Goal: Information Seeking & Learning: Learn about a topic

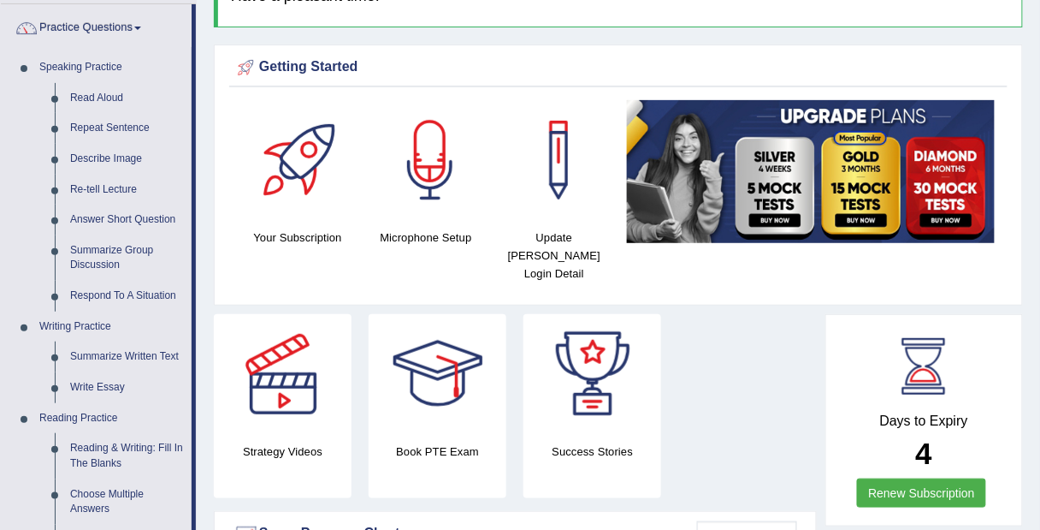
scroll to position [131, 0]
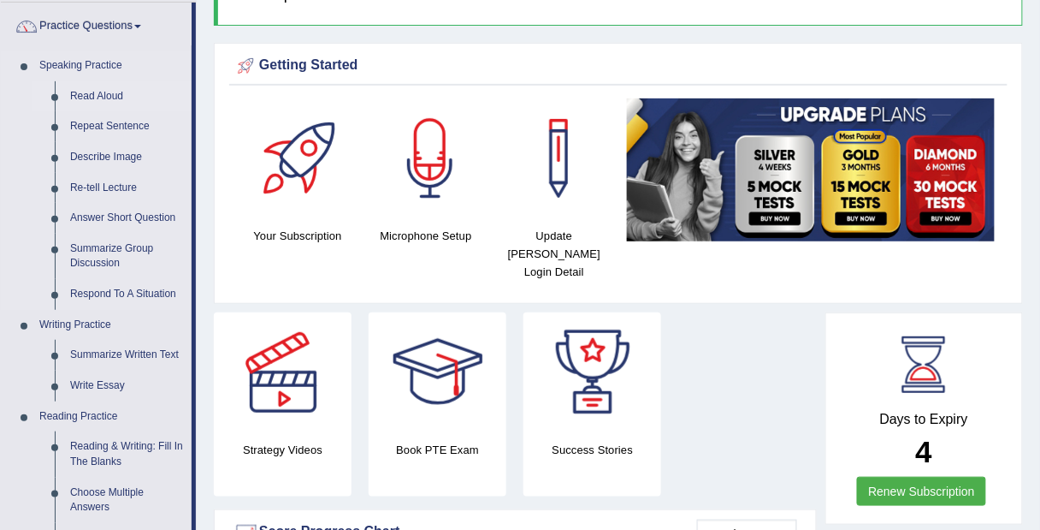
click at [110, 96] on link "Read Aloud" at bounding box center [126, 96] width 129 height 31
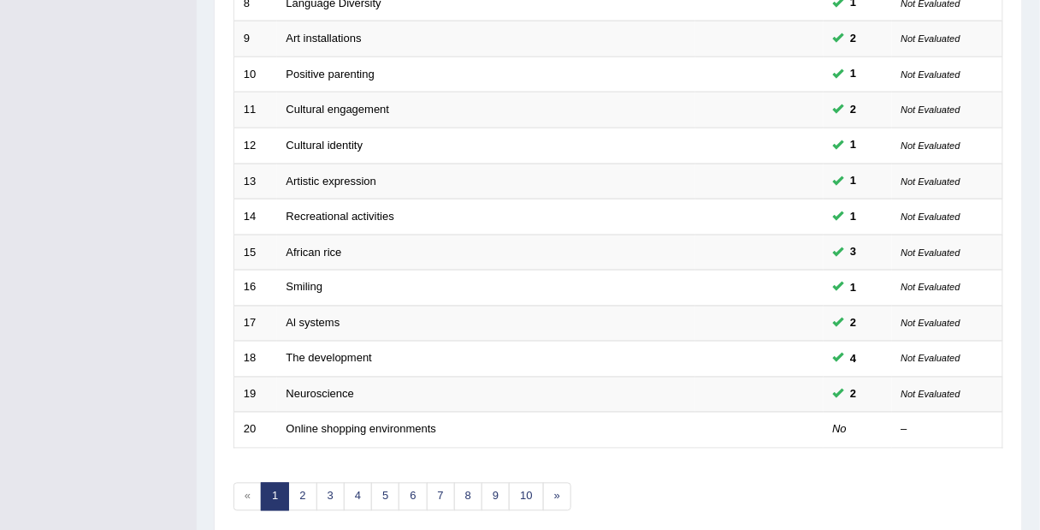
scroll to position [595, 0]
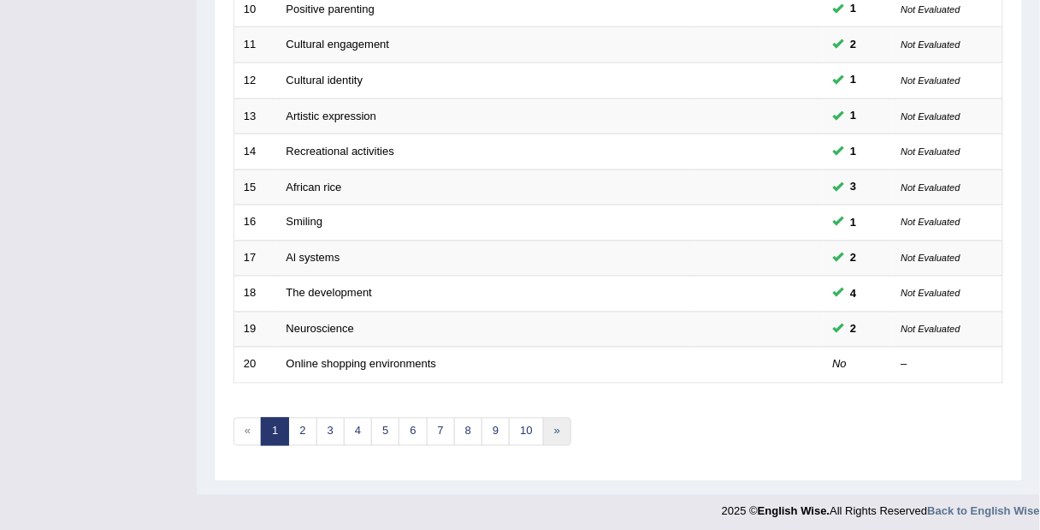
click at [549, 423] on link "»" at bounding box center [557, 432] width 28 height 28
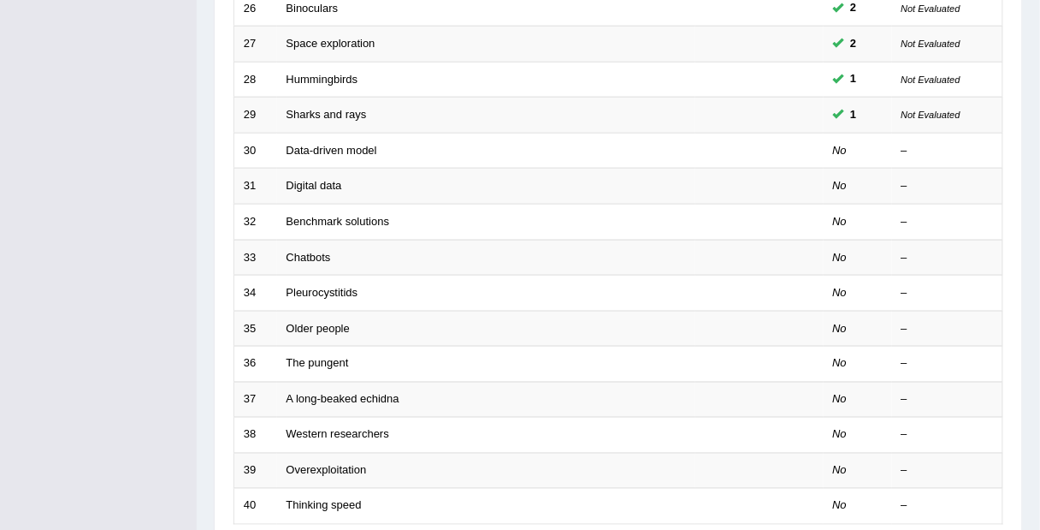
scroll to position [453, 0]
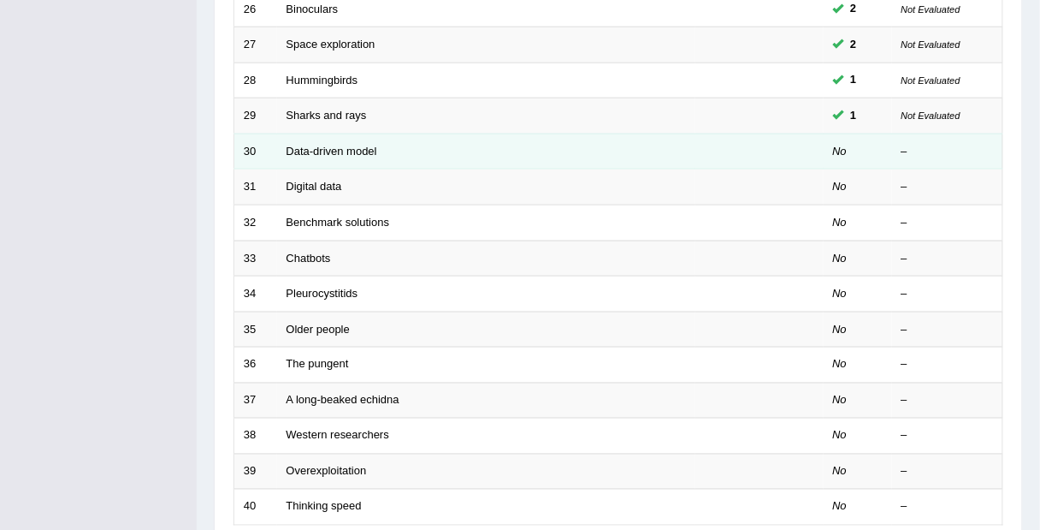
click at [474, 161] on td "Data-driven model" at bounding box center [486, 151] width 418 height 36
click at [335, 149] on link "Data-driven model" at bounding box center [332, 151] width 91 height 13
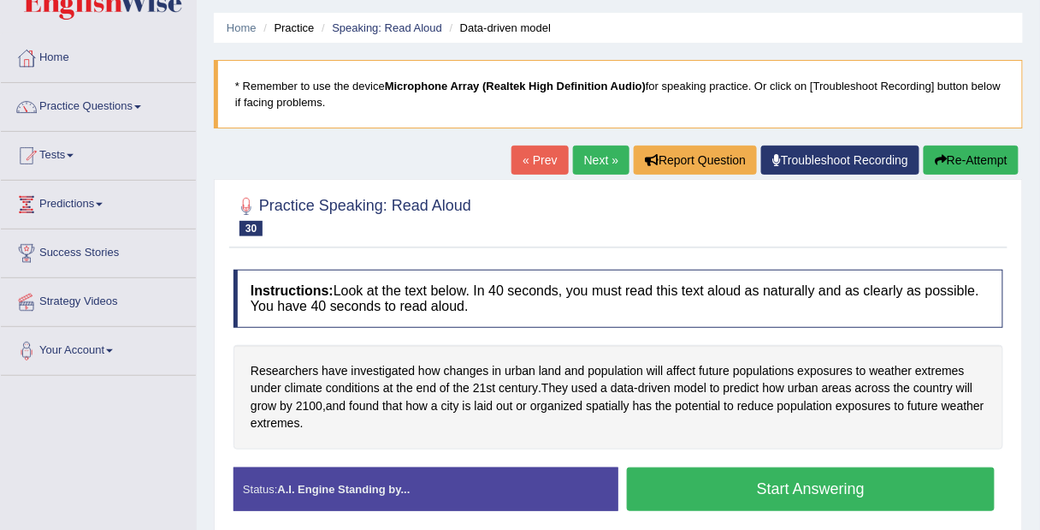
scroll to position [80, 0]
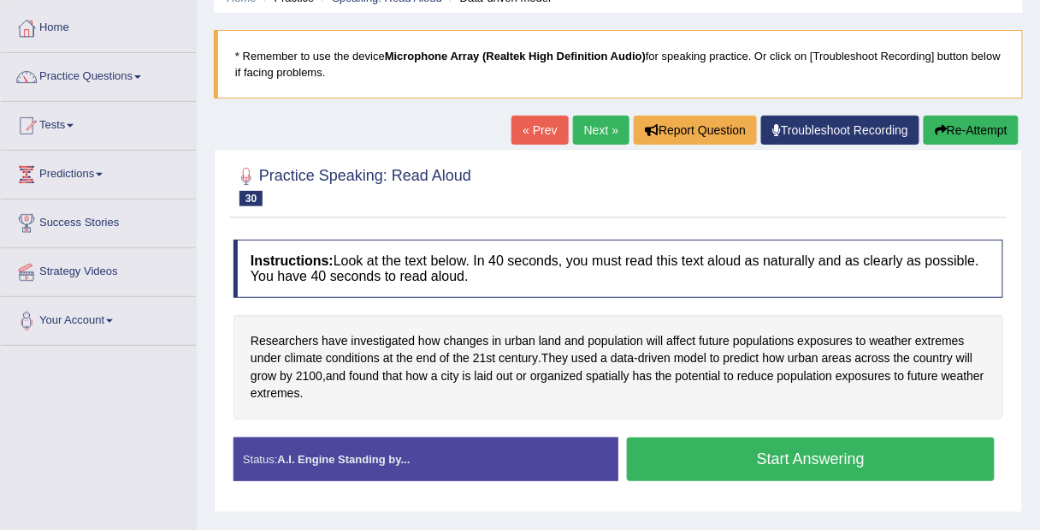
click at [781, 457] on button "Start Answering" at bounding box center [811, 459] width 368 height 44
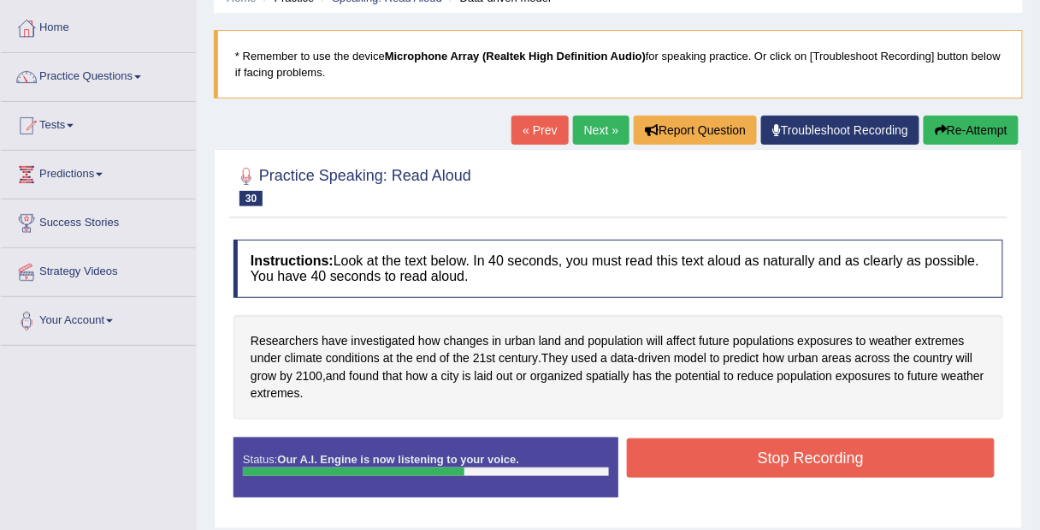
click at [876, 453] on button "Stop Recording" at bounding box center [811, 457] width 368 height 39
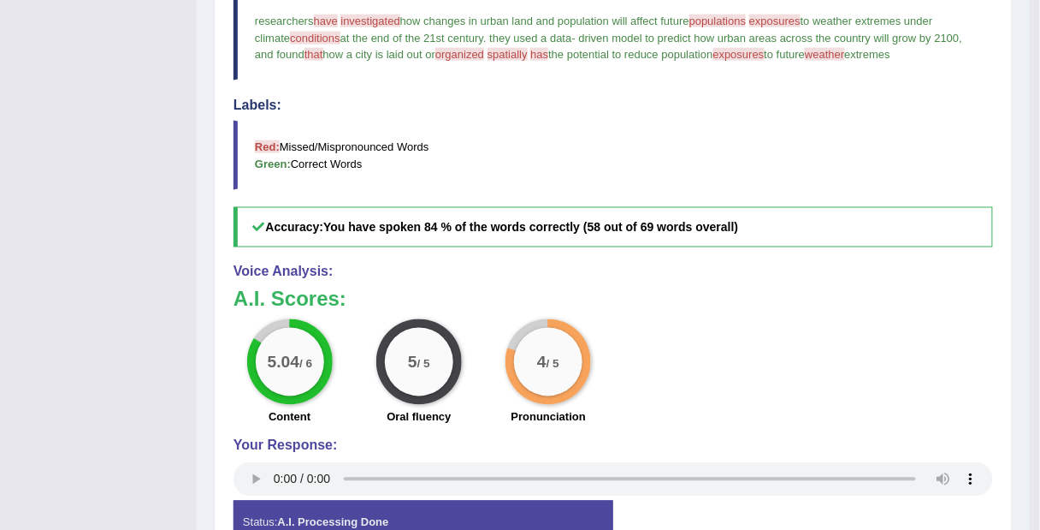
scroll to position [556, 0]
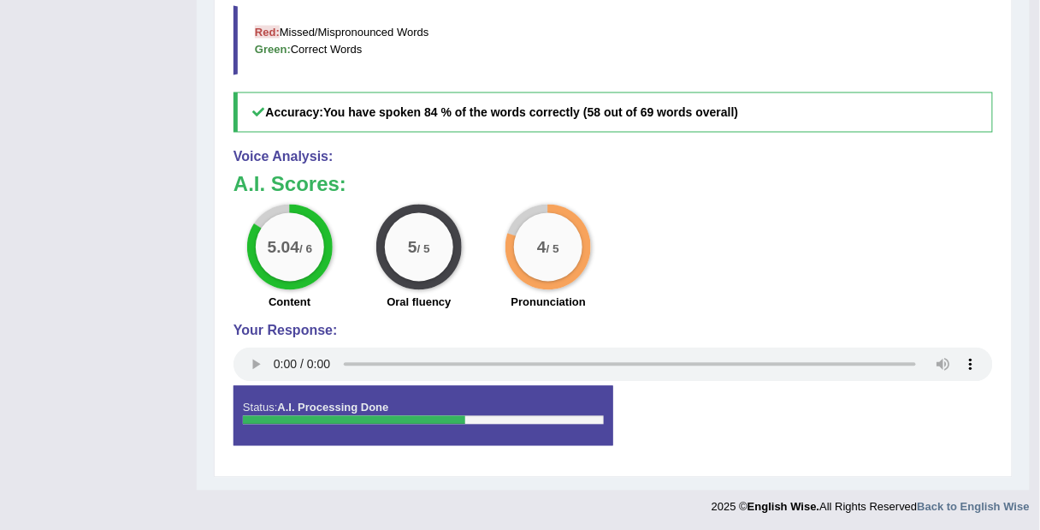
click at [969, 305] on div "5.04 / 6 Content 5 / 5 Oral fluency 4 / 5 Pronunciation" at bounding box center [613, 259] width 777 height 110
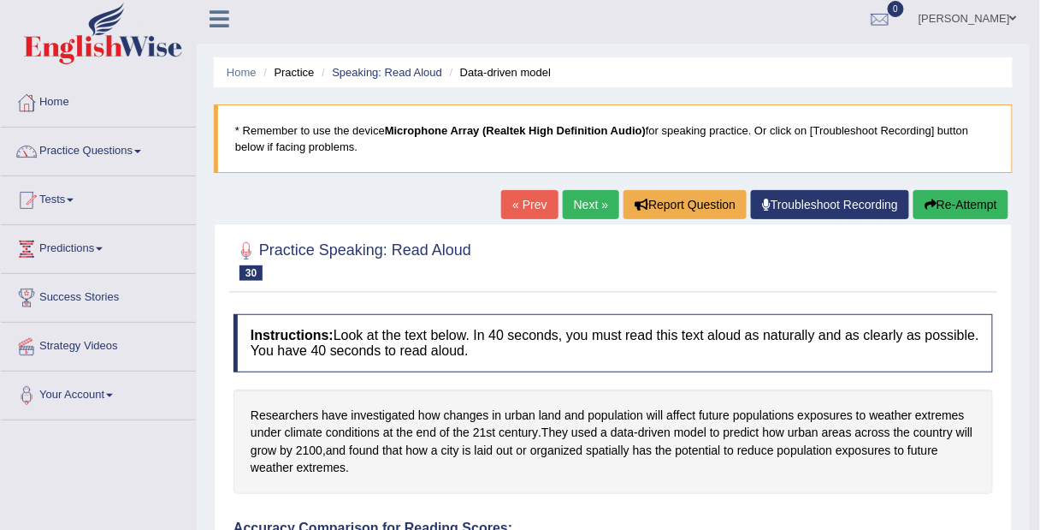
scroll to position [5, 0]
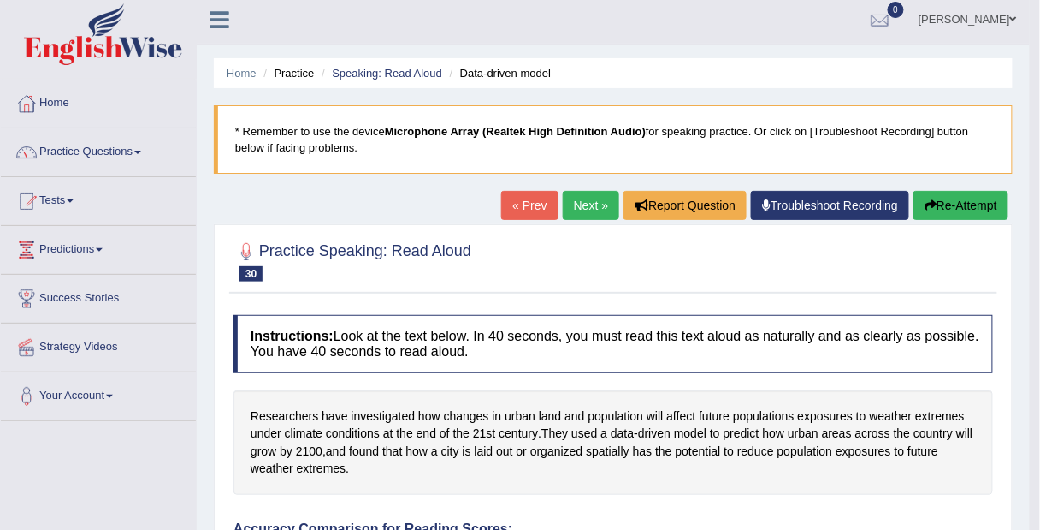
click at [589, 206] on link "Next »" at bounding box center [591, 205] width 56 height 29
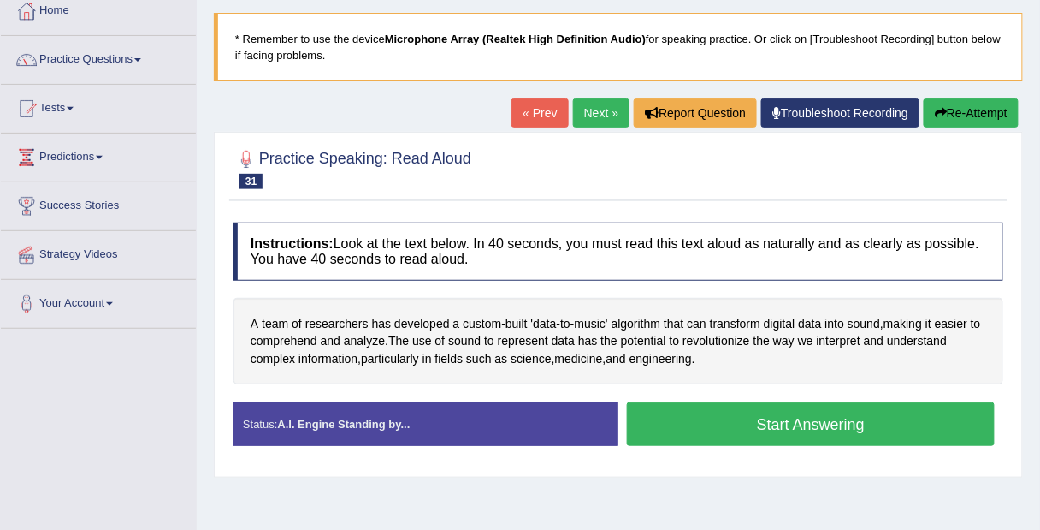
scroll to position [102, 0]
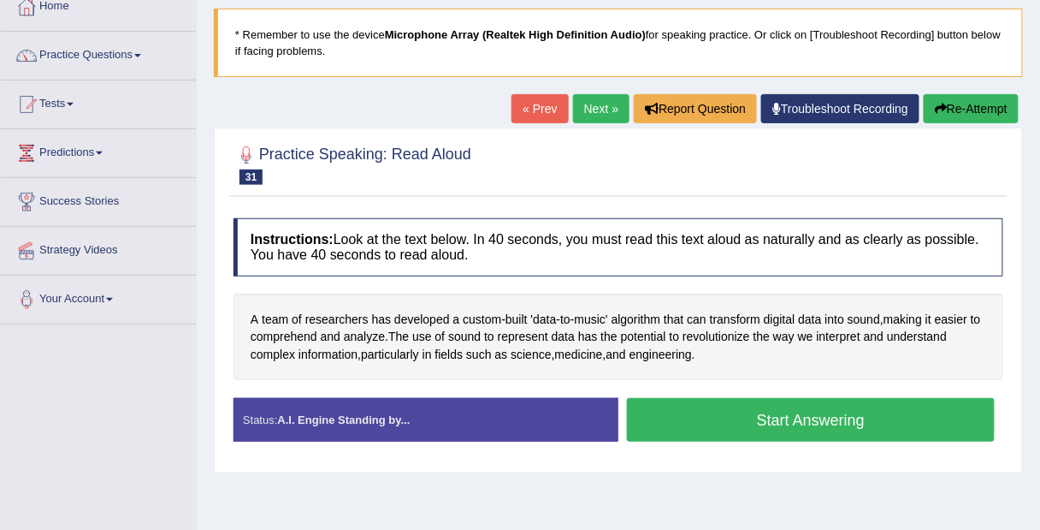
click at [896, 420] on button "Start Answering" at bounding box center [811, 420] width 368 height 44
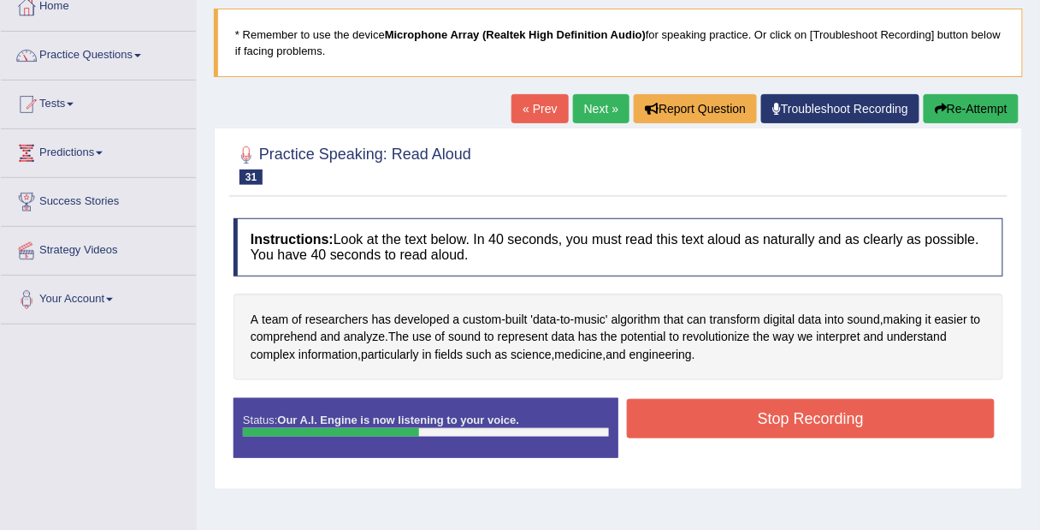
click at [929, 414] on button "Stop Recording" at bounding box center [811, 418] width 368 height 39
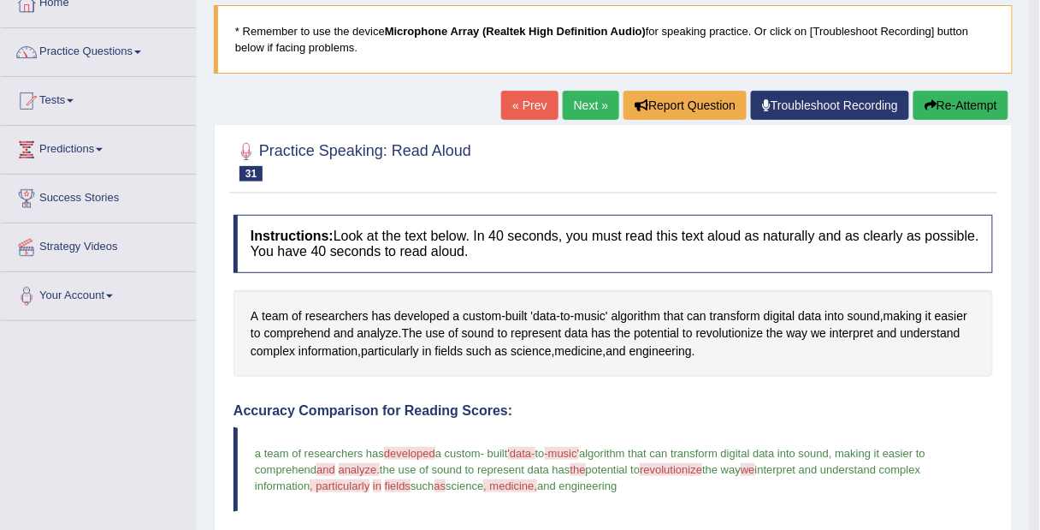
scroll to position [104, 0]
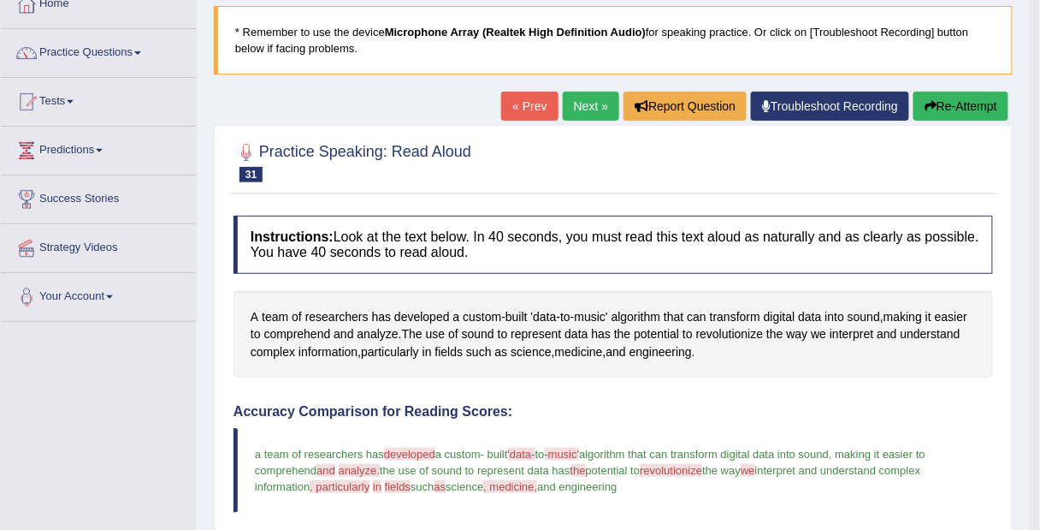
click at [586, 107] on link "Next »" at bounding box center [591, 106] width 56 height 29
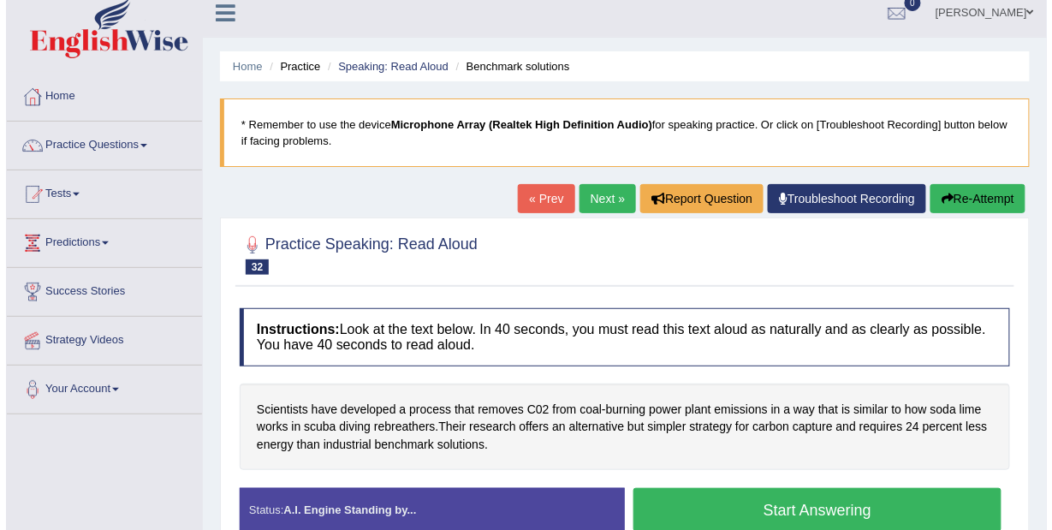
scroll to position [40, 0]
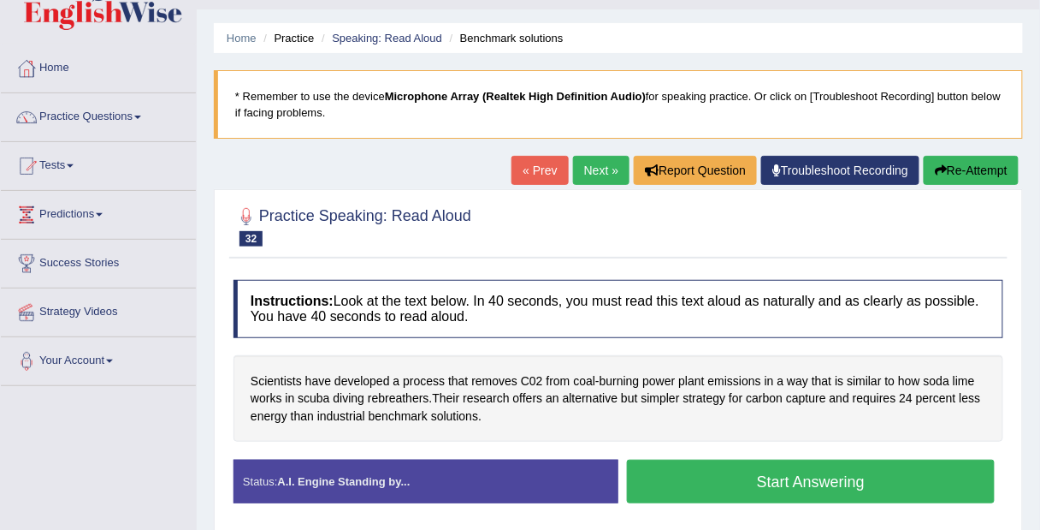
click at [913, 477] on button "Start Answering" at bounding box center [811, 481] width 368 height 44
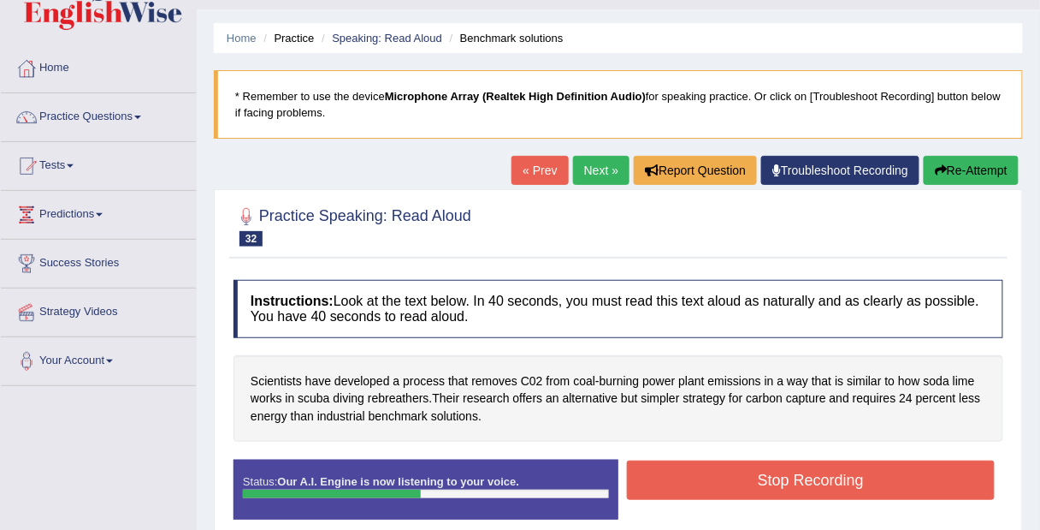
click at [912, 470] on button "Stop Recording" at bounding box center [811, 479] width 368 height 39
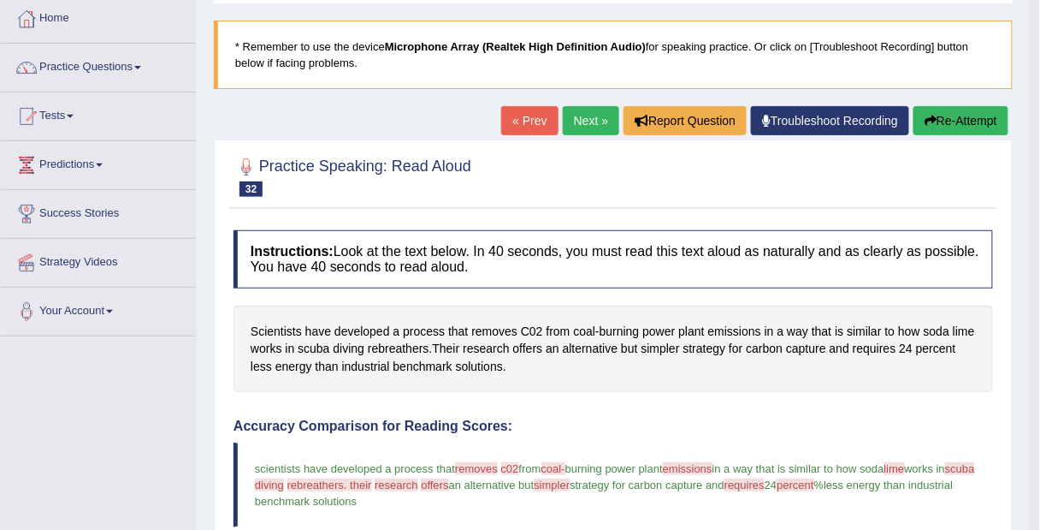
scroll to position [88, 0]
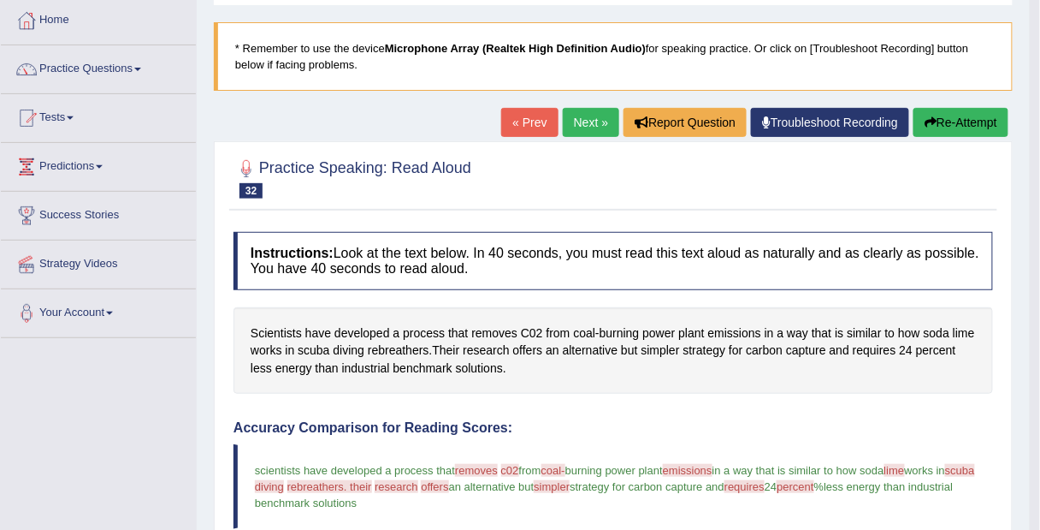
click at [957, 125] on button "Re-Attempt" at bounding box center [961, 122] width 95 height 29
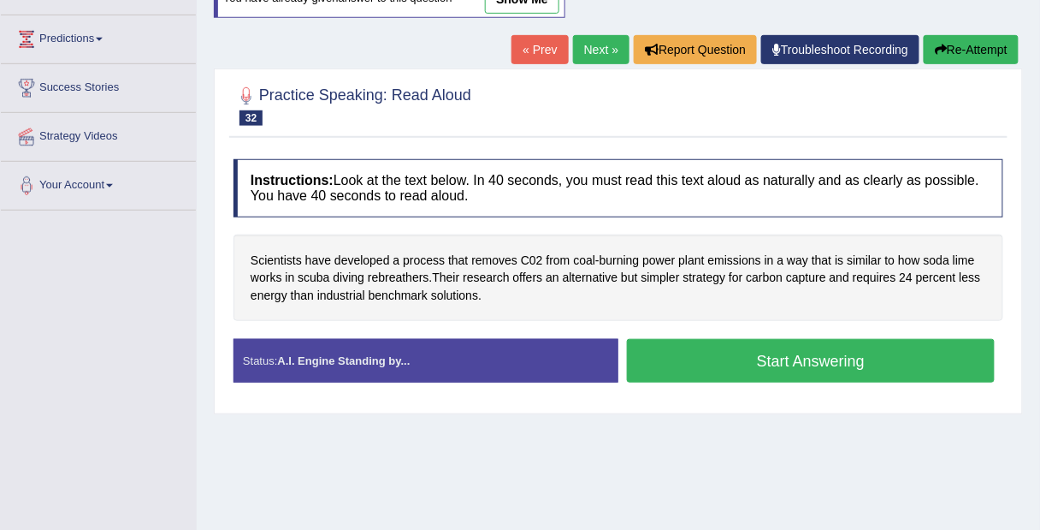
scroll to position [244, 0]
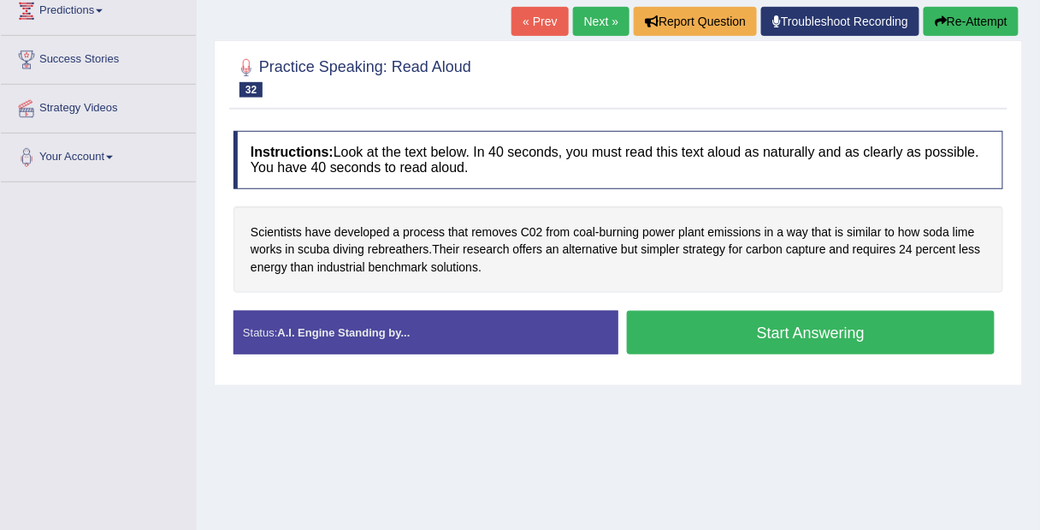
click at [909, 329] on button "Start Answering" at bounding box center [811, 333] width 368 height 44
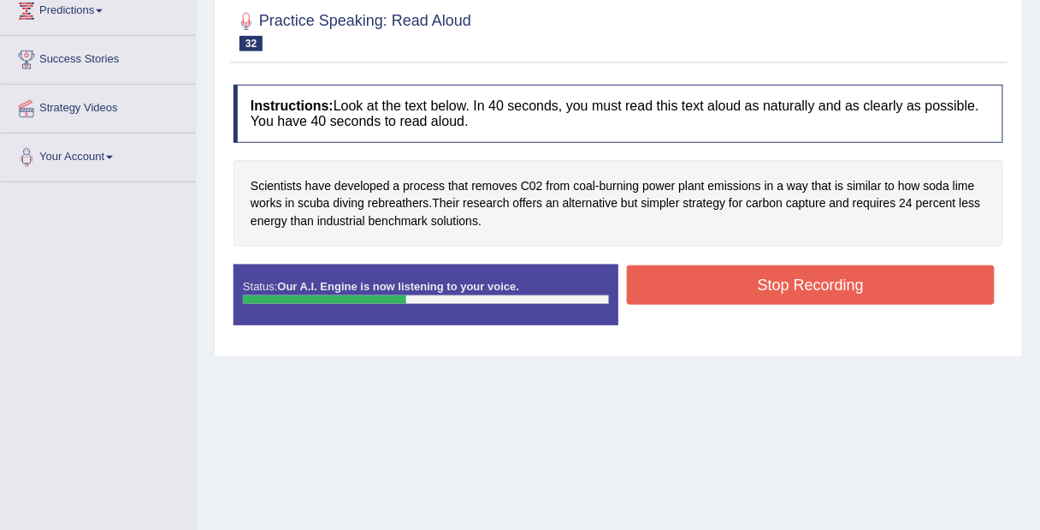
click at [910, 281] on button "Stop Recording" at bounding box center [811, 284] width 368 height 39
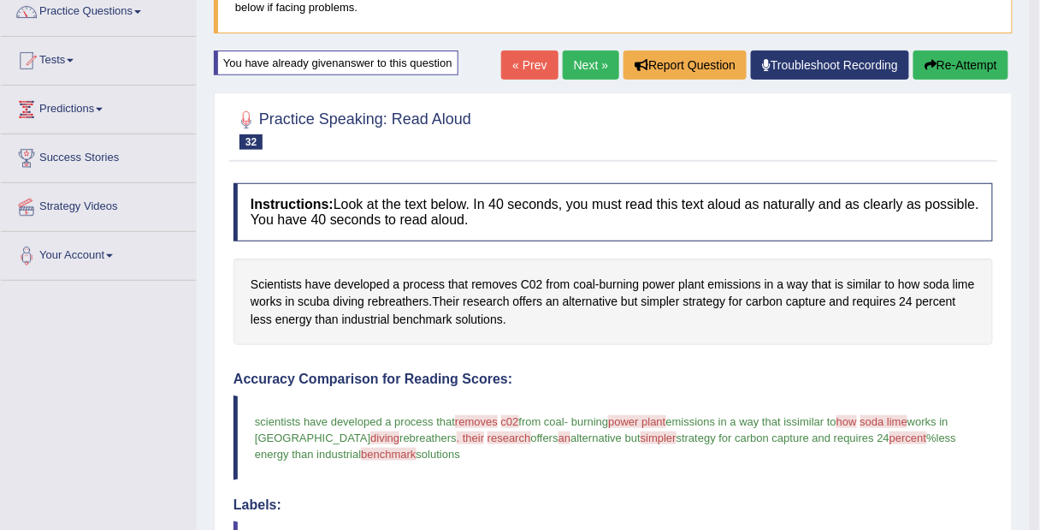
scroll to position [143, 0]
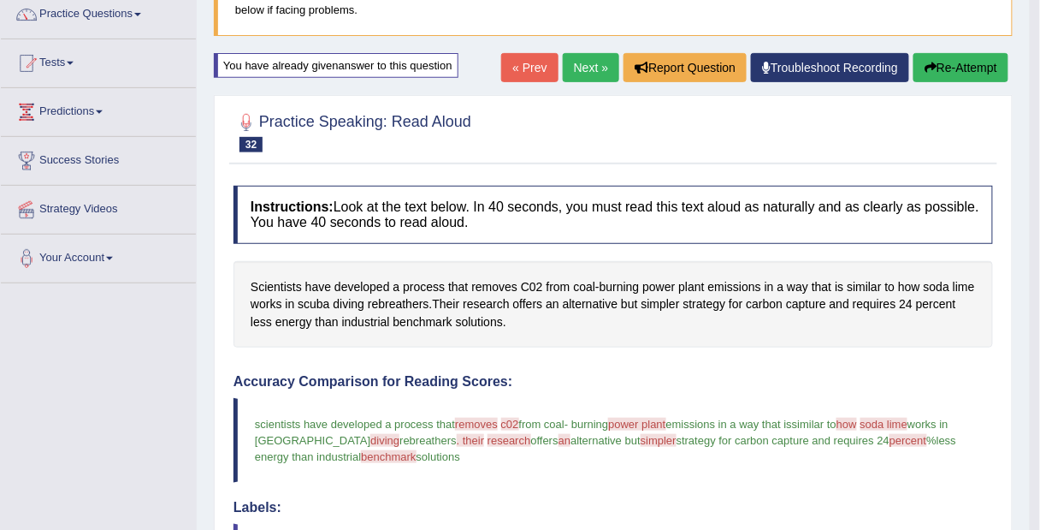
click at [582, 68] on link "Next »" at bounding box center [591, 67] width 56 height 29
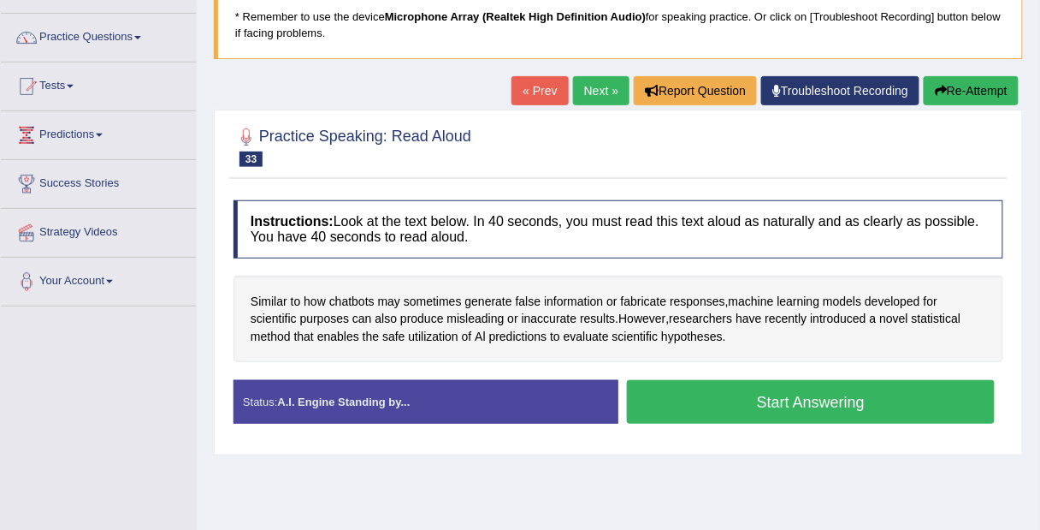
scroll to position [121, 0]
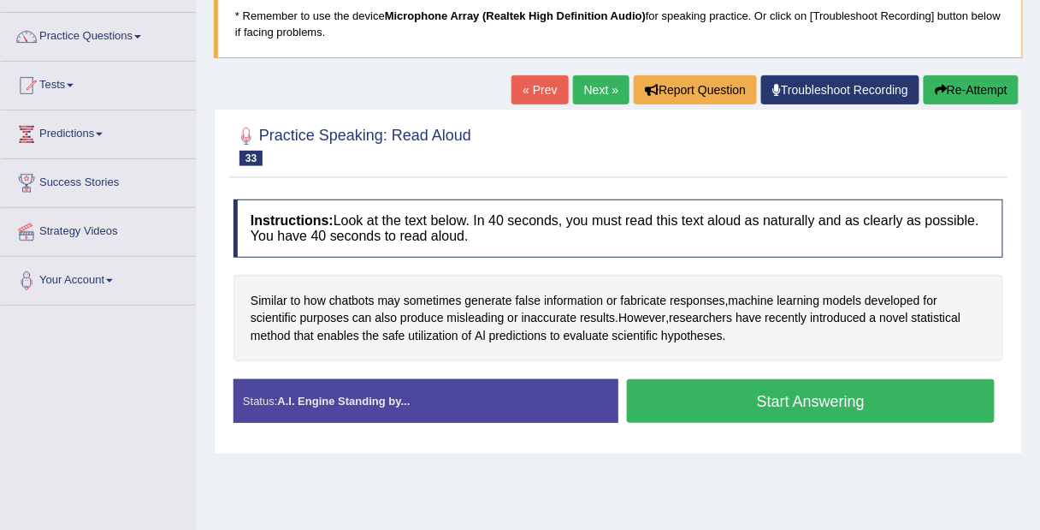
click at [896, 397] on button "Start Answering" at bounding box center [811, 401] width 368 height 44
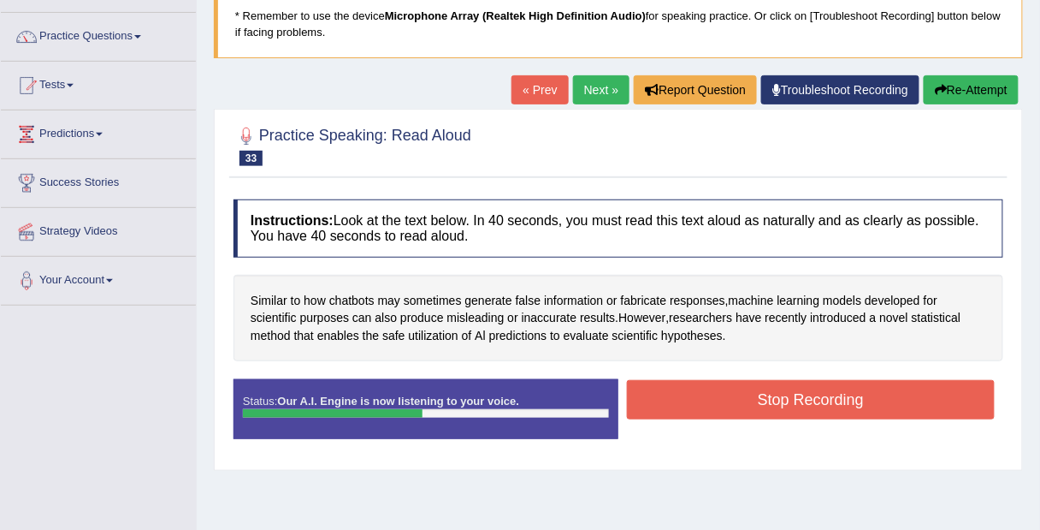
click at [876, 394] on button "Stop Recording" at bounding box center [811, 399] width 368 height 39
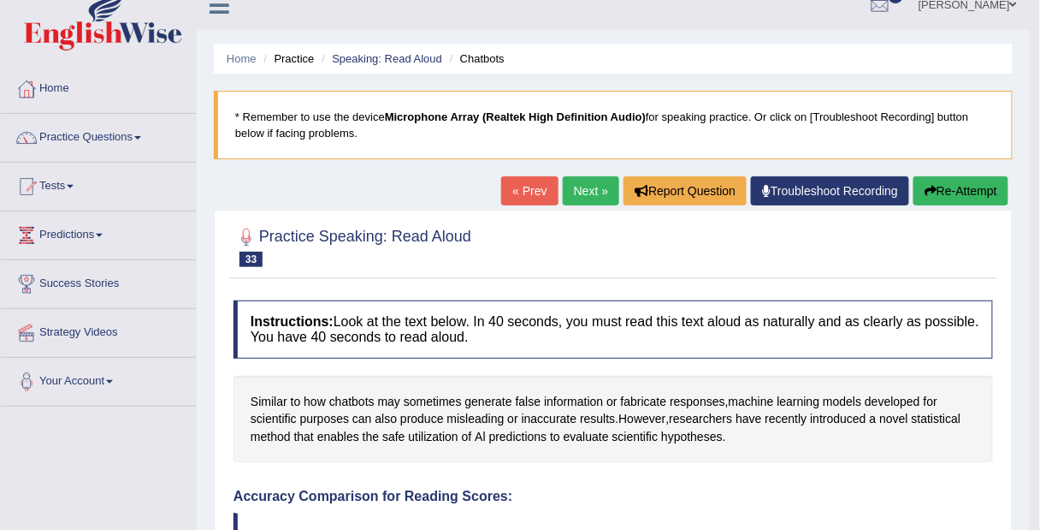
scroll to position [0, 0]
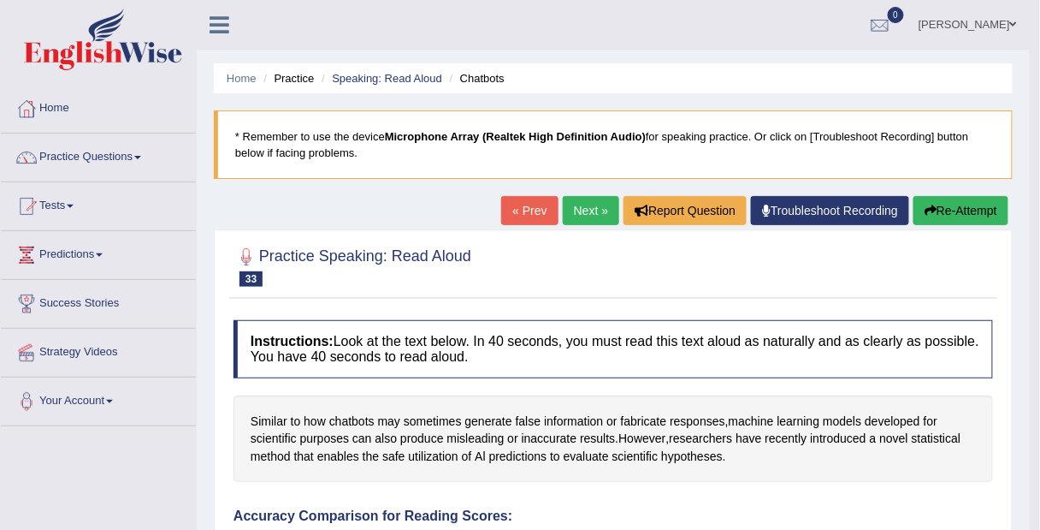
click at [586, 211] on link "Next »" at bounding box center [591, 210] width 56 height 29
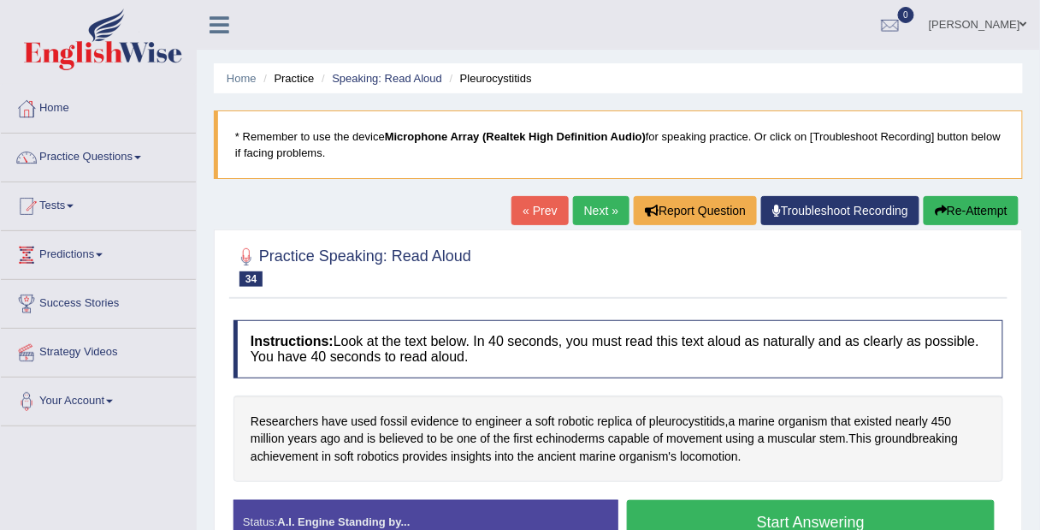
click at [523, 212] on link "« Prev" at bounding box center [540, 210] width 56 height 29
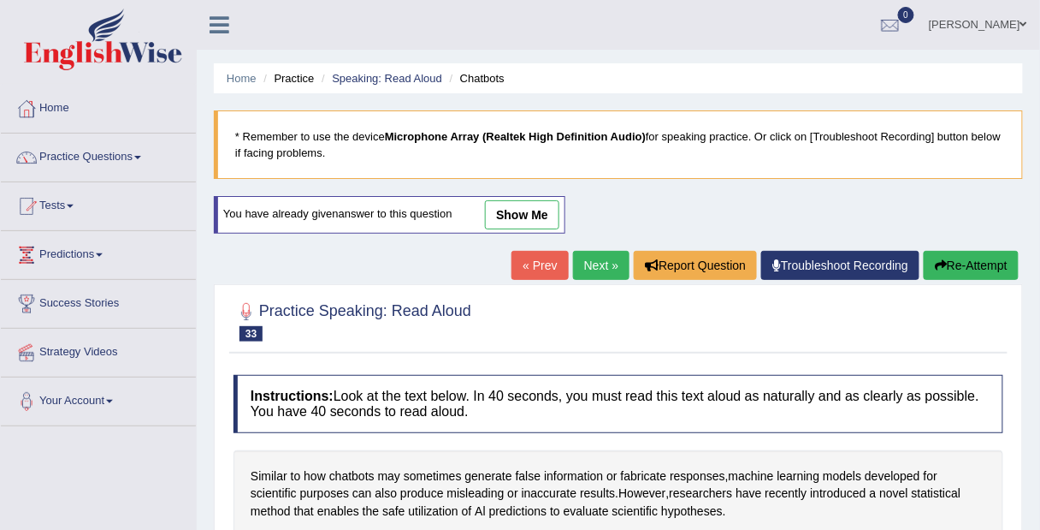
click at [981, 265] on button "Re-Attempt" at bounding box center [971, 265] width 95 height 29
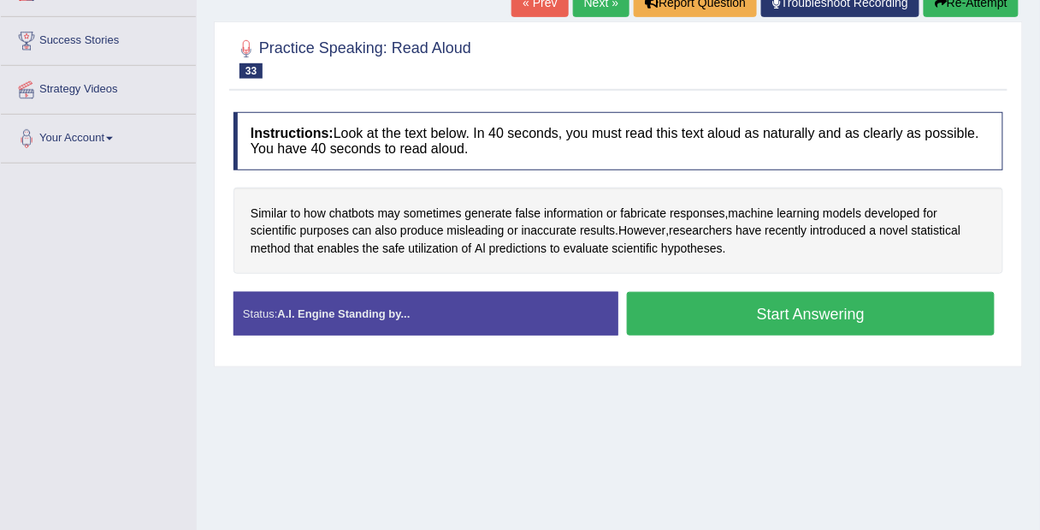
click at [939, 304] on button "Start Answering" at bounding box center [811, 314] width 368 height 44
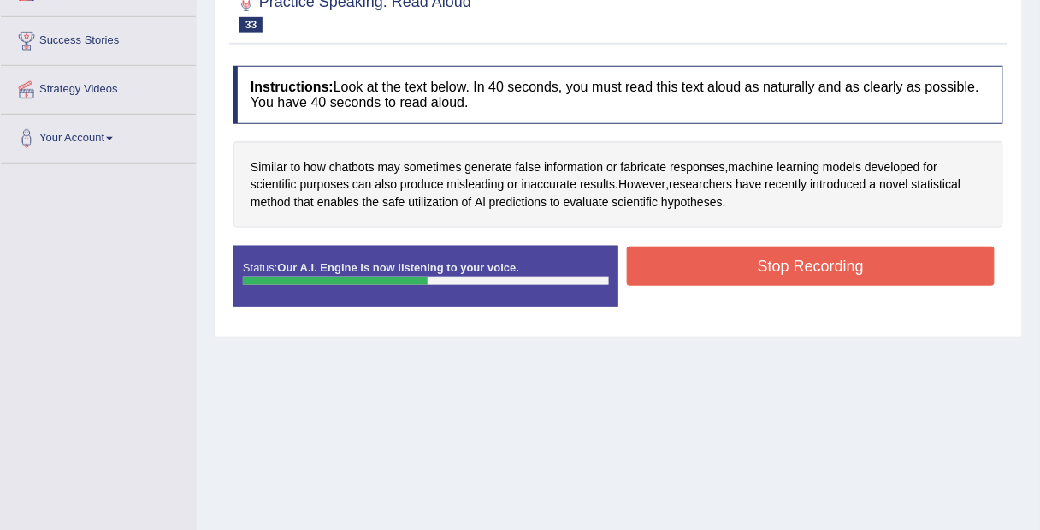
click at [902, 257] on button "Stop Recording" at bounding box center [811, 265] width 368 height 39
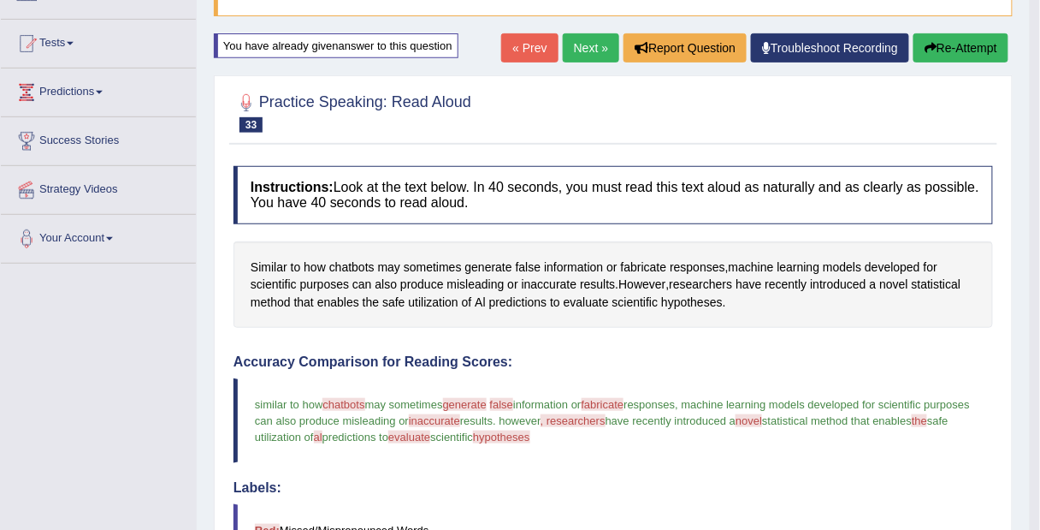
scroll to position [162, 0]
click at [589, 49] on link "Next »" at bounding box center [591, 48] width 56 height 29
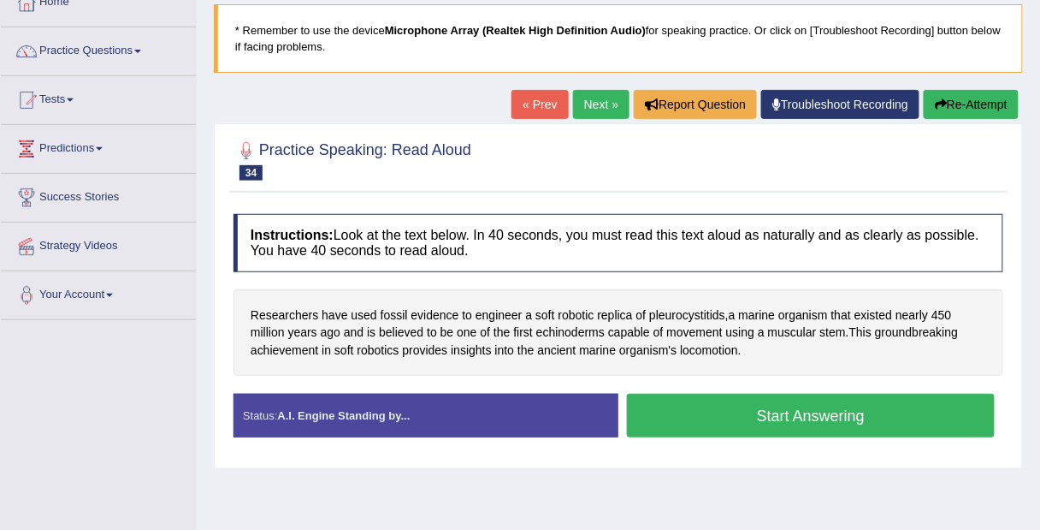
scroll to position [108, 0]
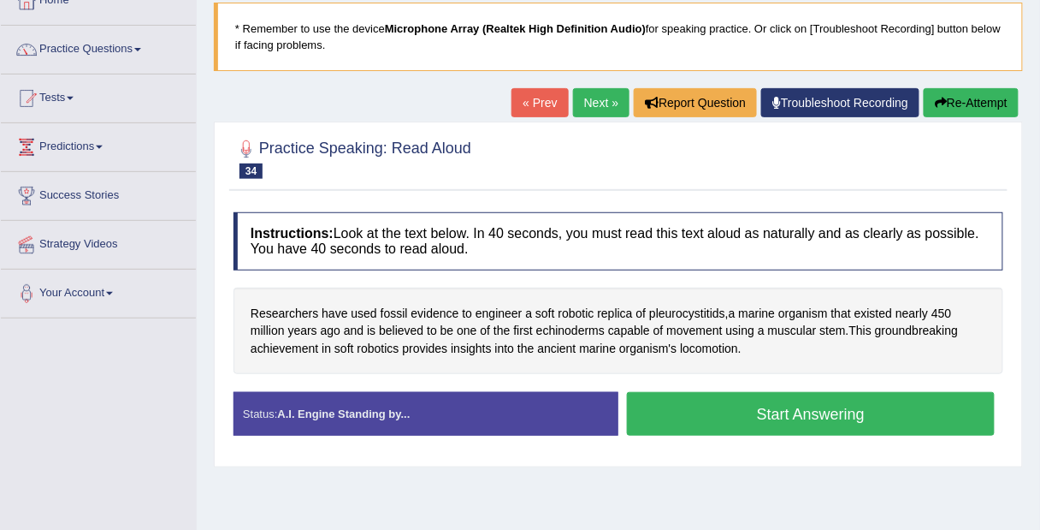
click at [748, 412] on button "Start Answering" at bounding box center [811, 414] width 368 height 44
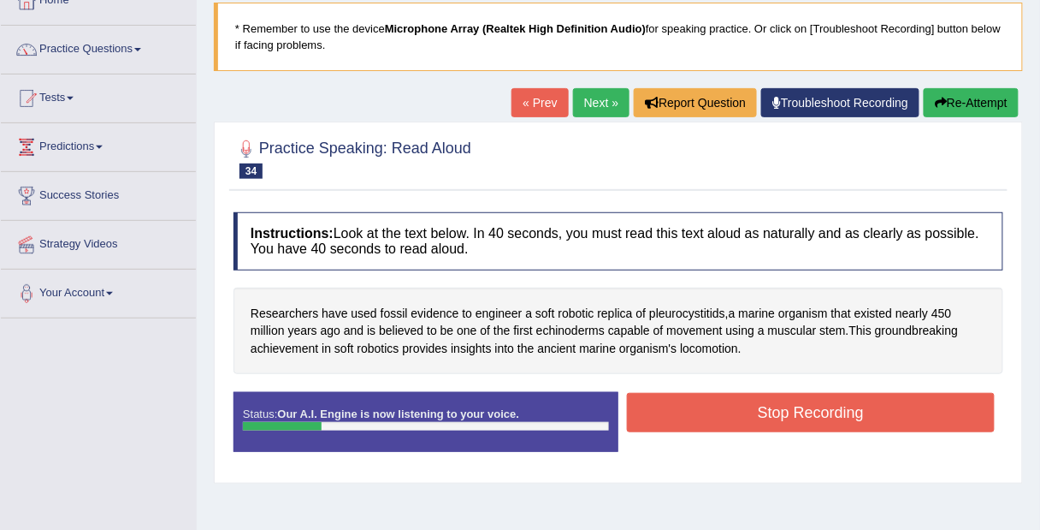
click at [941, 103] on icon "button" at bounding box center [941, 103] width 12 height 12
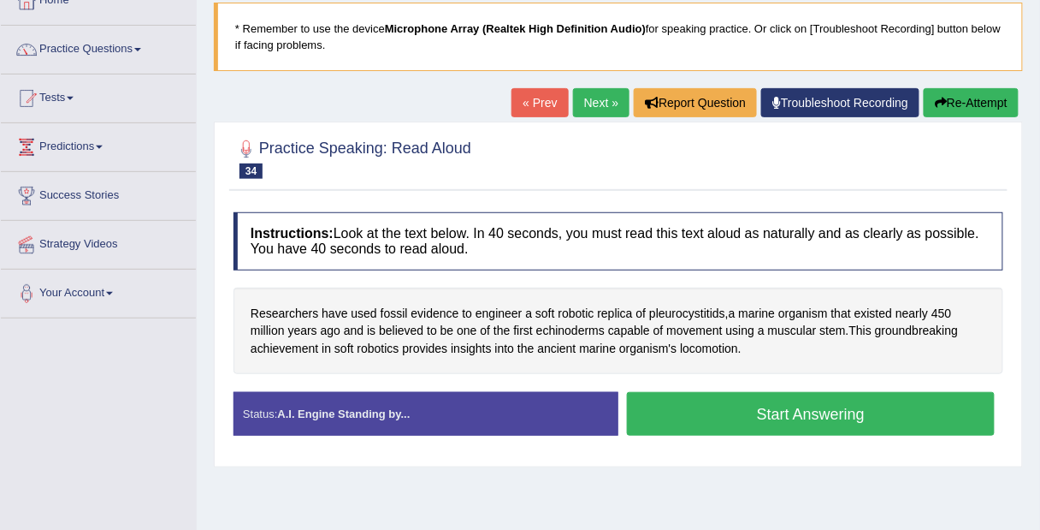
click at [869, 406] on button "Start Answering" at bounding box center [811, 414] width 368 height 44
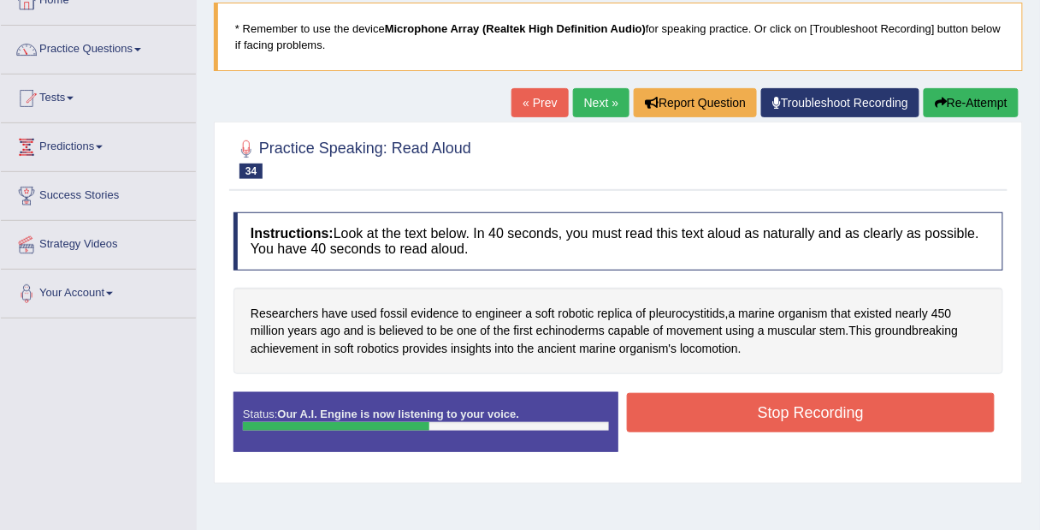
click at [892, 404] on button "Stop Recording" at bounding box center [811, 412] width 368 height 39
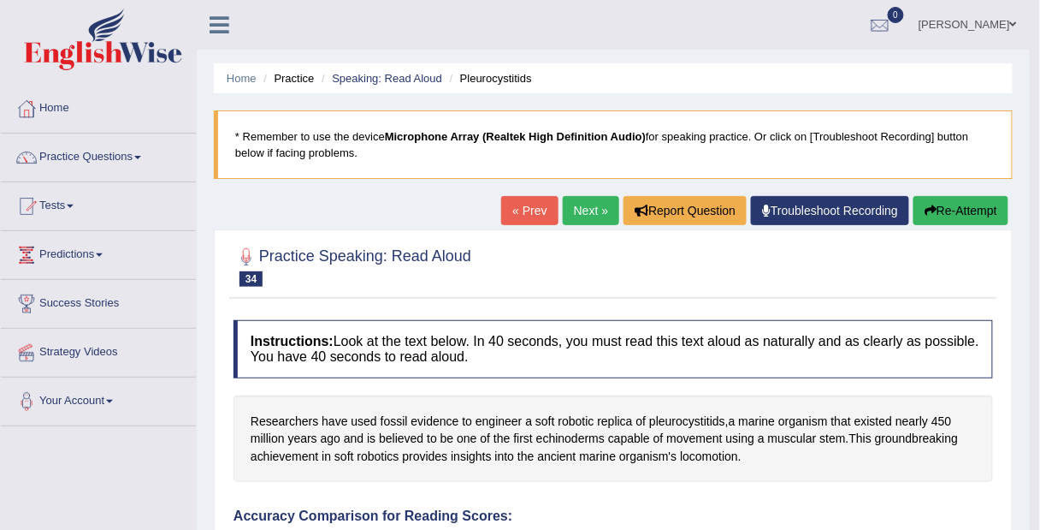
click at [108, 151] on link "Practice Questions" at bounding box center [98, 154] width 195 height 43
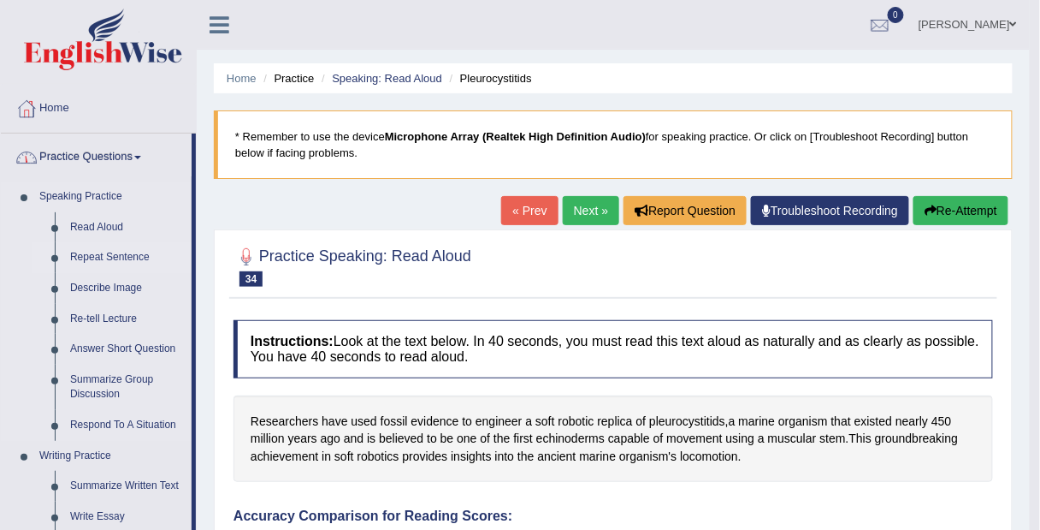
click at [130, 255] on link "Repeat Sentence" at bounding box center [126, 257] width 129 height 31
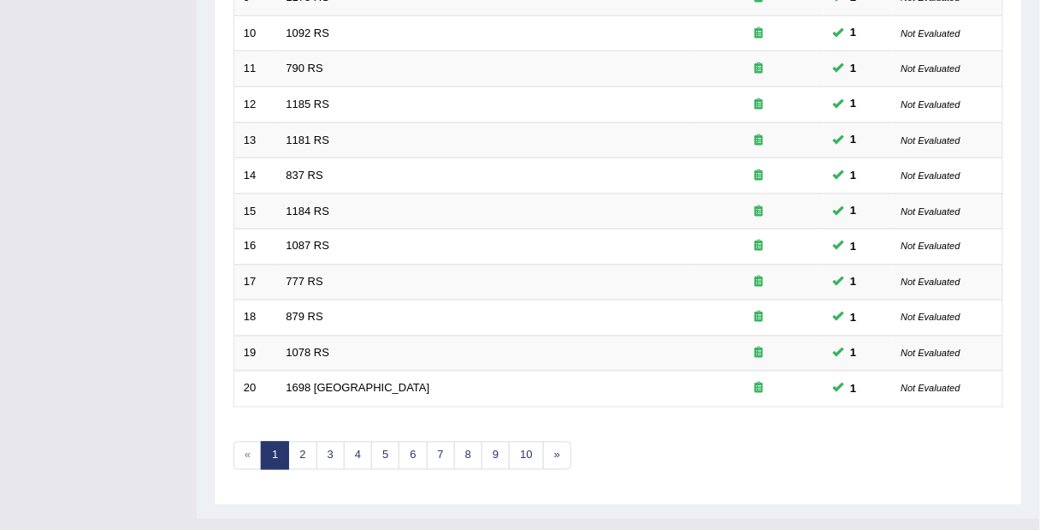
scroll to position [595, 0]
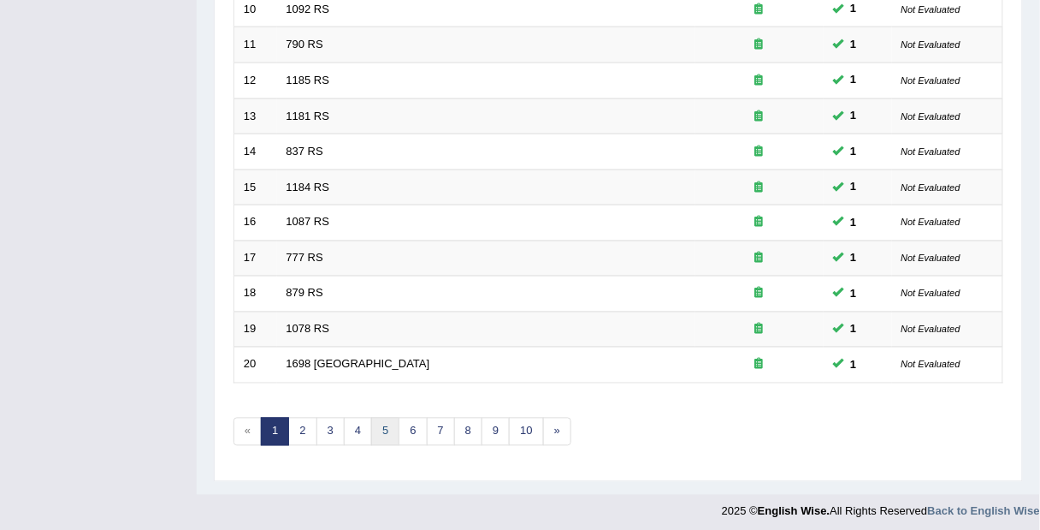
click at [388, 431] on link "5" at bounding box center [385, 432] width 28 height 28
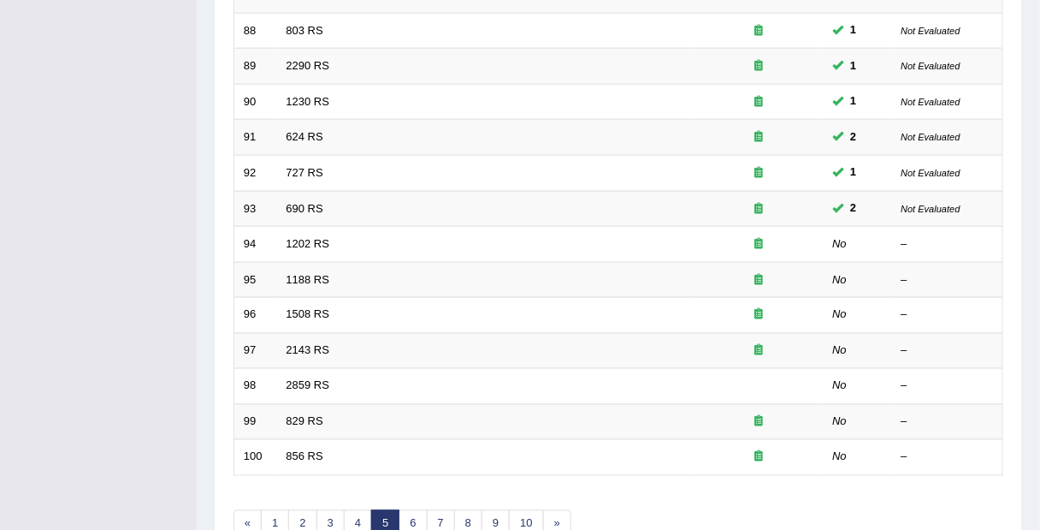
scroll to position [504, 0]
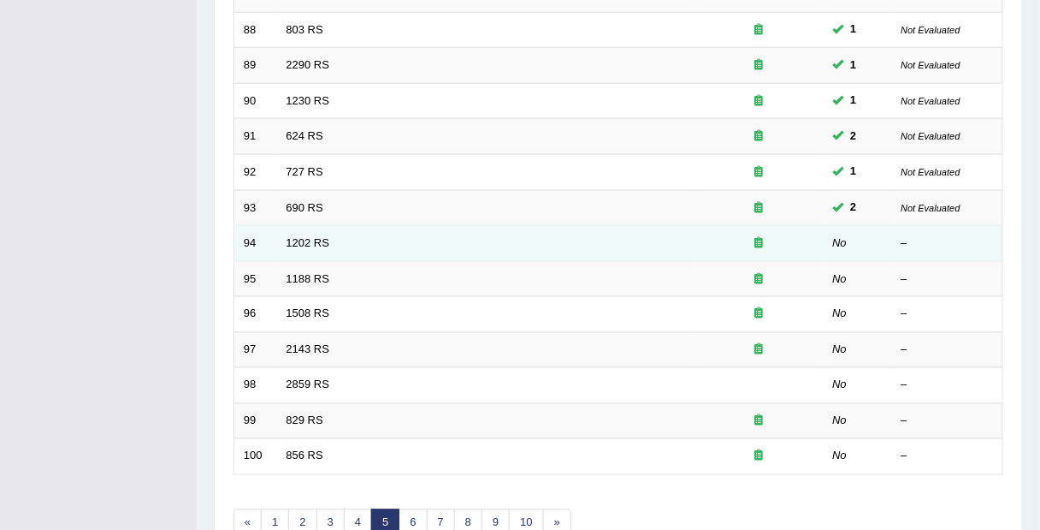
click at [942, 235] on div "–" at bounding box center [948, 243] width 92 height 16
click at [316, 239] on link "1202 RS" at bounding box center [309, 242] width 44 height 13
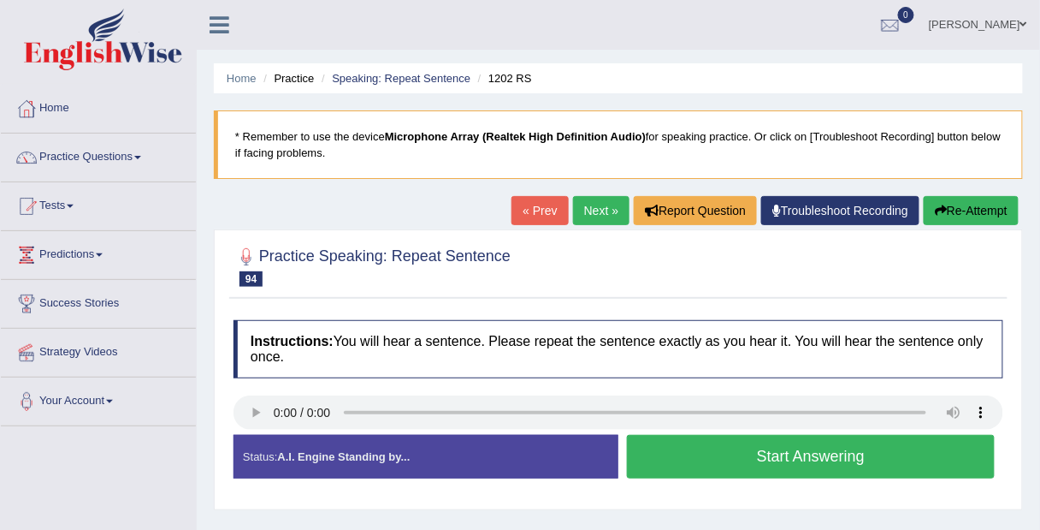
click at [684, 462] on button "Start Answering" at bounding box center [811, 457] width 368 height 44
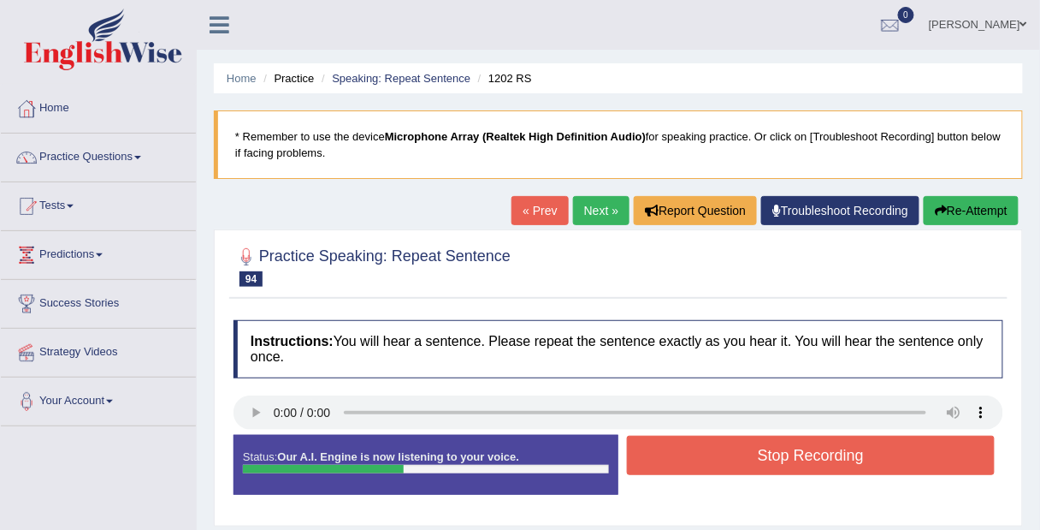
click at [684, 462] on button "Stop Recording" at bounding box center [811, 455] width 368 height 39
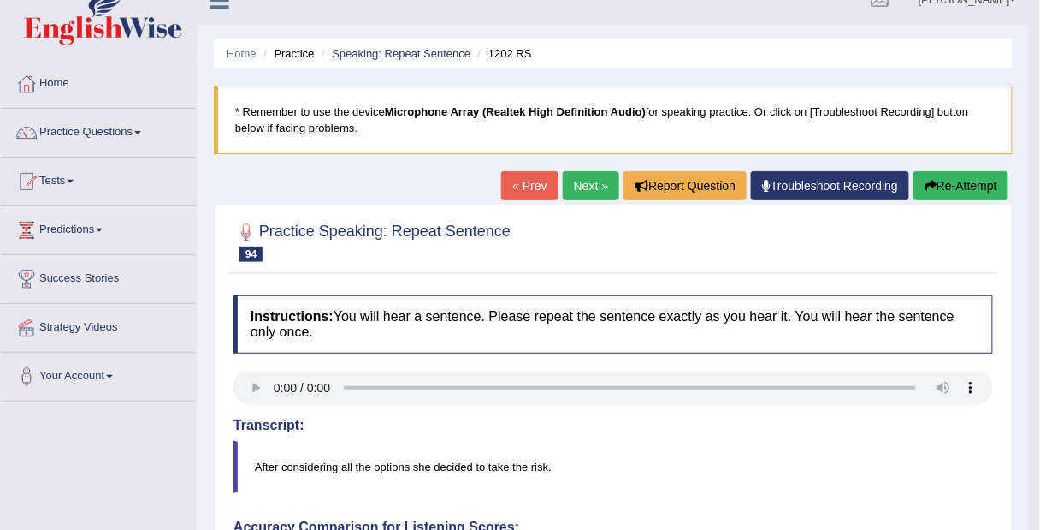
scroll to position [20, 0]
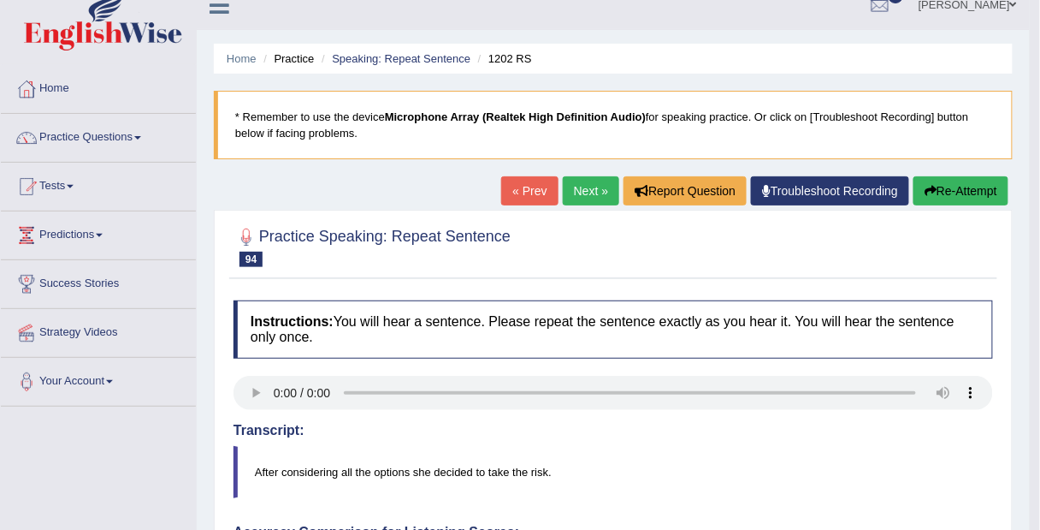
click at [964, 188] on button "Re-Attempt" at bounding box center [961, 190] width 95 height 29
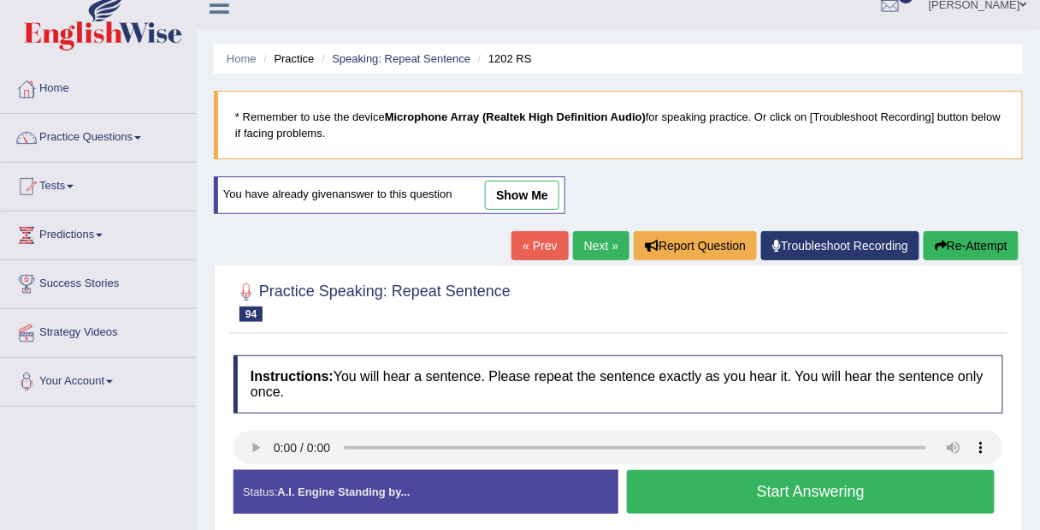
click at [595, 243] on link "Next »" at bounding box center [601, 245] width 56 height 29
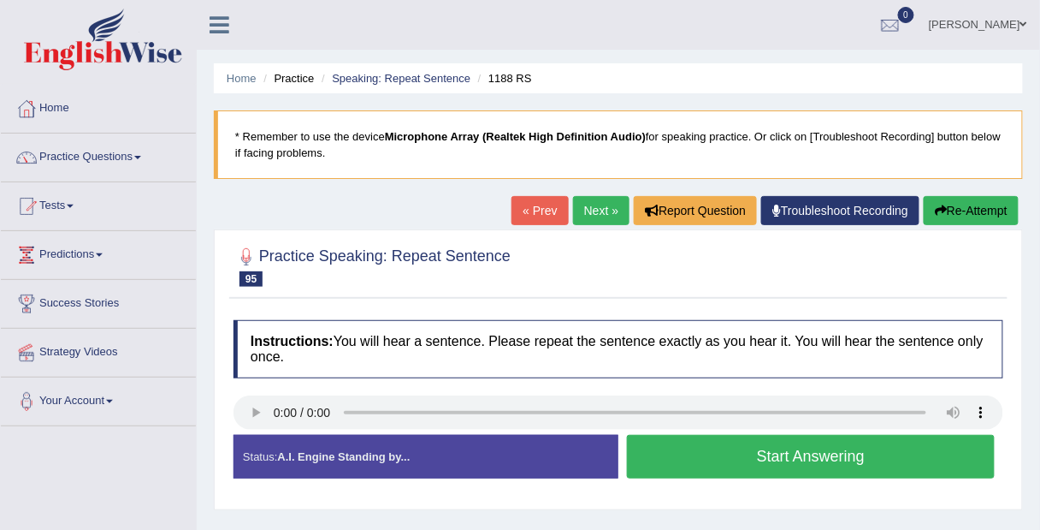
click at [696, 454] on button "Start Answering" at bounding box center [811, 457] width 368 height 44
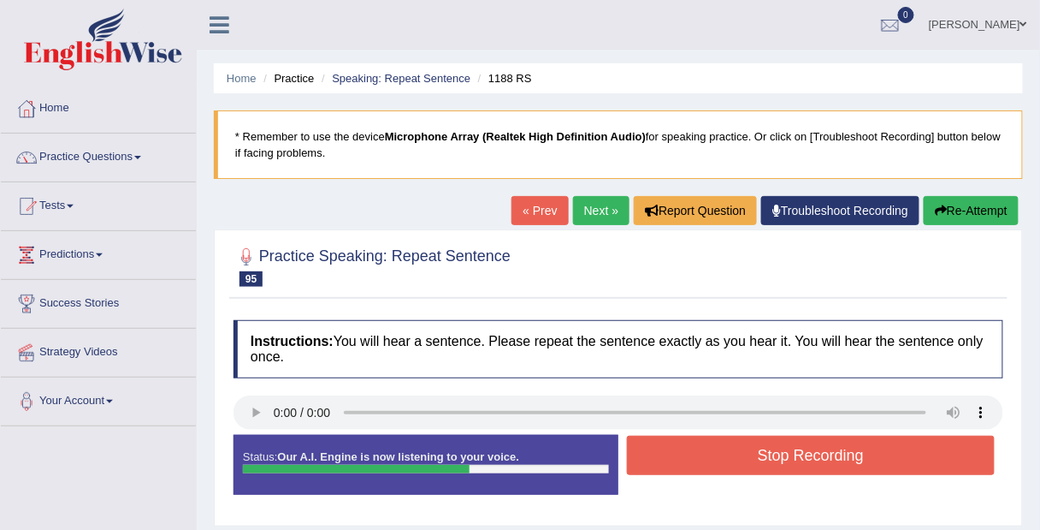
click at [696, 454] on button "Stop Recording" at bounding box center [811, 455] width 368 height 39
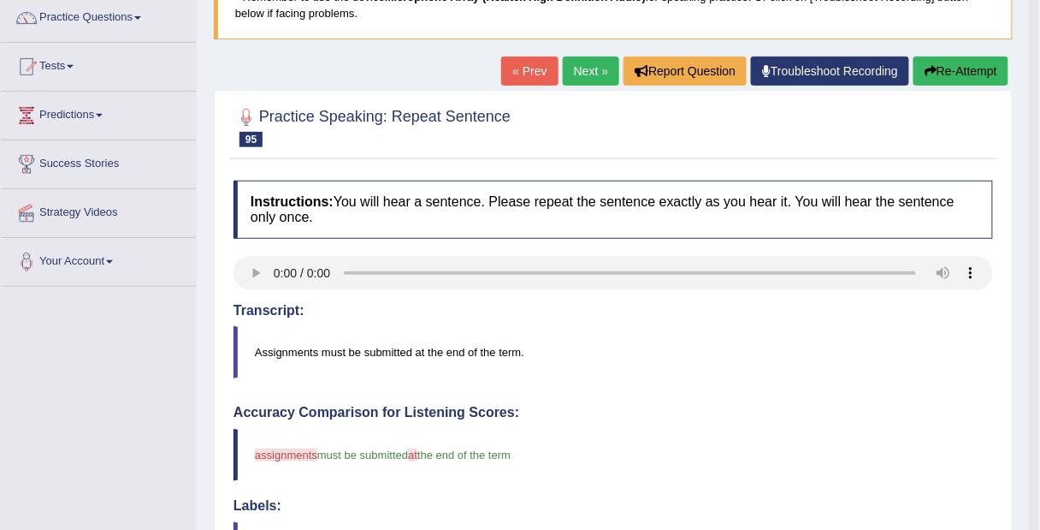
scroll to position [133, 0]
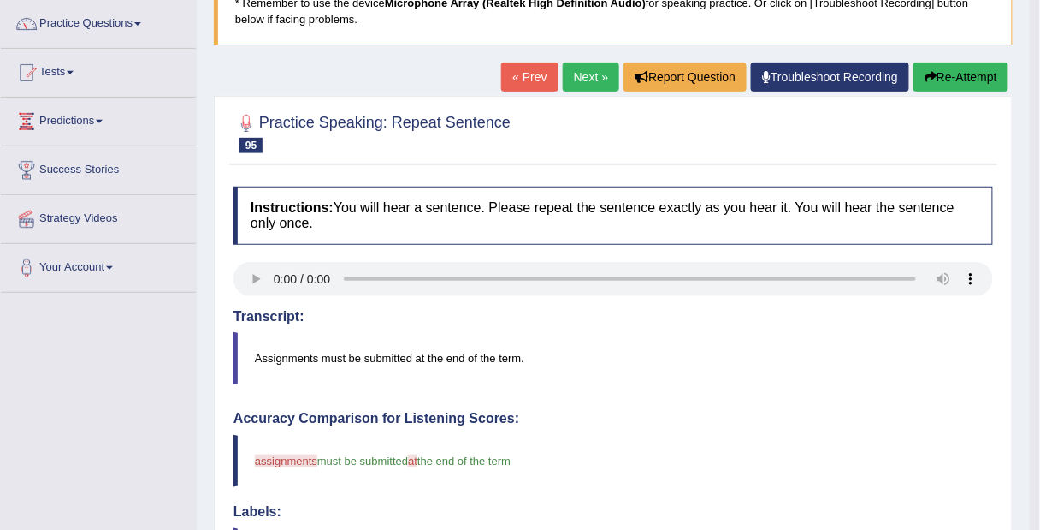
click at [963, 83] on button "Re-Attempt" at bounding box center [961, 76] width 95 height 29
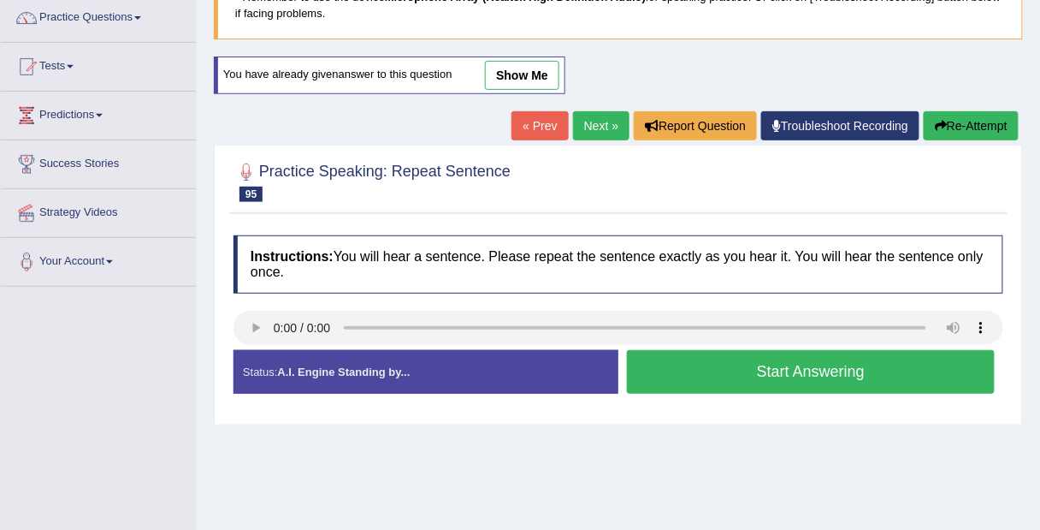
click at [909, 369] on button "Start Answering" at bounding box center [811, 372] width 368 height 44
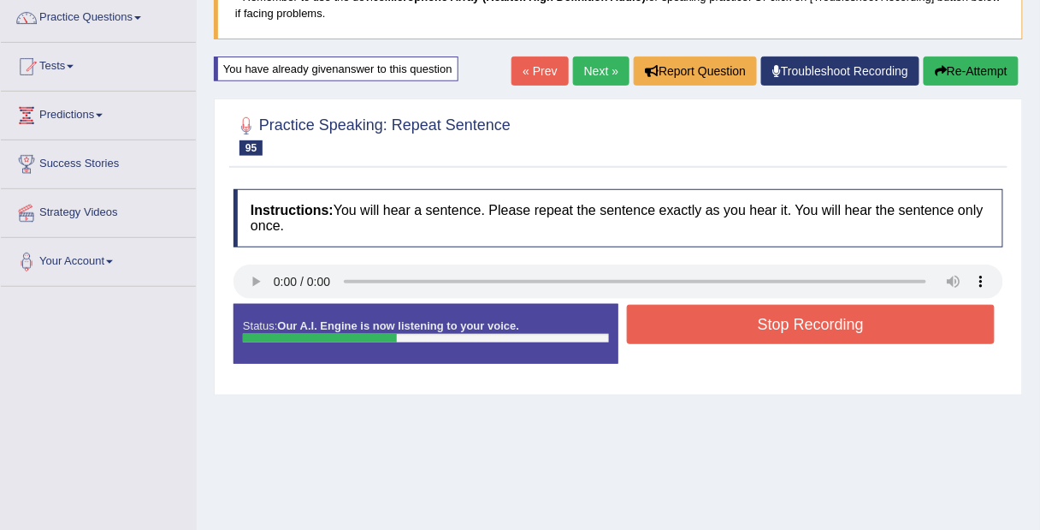
click at [929, 314] on button "Stop Recording" at bounding box center [811, 324] width 368 height 39
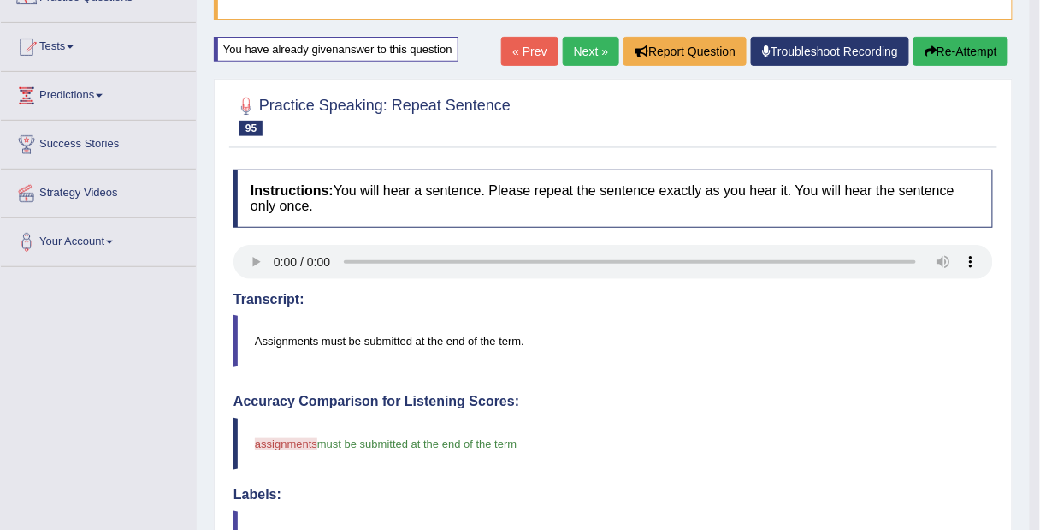
scroll to position [156, 0]
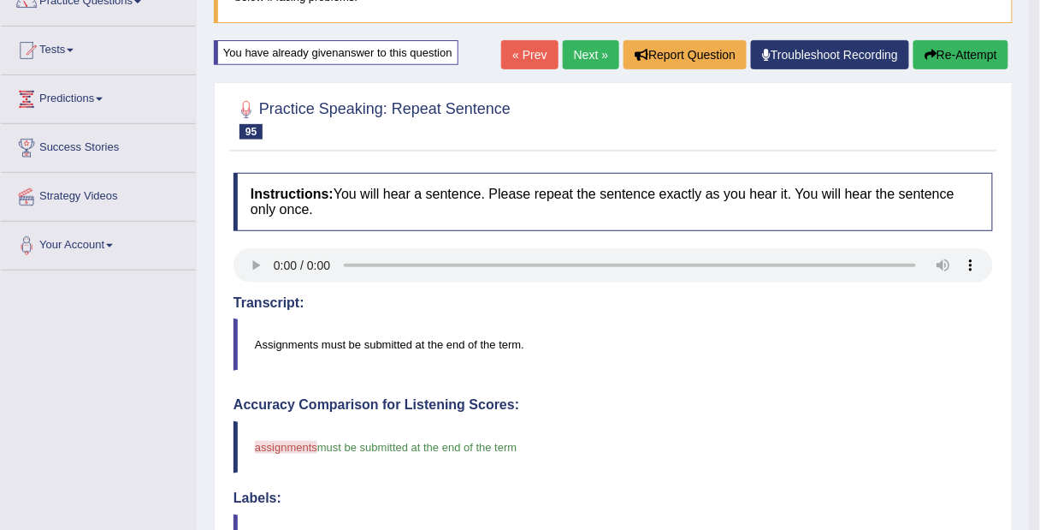
click at [585, 56] on link "Next »" at bounding box center [591, 54] width 56 height 29
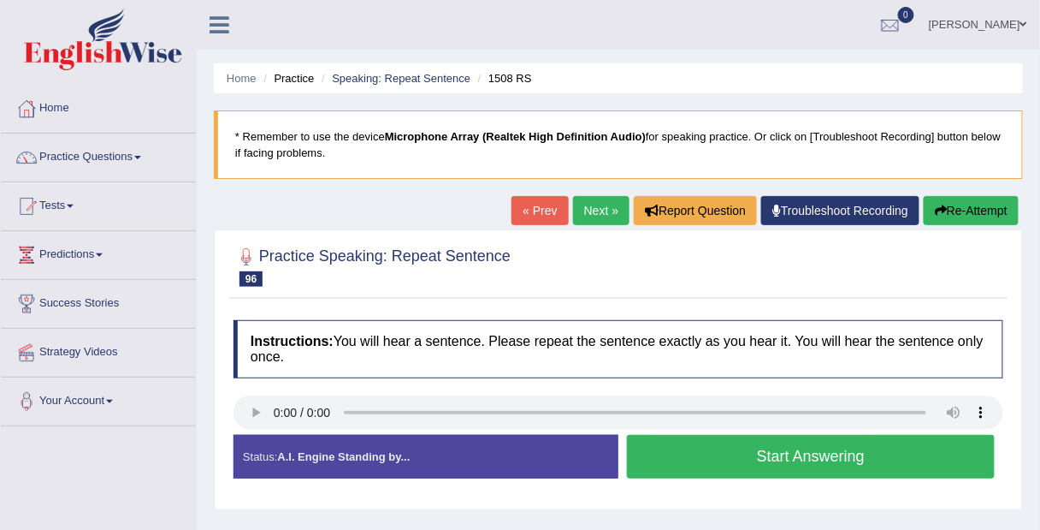
click at [880, 452] on button "Start Answering" at bounding box center [811, 457] width 368 height 44
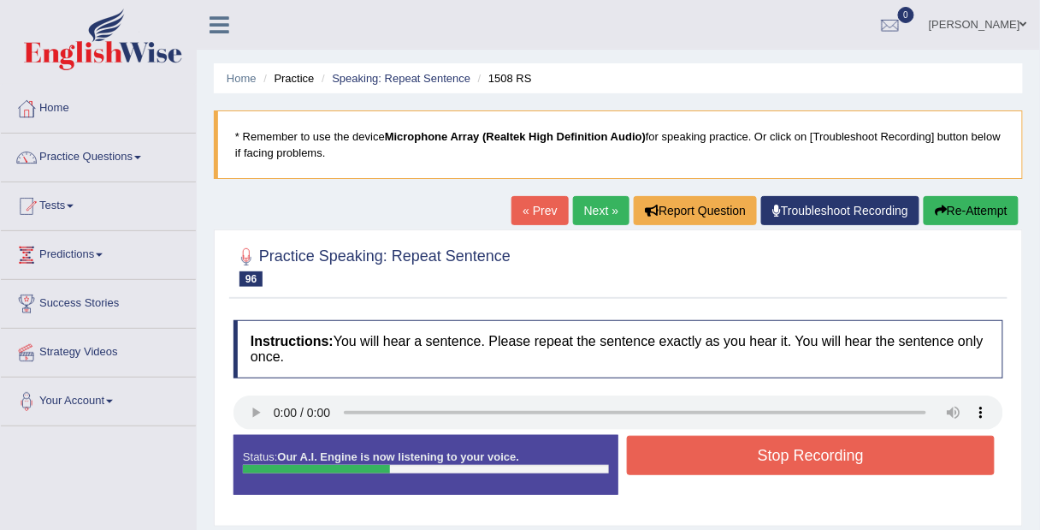
click at [970, 205] on button "Re-Attempt" at bounding box center [971, 210] width 95 height 29
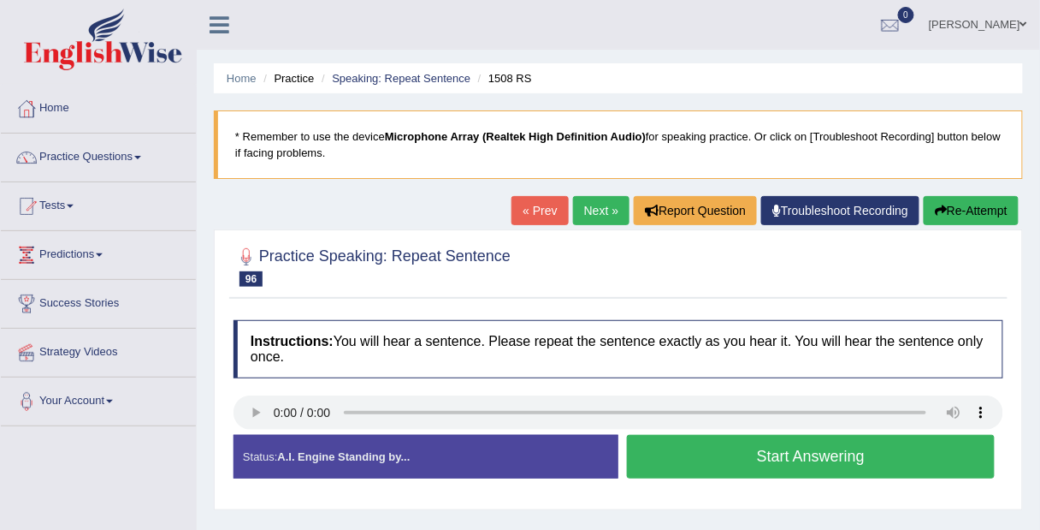
click at [887, 444] on button "Start Answering" at bounding box center [811, 457] width 368 height 44
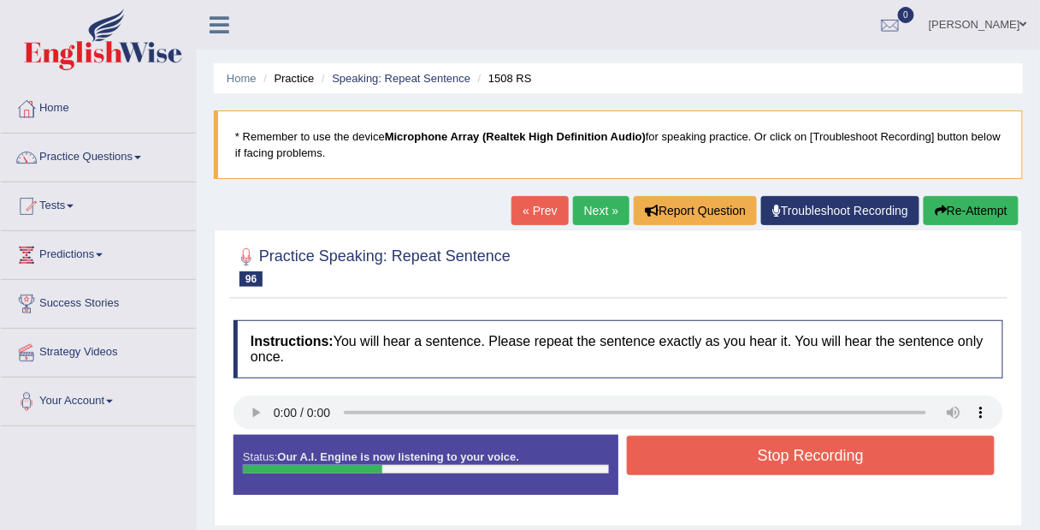
click at [886, 436] on button "Stop Recording" at bounding box center [811, 455] width 368 height 39
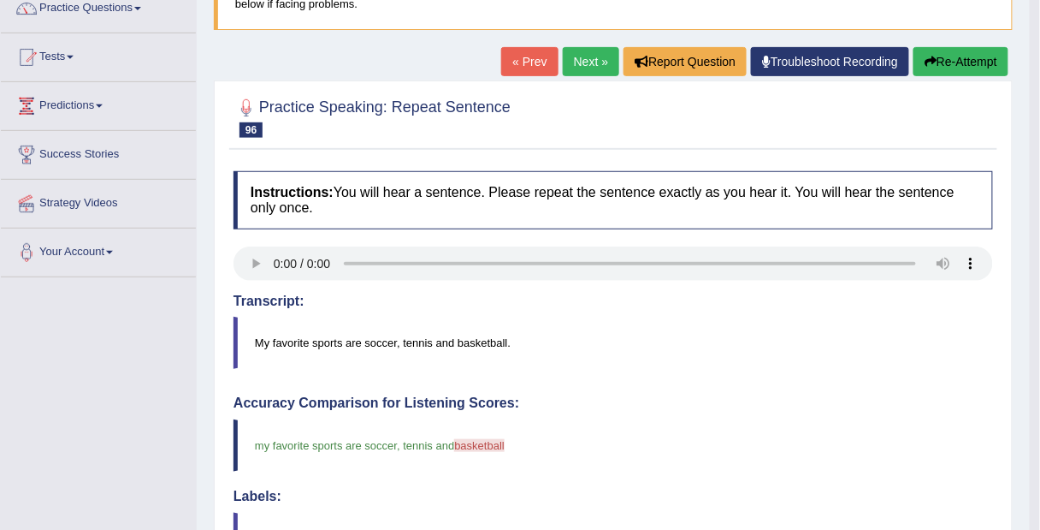
scroll to position [134, 0]
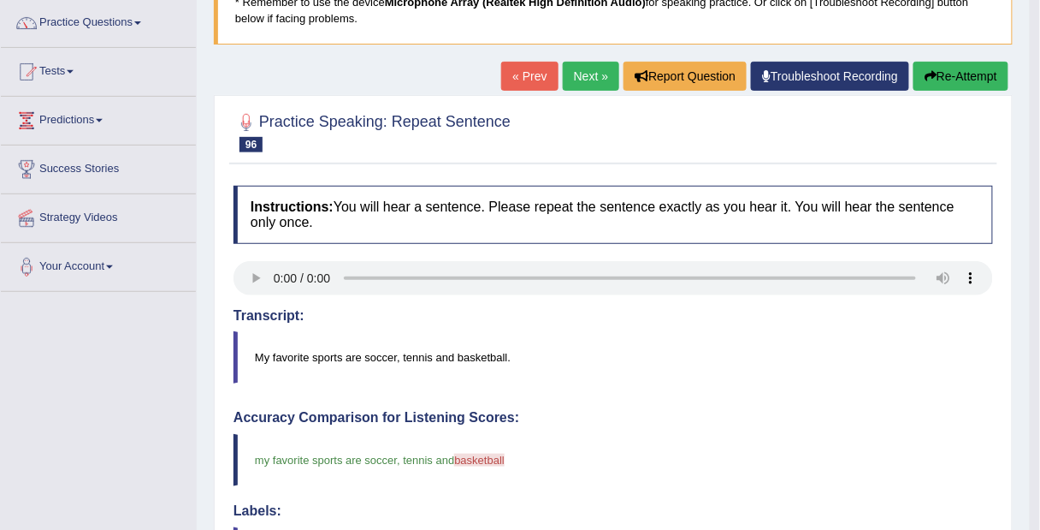
click at [964, 69] on button "Re-Attempt" at bounding box center [961, 76] width 95 height 29
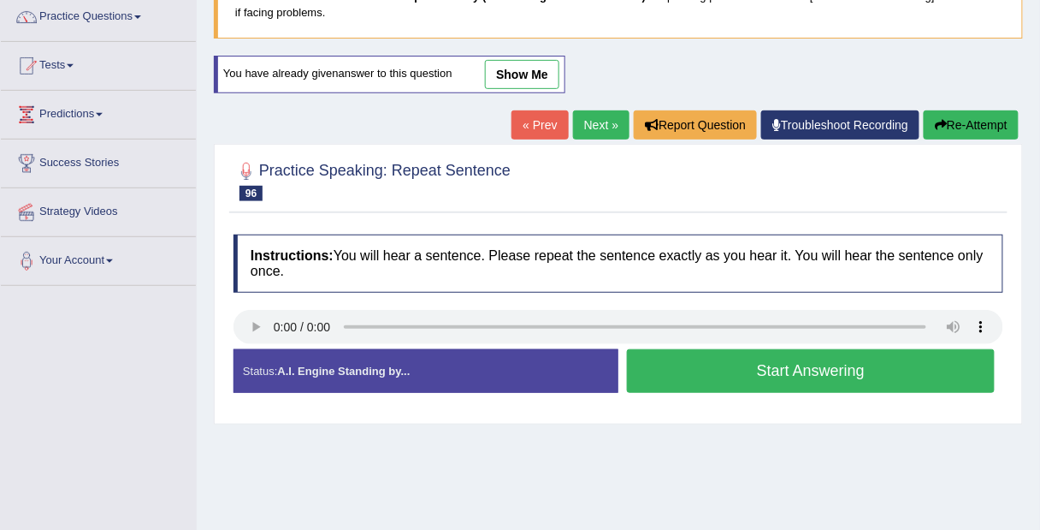
click at [783, 374] on button "Start Answering" at bounding box center [811, 371] width 368 height 44
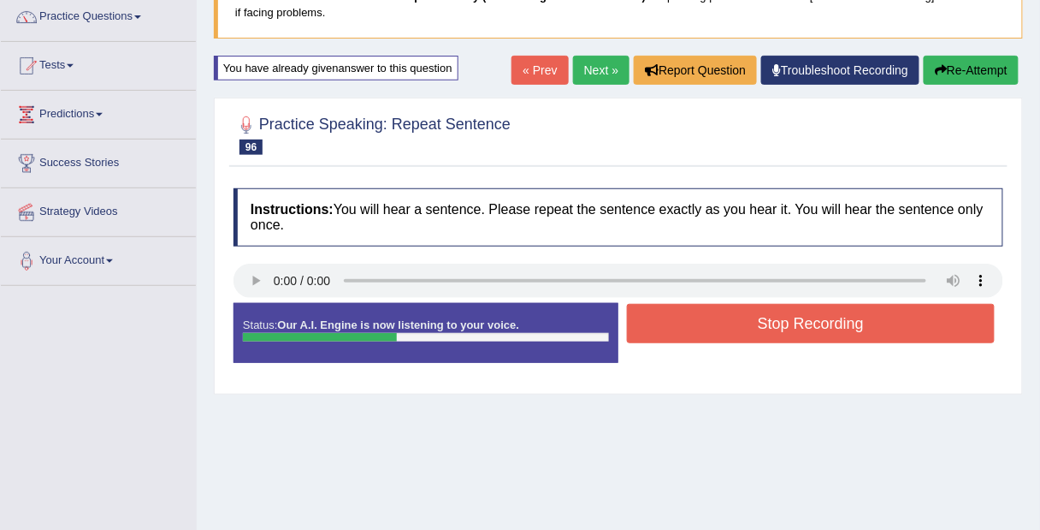
click at [865, 308] on button "Stop Recording" at bounding box center [811, 323] width 368 height 39
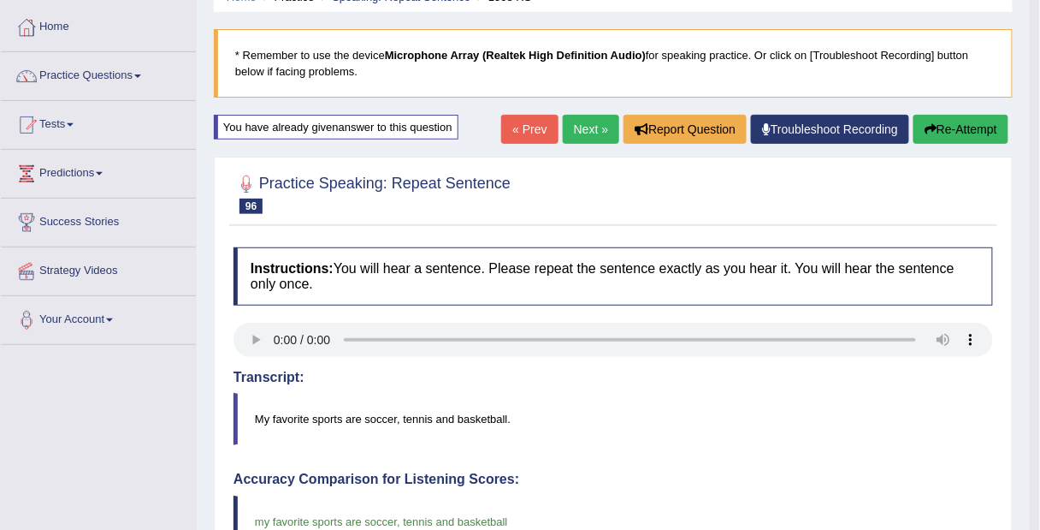
scroll to position [80, 0]
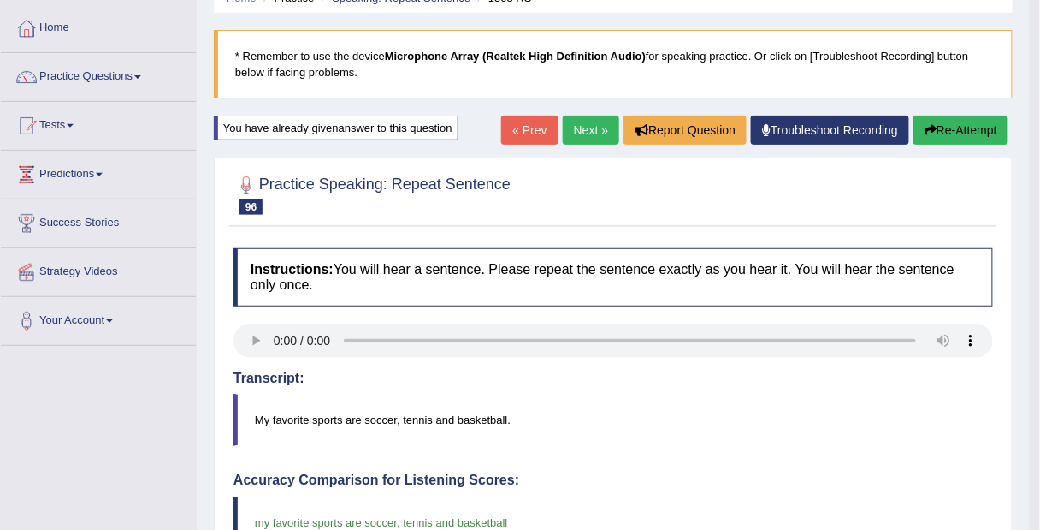
click at [963, 129] on button "Re-Attempt" at bounding box center [961, 130] width 95 height 29
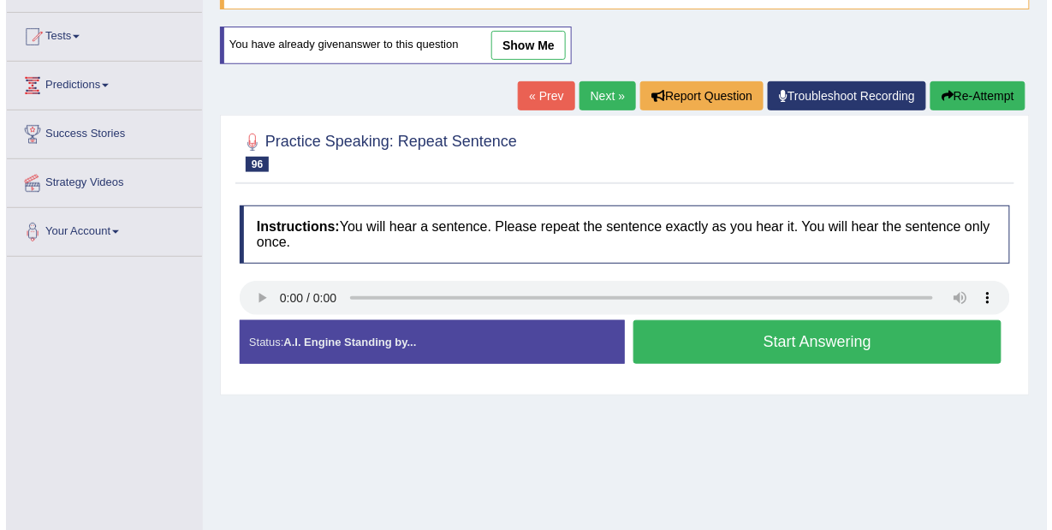
scroll to position [176, 0]
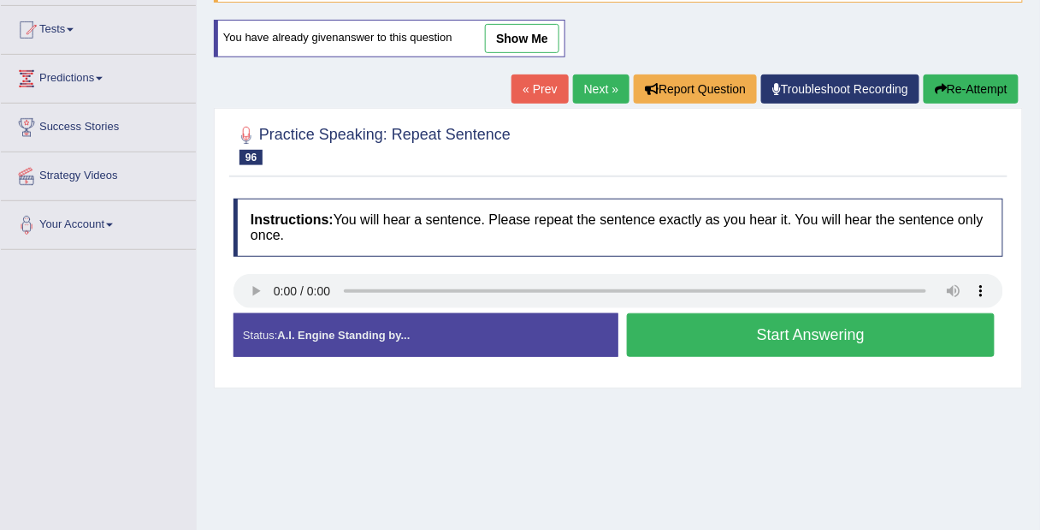
click at [722, 339] on button "Start Answering" at bounding box center [811, 335] width 368 height 44
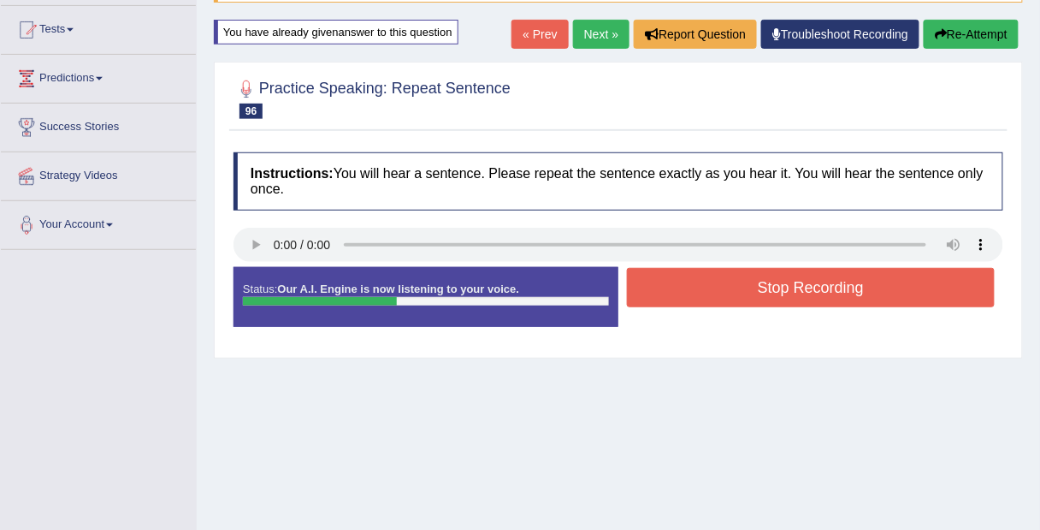
click at [896, 278] on button "Stop Recording" at bounding box center [811, 287] width 368 height 39
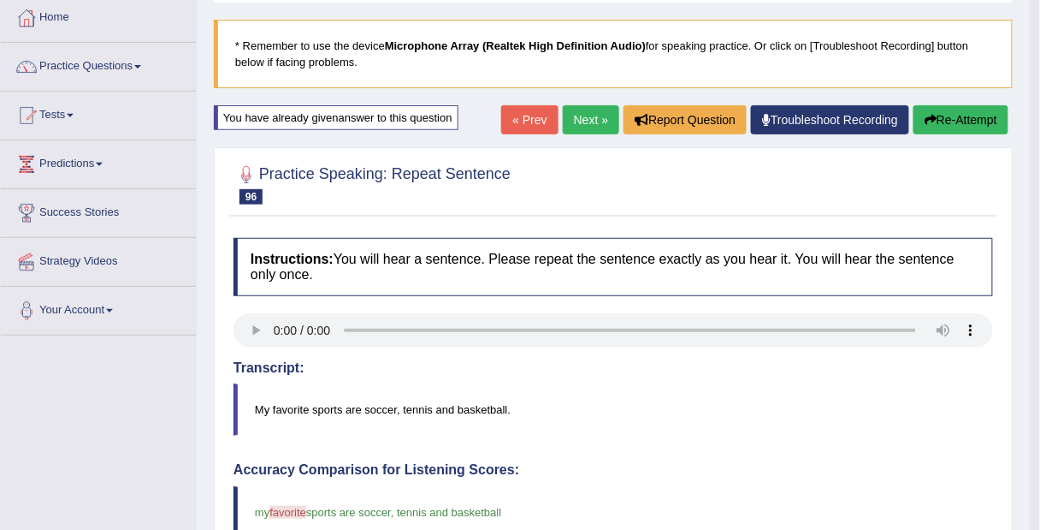
scroll to position [84, 0]
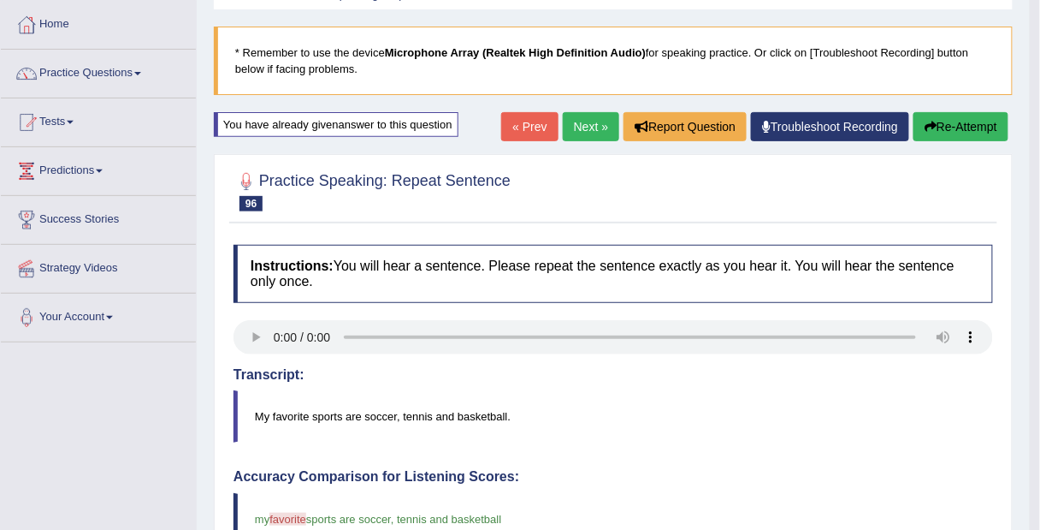
click at [961, 132] on button "Re-Attempt" at bounding box center [961, 126] width 95 height 29
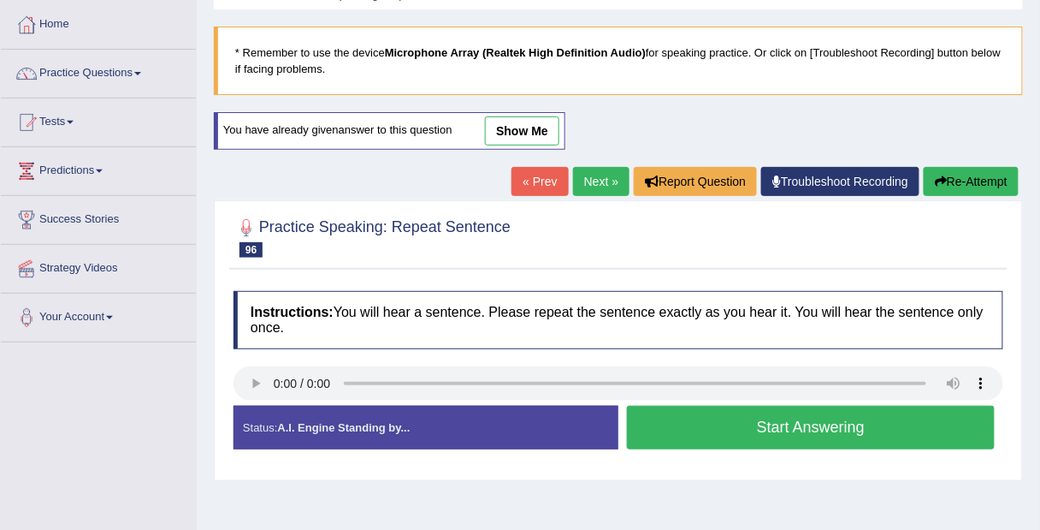
click at [708, 431] on button "Start Answering" at bounding box center [811, 428] width 368 height 44
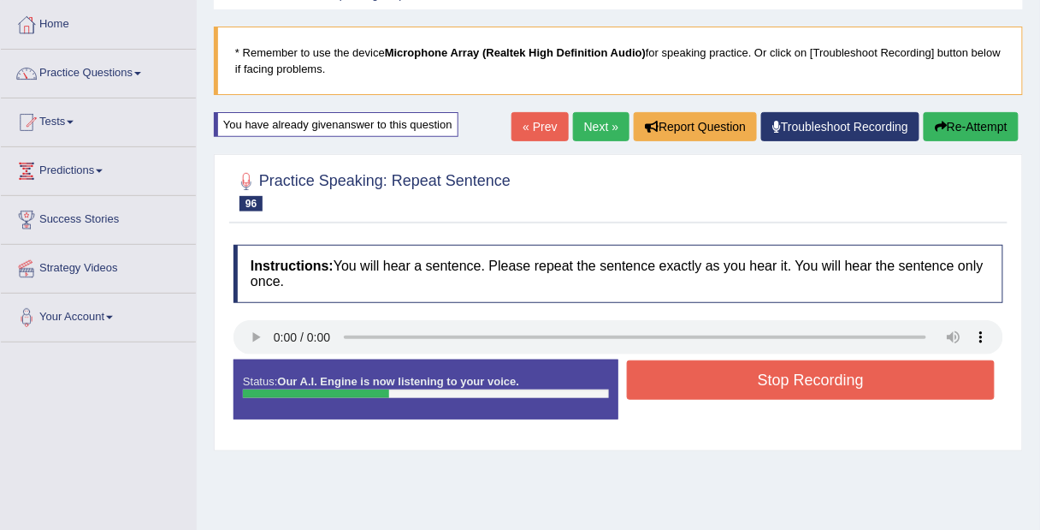
click at [768, 376] on button "Stop Recording" at bounding box center [811, 379] width 368 height 39
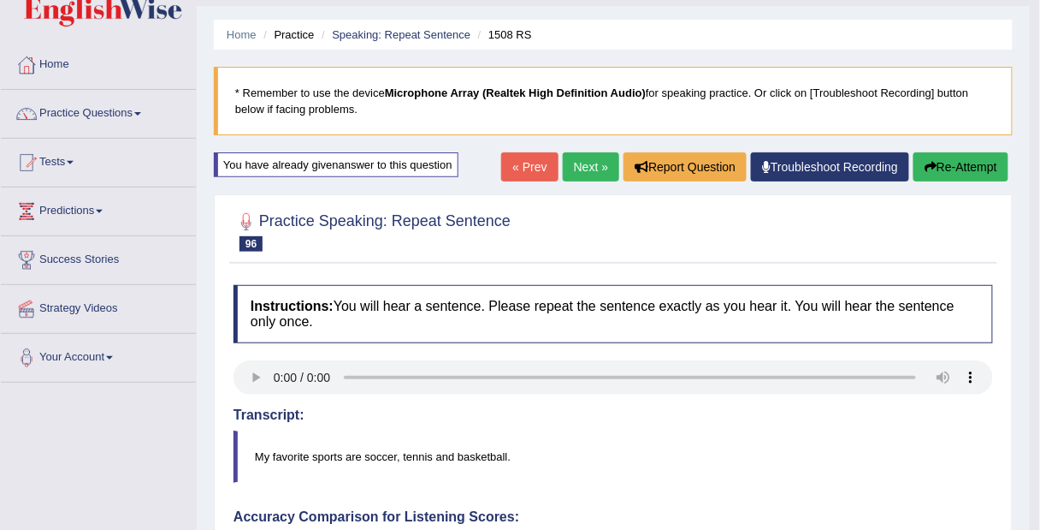
scroll to position [41, 0]
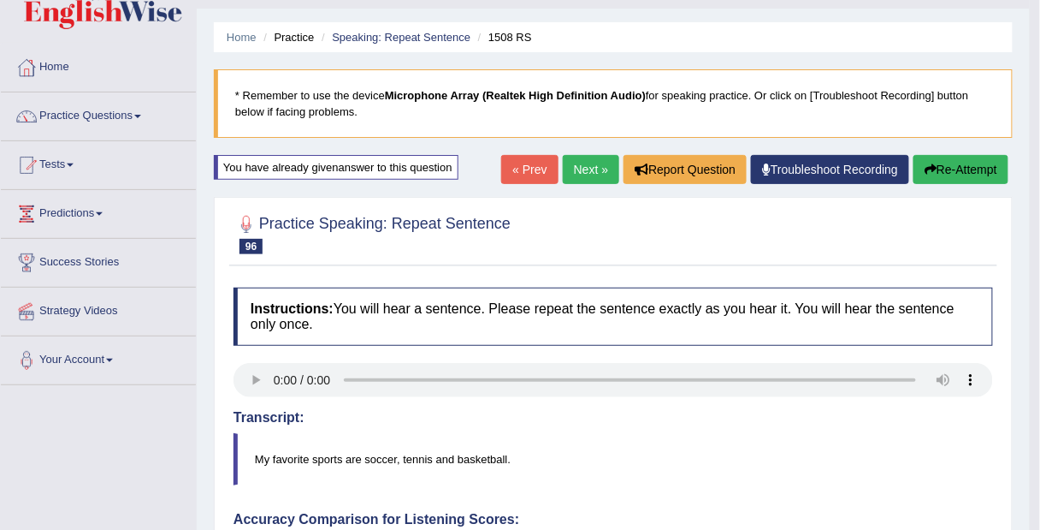
click at [579, 179] on link "Next »" at bounding box center [591, 169] width 56 height 29
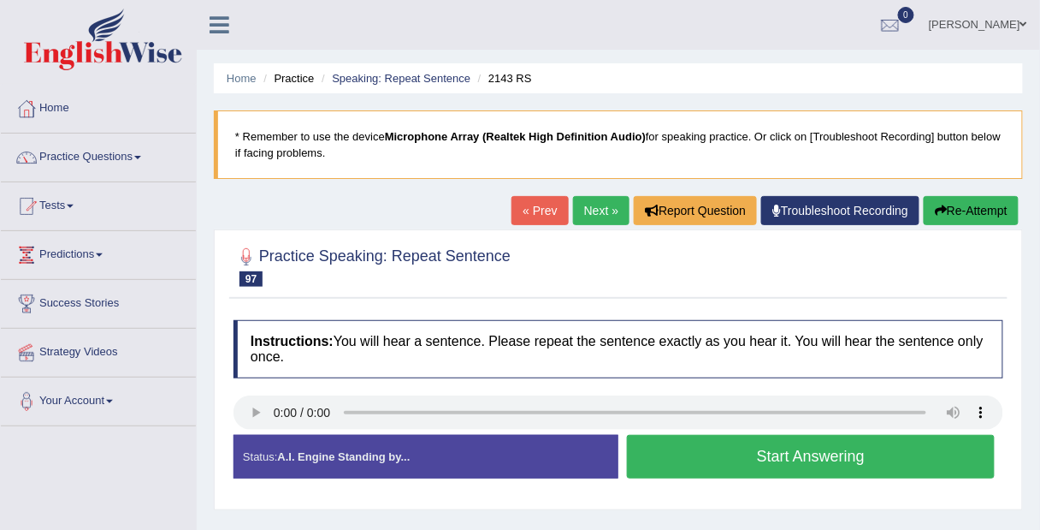
click at [730, 467] on button "Start Answering" at bounding box center [811, 457] width 368 height 44
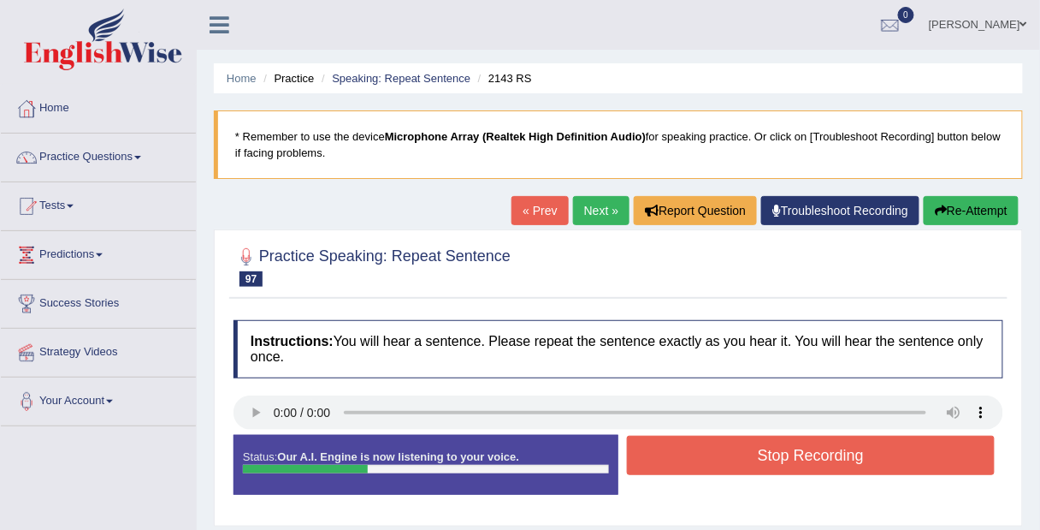
click at [722, 456] on button "Stop Recording" at bounding box center [811, 455] width 368 height 39
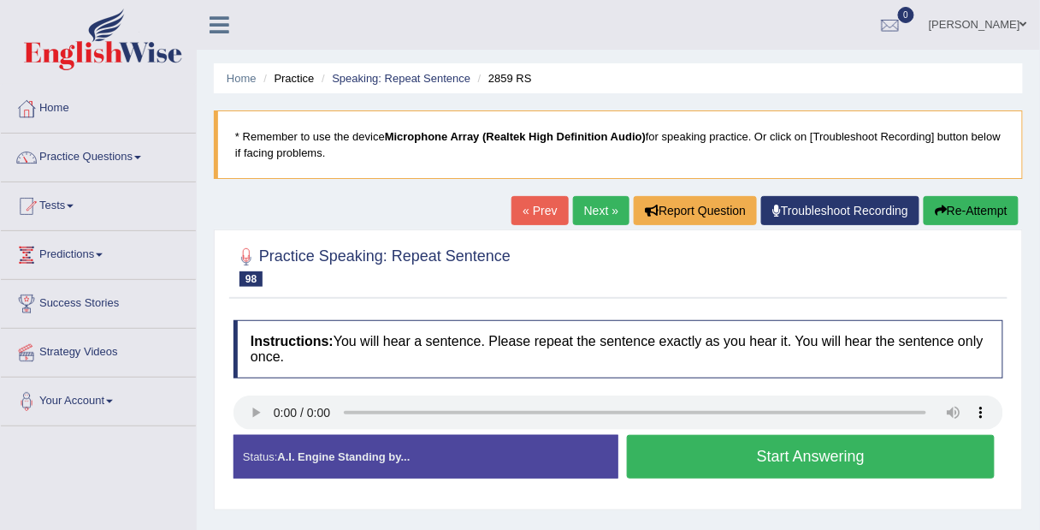
click at [730, 464] on button "Start Answering" at bounding box center [811, 457] width 368 height 44
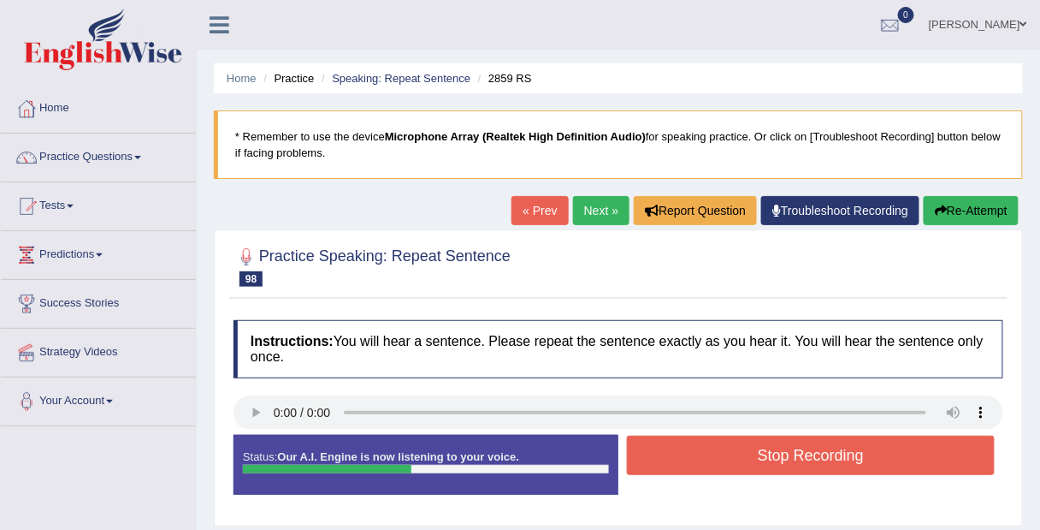
click at [719, 462] on button "Stop Recording" at bounding box center [811, 455] width 368 height 39
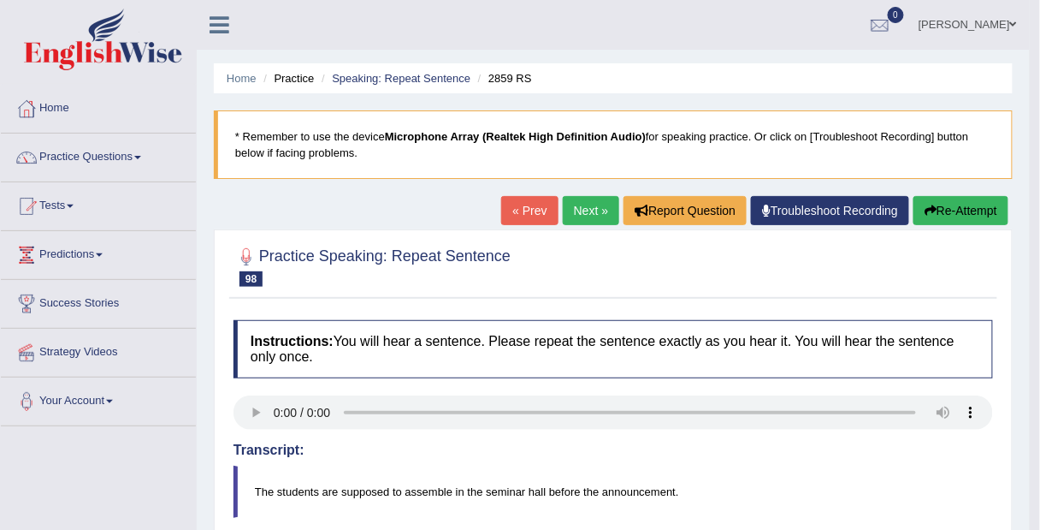
click at [578, 205] on link "Next »" at bounding box center [591, 210] width 56 height 29
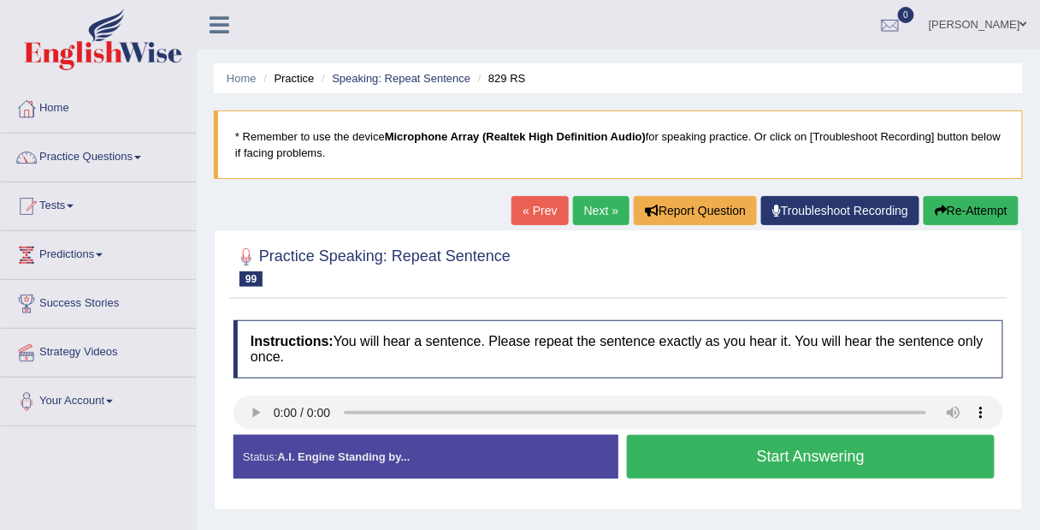
click at [732, 464] on button "Start Answering" at bounding box center [811, 457] width 368 height 44
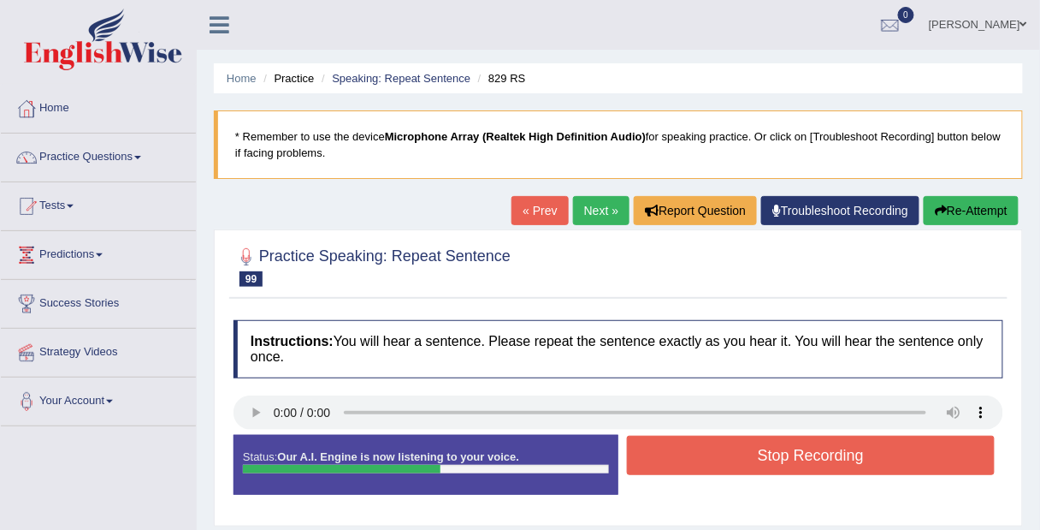
click at [725, 459] on button "Stop Recording" at bounding box center [811, 455] width 368 height 39
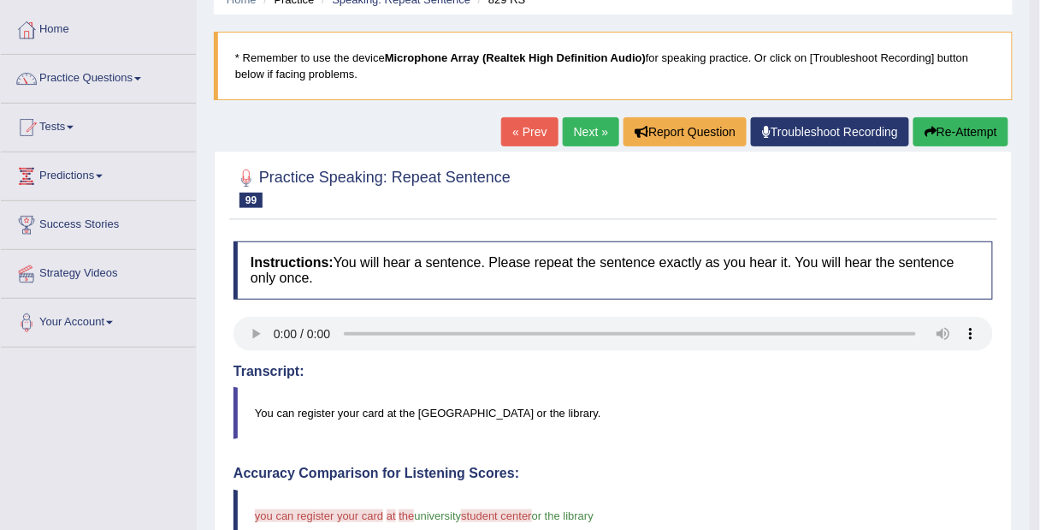
scroll to position [77, 0]
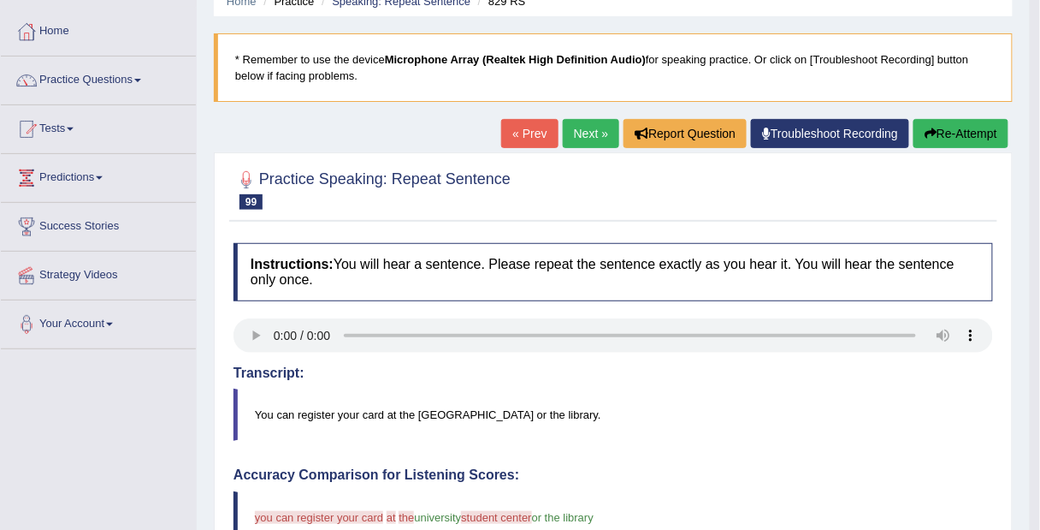
click at [957, 143] on button "Re-Attempt" at bounding box center [961, 133] width 95 height 29
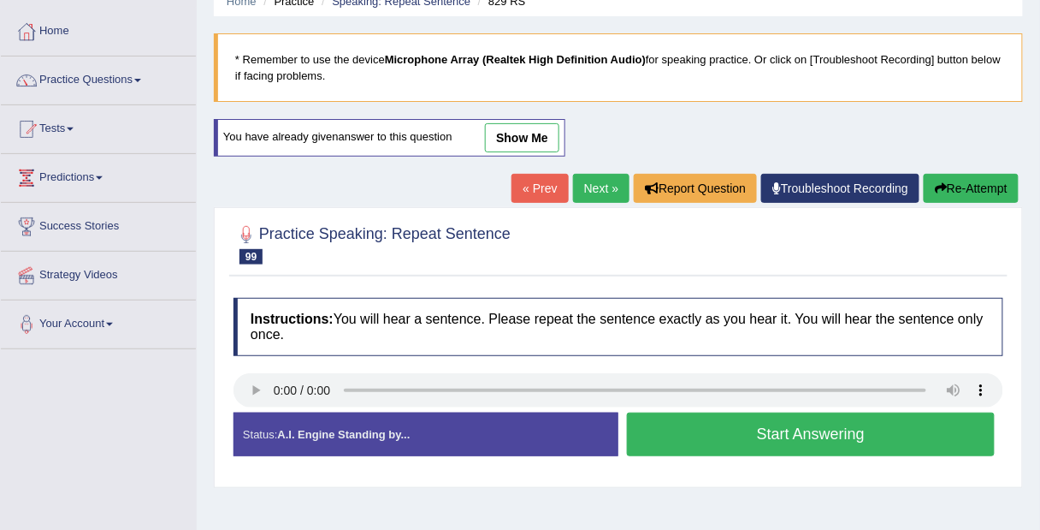
click at [216, 409] on div "Practice Speaking: Repeat Sentence 99 829 RS Instructions: You will hear a sent…" at bounding box center [618, 347] width 809 height 280
click at [736, 441] on button "Start Answering" at bounding box center [811, 434] width 368 height 44
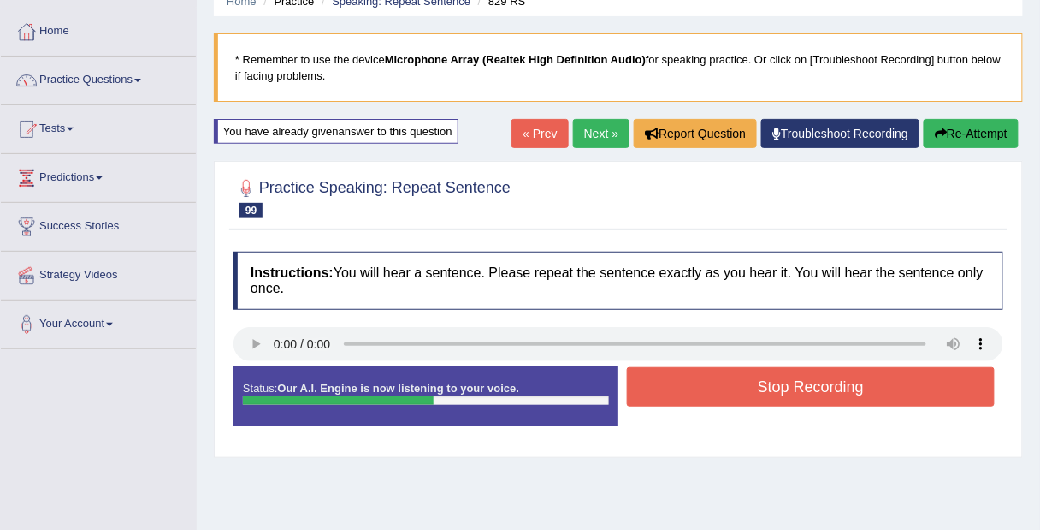
click at [795, 380] on button "Stop Recording" at bounding box center [811, 386] width 368 height 39
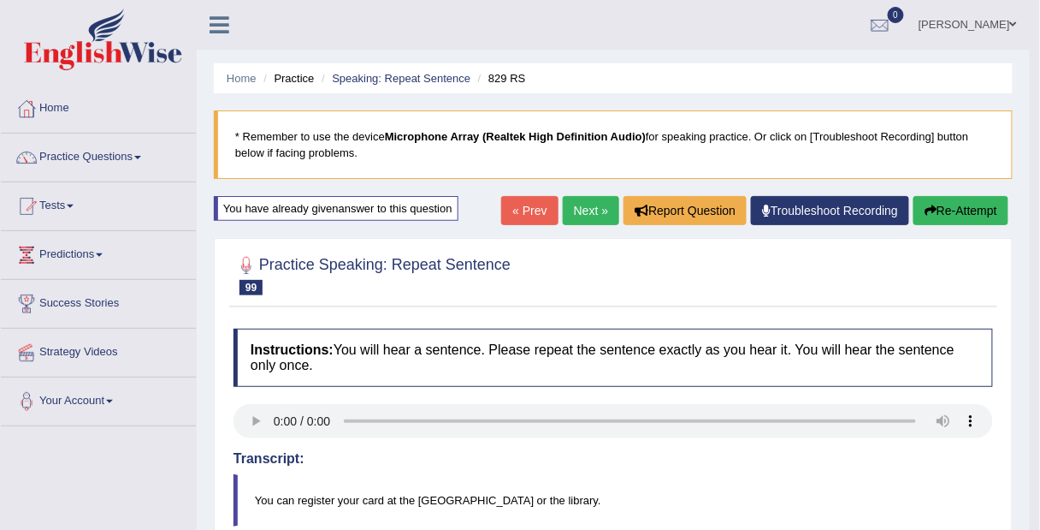
click at [584, 210] on link "Next »" at bounding box center [591, 210] width 56 height 29
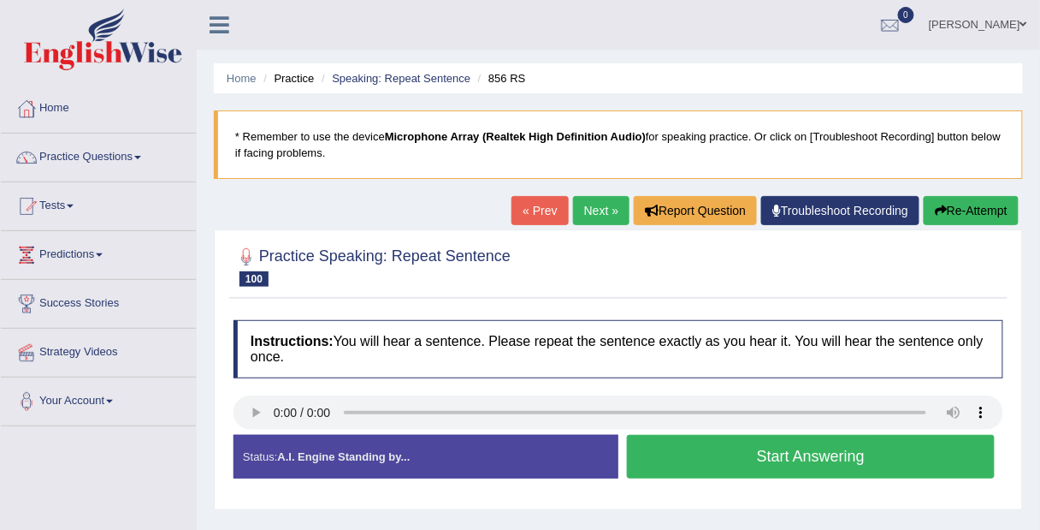
click at [941, 451] on button "Start Answering" at bounding box center [811, 457] width 368 height 44
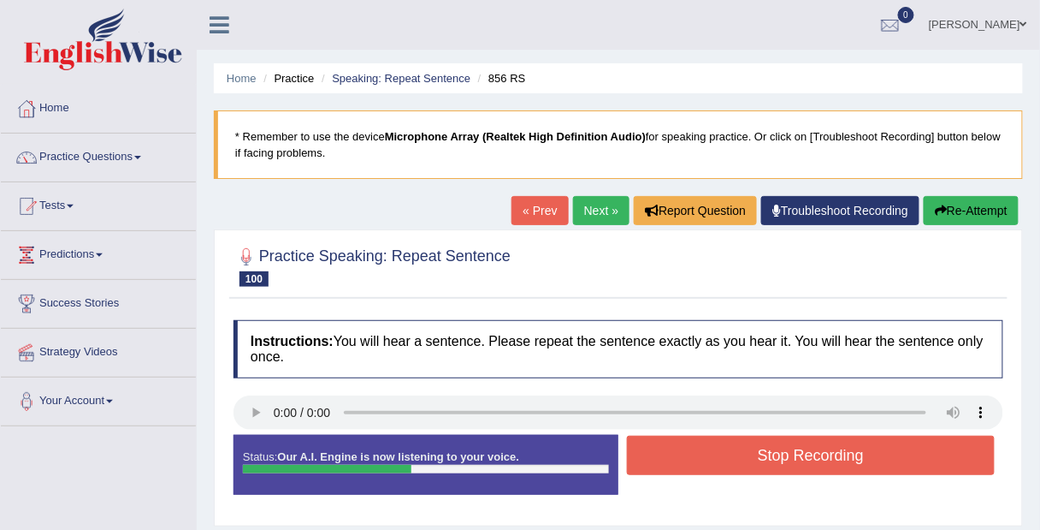
click at [957, 447] on button "Stop Recording" at bounding box center [811, 455] width 368 height 39
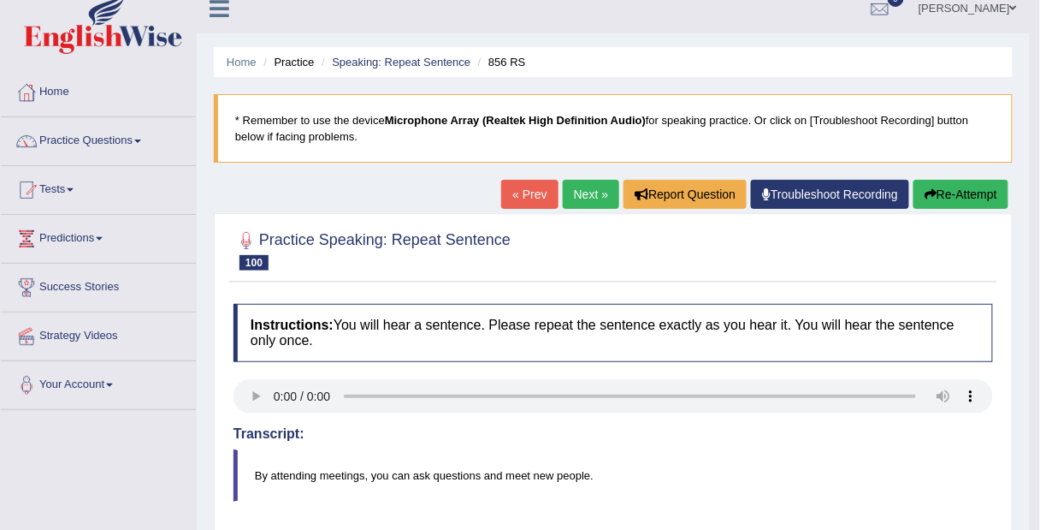
scroll to position [15, 0]
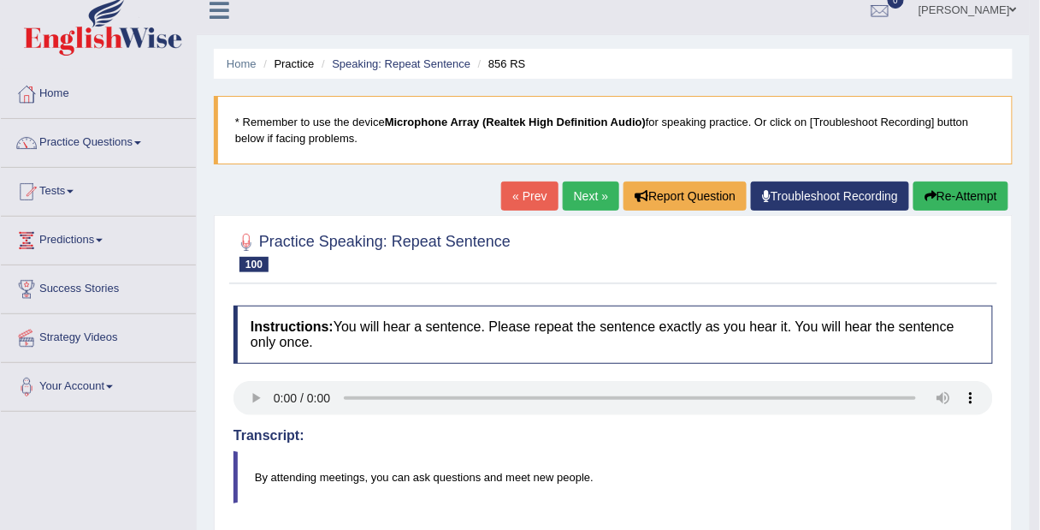
click at [967, 198] on button "Re-Attempt" at bounding box center [961, 195] width 95 height 29
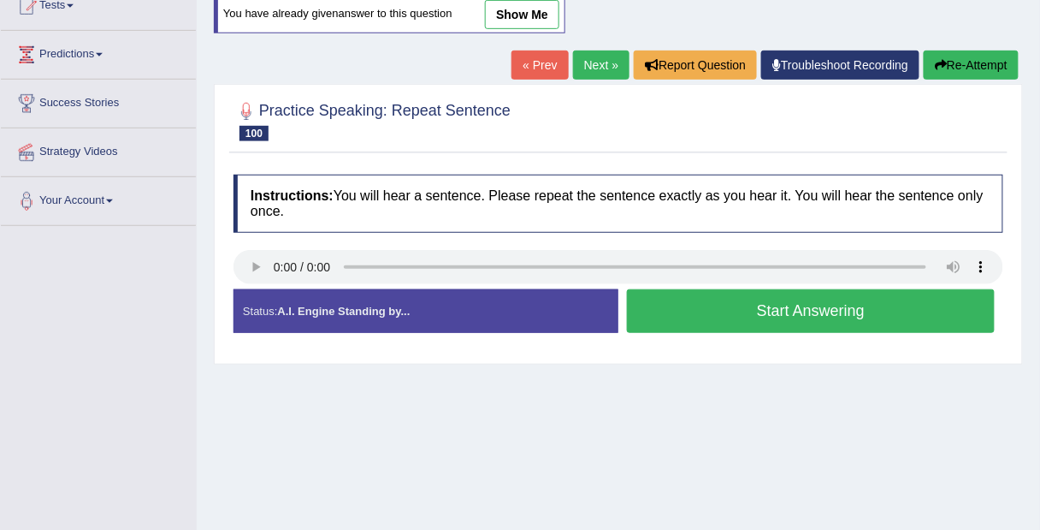
scroll to position [199, 0]
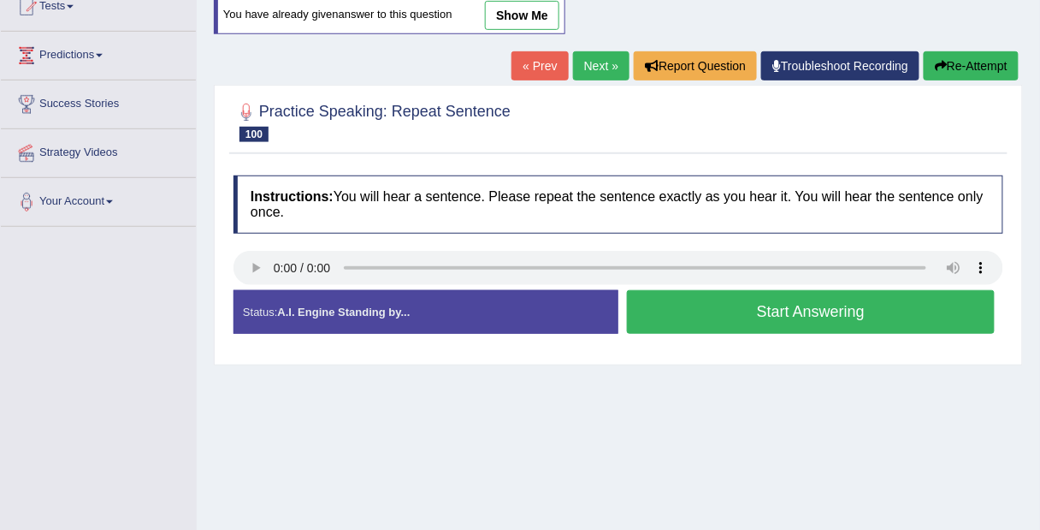
click at [921, 324] on button "Start Answering" at bounding box center [811, 312] width 368 height 44
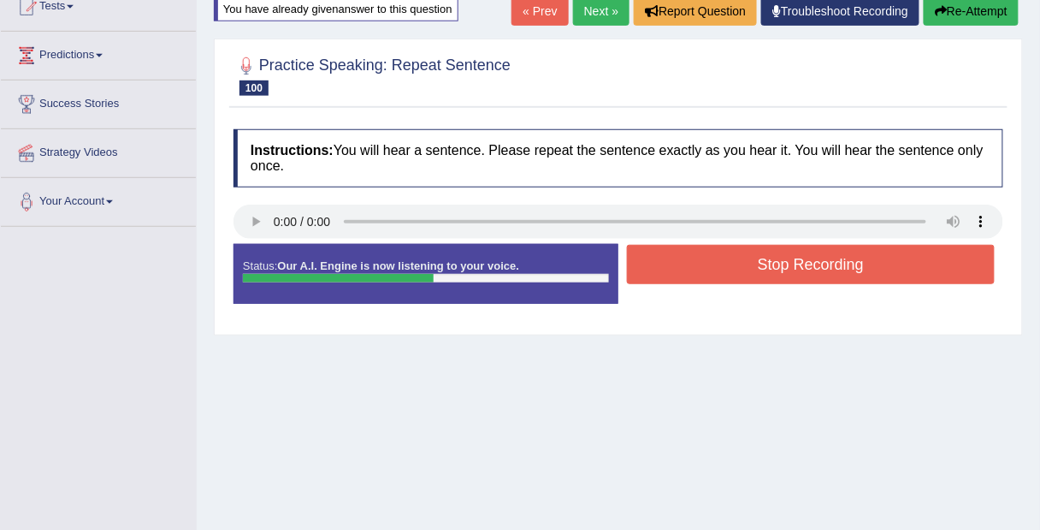
click at [939, 257] on button "Stop Recording" at bounding box center [811, 264] width 368 height 39
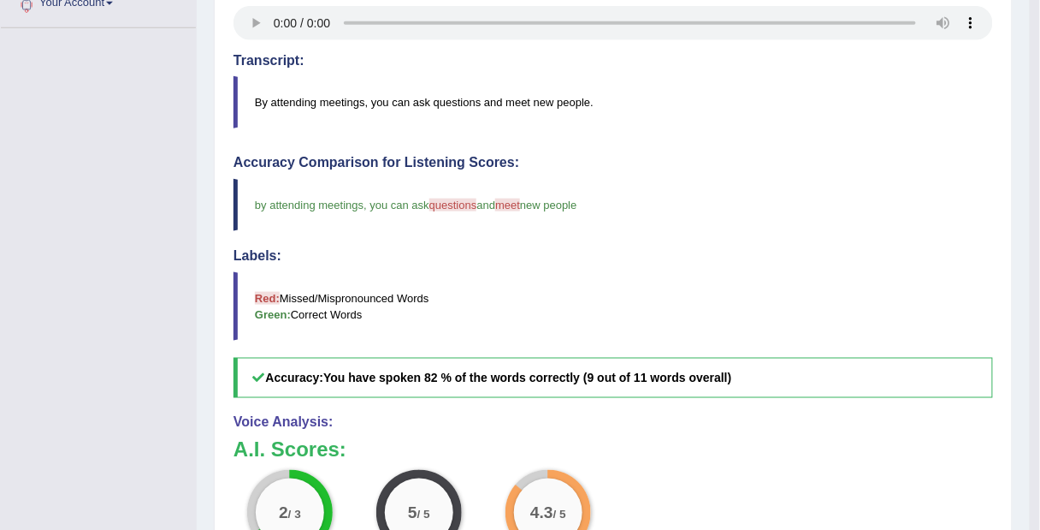
scroll to position [0, 0]
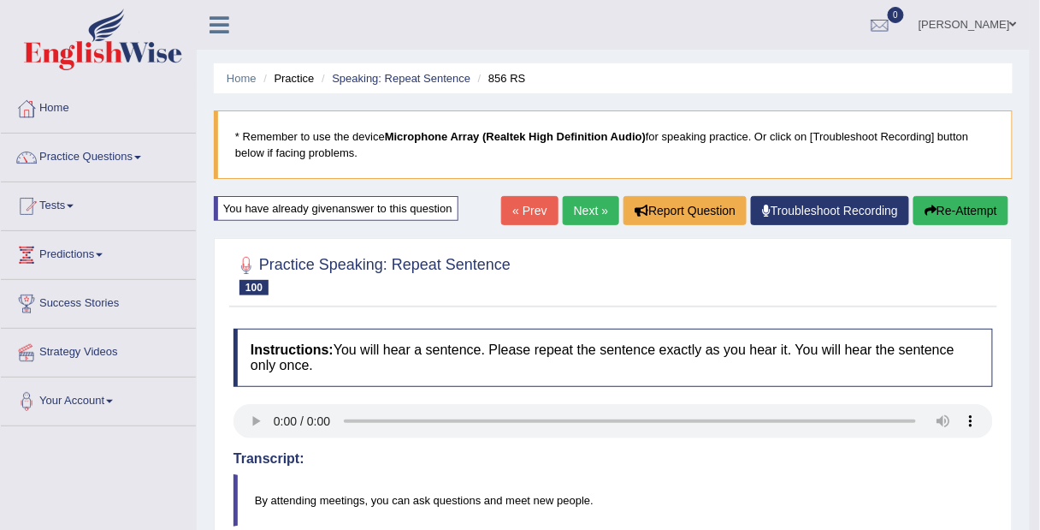
click at [595, 212] on link "Next »" at bounding box center [591, 210] width 56 height 29
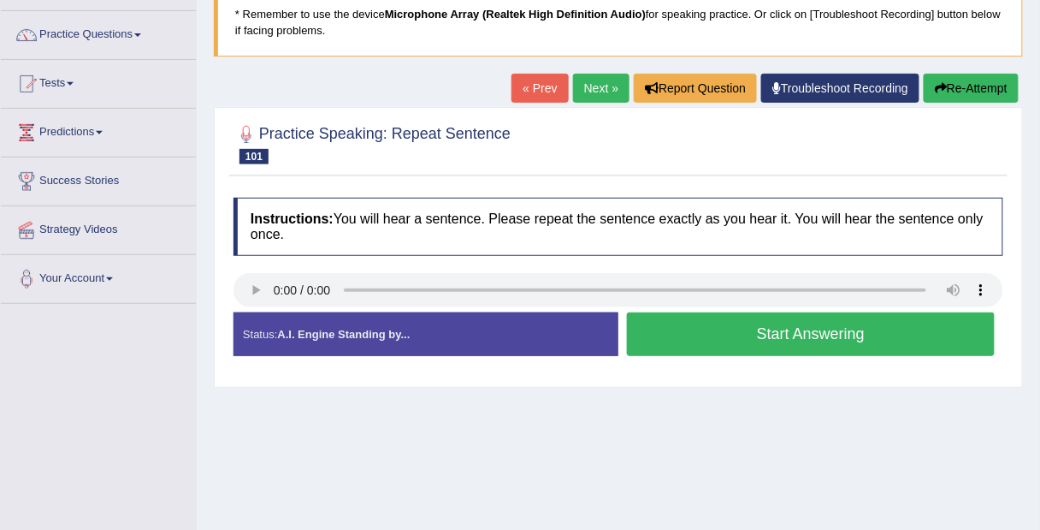
scroll to position [123, 0]
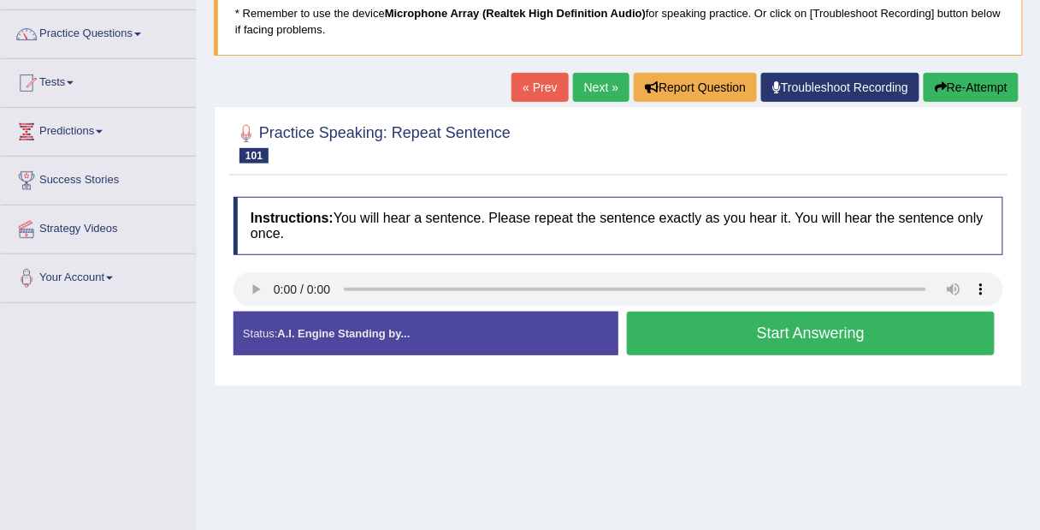
click at [926, 335] on button "Start Answering" at bounding box center [811, 333] width 368 height 44
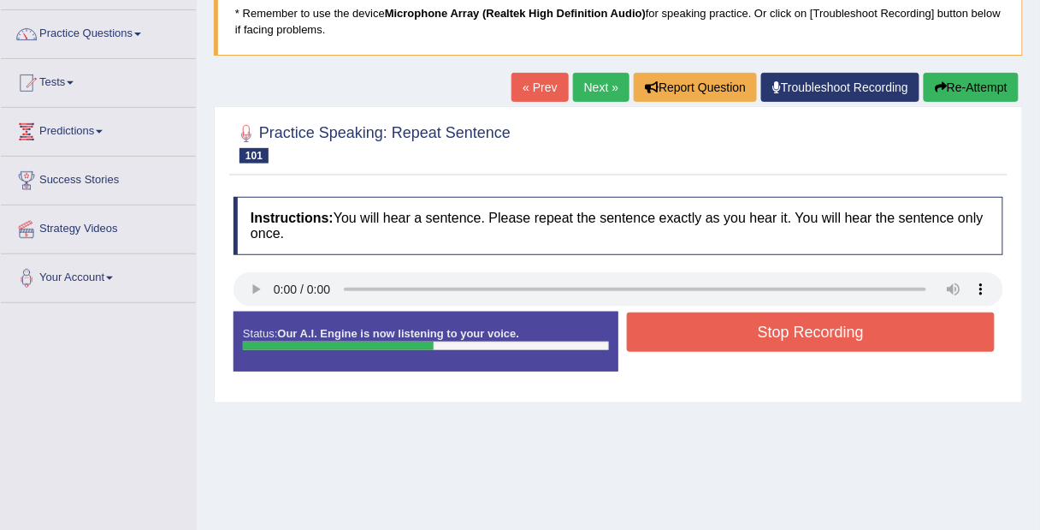
click at [894, 327] on button "Stop Recording" at bounding box center [811, 331] width 368 height 39
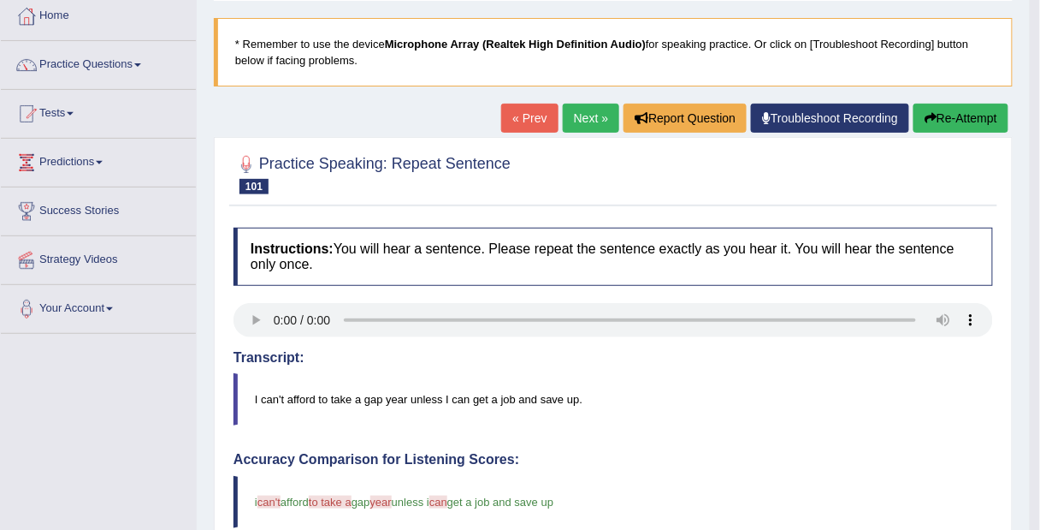
scroll to position [80, 0]
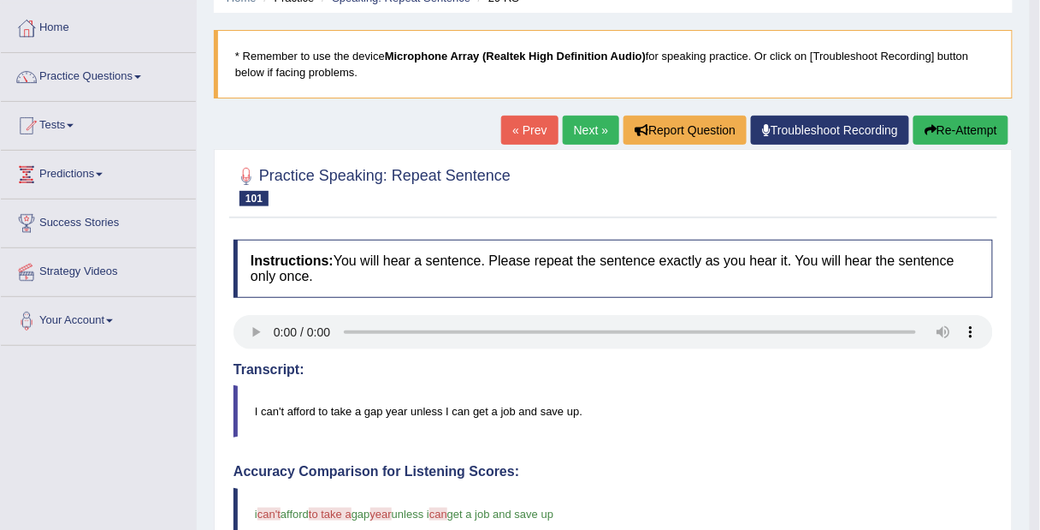
click at [975, 125] on button "Re-Attempt" at bounding box center [961, 130] width 95 height 29
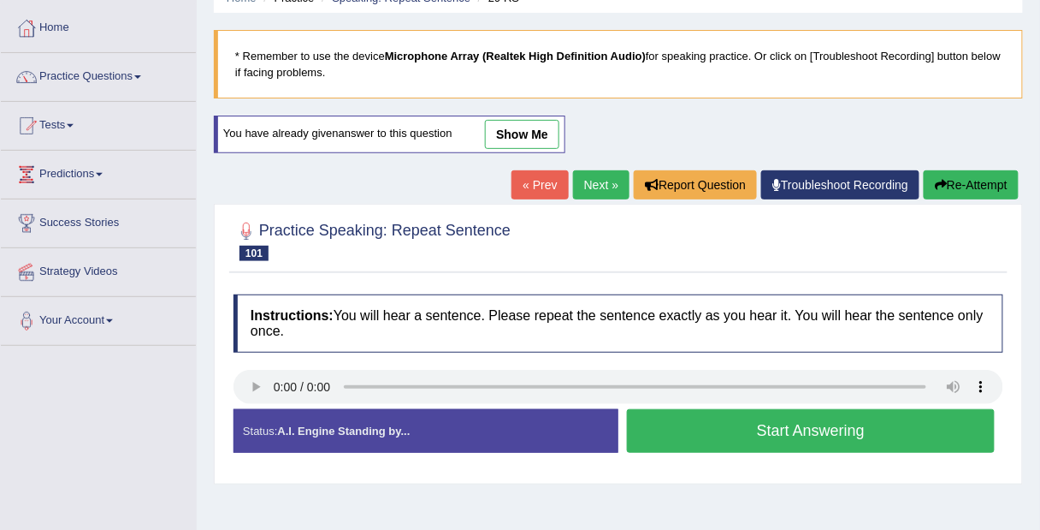
click at [698, 433] on button "Start Answering" at bounding box center [811, 431] width 368 height 44
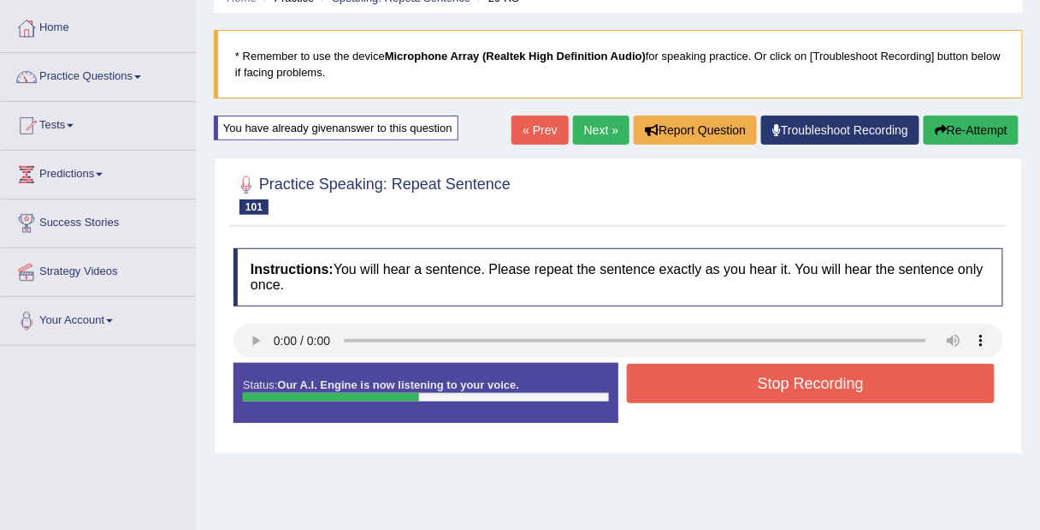
click at [844, 376] on button "Stop Recording" at bounding box center [811, 383] width 368 height 39
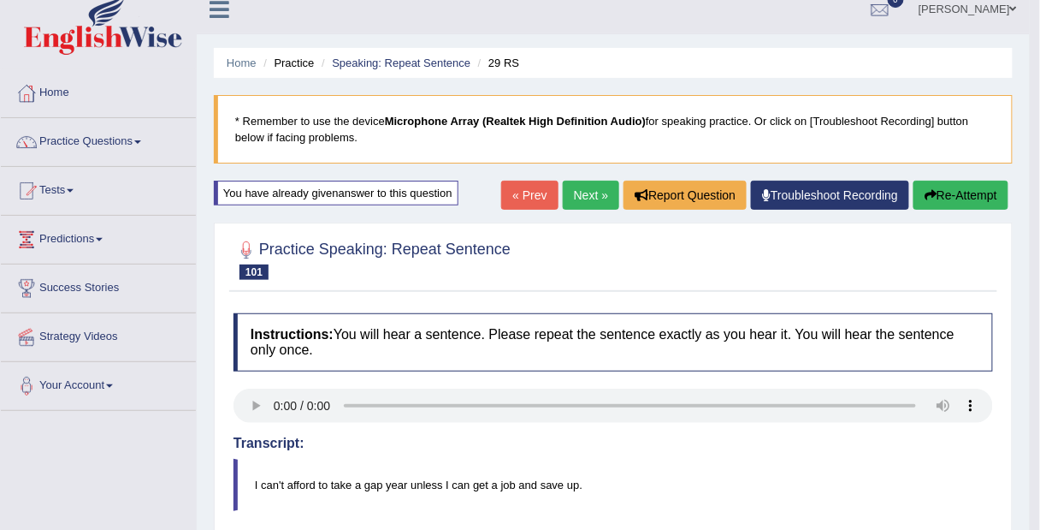
scroll to position [14, 0]
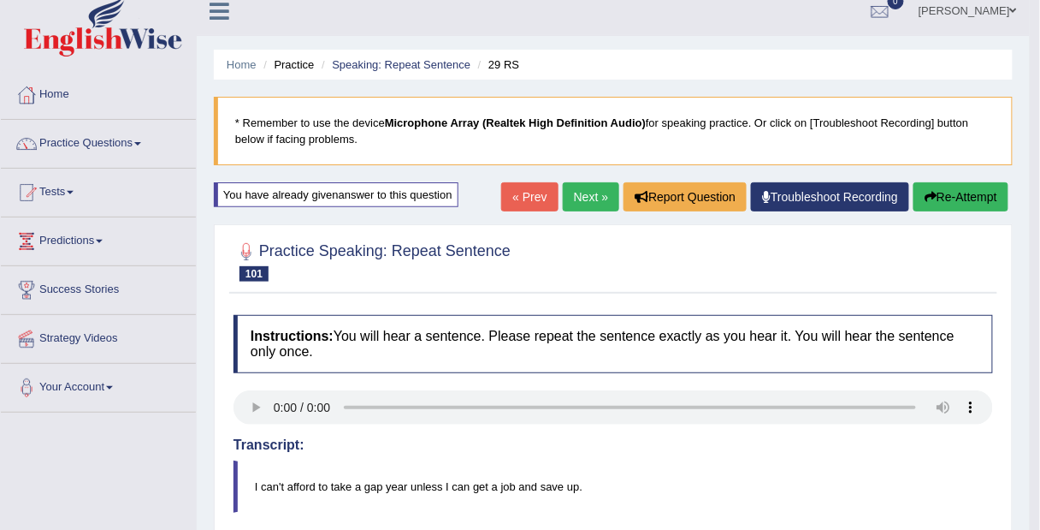
click at [593, 201] on link "Next »" at bounding box center [591, 196] width 56 height 29
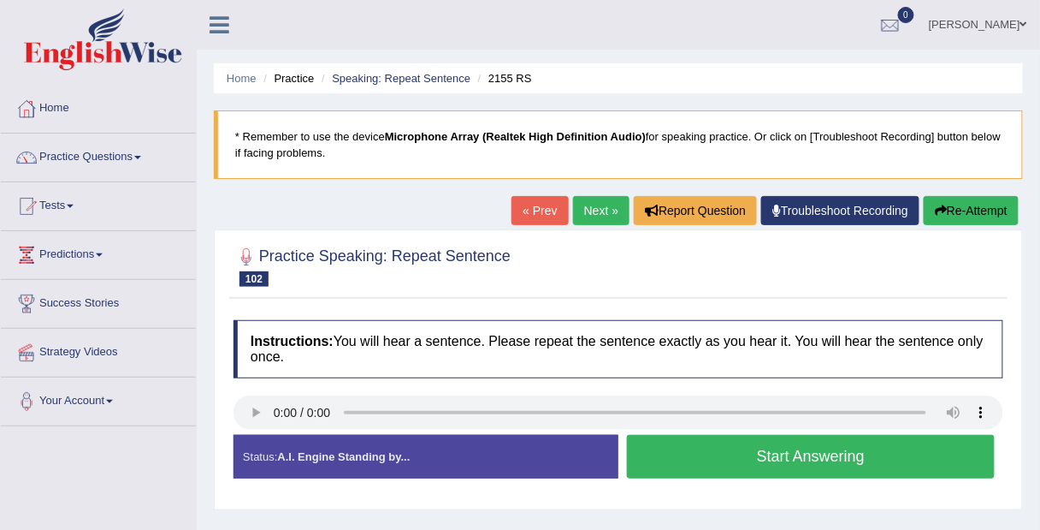
click at [951, 464] on button "Start Answering" at bounding box center [811, 457] width 368 height 44
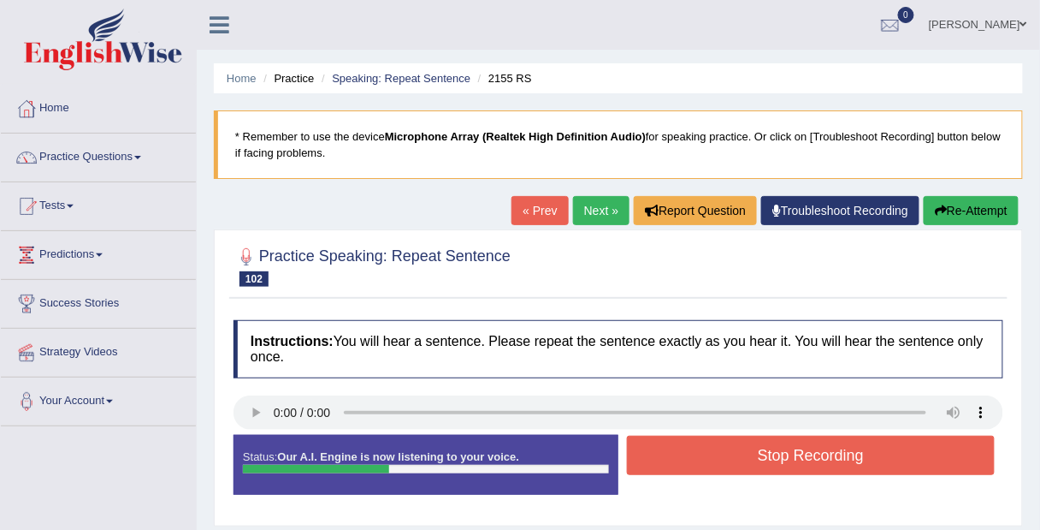
click at [915, 444] on button "Stop Recording" at bounding box center [811, 455] width 368 height 39
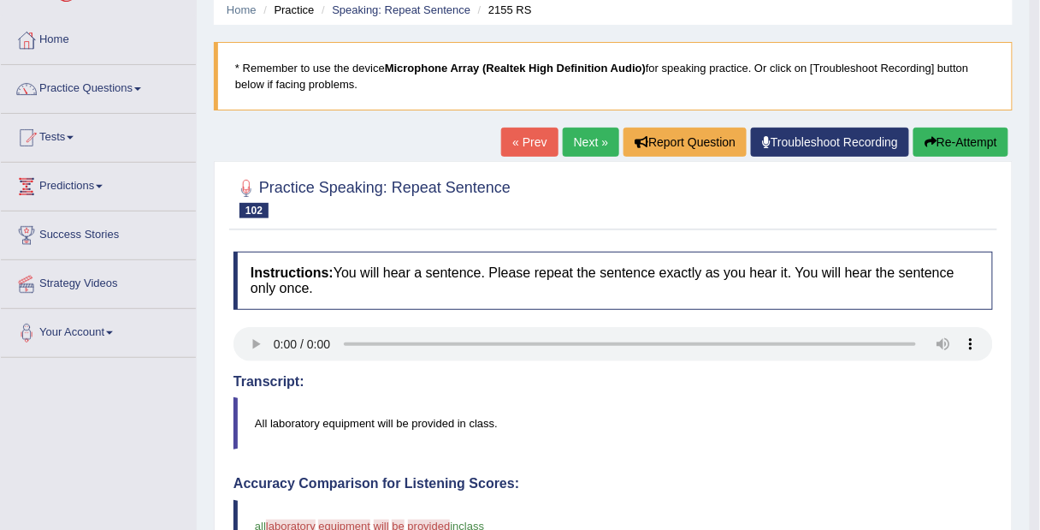
scroll to position [64, 0]
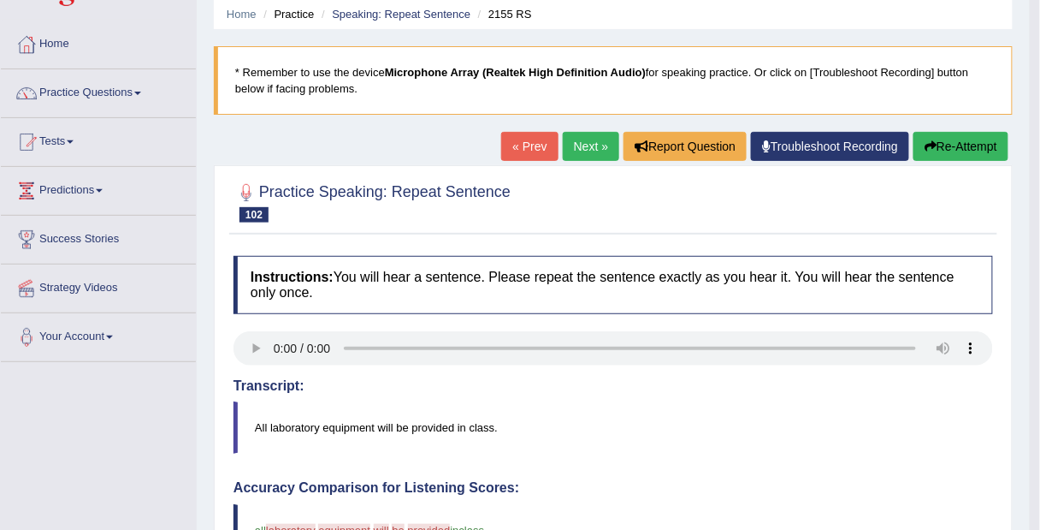
click at [955, 147] on button "Re-Attempt" at bounding box center [961, 146] width 95 height 29
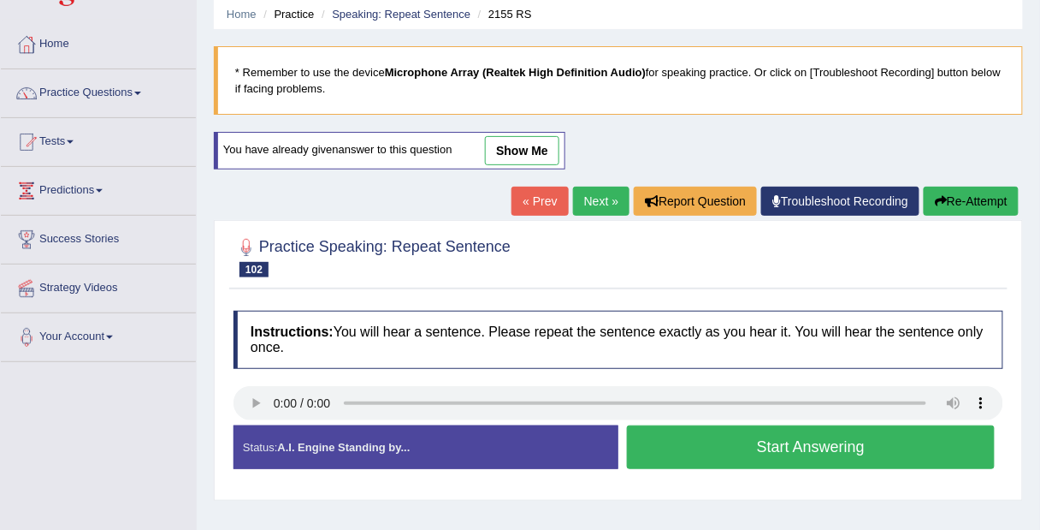
click at [882, 436] on button "Start Answering" at bounding box center [811, 447] width 368 height 44
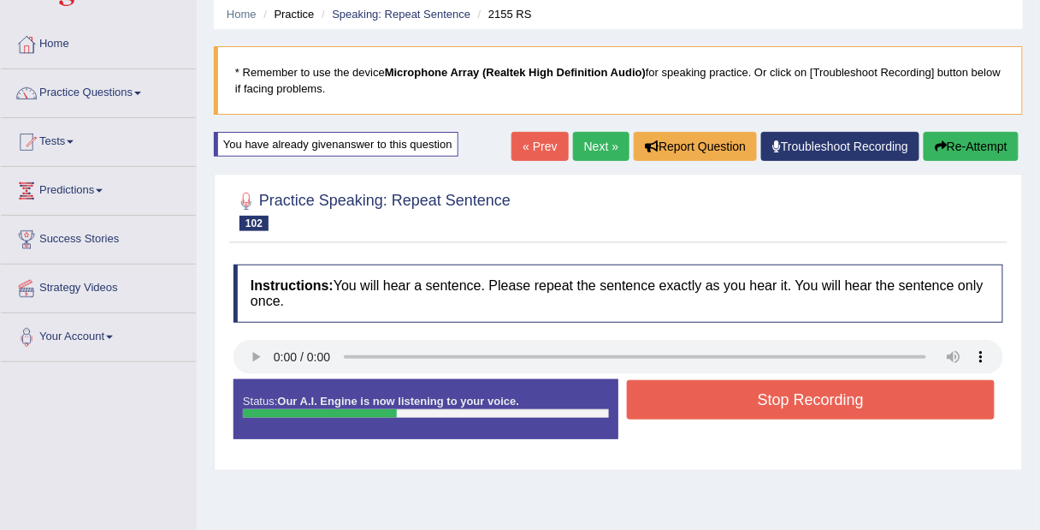
click at [891, 406] on button "Stop Recording" at bounding box center [811, 399] width 368 height 39
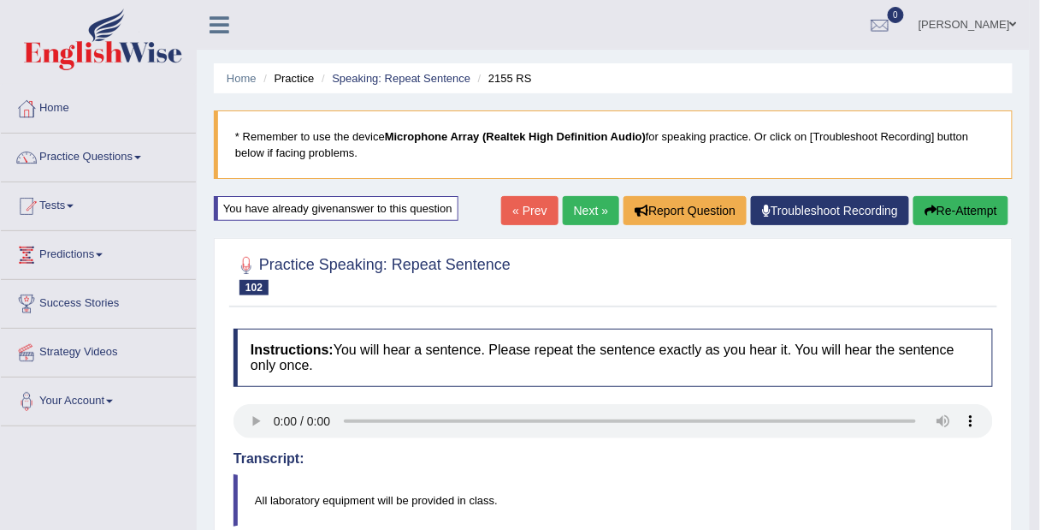
click at [968, 209] on button "Re-Attempt" at bounding box center [961, 210] width 95 height 29
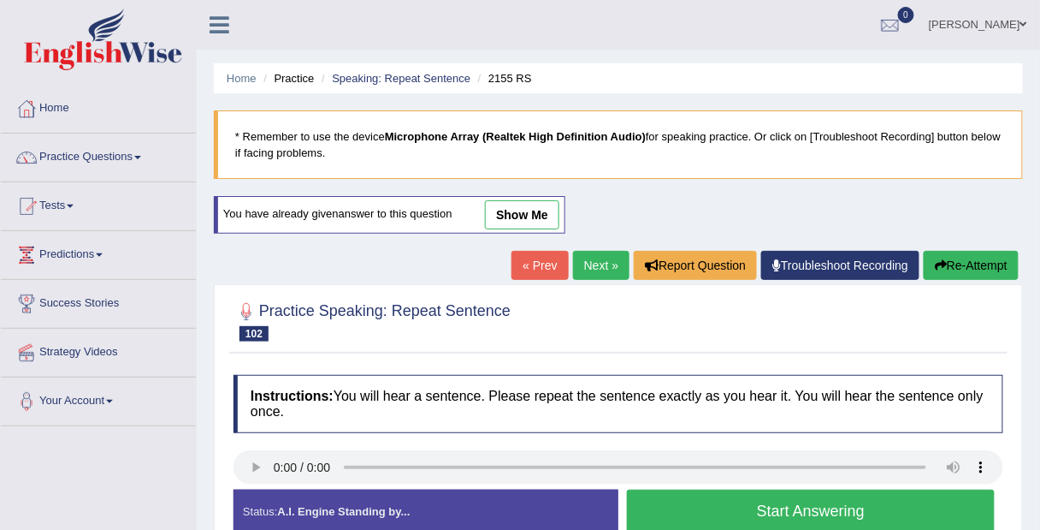
click at [781, 503] on button "Start Answering" at bounding box center [811, 511] width 368 height 44
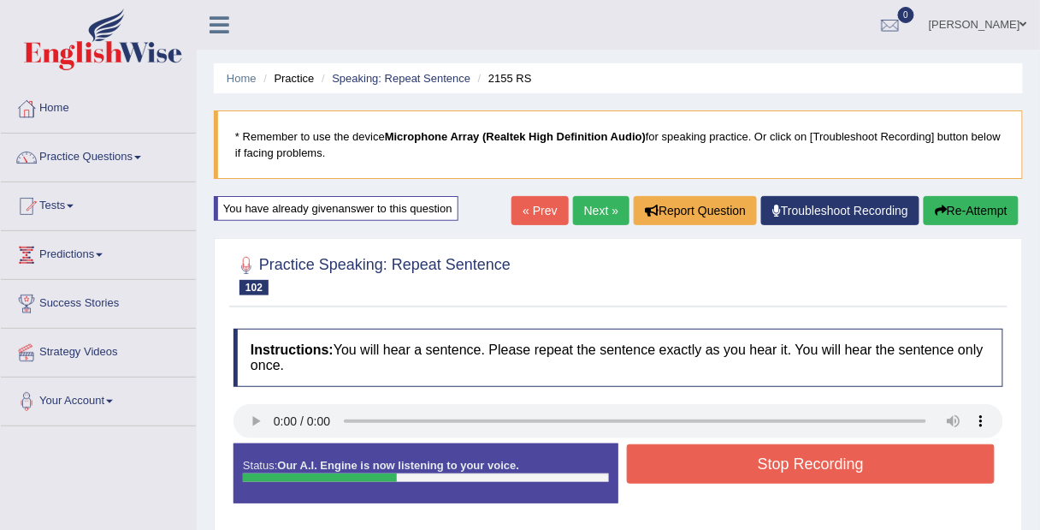
click at [845, 464] on button "Stop Recording" at bounding box center [811, 463] width 368 height 39
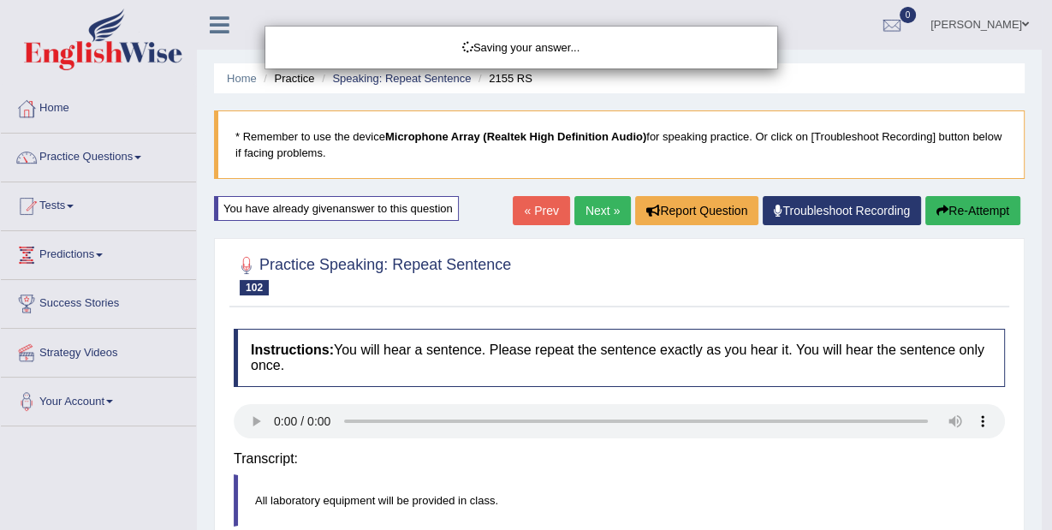
click at [925, 482] on div "Saving your answer..." at bounding box center [526, 265] width 1052 height 530
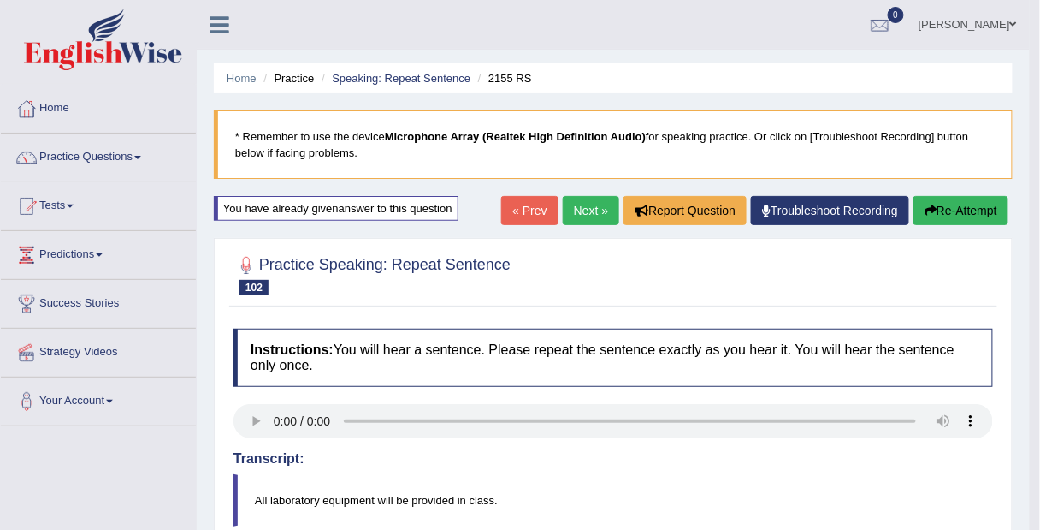
click at [978, 216] on button "Re-Attempt" at bounding box center [961, 210] width 95 height 29
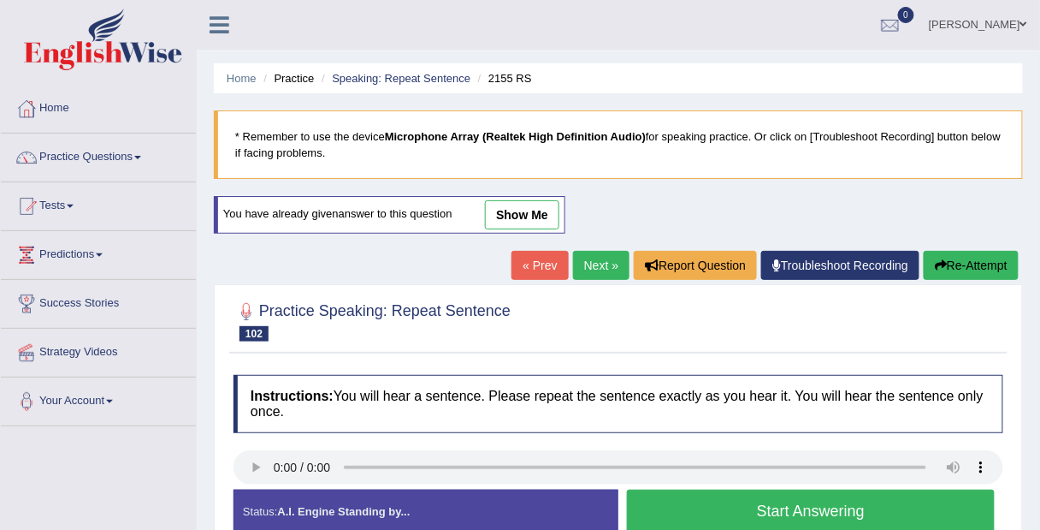
click at [824, 501] on button "Start Answering" at bounding box center [811, 511] width 368 height 44
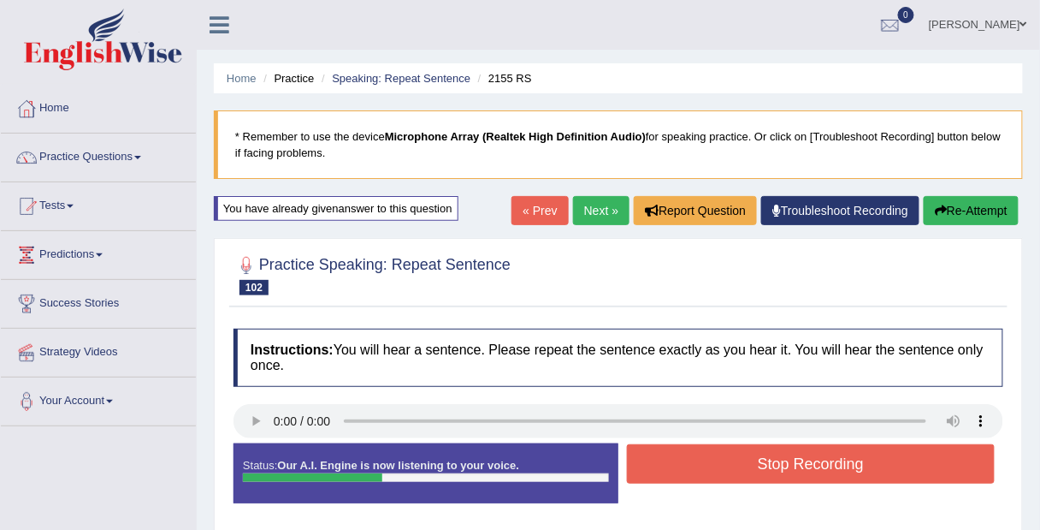
click at [846, 466] on button "Stop Recording" at bounding box center [811, 463] width 368 height 39
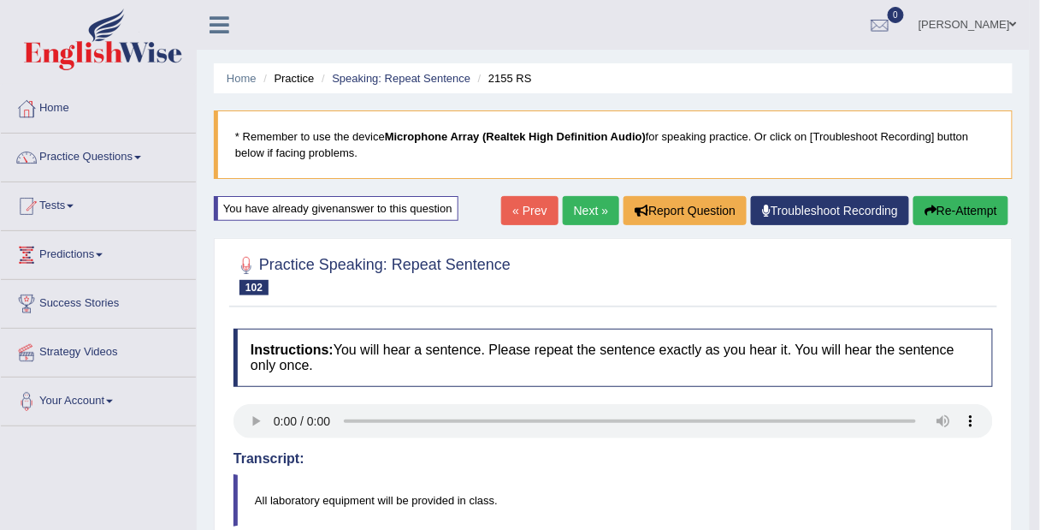
click at [589, 213] on link "Next »" at bounding box center [591, 210] width 56 height 29
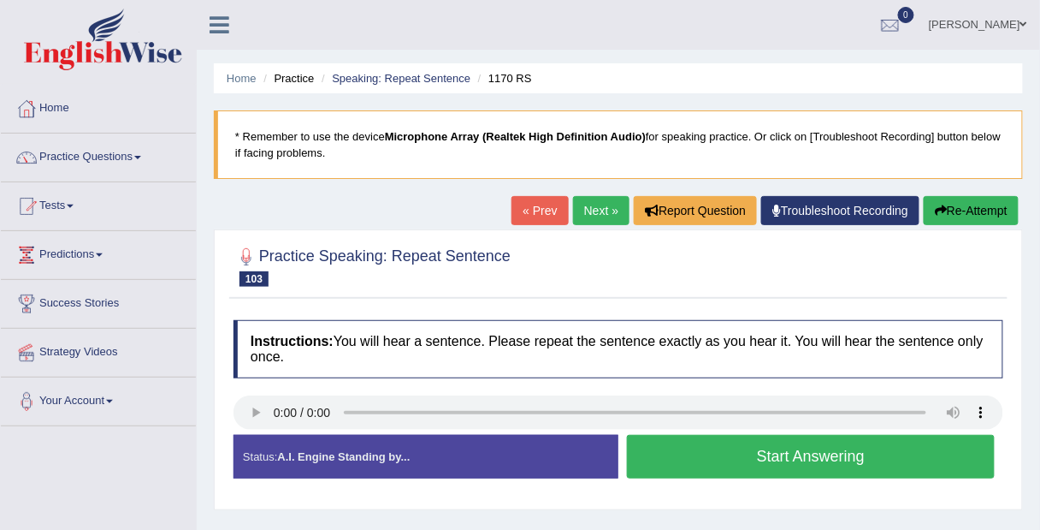
click at [910, 454] on button "Start Answering" at bounding box center [811, 457] width 368 height 44
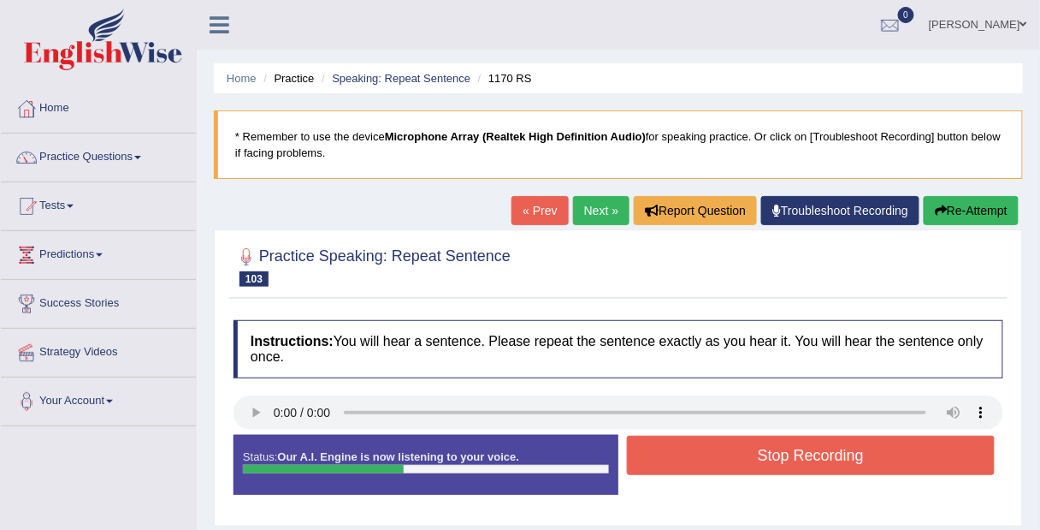
click at [929, 457] on button "Stop Recording" at bounding box center [811, 455] width 368 height 39
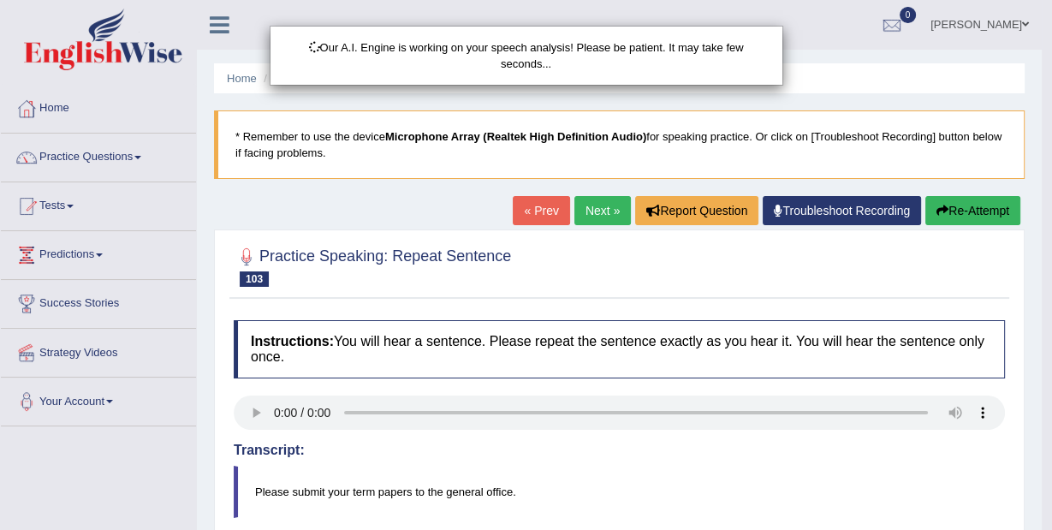
click at [973, 208] on div "Our A.I. Engine is working on your speech analysis! Please be patient. It may t…" at bounding box center [526, 265] width 1052 height 530
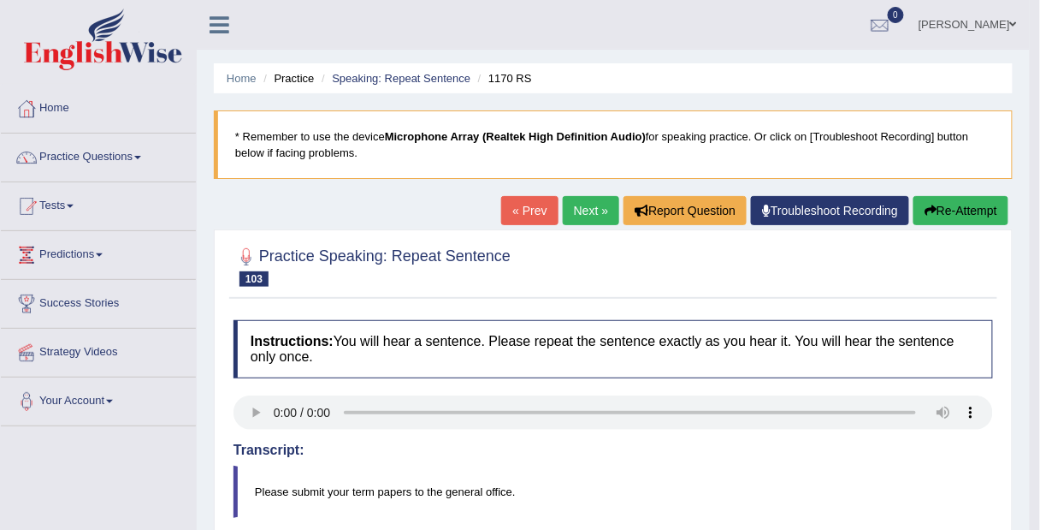
click at [967, 212] on button "Re-Attempt" at bounding box center [961, 210] width 95 height 29
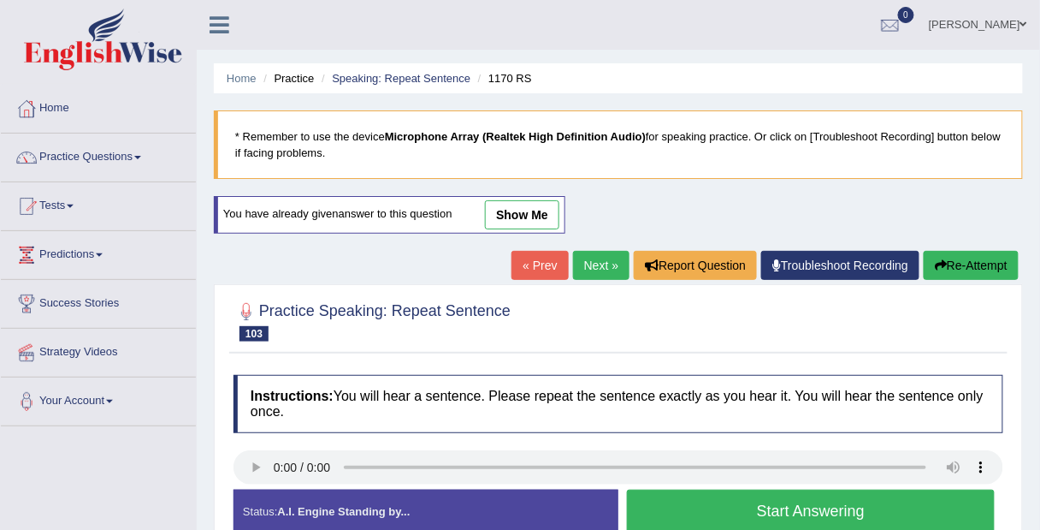
click at [879, 507] on button "Start Answering" at bounding box center [811, 511] width 368 height 44
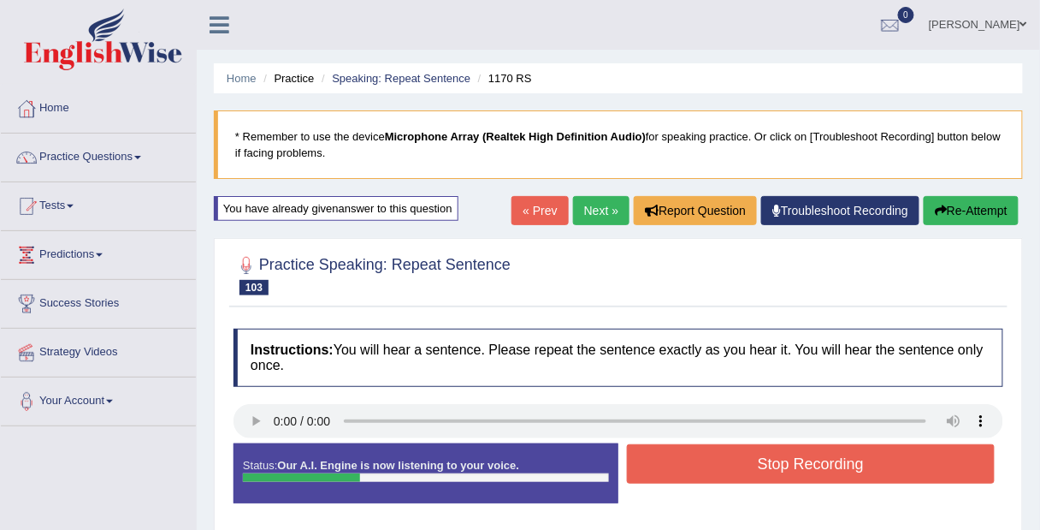
click at [926, 465] on button "Stop Recording" at bounding box center [811, 463] width 368 height 39
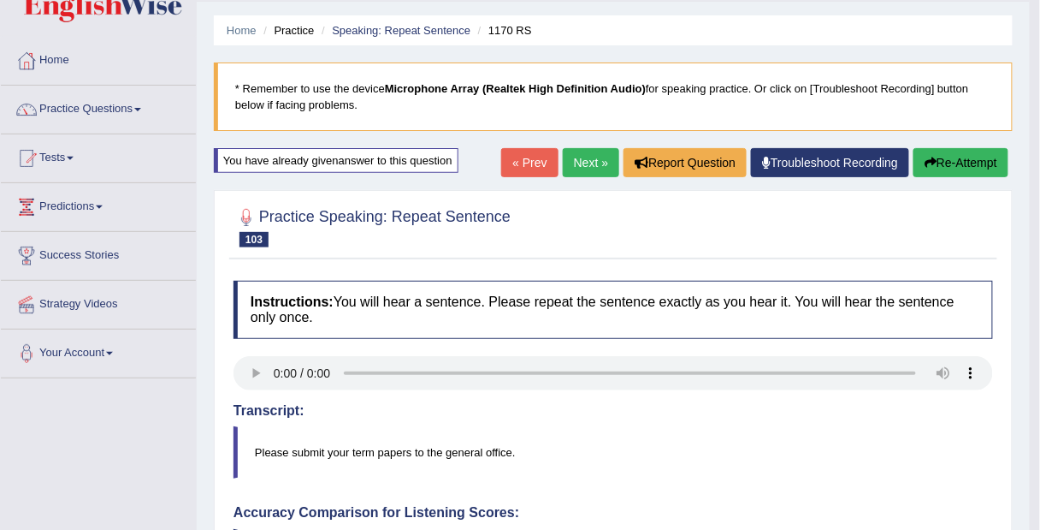
scroll to position [48, 0]
click at [976, 169] on button "Re-Attempt" at bounding box center [961, 162] width 95 height 29
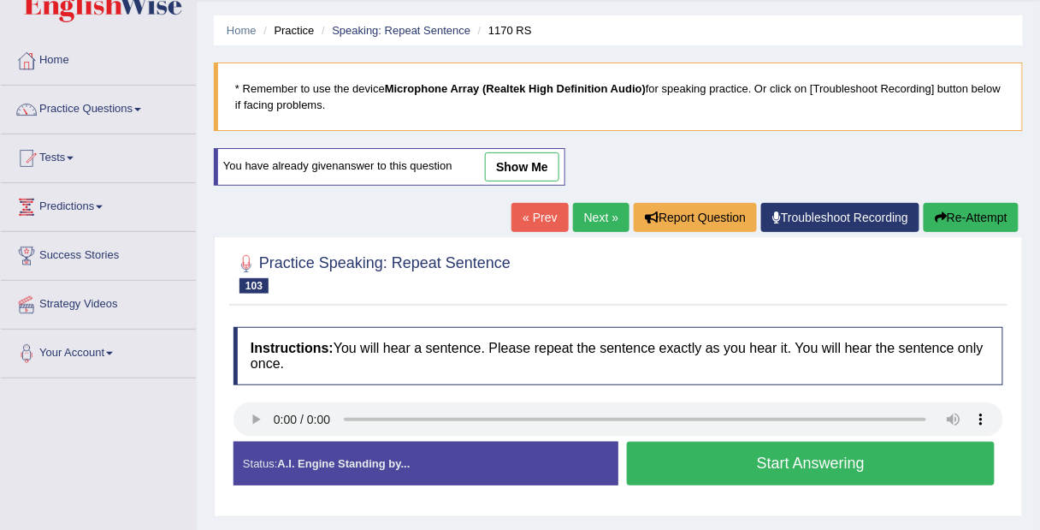
click at [890, 456] on button "Start Answering" at bounding box center [811, 463] width 368 height 44
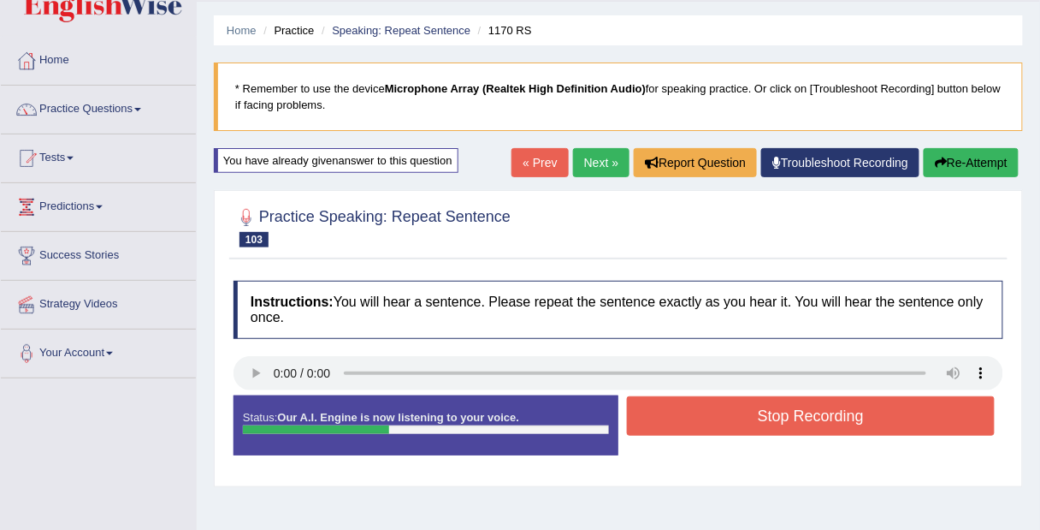
click at [927, 419] on button "Stop Recording" at bounding box center [811, 415] width 368 height 39
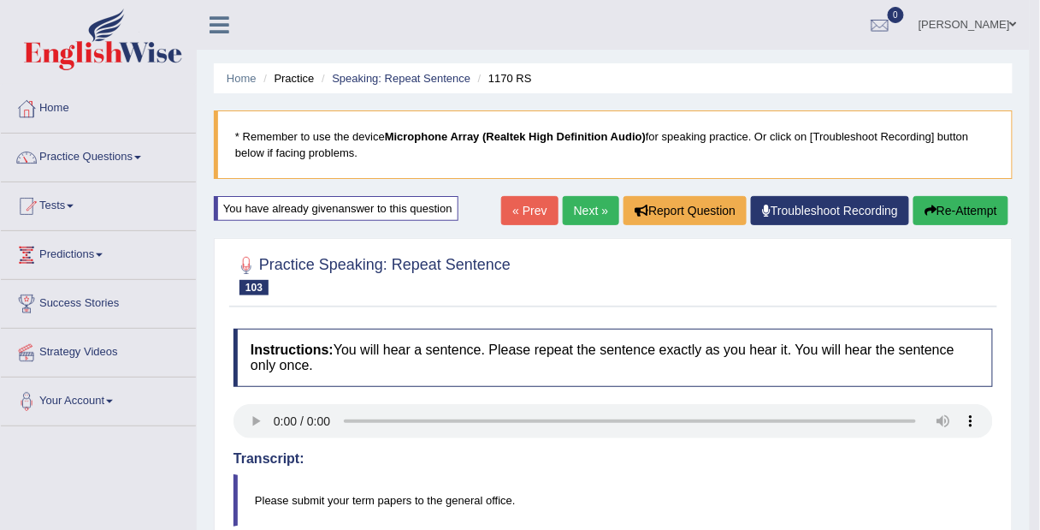
click at [964, 218] on button "Re-Attempt" at bounding box center [961, 210] width 95 height 29
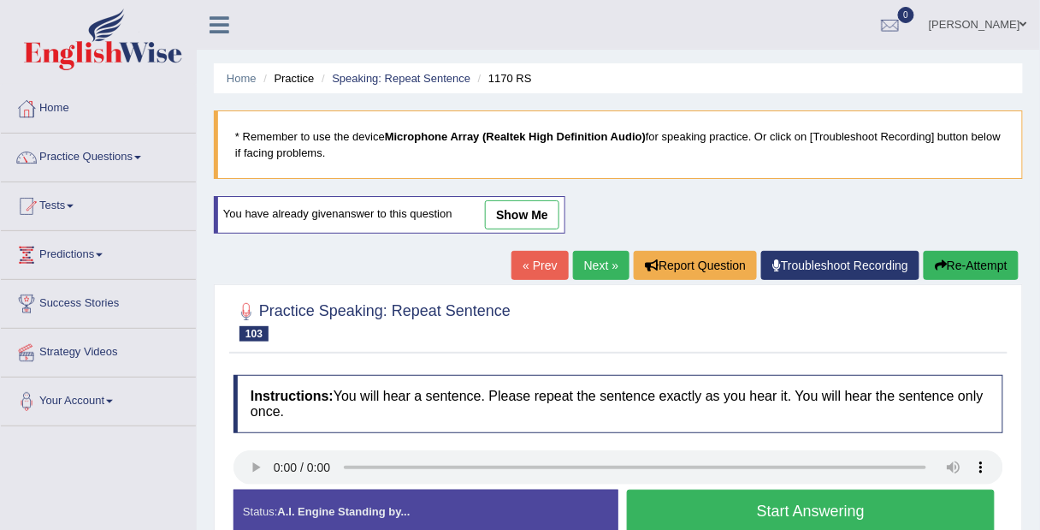
click at [695, 515] on button "Start Answering" at bounding box center [811, 511] width 368 height 44
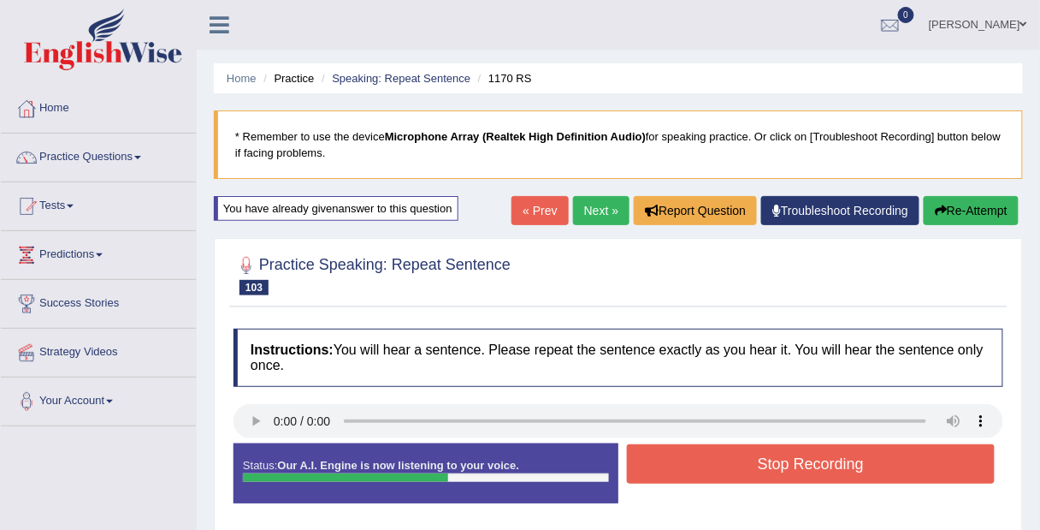
click at [981, 211] on button "Re-Attempt" at bounding box center [971, 210] width 95 height 29
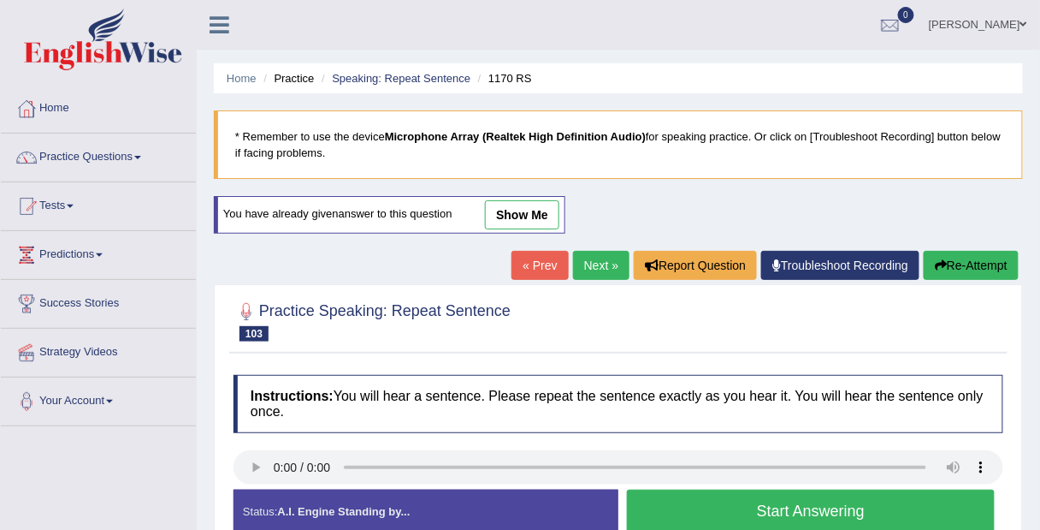
click at [891, 501] on button "Start Answering" at bounding box center [811, 511] width 368 height 44
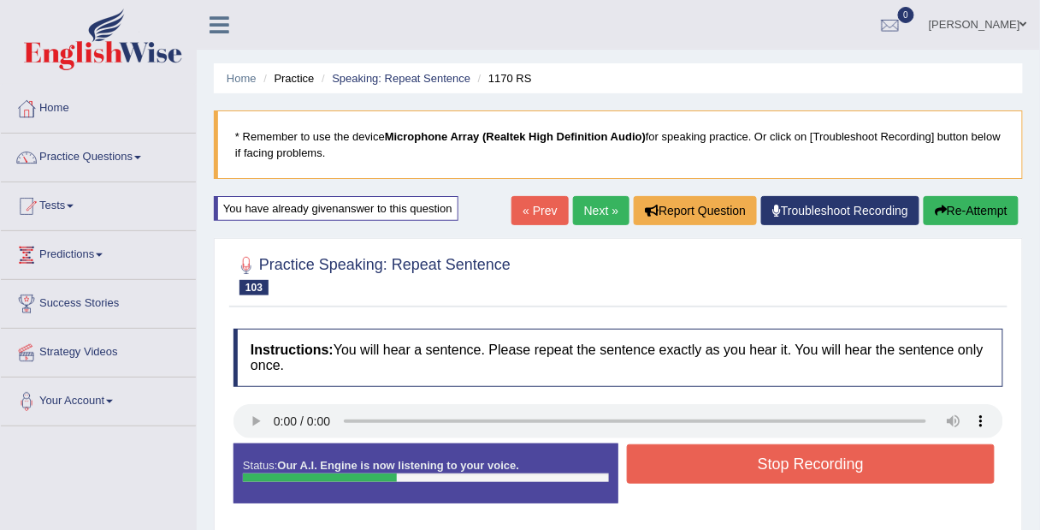
click at [919, 464] on button "Stop Recording" at bounding box center [811, 463] width 368 height 39
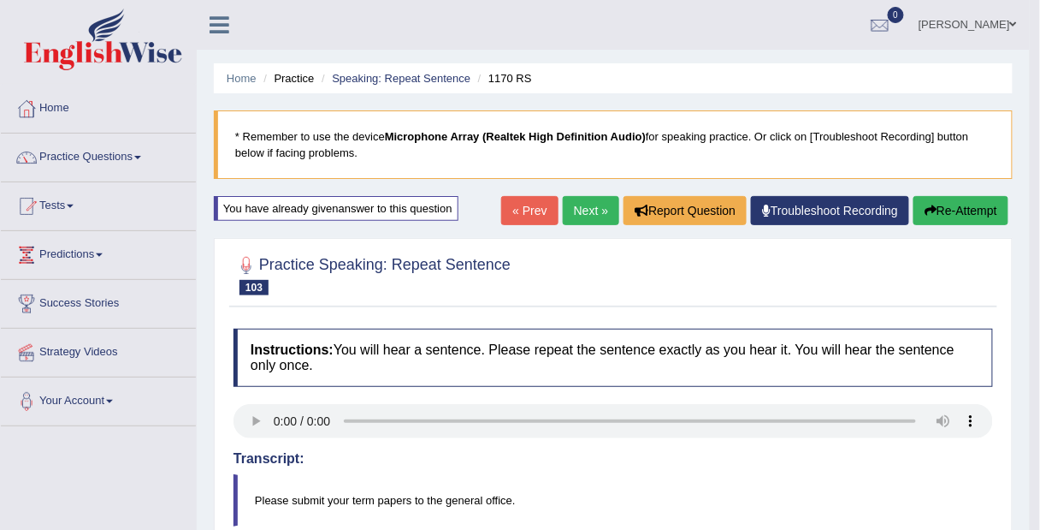
click at [595, 214] on link "Next »" at bounding box center [591, 210] width 56 height 29
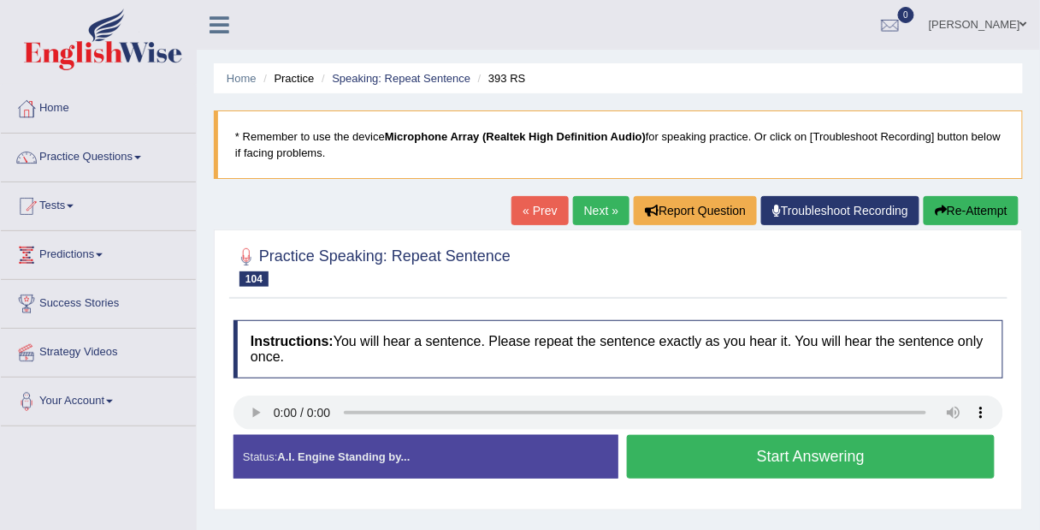
click at [914, 456] on button "Start Answering" at bounding box center [811, 457] width 368 height 44
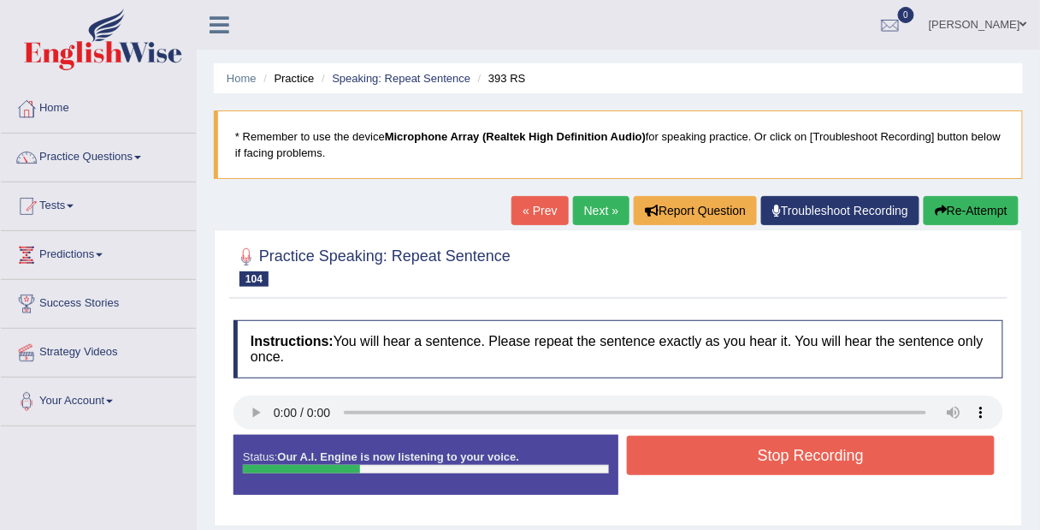
click at [591, 216] on link "Next »" at bounding box center [601, 210] width 56 height 29
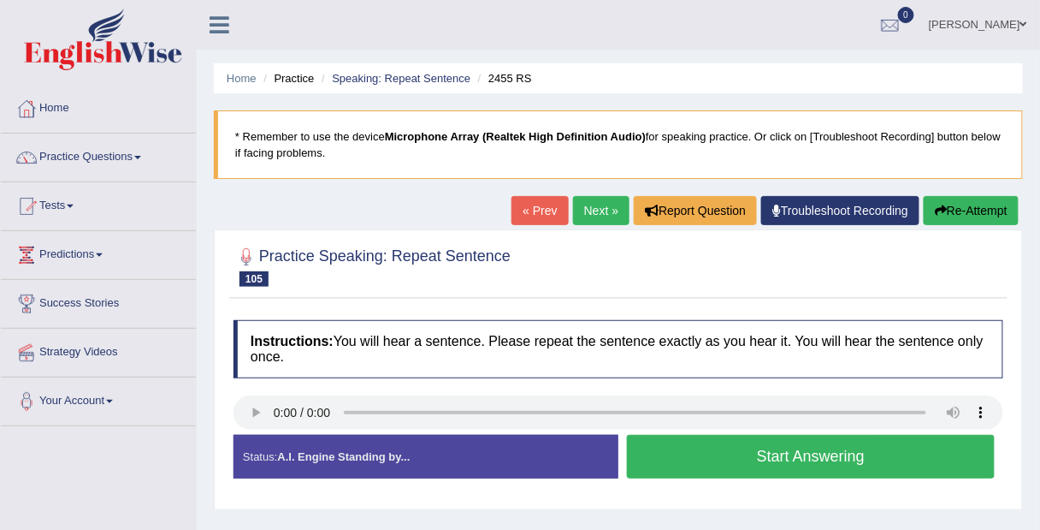
click at [524, 211] on link "« Prev" at bounding box center [540, 210] width 56 height 29
click at [904, 457] on button "Start Answering" at bounding box center [811, 457] width 368 height 44
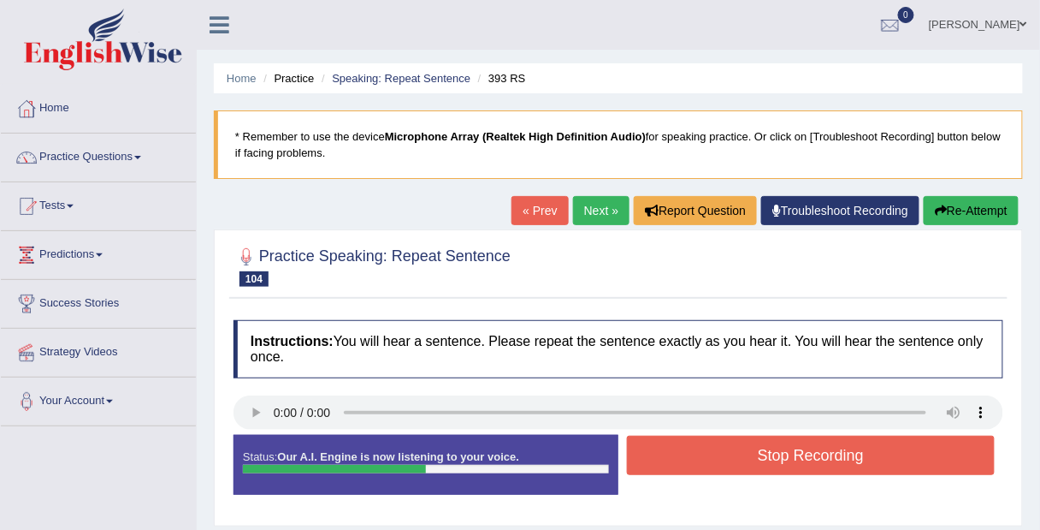
click at [910, 454] on button "Stop Recording" at bounding box center [811, 455] width 368 height 39
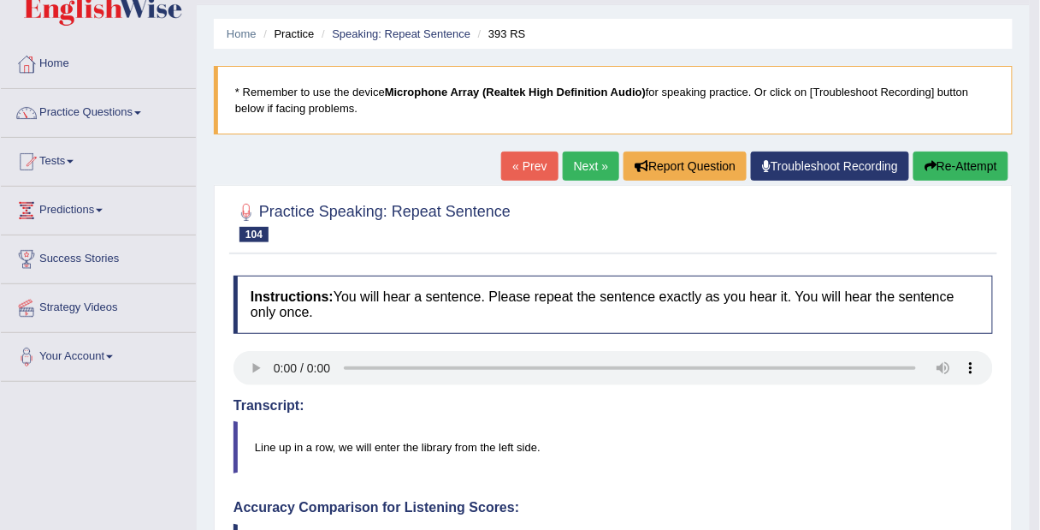
scroll to position [44, 0]
click at [580, 170] on link "Next »" at bounding box center [591, 166] width 56 height 29
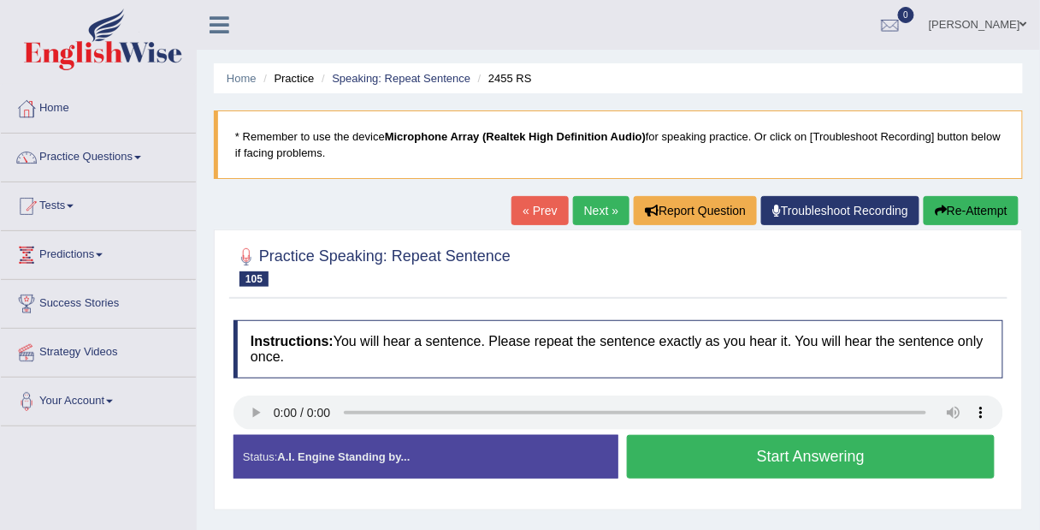
click at [907, 450] on button "Start Answering" at bounding box center [811, 457] width 368 height 44
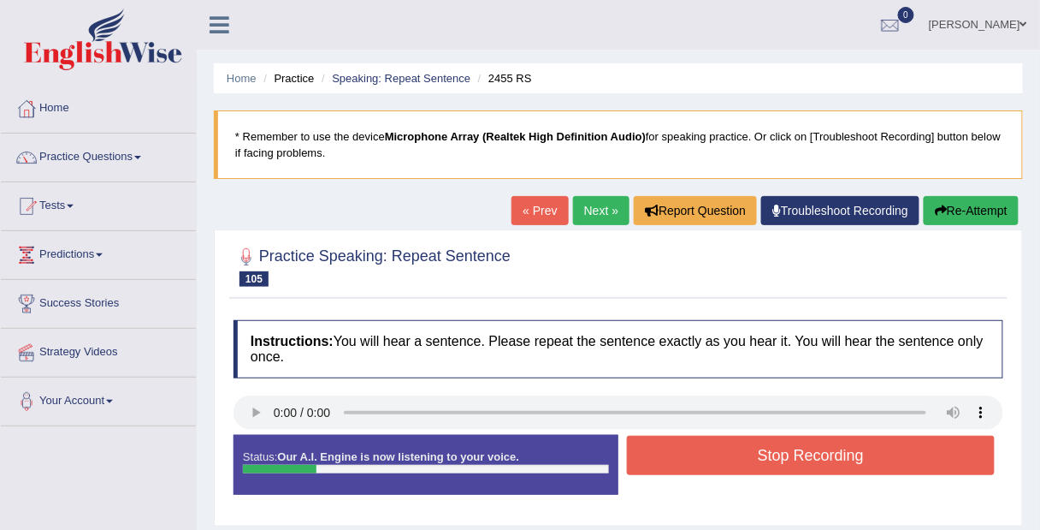
click at [898, 452] on button "Stop Recording" at bounding box center [811, 455] width 368 height 39
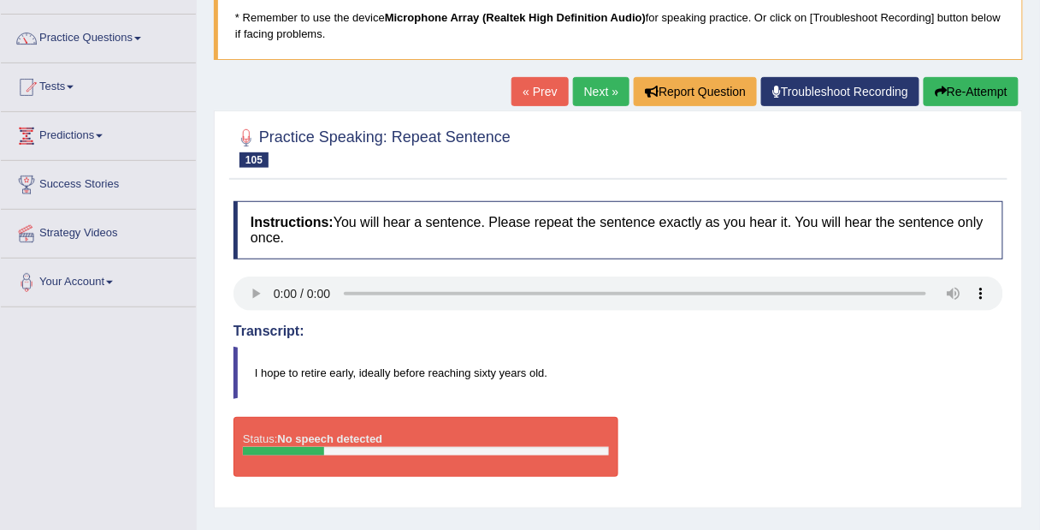
scroll to position [121, 0]
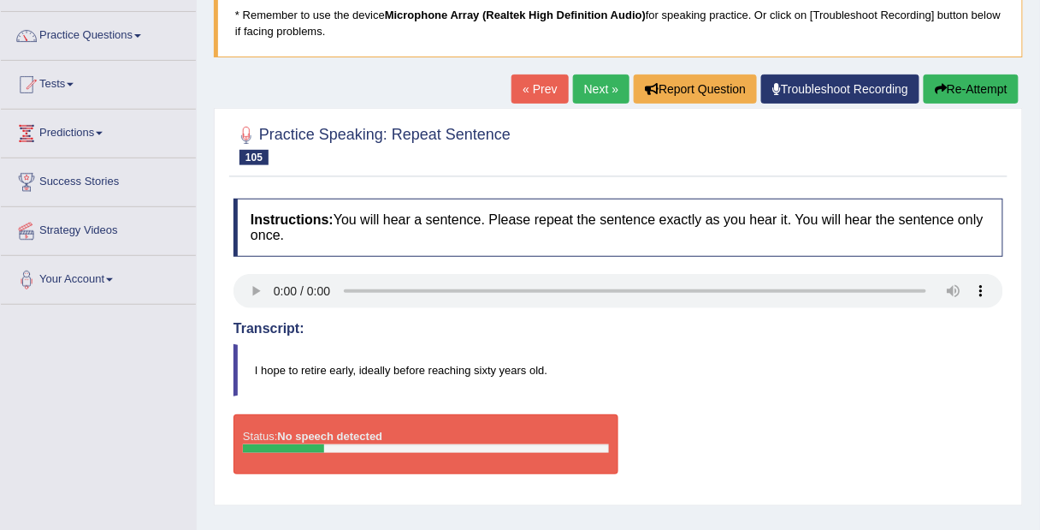
click at [966, 92] on button "Re-Attempt" at bounding box center [971, 88] width 95 height 29
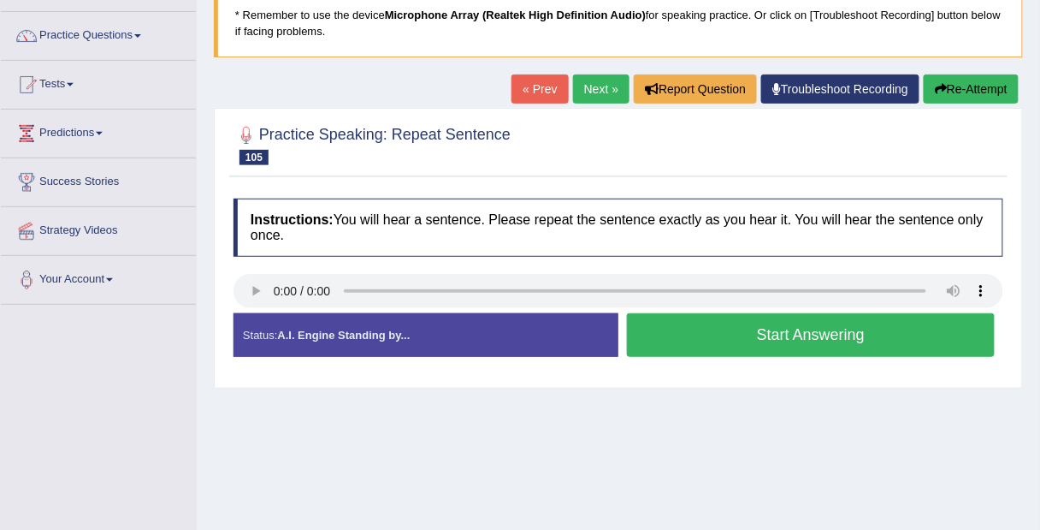
click at [836, 342] on button "Start Answering" at bounding box center [811, 335] width 368 height 44
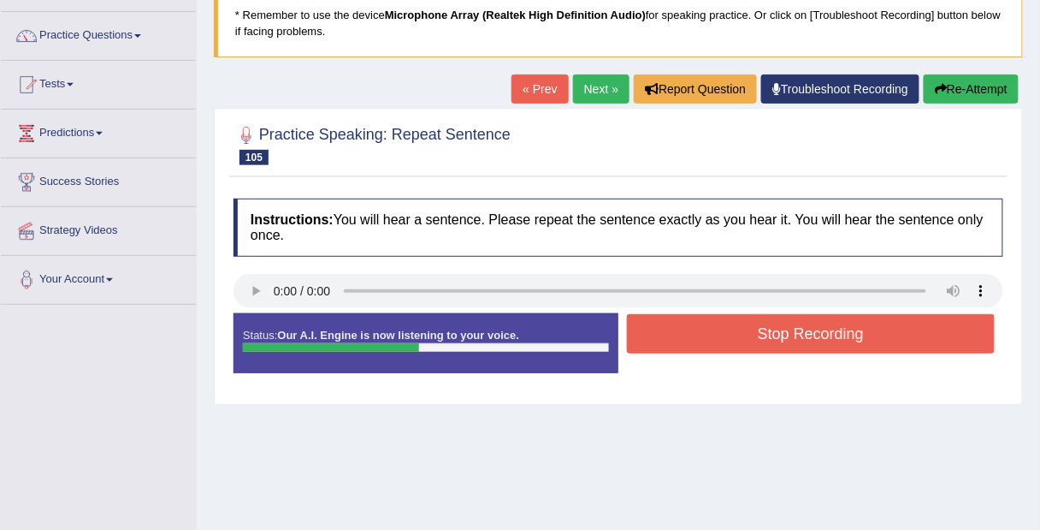
click at [916, 326] on button "Stop Recording" at bounding box center [811, 333] width 368 height 39
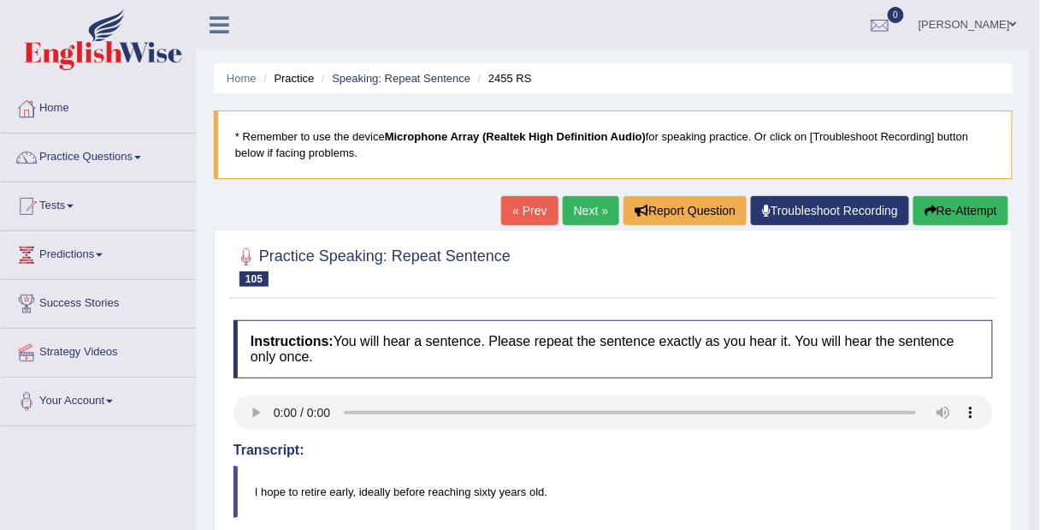
click at [585, 206] on link "Next »" at bounding box center [591, 210] width 56 height 29
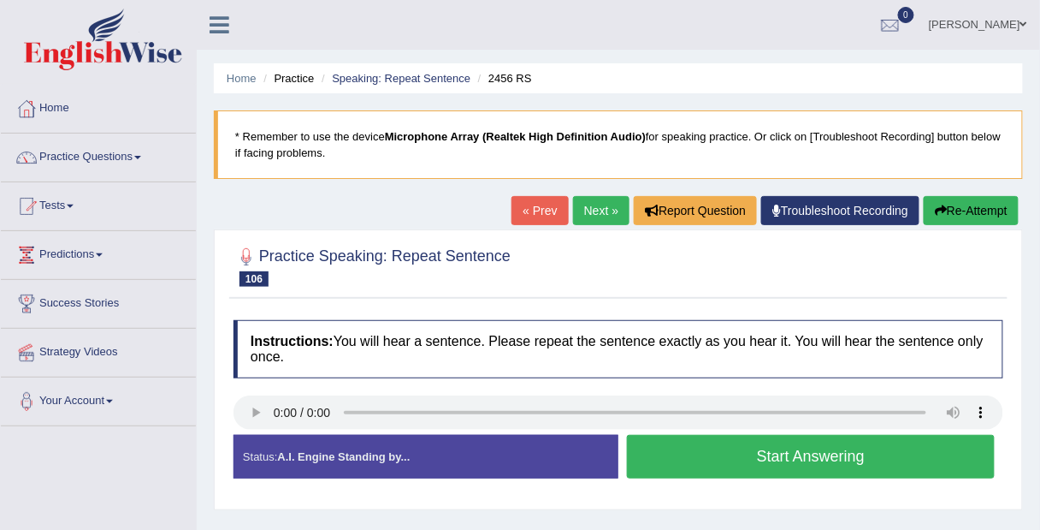
click at [931, 450] on button "Start Answering" at bounding box center [811, 457] width 368 height 44
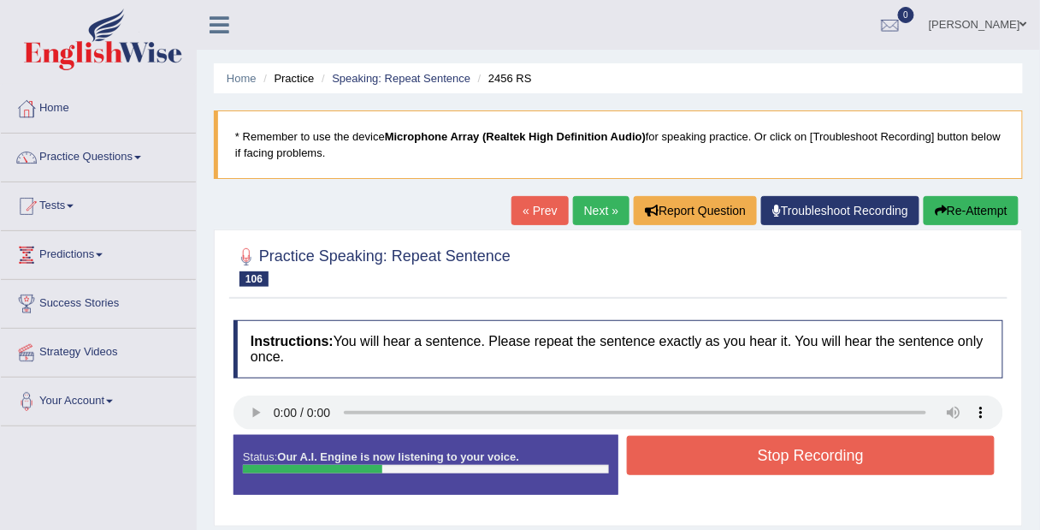
click at [926, 444] on button "Stop Recording" at bounding box center [811, 455] width 368 height 39
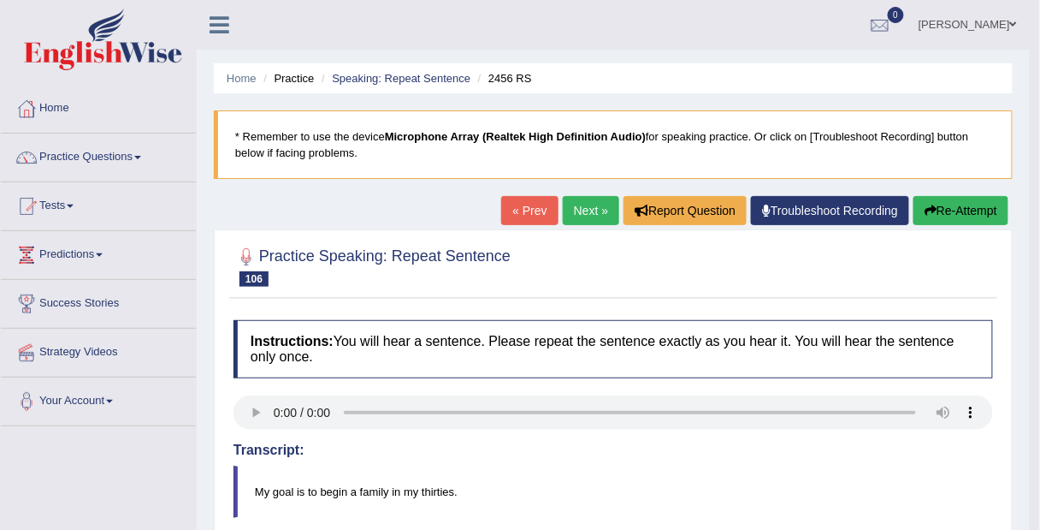
click at [959, 214] on button "Re-Attempt" at bounding box center [961, 210] width 95 height 29
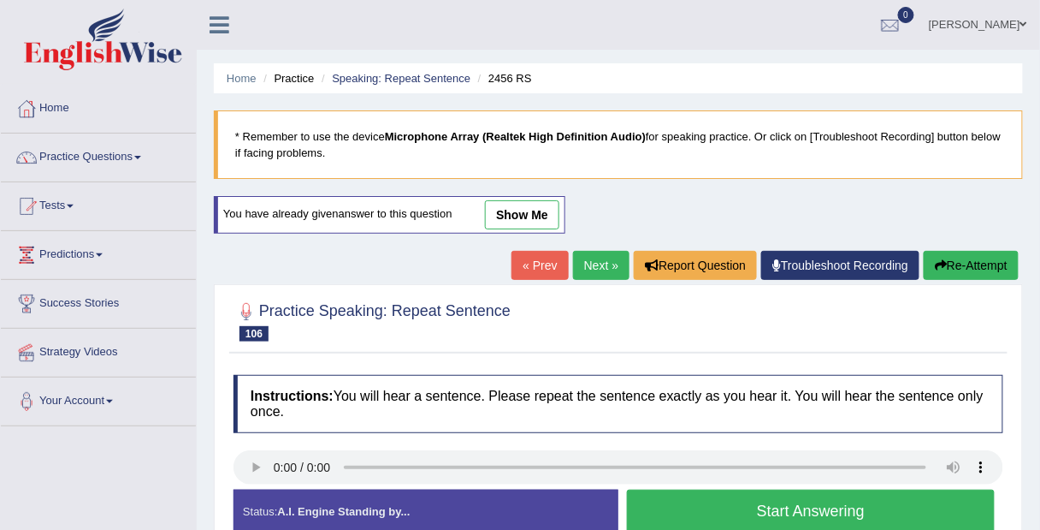
click at [891, 504] on button "Start Answering" at bounding box center [811, 511] width 368 height 44
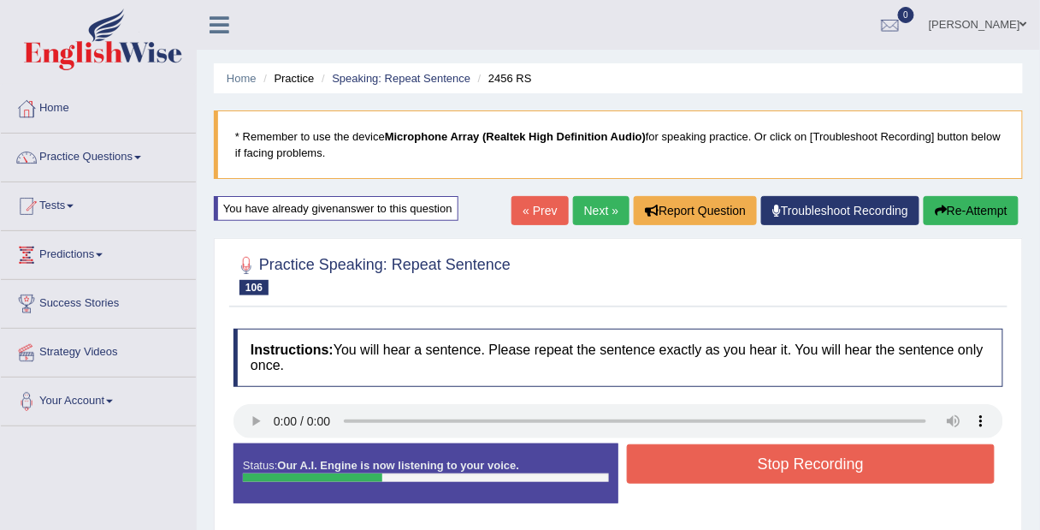
click at [965, 240] on div "Practice Speaking: Repeat Sentence 106 2456 RS Instructions: You will hear a se…" at bounding box center [618, 386] width 809 height 296
click at [978, 207] on button "Re-Attempt" at bounding box center [971, 210] width 95 height 29
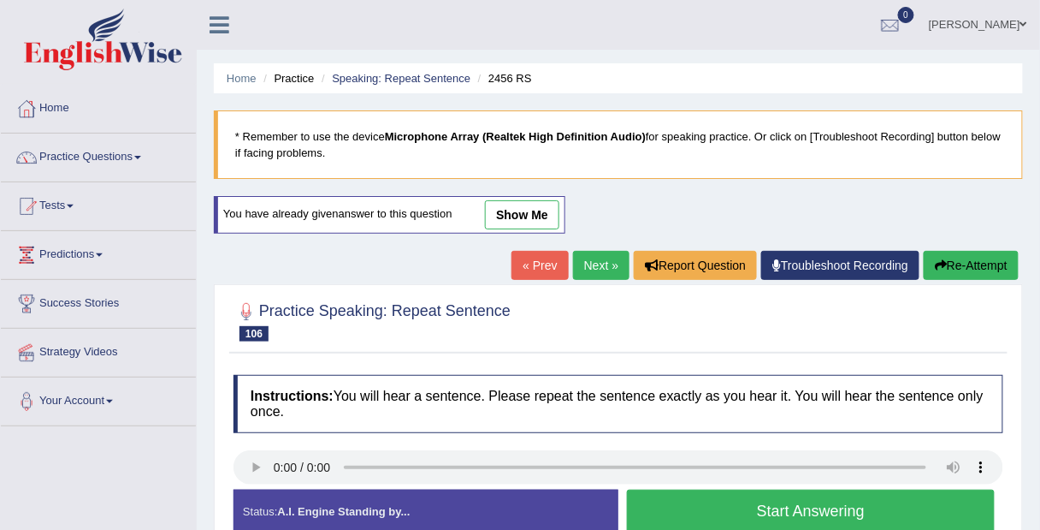
click at [864, 505] on button "Start Answering" at bounding box center [811, 511] width 368 height 44
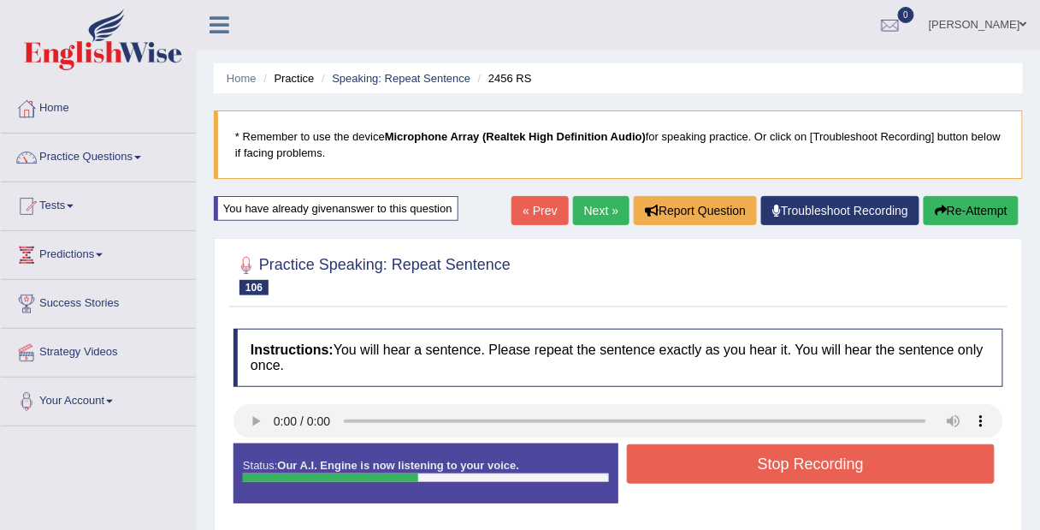
click at [879, 464] on button "Stop Recording" at bounding box center [811, 463] width 368 height 39
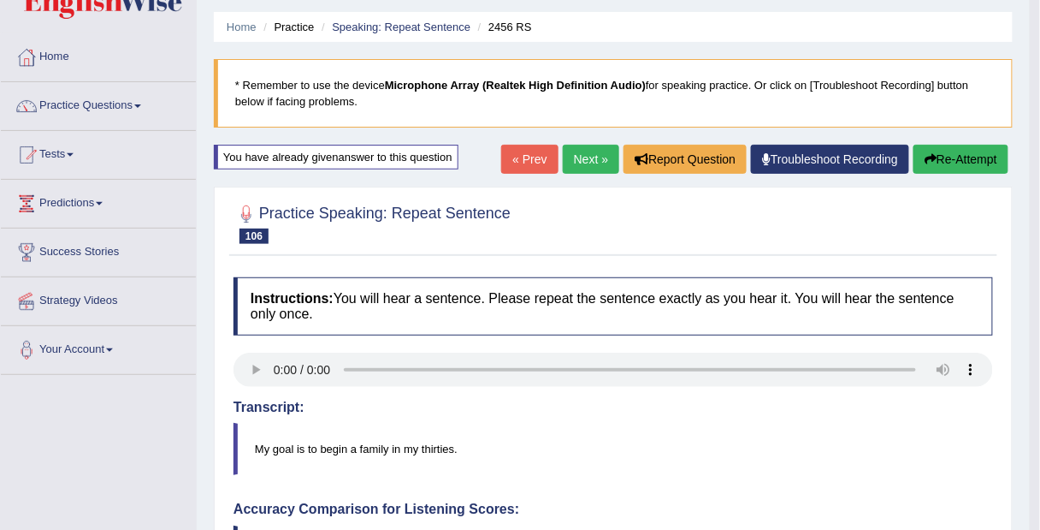
scroll to position [45, 0]
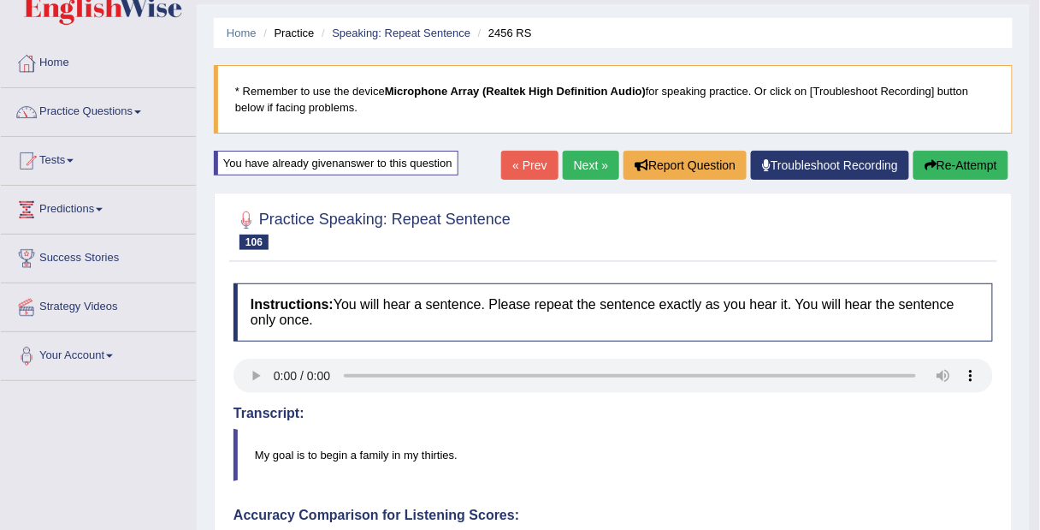
click at [967, 170] on button "Re-Attempt" at bounding box center [961, 165] width 95 height 29
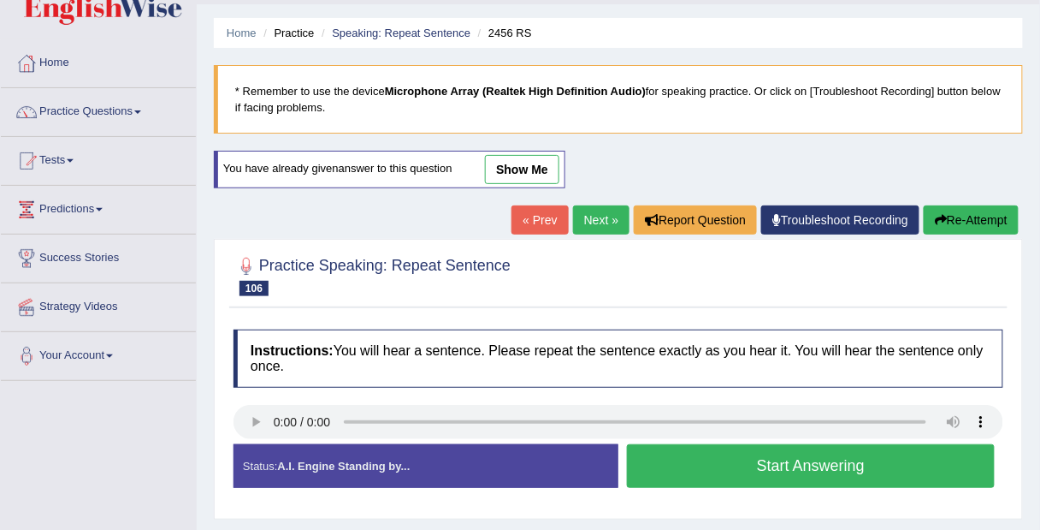
click at [862, 459] on button "Start Answering" at bounding box center [811, 466] width 368 height 44
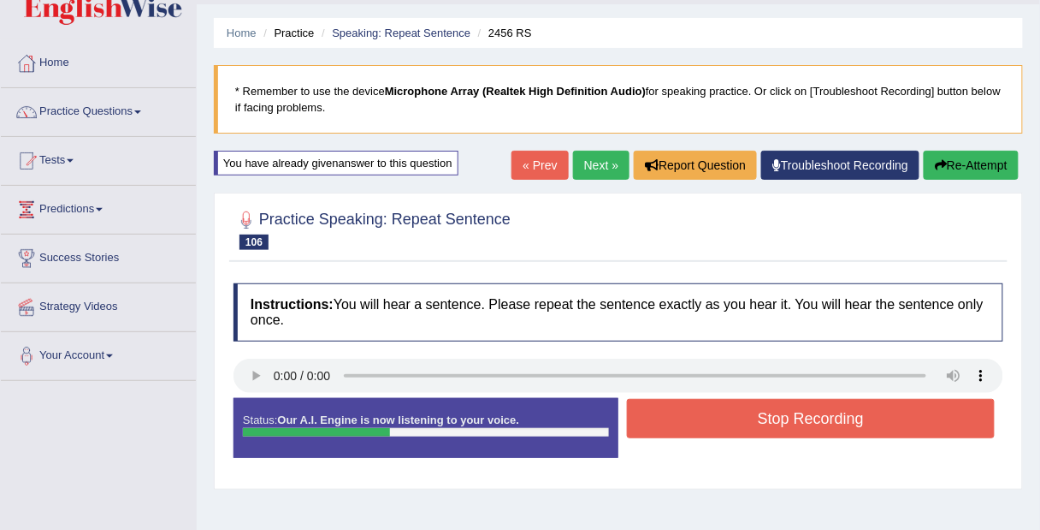
click at [935, 399] on button "Stop Recording" at bounding box center [811, 418] width 368 height 39
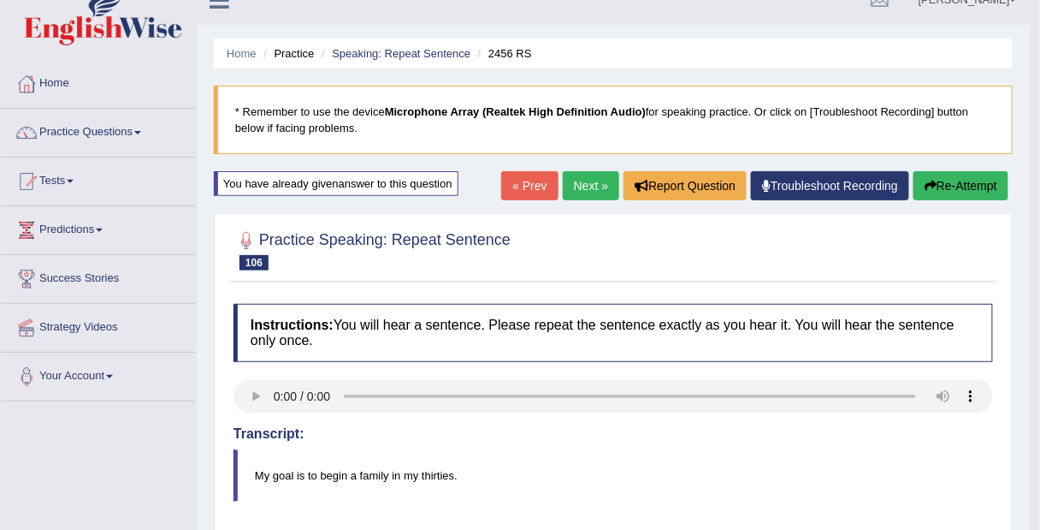
scroll to position [23, 0]
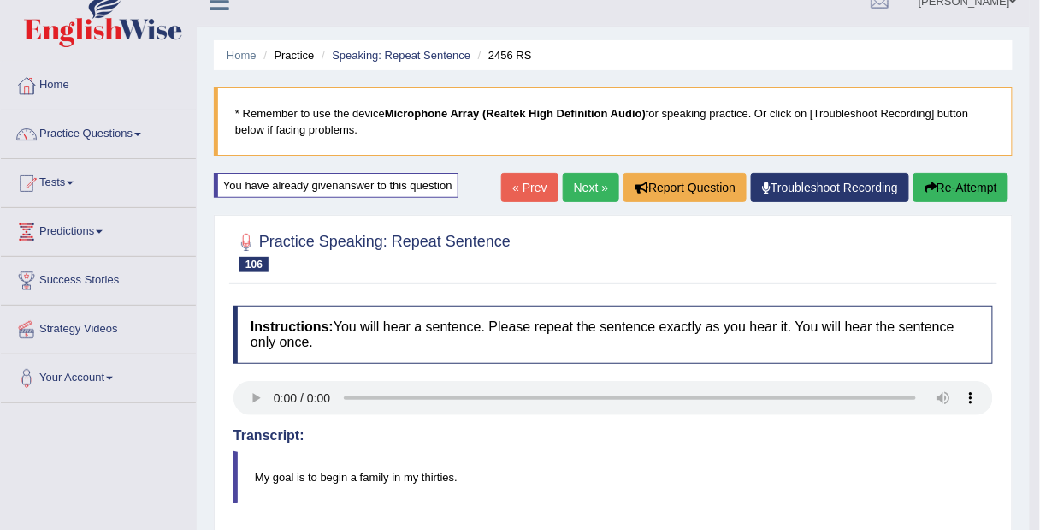
click at [584, 190] on link "Next »" at bounding box center [591, 187] width 56 height 29
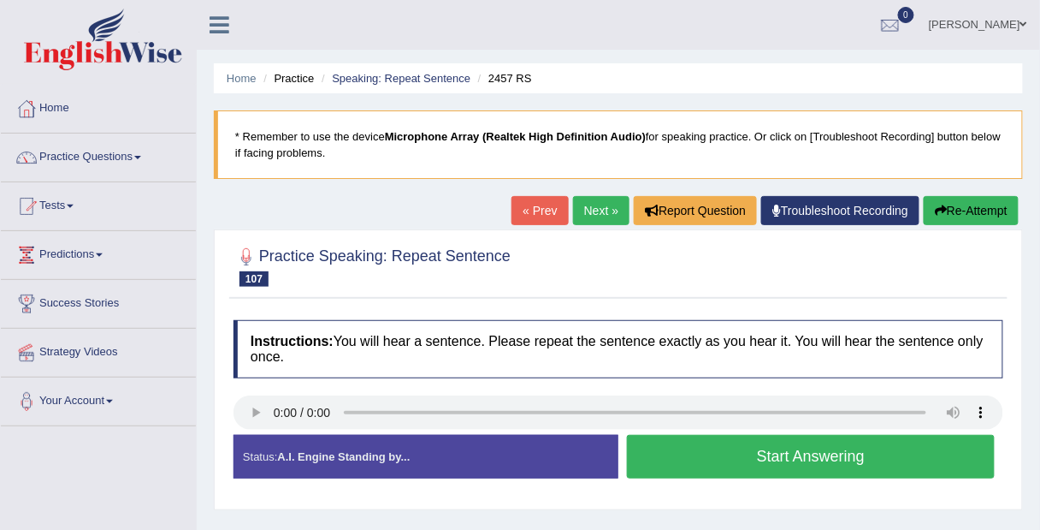
click at [842, 449] on button "Start Answering" at bounding box center [811, 457] width 368 height 44
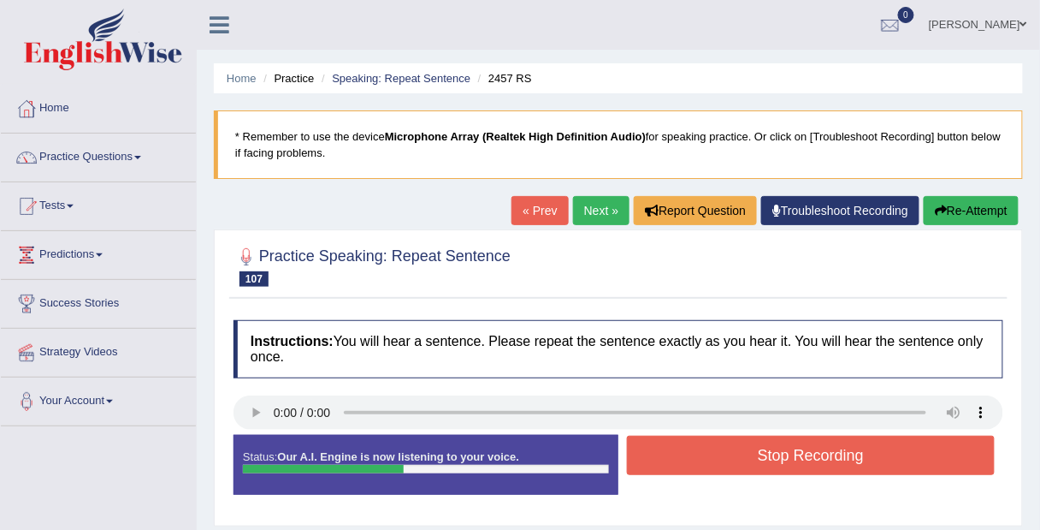
click at [914, 453] on button "Stop Recording" at bounding box center [811, 455] width 368 height 39
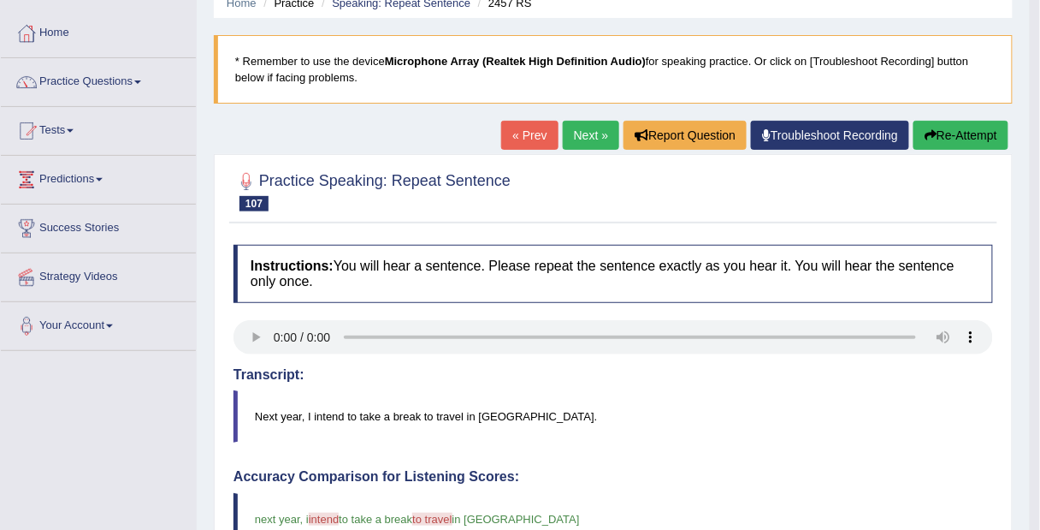
scroll to position [75, 0]
click at [586, 130] on link "Next »" at bounding box center [591, 135] width 56 height 29
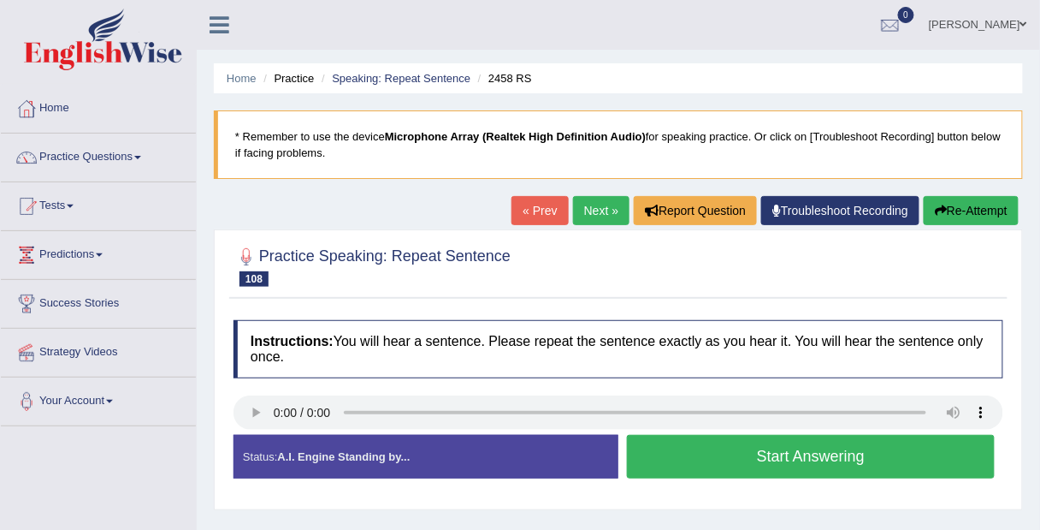
click at [904, 453] on button "Start Answering" at bounding box center [811, 457] width 368 height 44
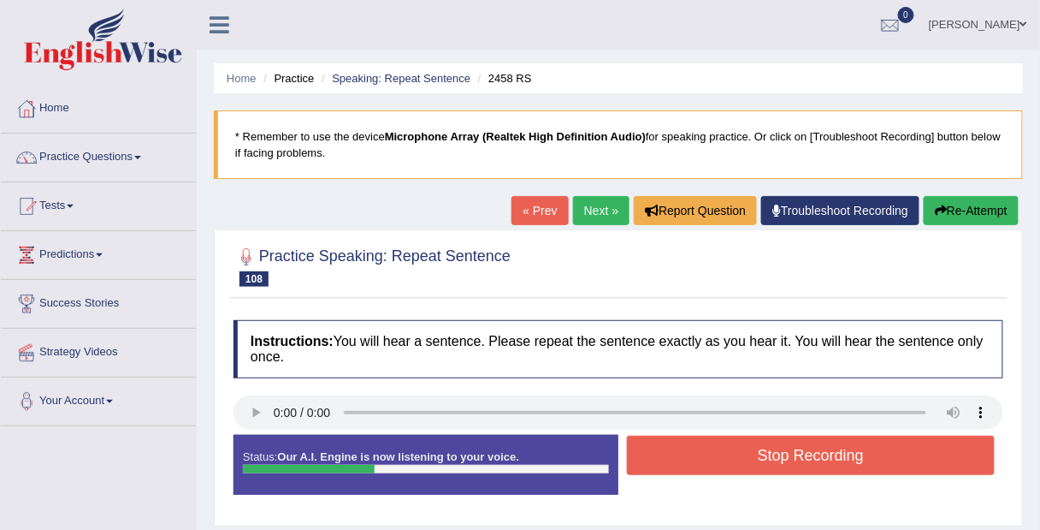
click at [973, 210] on button "Re-Attempt" at bounding box center [971, 210] width 95 height 29
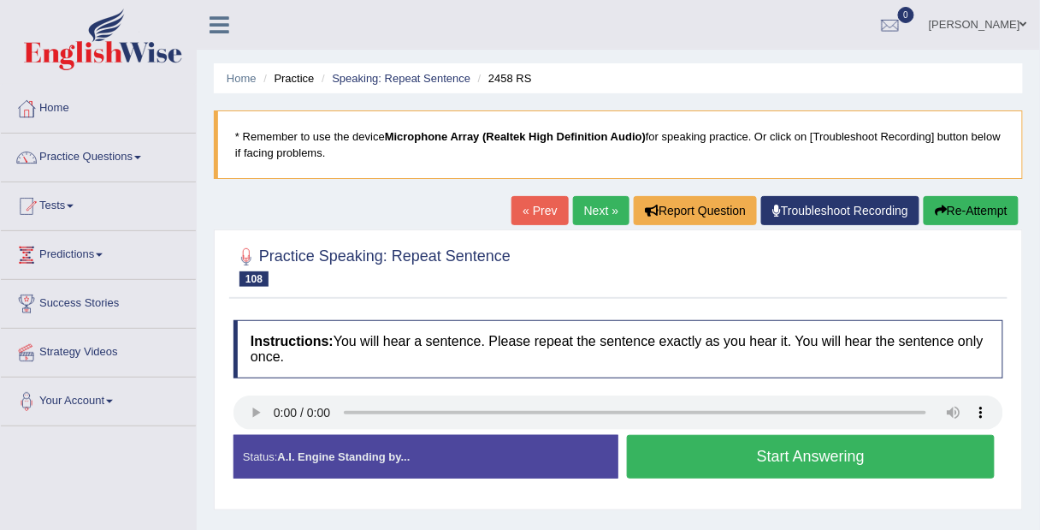
click at [889, 453] on button "Start Answering" at bounding box center [811, 457] width 368 height 44
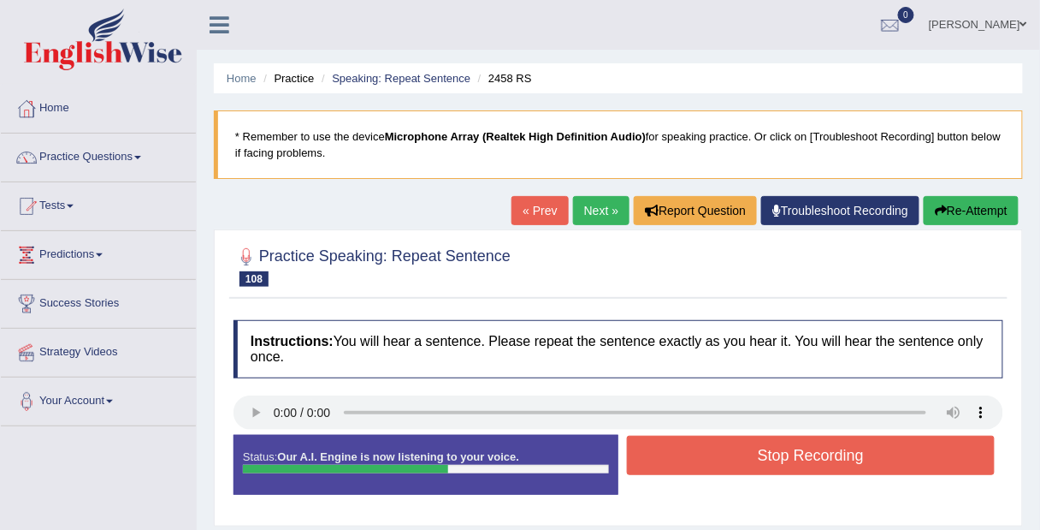
click at [890, 453] on button "Stop Recording" at bounding box center [811, 455] width 368 height 39
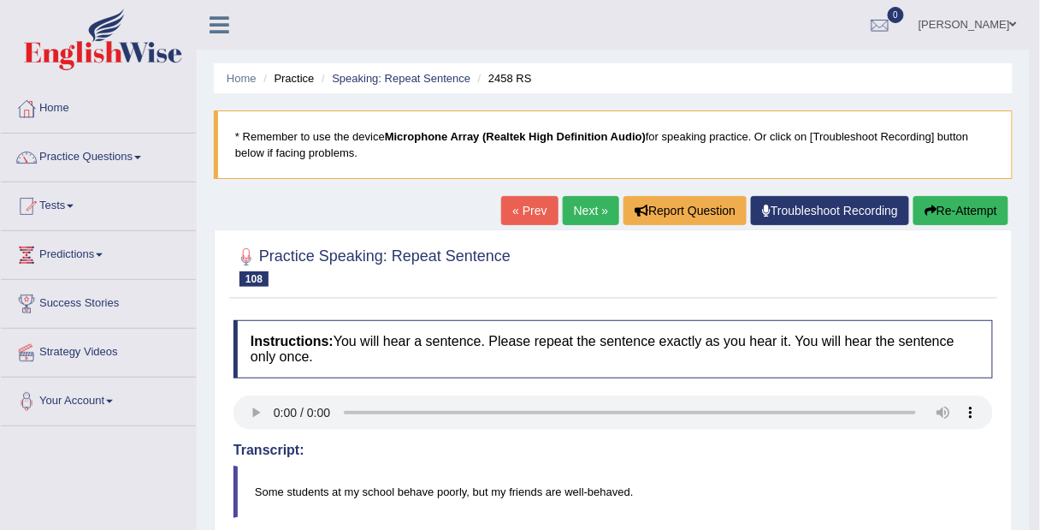
click at [582, 206] on link "Next »" at bounding box center [591, 210] width 56 height 29
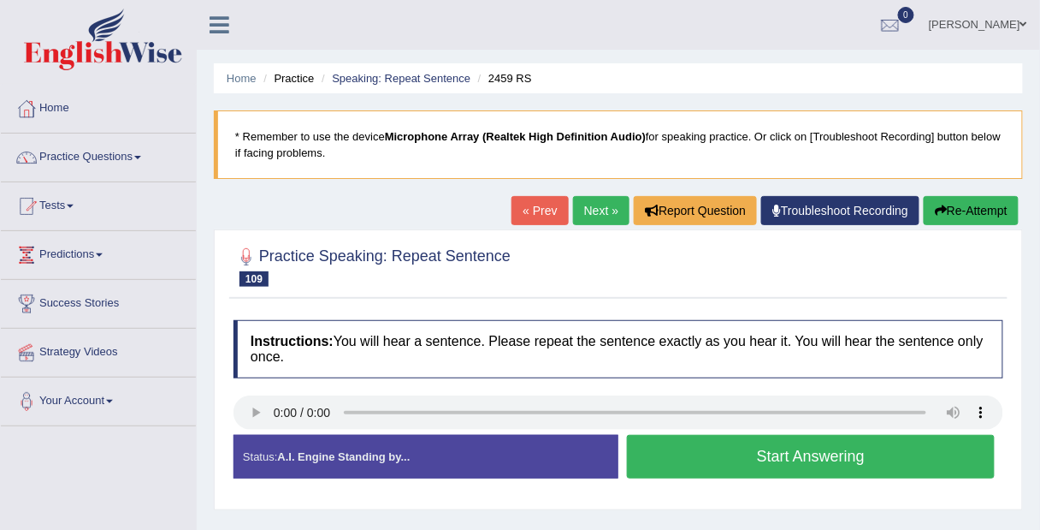
click at [524, 210] on link "« Prev" at bounding box center [540, 210] width 56 height 29
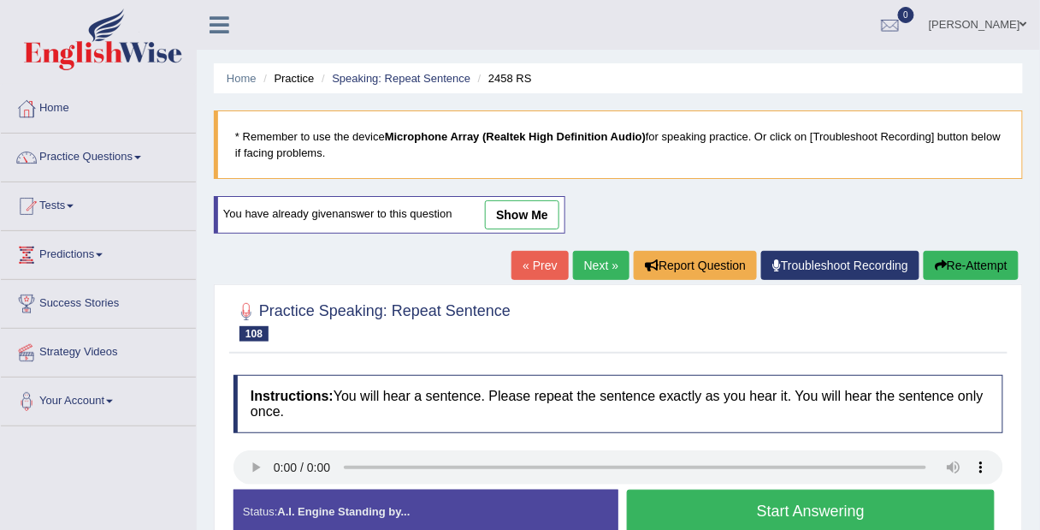
click at [876, 505] on button "Start Answering" at bounding box center [811, 511] width 368 height 44
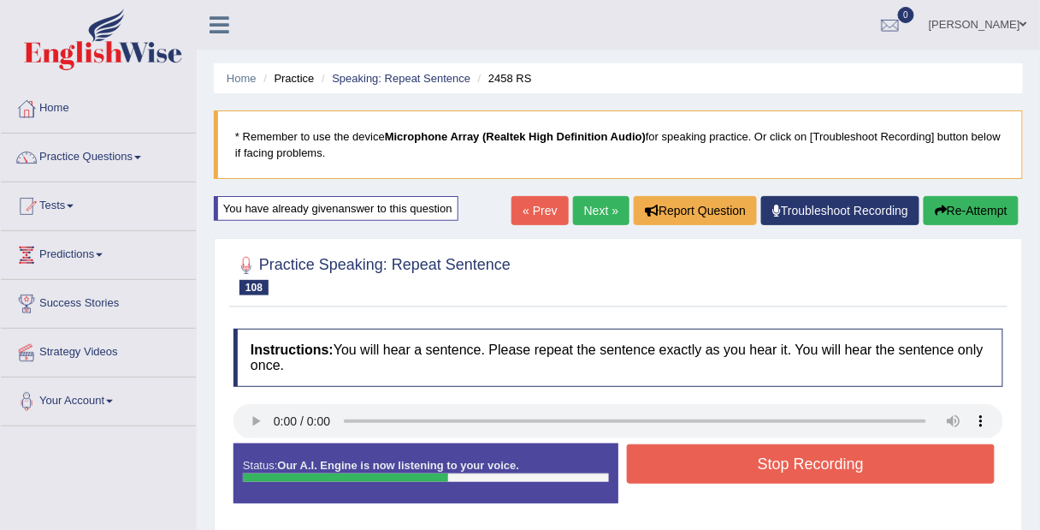
click at [886, 466] on button "Stop Recording" at bounding box center [811, 463] width 368 height 39
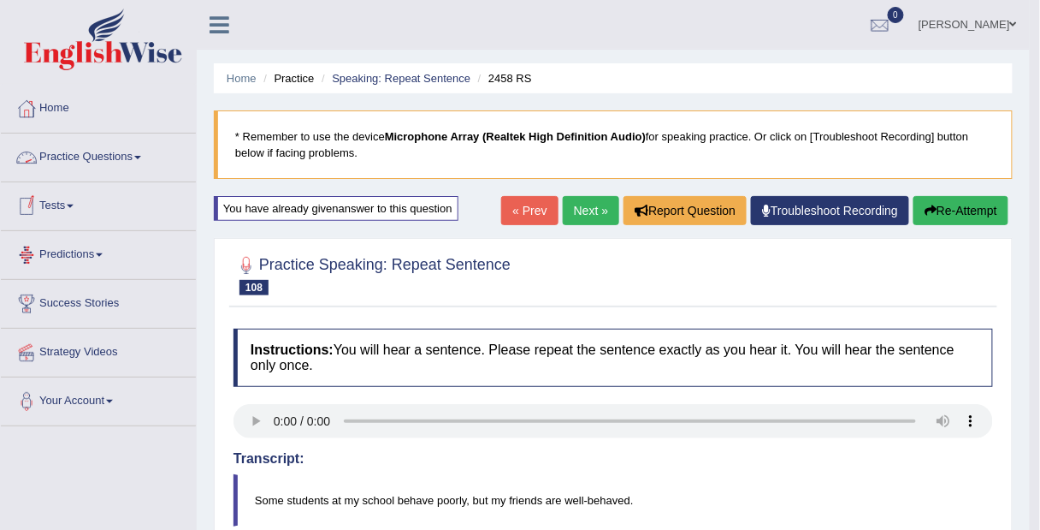
click at [92, 153] on link "Practice Questions" at bounding box center [98, 154] width 195 height 43
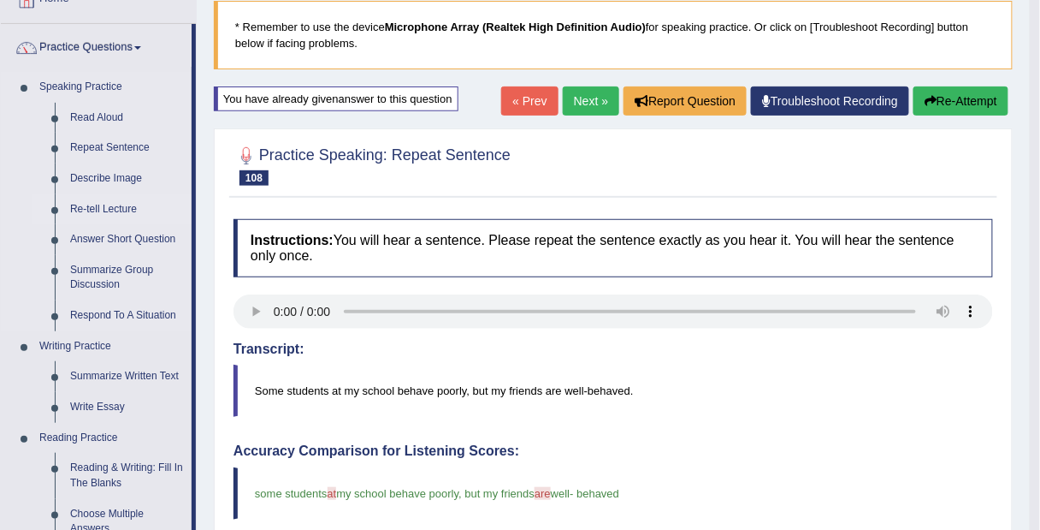
scroll to position [62, 0]
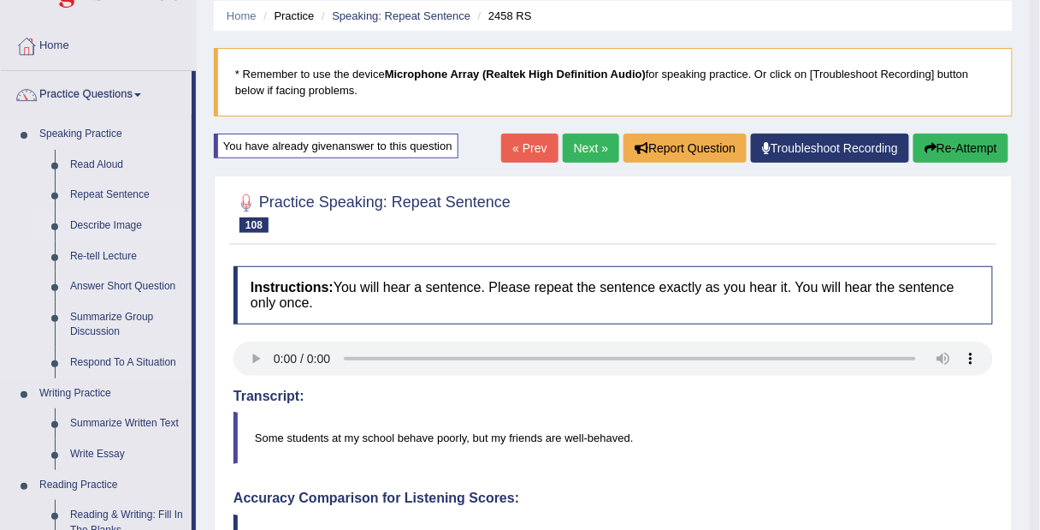
click at [79, 226] on link "Describe Image" at bounding box center [126, 225] width 129 height 31
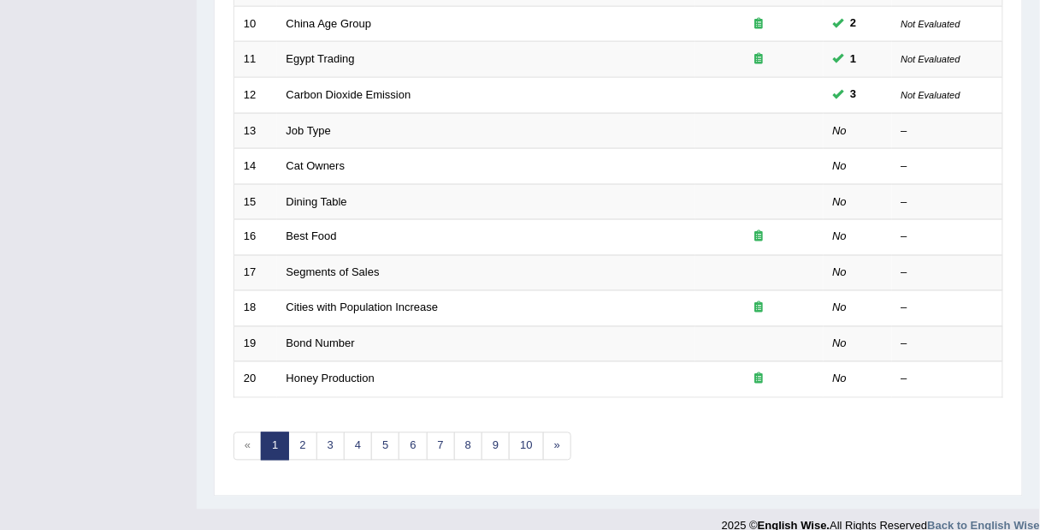
scroll to position [582, 0]
click at [552, 440] on link "»" at bounding box center [557, 445] width 28 height 28
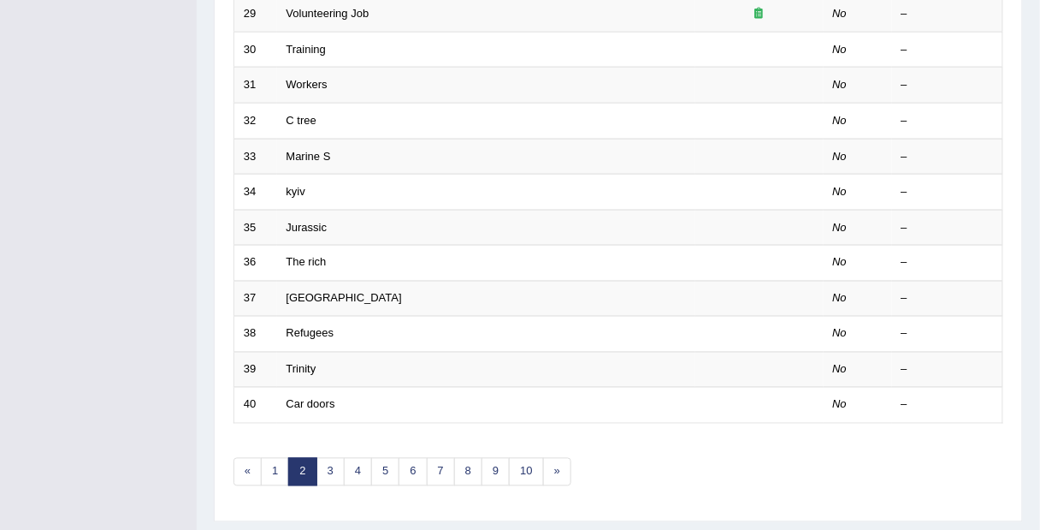
scroll to position [595, 0]
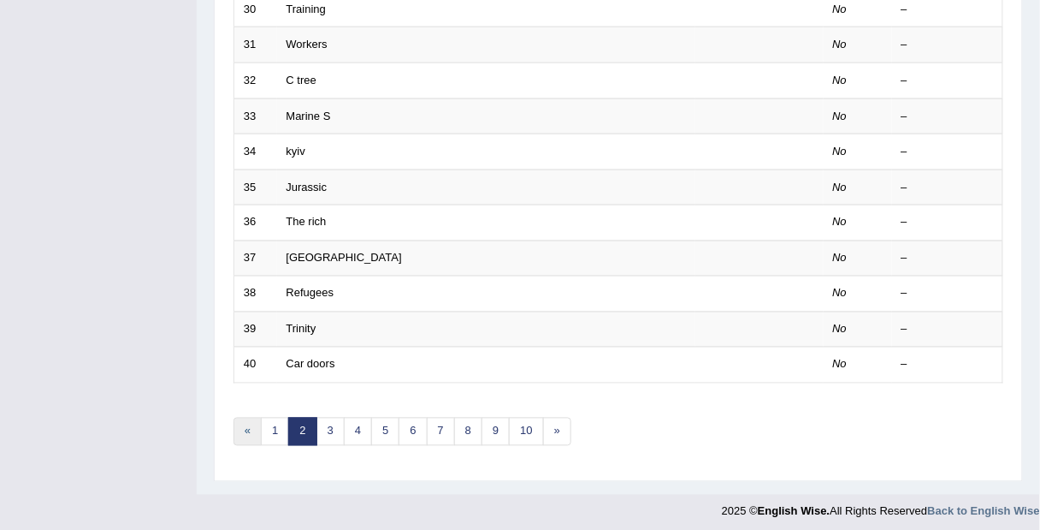
click at [244, 425] on link "«" at bounding box center [248, 432] width 28 height 28
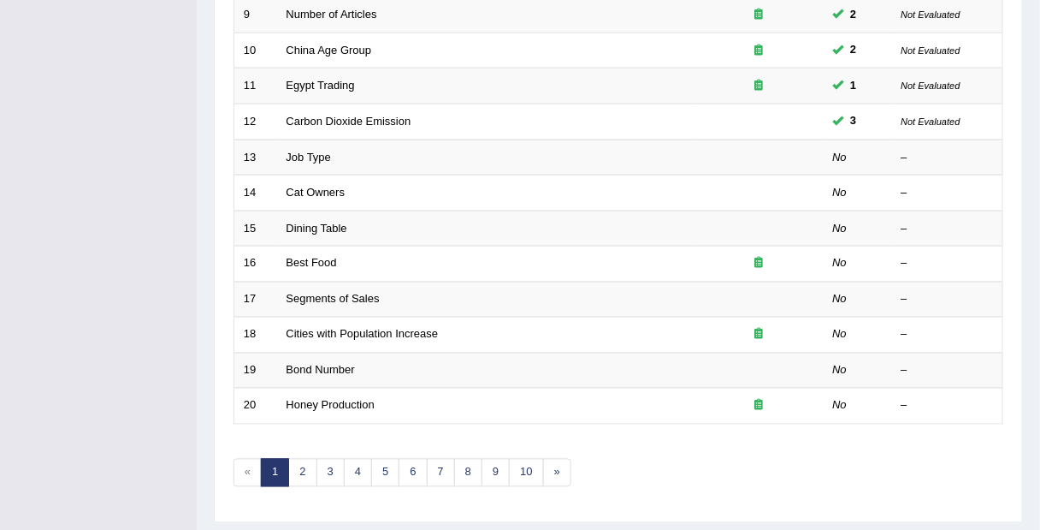
scroll to position [554, 0]
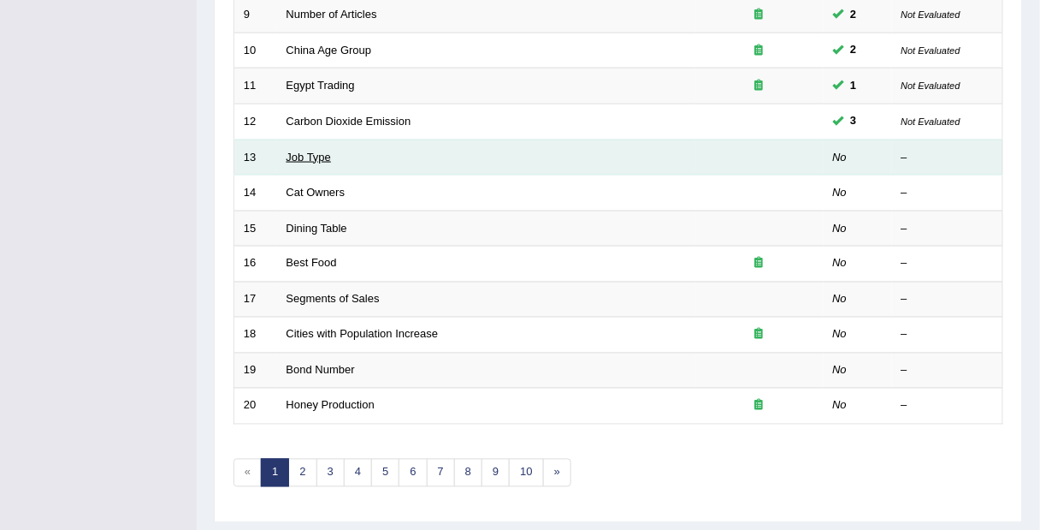
click at [298, 151] on link "Job Type" at bounding box center [309, 157] width 45 height 13
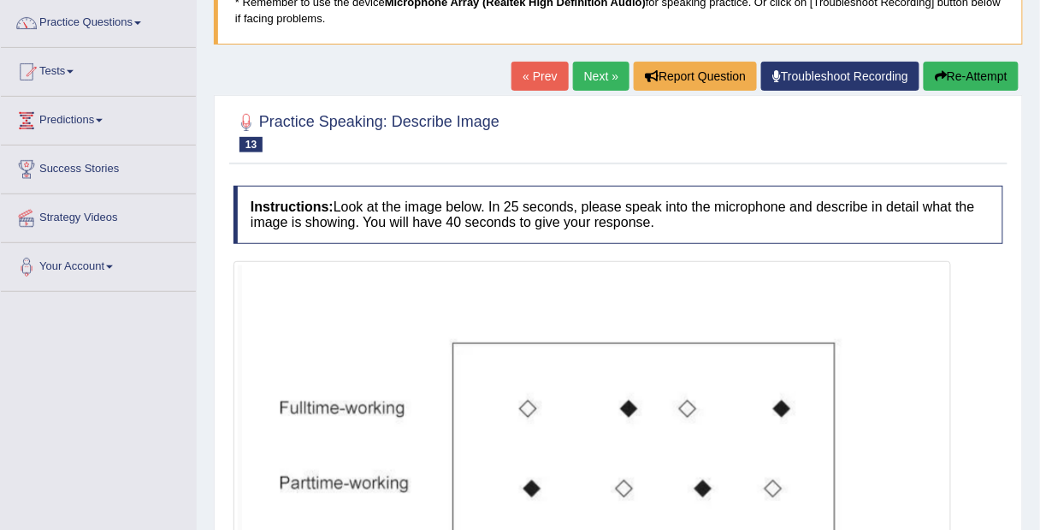
scroll to position [104, 0]
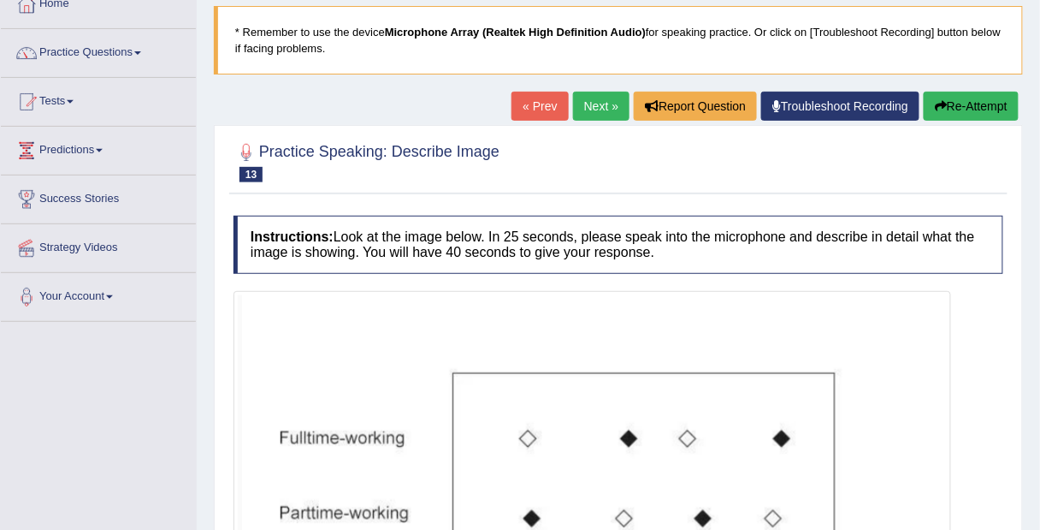
click at [597, 106] on link "Next »" at bounding box center [601, 106] width 56 height 29
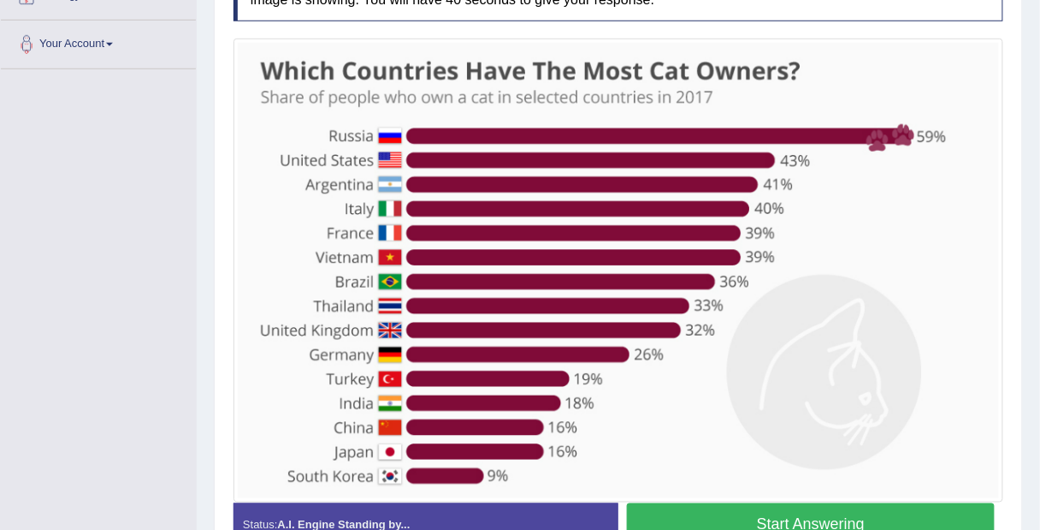
scroll to position [356, 0]
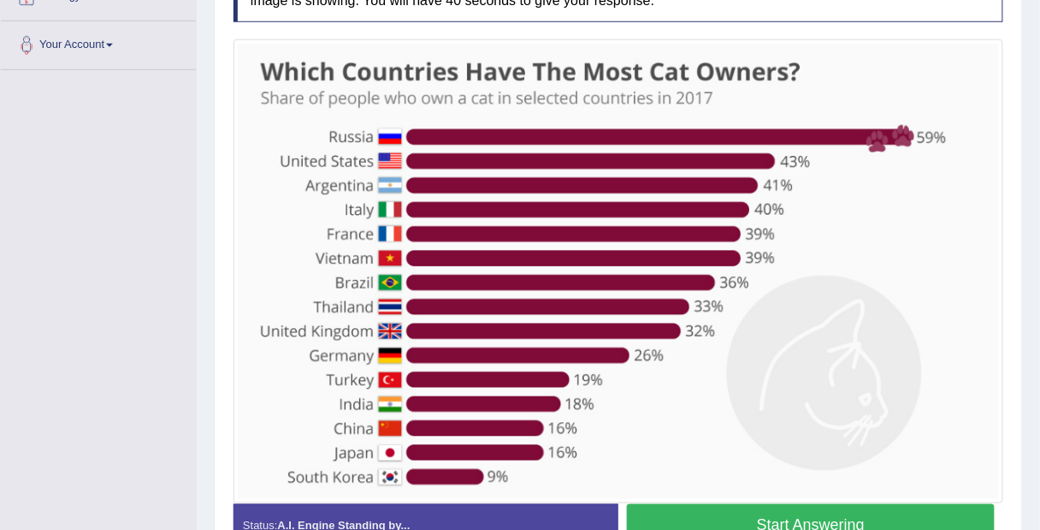
click at [877, 510] on button "Start Answering" at bounding box center [811, 526] width 368 height 44
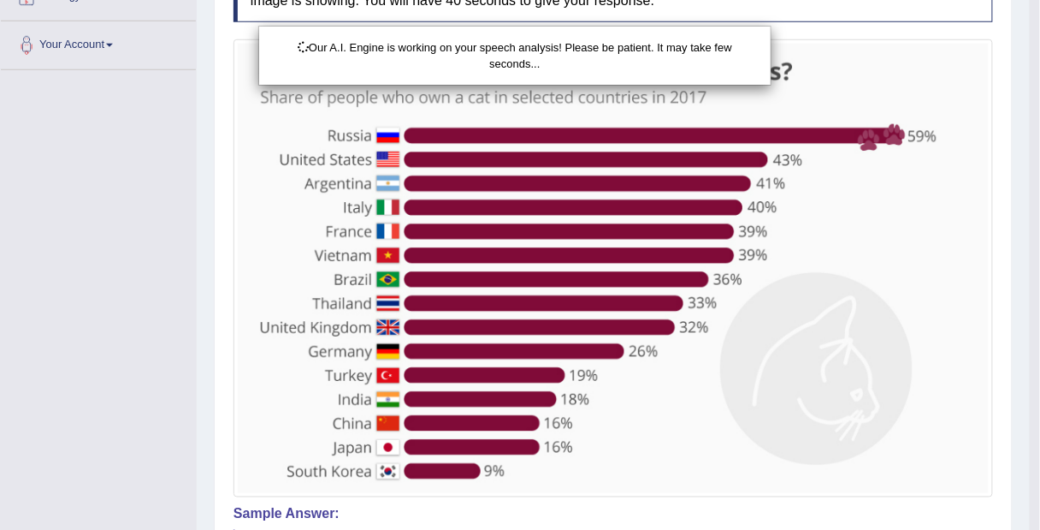
click at [981, 449] on div "Our A.I. Engine is working on your speech analysis! Please be patient. It may t…" at bounding box center [520, 265] width 1040 height 530
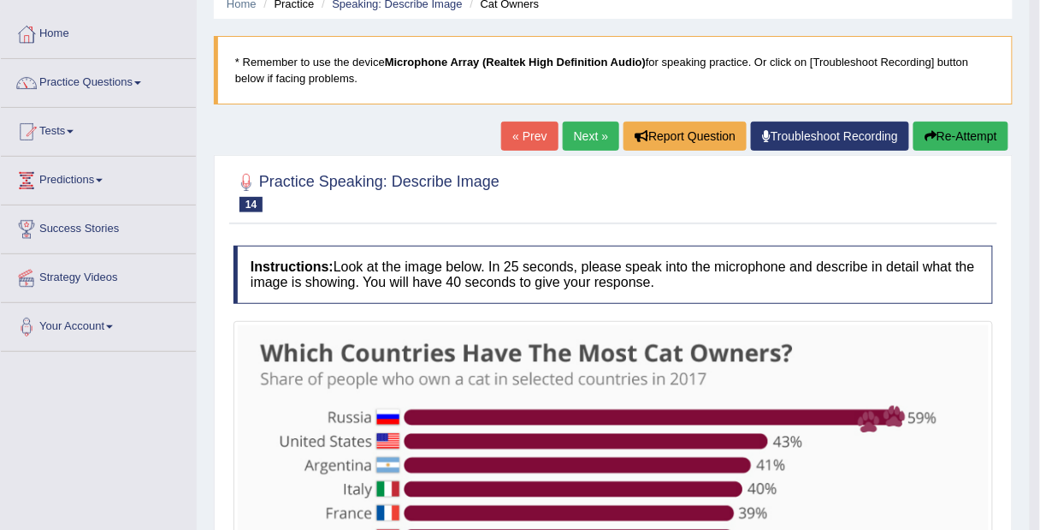
scroll to position [73, 0]
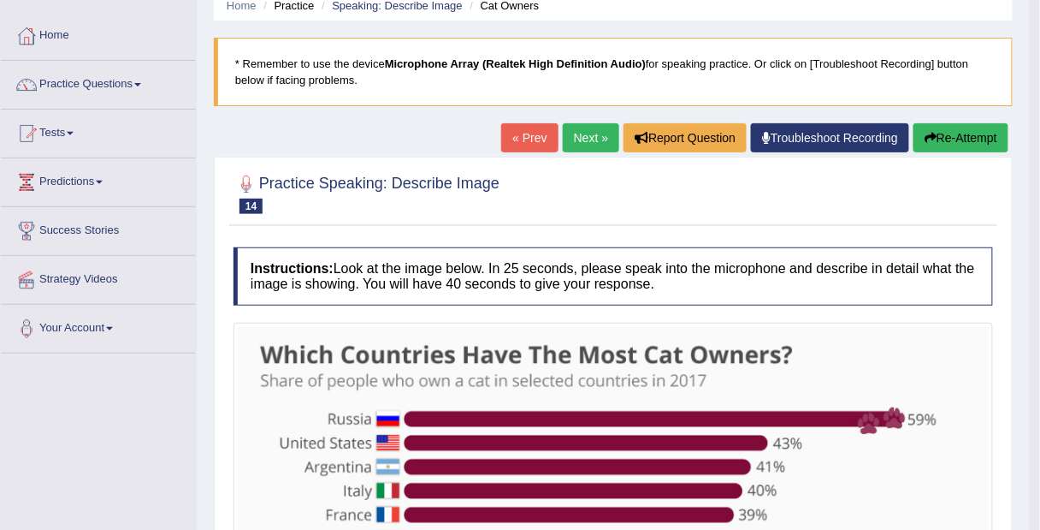
click at [82, 78] on link "Practice Questions" at bounding box center [98, 82] width 195 height 43
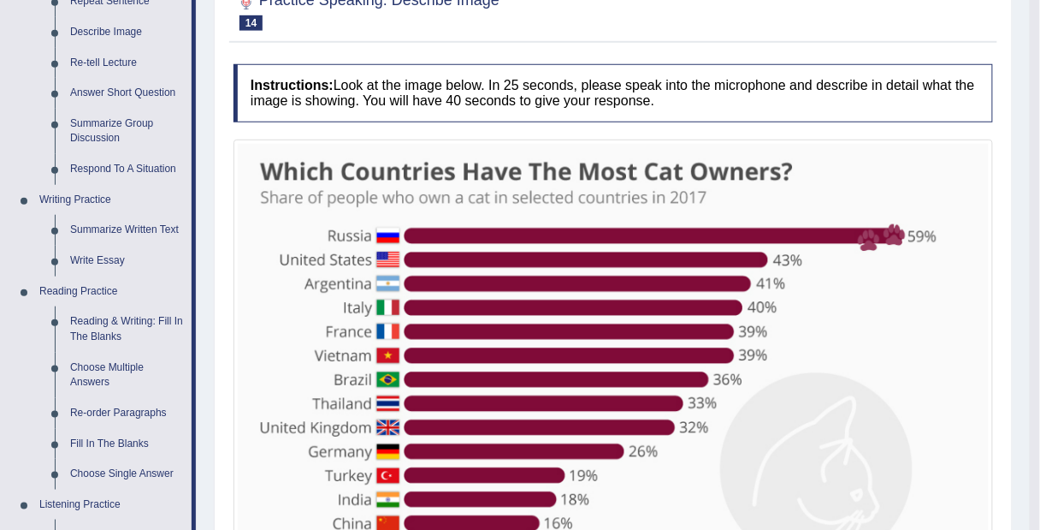
scroll to position [257, 0]
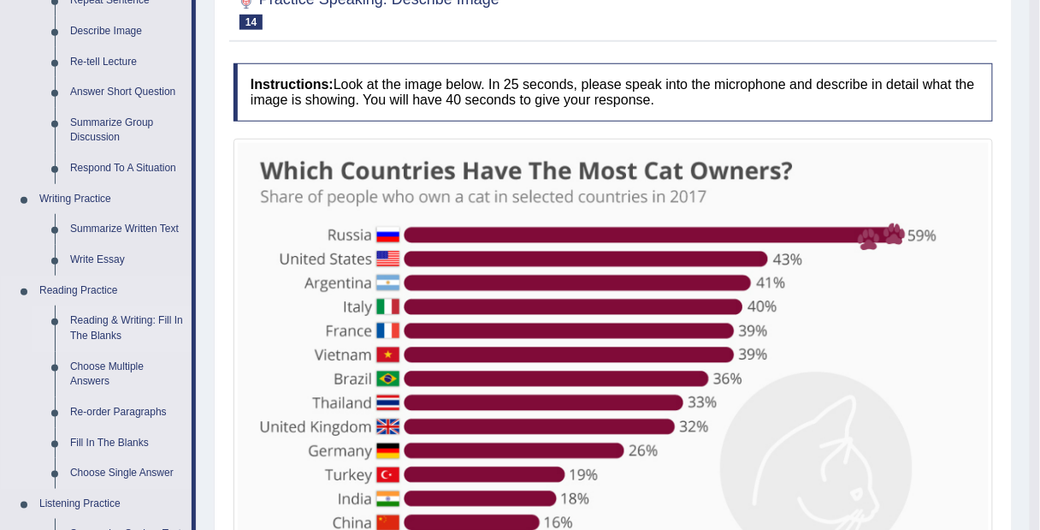
click at [159, 321] on link "Reading & Writing: Fill In The Blanks" at bounding box center [126, 327] width 129 height 45
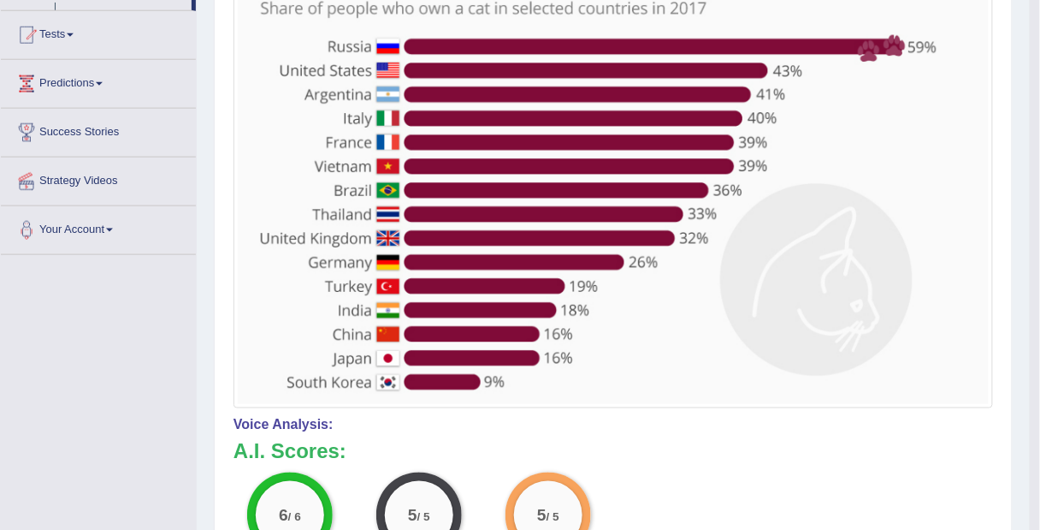
scroll to position [548, 0]
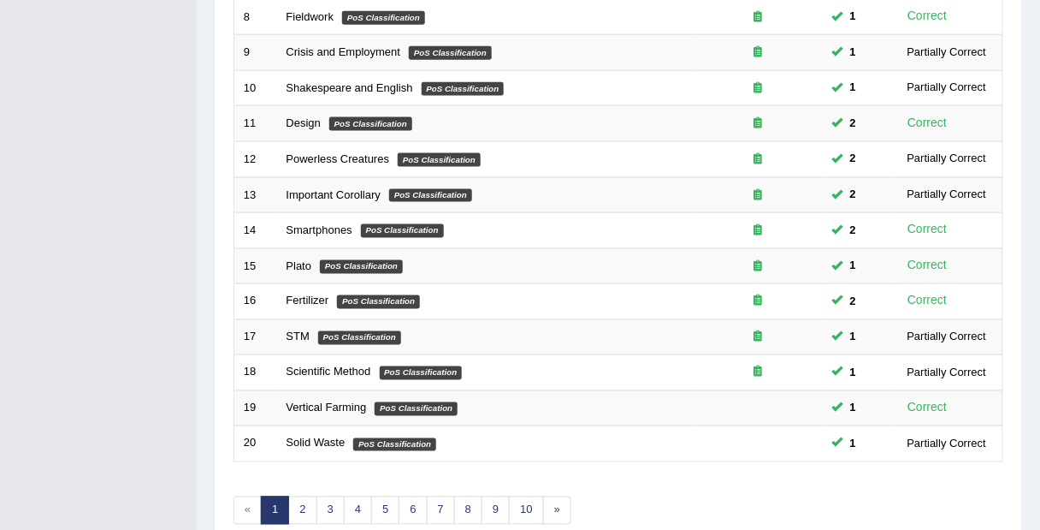
scroll to position [595, 0]
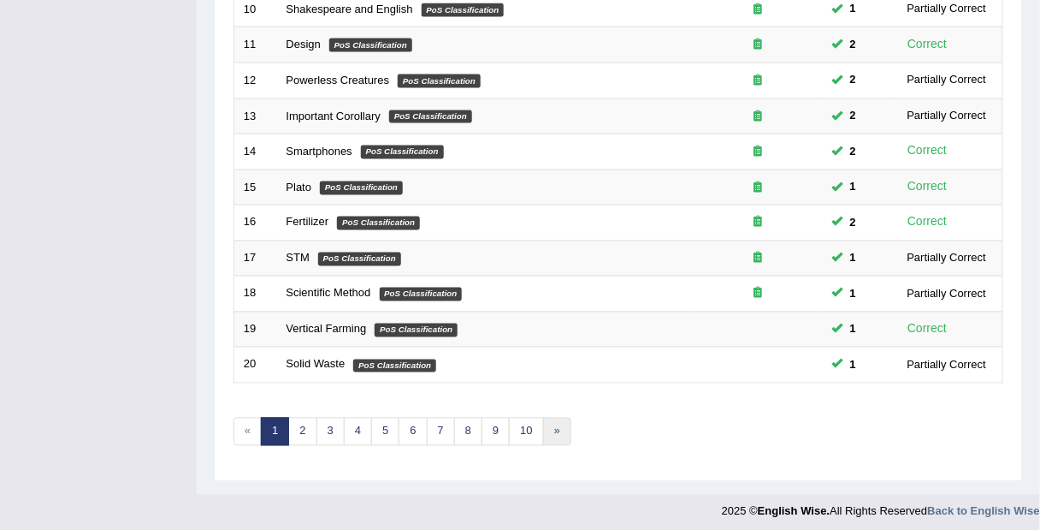
click at [549, 423] on link "»" at bounding box center [557, 432] width 28 height 28
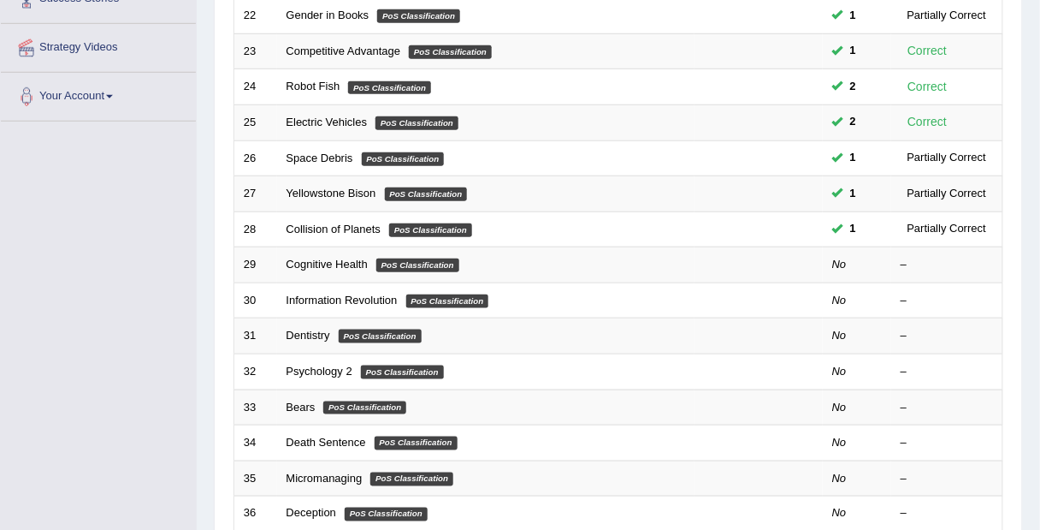
scroll to position [297, 0]
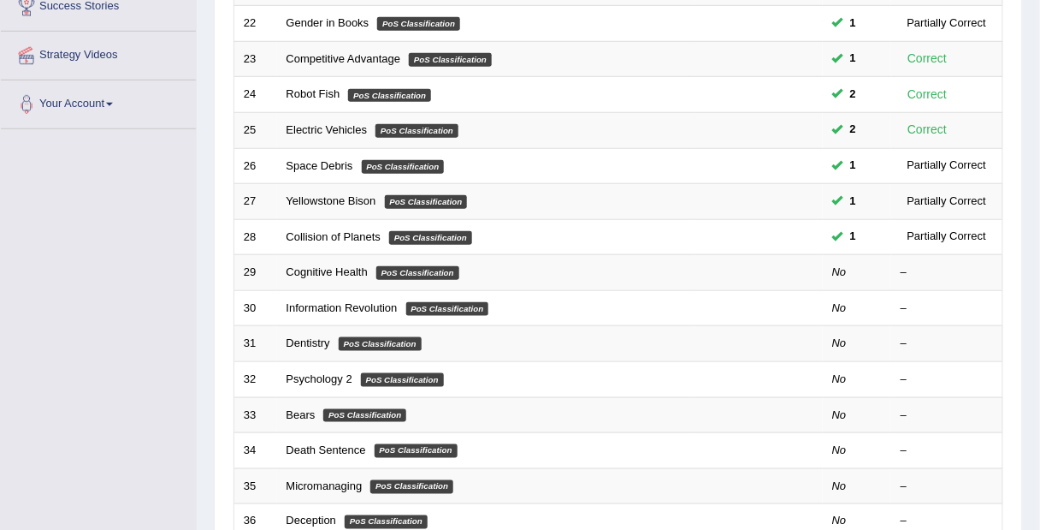
click at [313, 266] on link "Cognitive Health" at bounding box center [327, 271] width 81 height 13
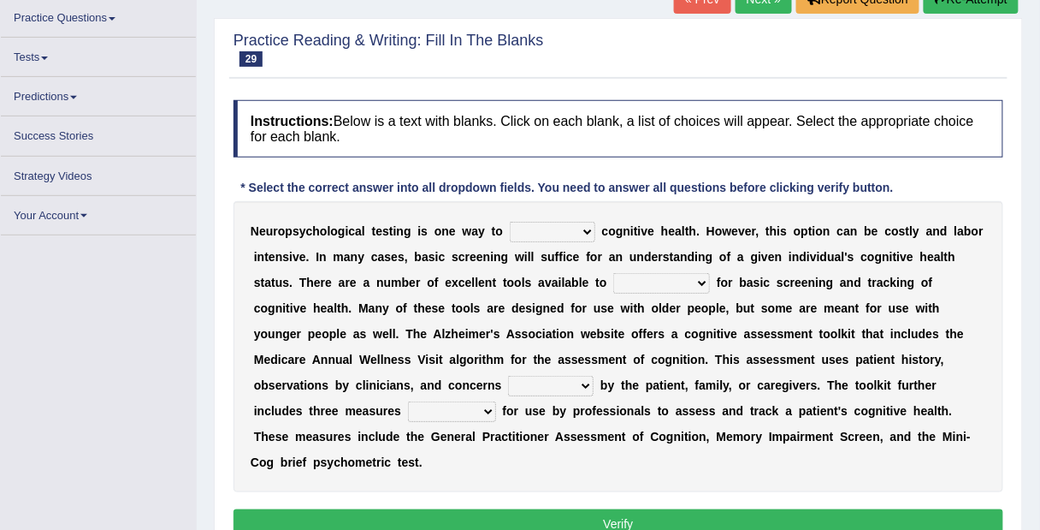
scroll to position [139, 0]
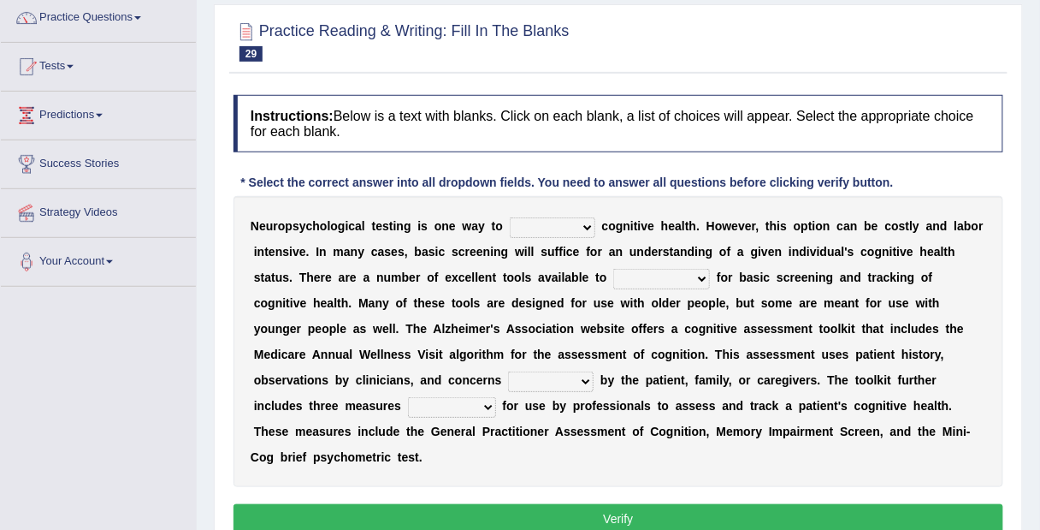
click at [583, 228] on select "obsess assess possess access" at bounding box center [553, 227] width 86 height 21
select select "assess"
click at [510, 217] on select "obsess assess possess access" at bounding box center [553, 227] width 86 height 21
click at [701, 279] on select "stationers practitioners petitioners questioners" at bounding box center [661, 279] width 97 height 21
select select "practitioners"
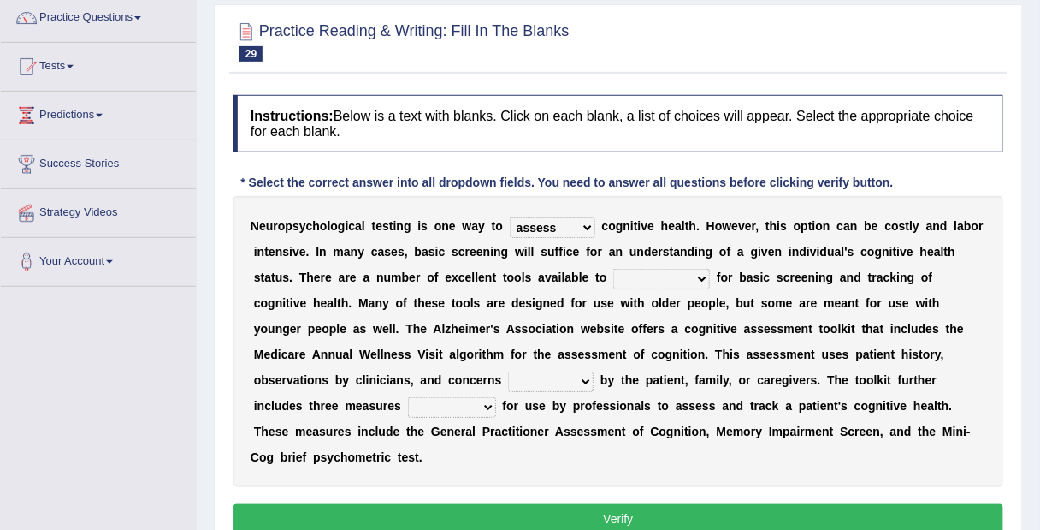
click at [613, 269] on select "stationers practitioners petitioners questioners" at bounding box center [661, 279] width 97 height 21
click at [579, 377] on select "raised rising arising praised" at bounding box center [551, 381] width 86 height 21
select select "raised"
click at [508, 371] on select "raised rising arising praised" at bounding box center [551, 381] width 86 height 21
click at [471, 400] on select "validated intimidated dilapidated antedated" at bounding box center [452, 407] width 88 height 21
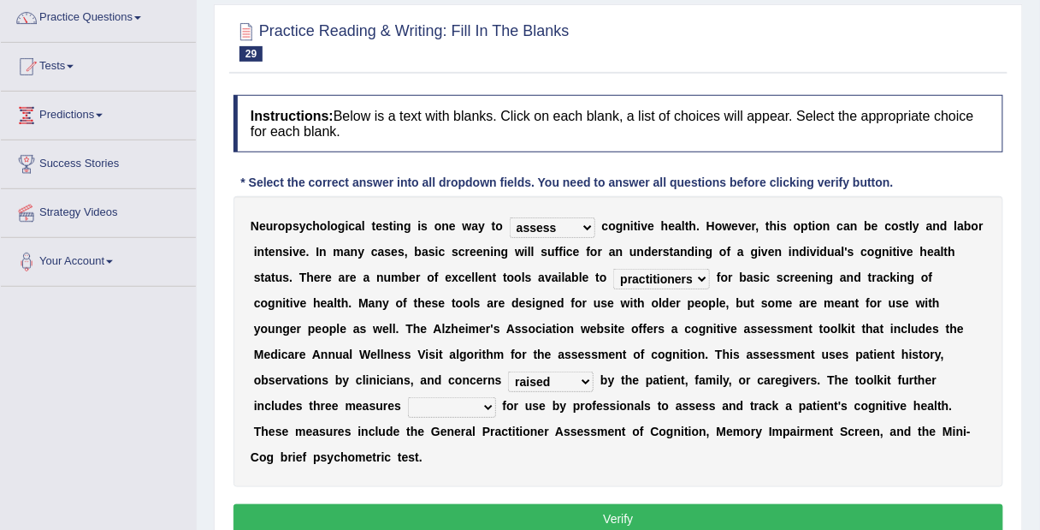
select select "validated"
click at [408, 397] on select "validated intimidated dilapidated antedated" at bounding box center [452, 407] width 88 height 21
click at [443, 516] on button "Verify" at bounding box center [619, 518] width 770 height 29
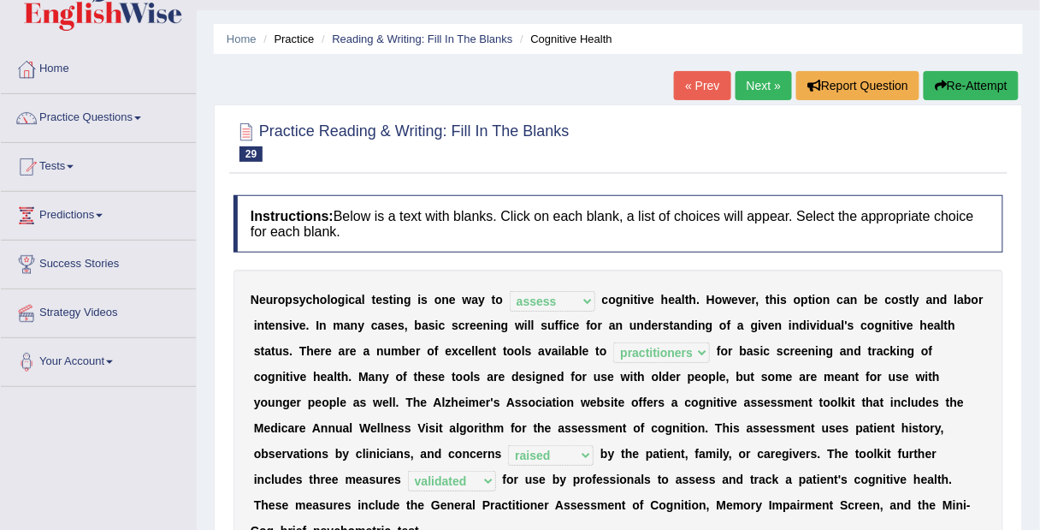
scroll to position [15, 0]
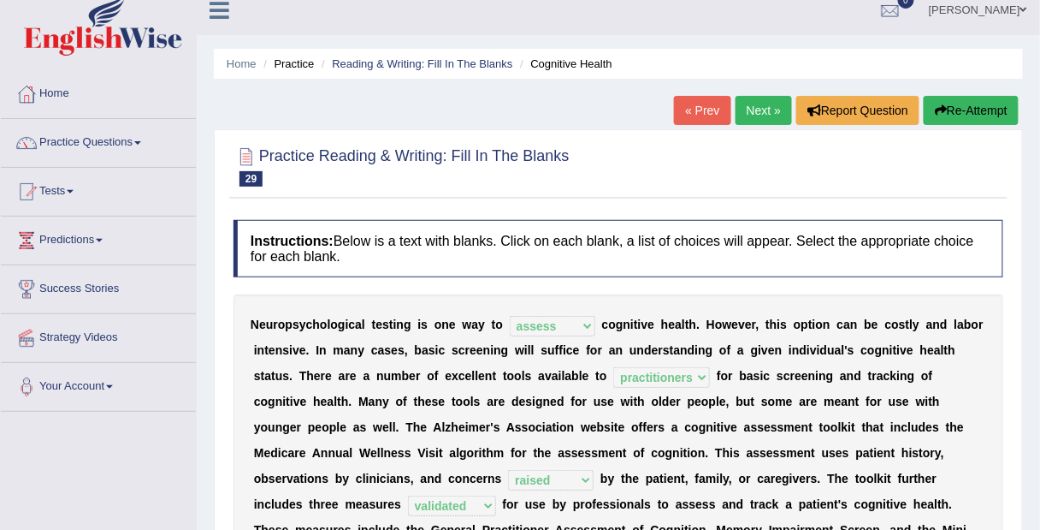
click at [763, 110] on link "Next »" at bounding box center [764, 110] width 56 height 29
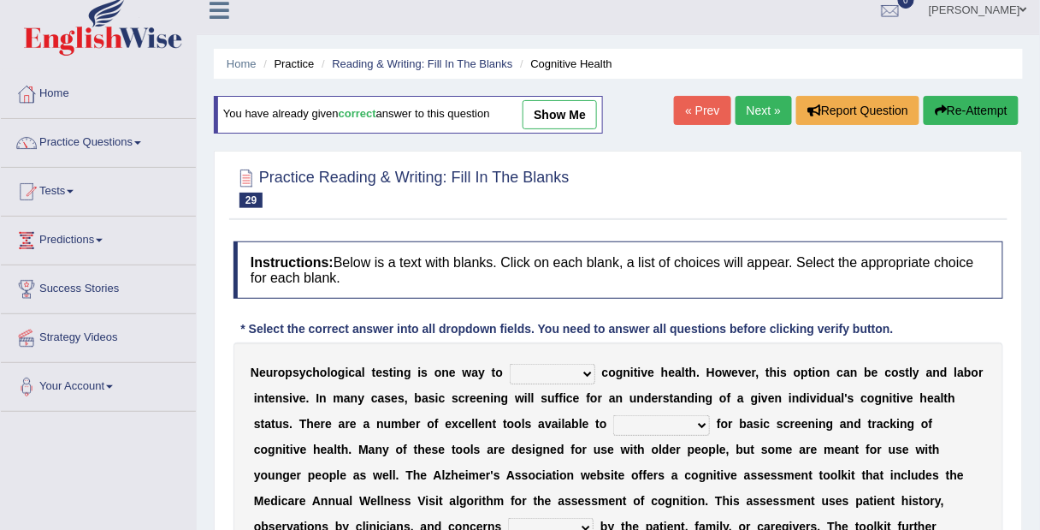
scroll to position [11, 0]
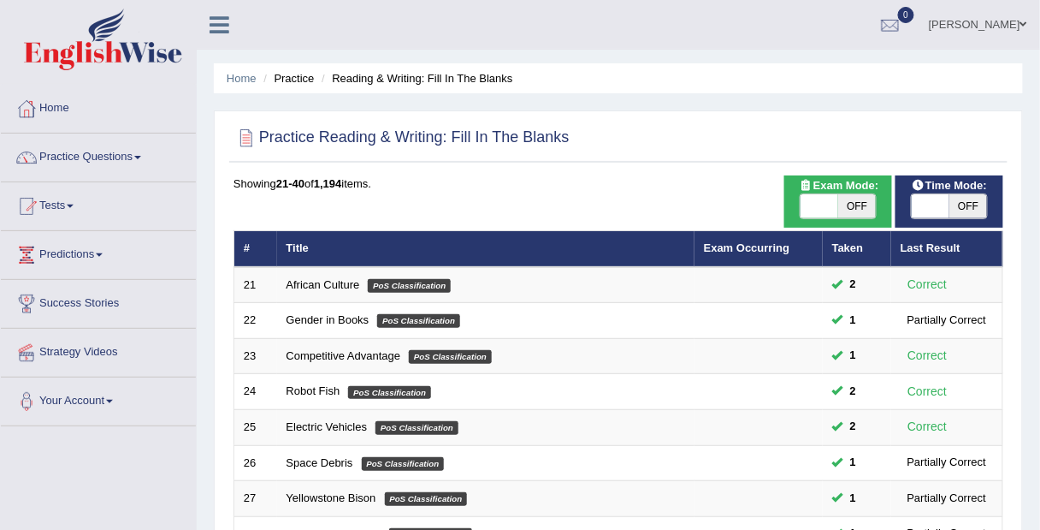
click at [972, 206] on span "OFF" at bounding box center [969, 206] width 38 height 24
checkbox input "true"
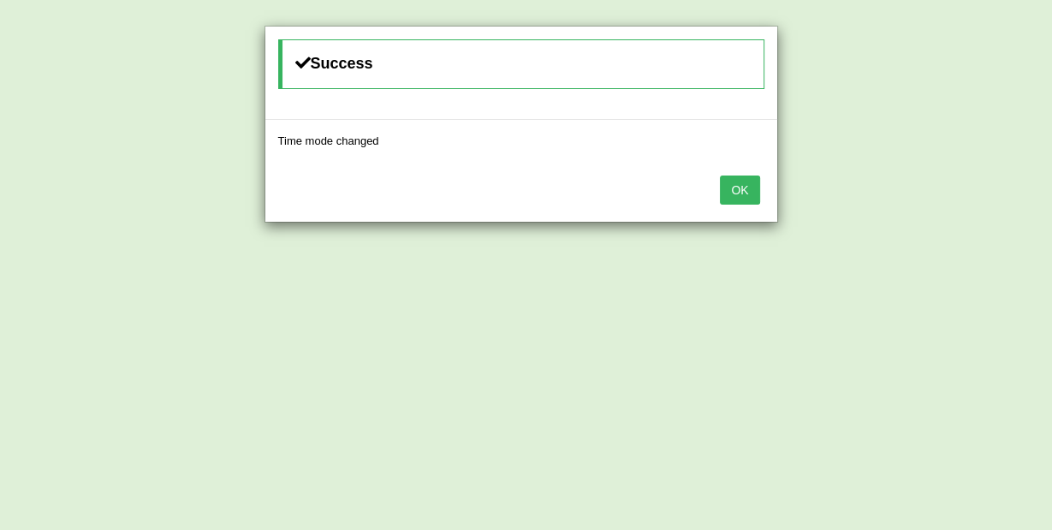
click at [736, 191] on button "OK" at bounding box center [739, 189] width 39 height 29
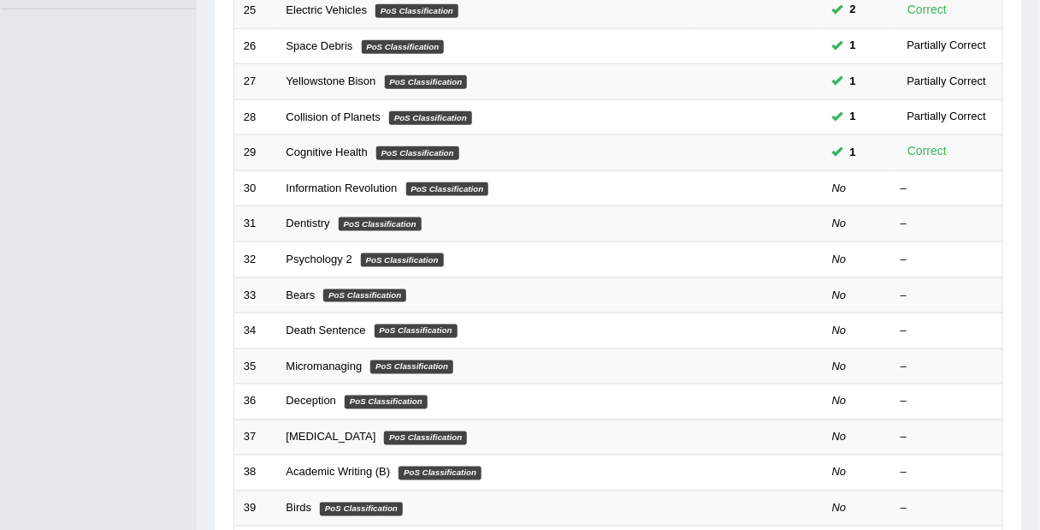
scroll to position [410, 0]
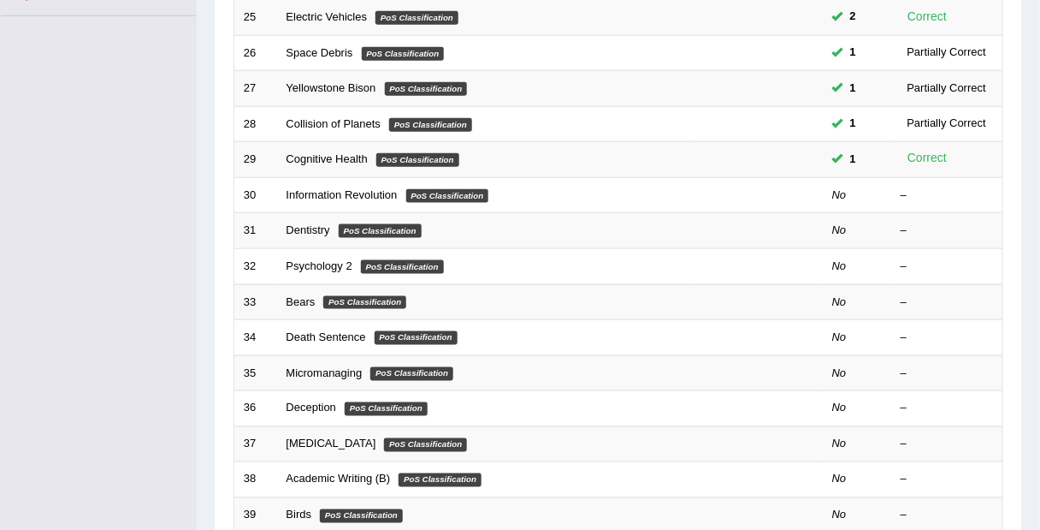
click at [304, 191] on link "Information Revolution" at bounding box center [342, 194] width 111 height 13
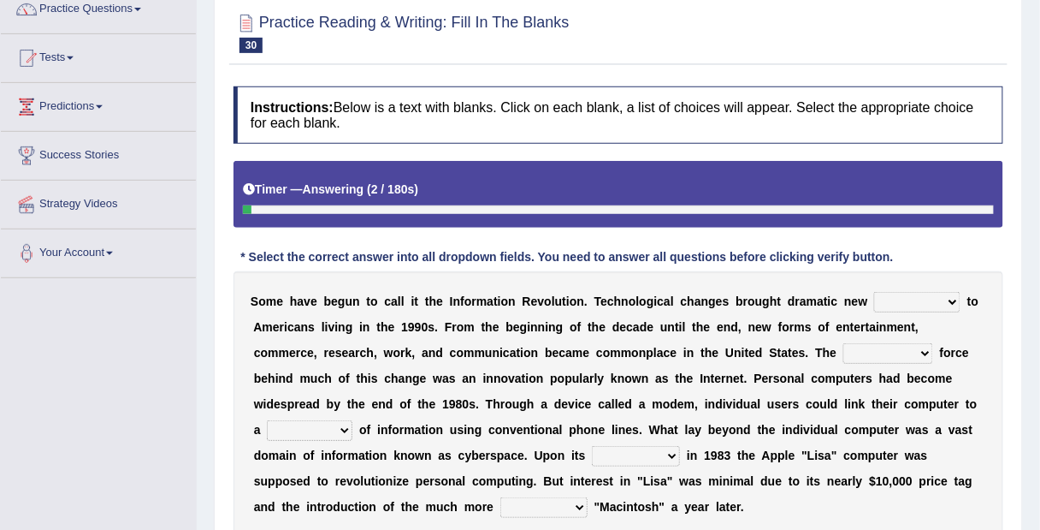
scroll to position [151, 0]
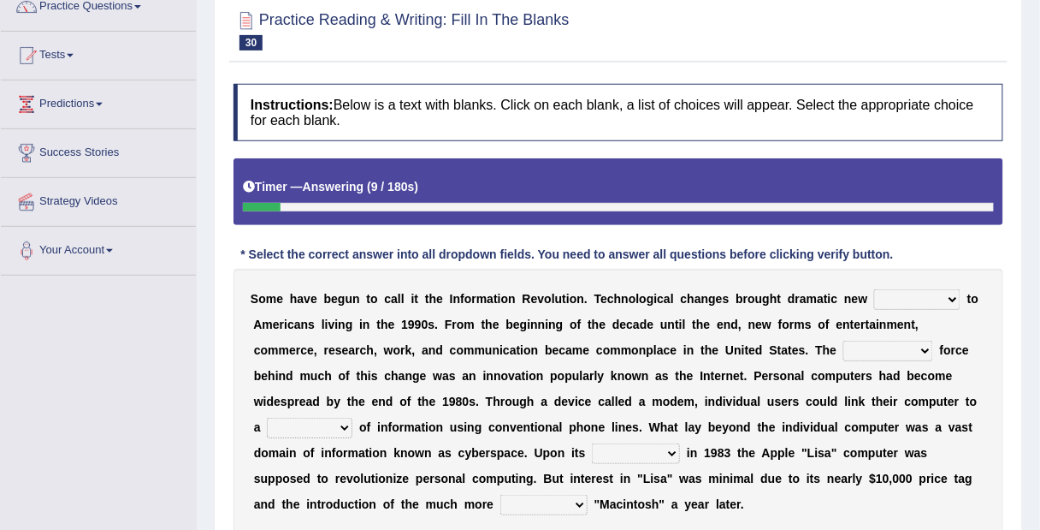
click at [931, 293] on select "challenges puzzles options confusion" at bounding box center [917, 299] width 86 height 21
click at [732, 425] on b "o" at bounding box center [733, 427] width 8 height 14
click at [924, 298] on select "challenges puzzles options confusion" at bounding box center [917, 299] width 86 height 21
select select "options"
click at [874, 289] on select "challenges puzzles options confusion" at bounding box center [917, 299] width 86 height 21
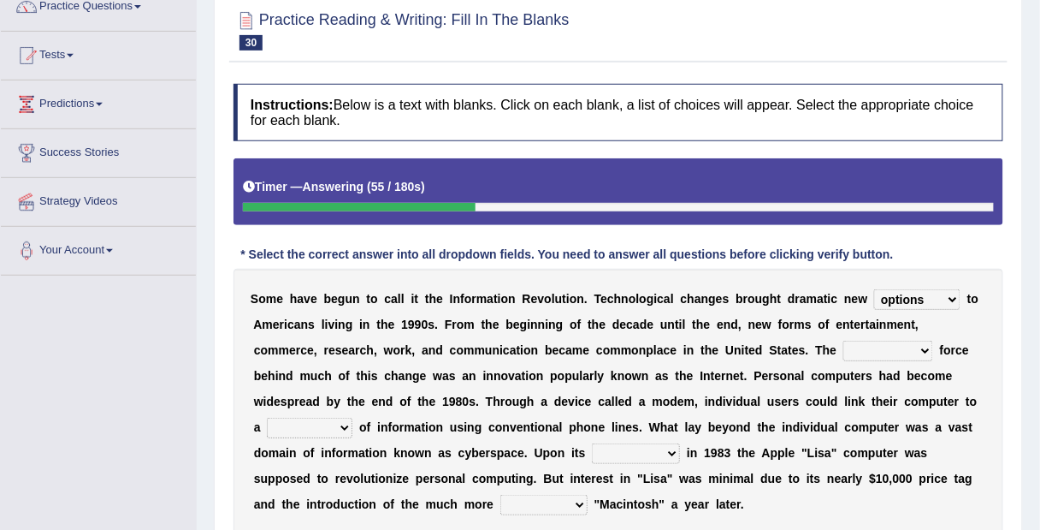
click at [904, 353] on select "unremitting uninspiring driving insinuating" at bounding box center [889, 351] width 90 height 21
select select "driving"
click at [844, 341] on select "unremitting uninspiring driving insinuating" at bounding box center [889, 351] width 90 height 21
click at [341, 430] on select "magnitude bulk wealth volume" at bounding box center [310, 428] width 86 height 21
select select "volume"
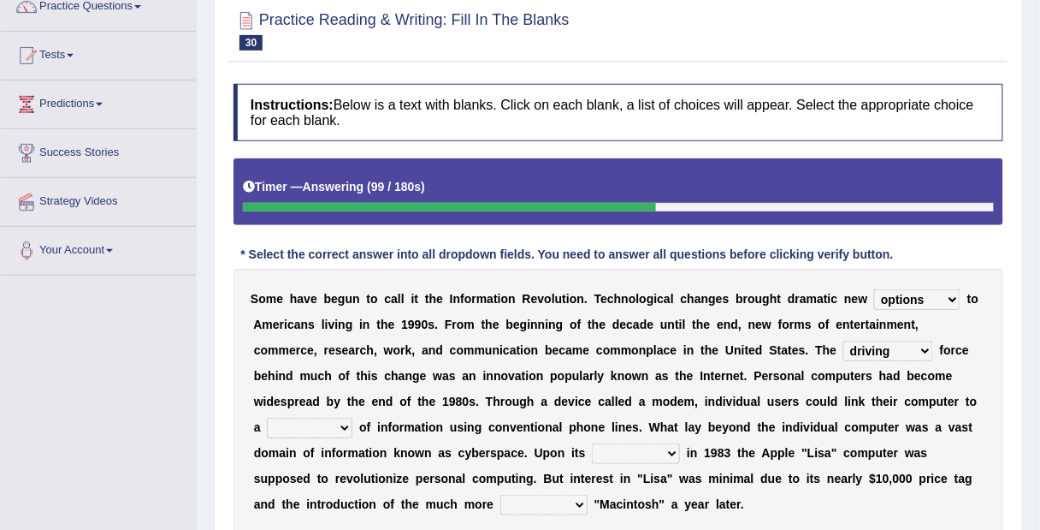
click at [267, 418] on select "magnitude bulk wealth volume" at bounding box center [310, 428] width 86 height 21
click at [341, 432] on select "magnitude bulk wealth volume" at bounding box center [310, 428] width 86 height 21
click at [366, 497] on b "o" at bounding box center [366, 504] width 8 height 14
click at [667, 454] on select "relief release publication emission" at bounding box center [636, 453] width 88 height 21
select select "release"
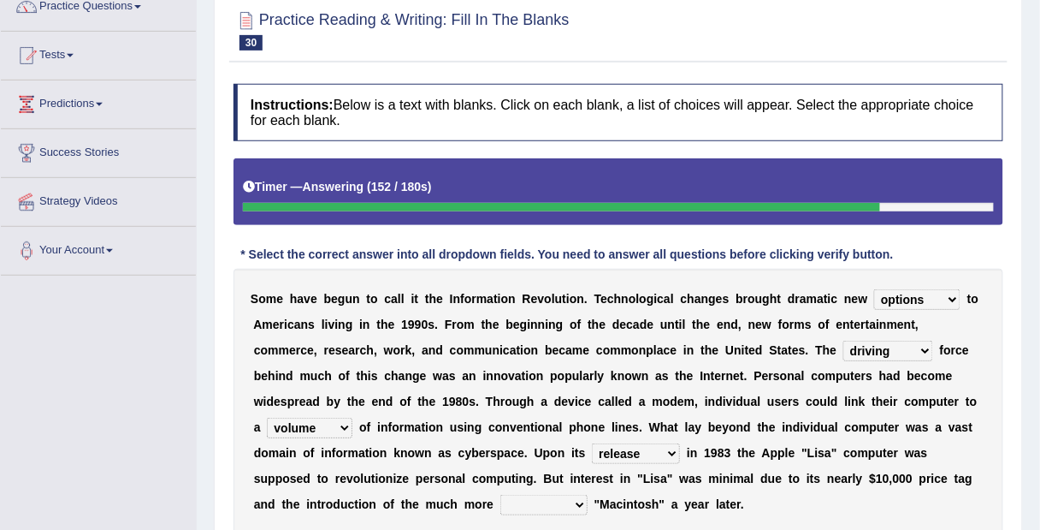
click at [592, 443] on select "relief release publication emission" at bounding box center [636, 453] width 88 height 21
click at [558, 505] on select "convenient affordable advanced formidable" at bounding box center [544, 505] width 87 height 21
select select "affordable"
click at [501, 495] on select "convenient affordable advanced formidable" at bounding box center [544, 505] width 87 height 21
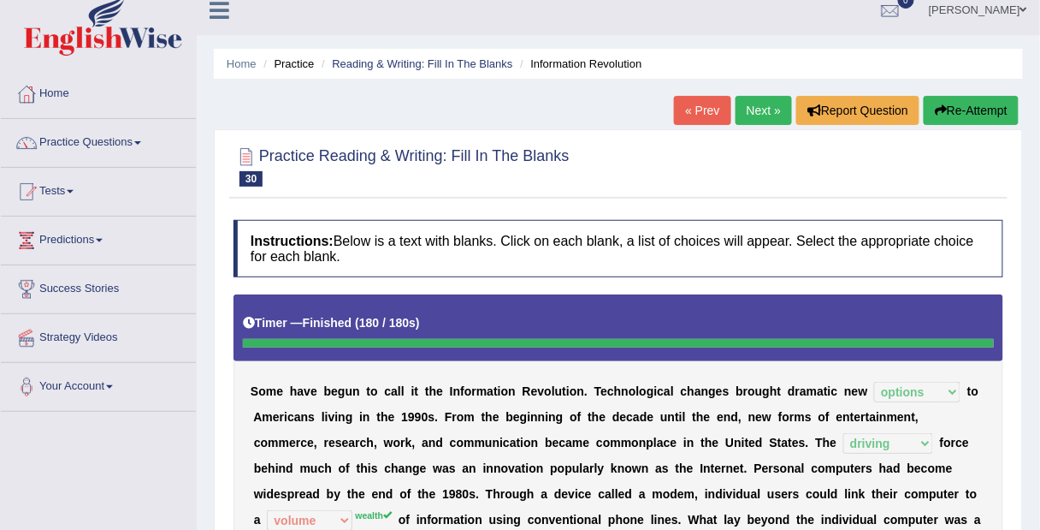
scroll to position [0, 0]
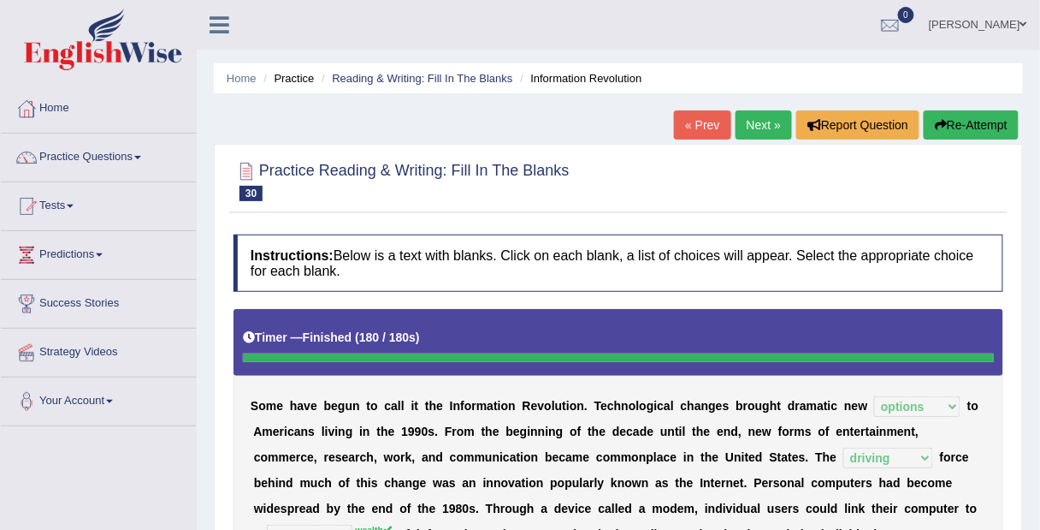
click at [737, 121] on link "Next »" at bounding box center [764, 124] width 56 height 29
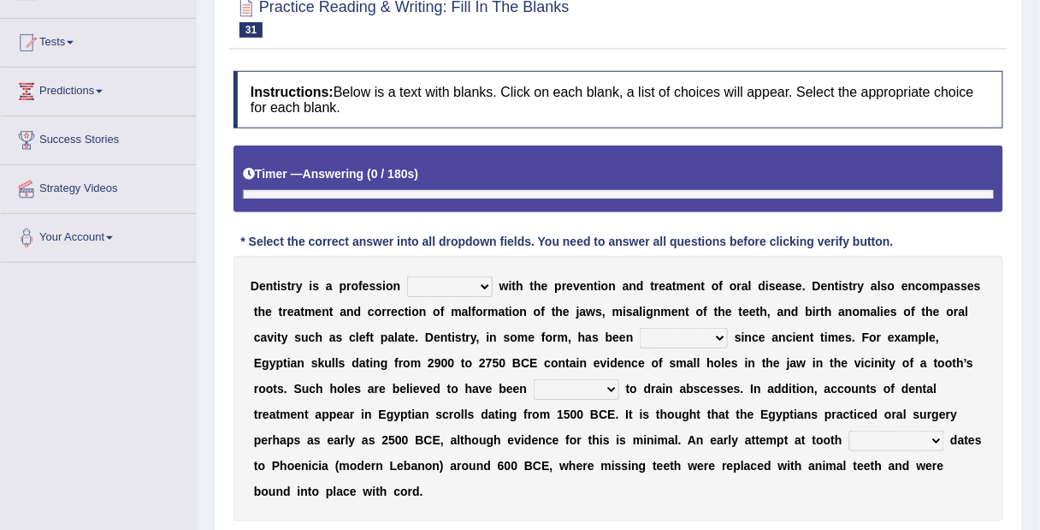
scroll to position [165, 0]
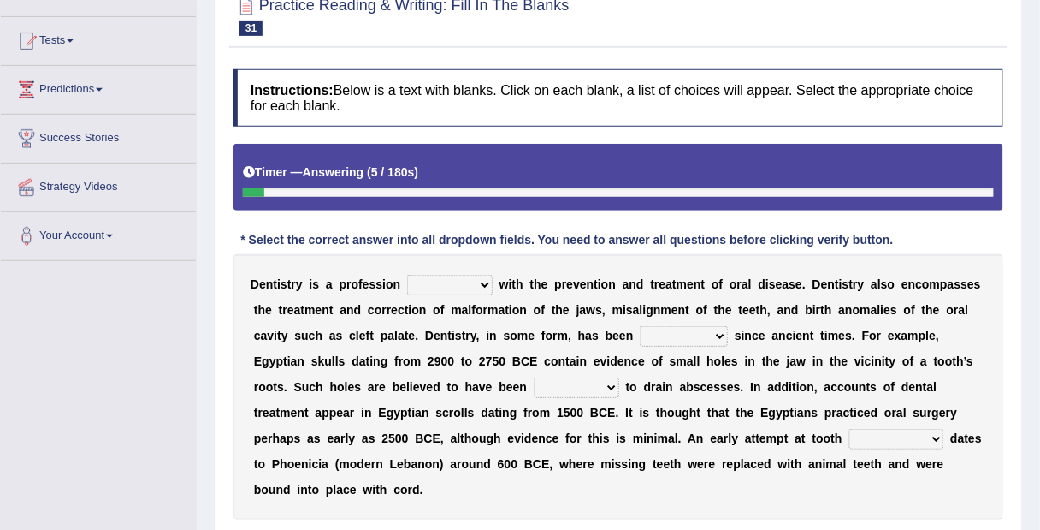
click at [480, 286] on select "agreed dealt concerned taken" at bounding box center [450, 285] width 86 height 21
select select "dealt"
click at [407, 275] on select "agreed dealt concerned taken" at bounding box center [450, 285] width 86 height 21
click at [704, 334] on select "criticized replaced practiced abandoned" at bounding box center [684, 336] width 88 height 21
select select "practiced"
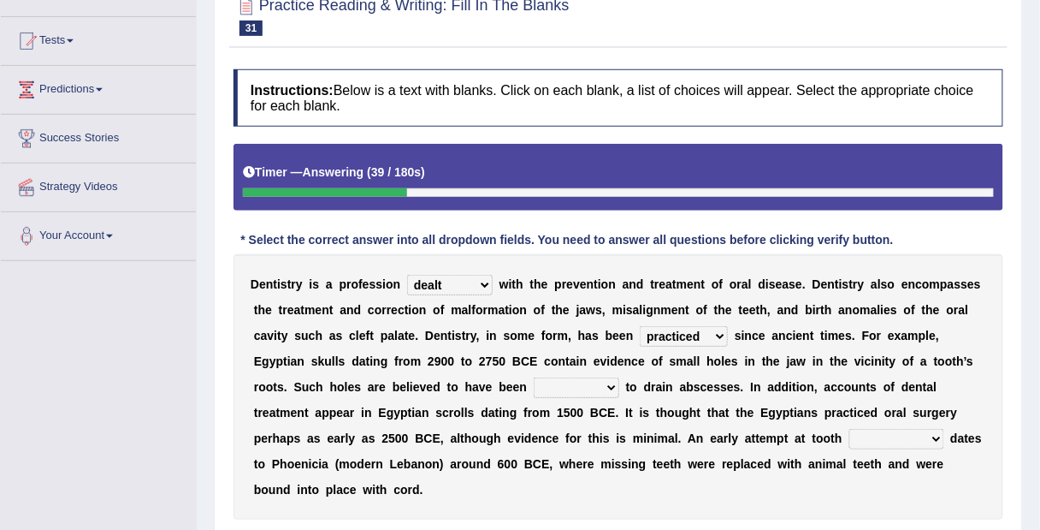
click at [640, 326] on select "criticized replaced practiced abandoned" at bounding box center [684, 336] width 88 height 21
click at [708, 337] on select "criticized replaced practiced abandoned" at bounding box center [684, 336] width 88 height 21
click at [479, 431] on b "u" at bounding box center [483, 438] width 8 height 14
click at [589, 387] on select "fluctuated laminated drilled sealed" at bounding box center [577, 387] width 86 height 21
select select "drilled"
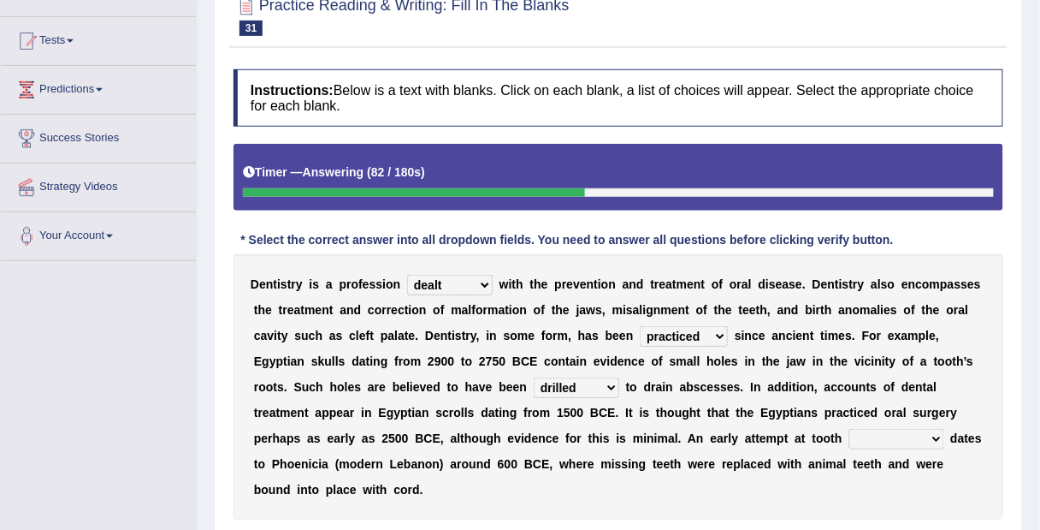
click at [534, 377] on select "fluctuated laminated drilled sealed" at bounding box center [577, 387] width 86 height 21
click at [929, 436] on select "reparation sacrament restitution replacement" at bounding box center [897, 439] width 95 height 21
select select "replacement"
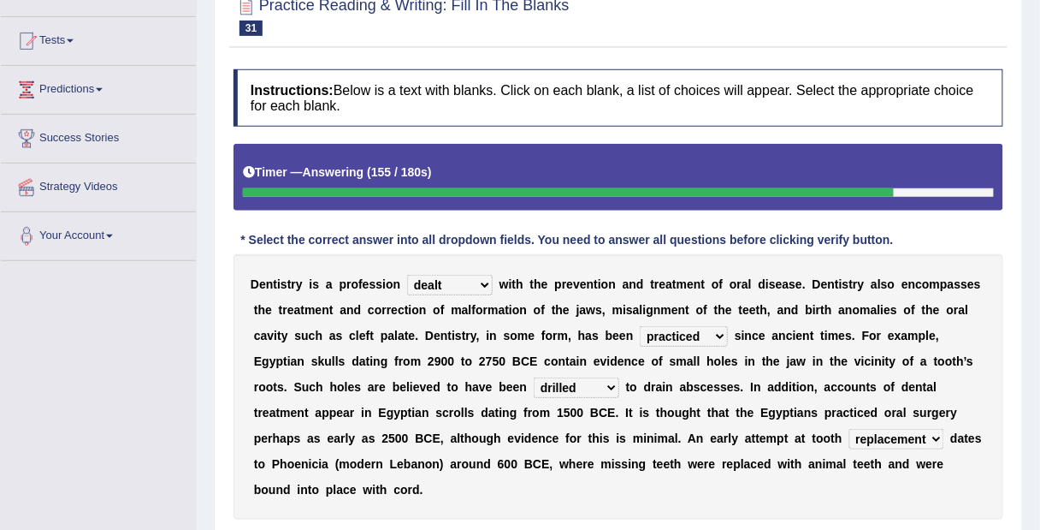
click at [850, 429] on select "reparation sacrament restitution replacement" at bounding box center [897, 439] width 95 height 21
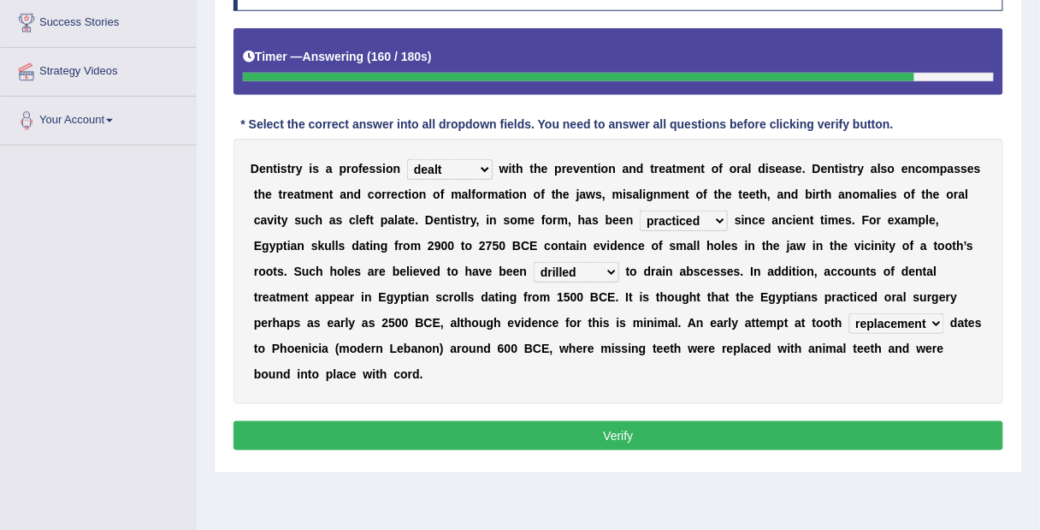
scroll to position [281, 0]
click at [673, 431] on button "Verify" at bounding box center [619, 435] width 770 height 29
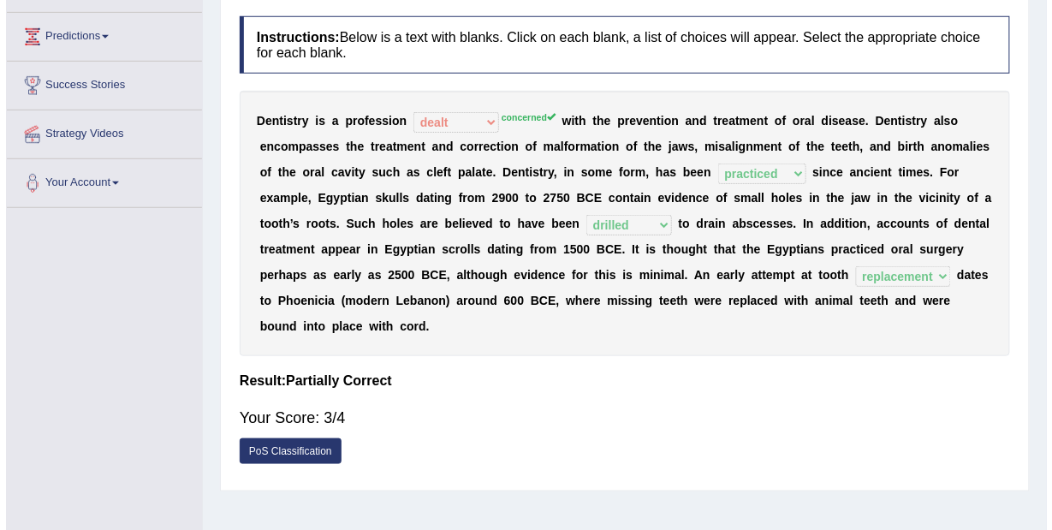
scroll to position [217, 0]
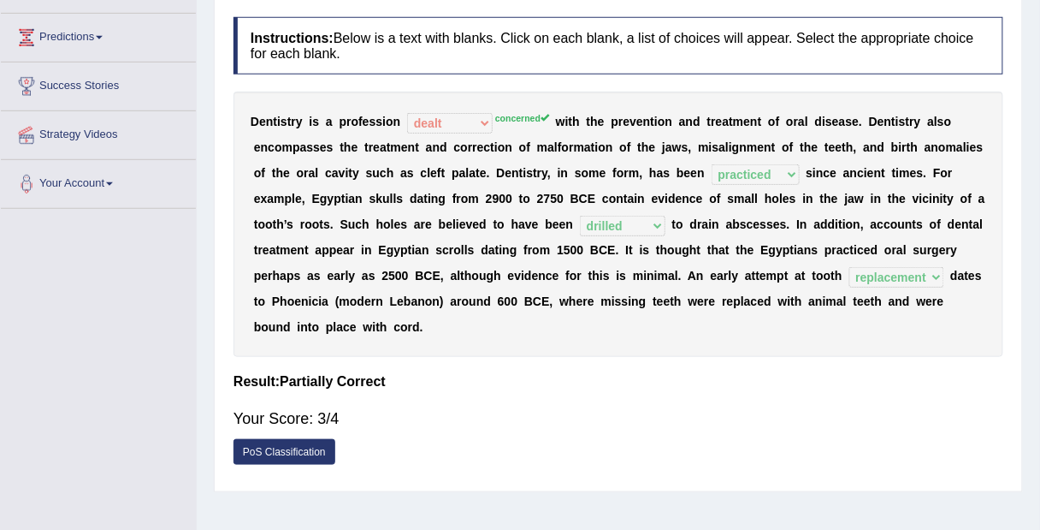
click at [282, 458] on link "PoS Classification" at bounding box center [285, 452] width 102 height 26
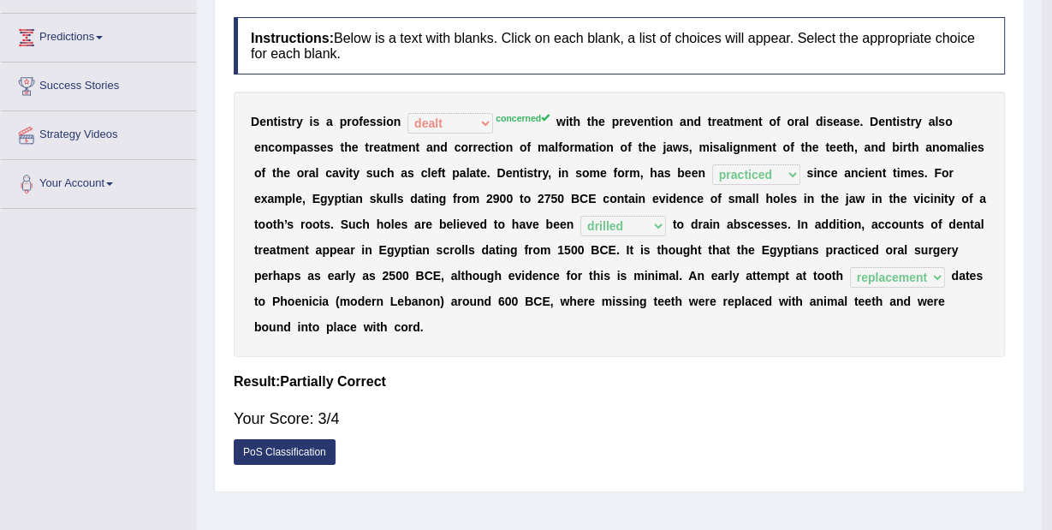
click at [0, 0] on img at bounding box center [0, 0] width 0 height 0
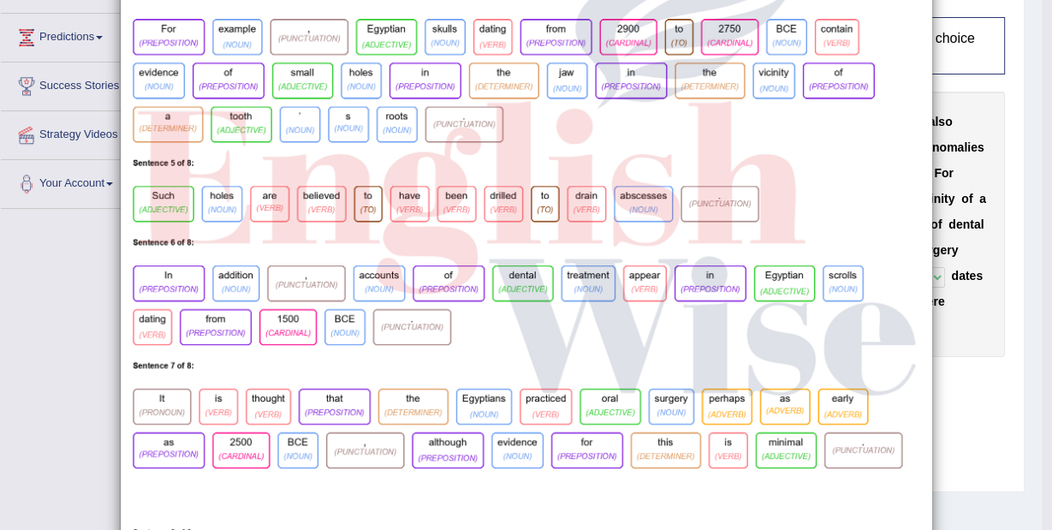
scroll to position [492, 0]
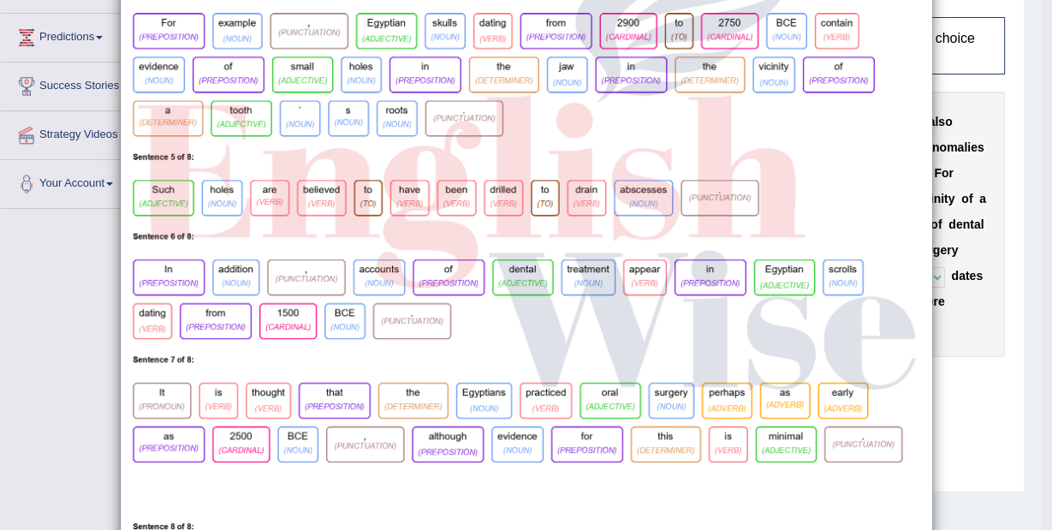
click at [988, 345] on div "×" at bounding box center [526, 121] width 1052 height 1174
click at [981, 383] on div "×" at bounding box center [526, 121] width 1052 height 1174
click at [981, 401] on div "×" at bounding box center [526, 121] width 1052 height 1174
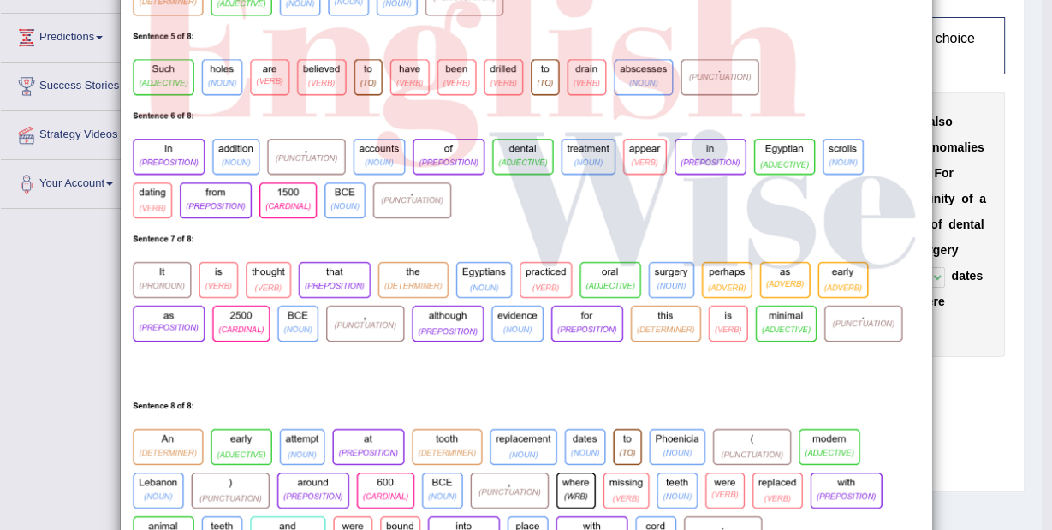
scroll to position [696, 0]
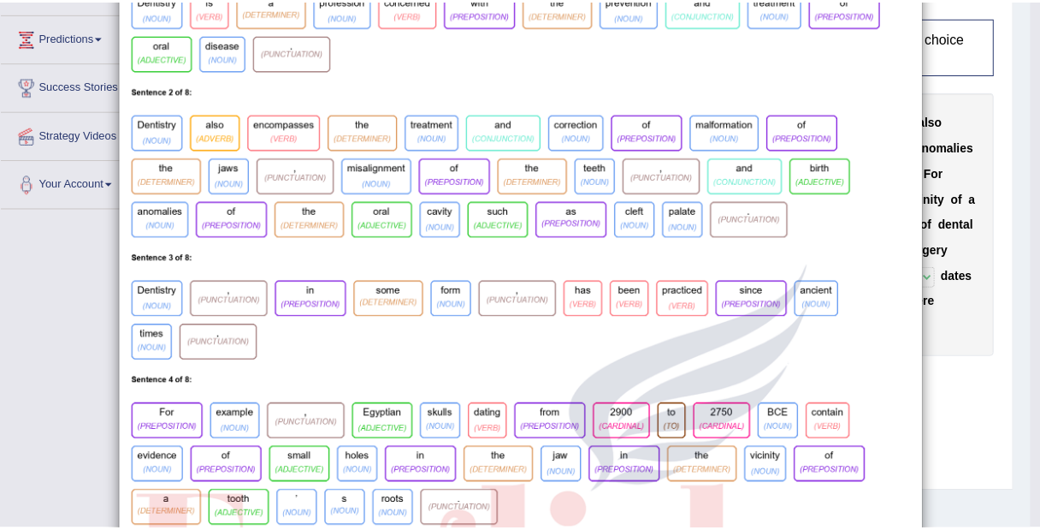
scroll to position [0, 0]
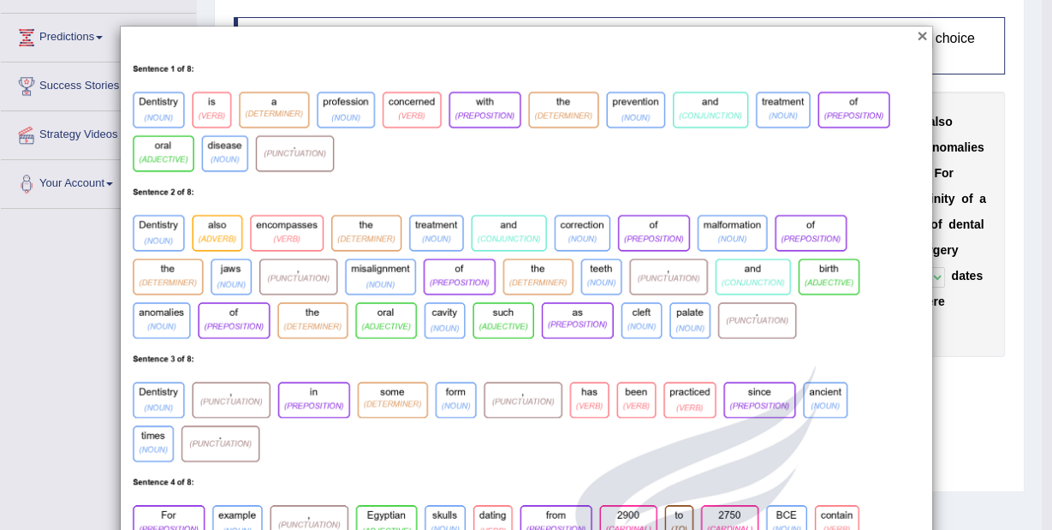
click at [916, 36] on button "×" at bounding box center [921, 36] width 10 height 18
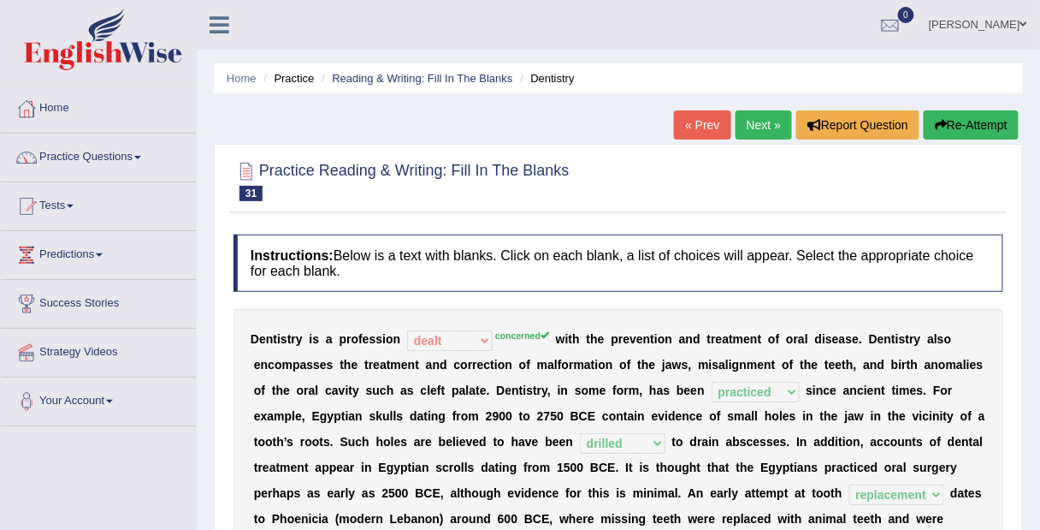
click at [757, 125] on link "Next »" at bounding box center [764, 124] width 56 height 29
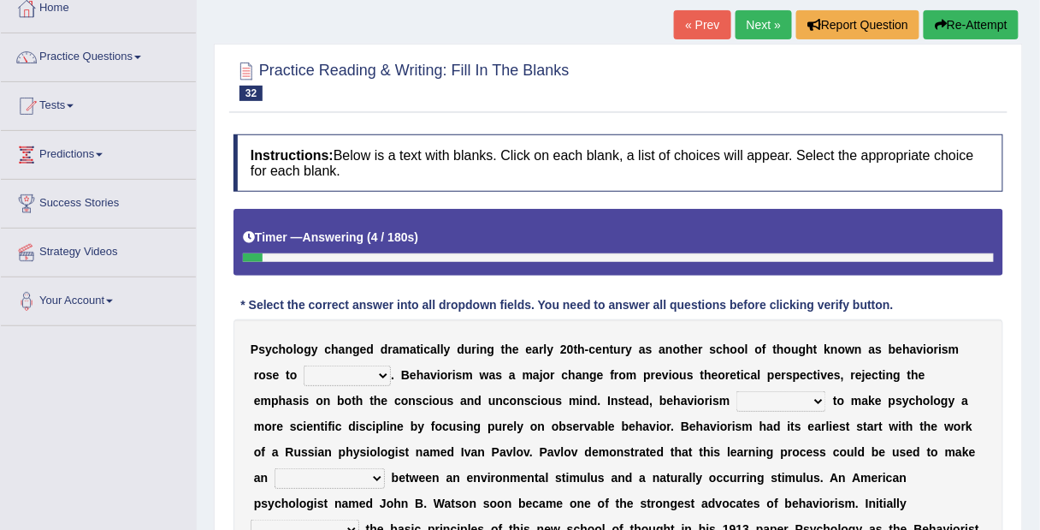
scroll to position [102, 0]
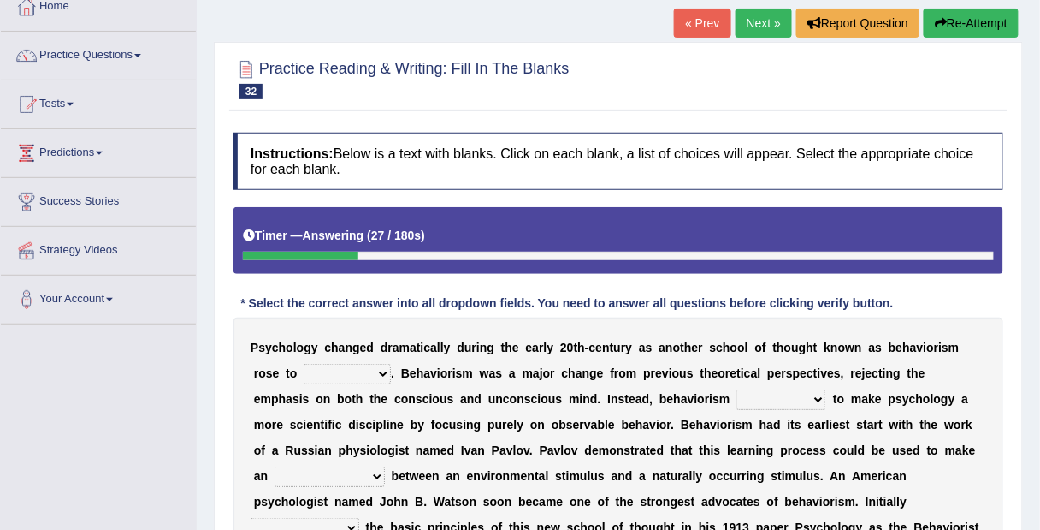
click at [376, 376] on select "dominance temptation challenge temper" at bounding box center [347, 374] width 87 height 21
select select "dominance"
click at [304, 364] on select "dominance temptation challenge temper" at bounding box center [347, 374] width 87 height 21
click at [744, 401] on select "reproached reproved strove rewove" at bounding box center [782, 399] width 90 height 21
select select "reproved"
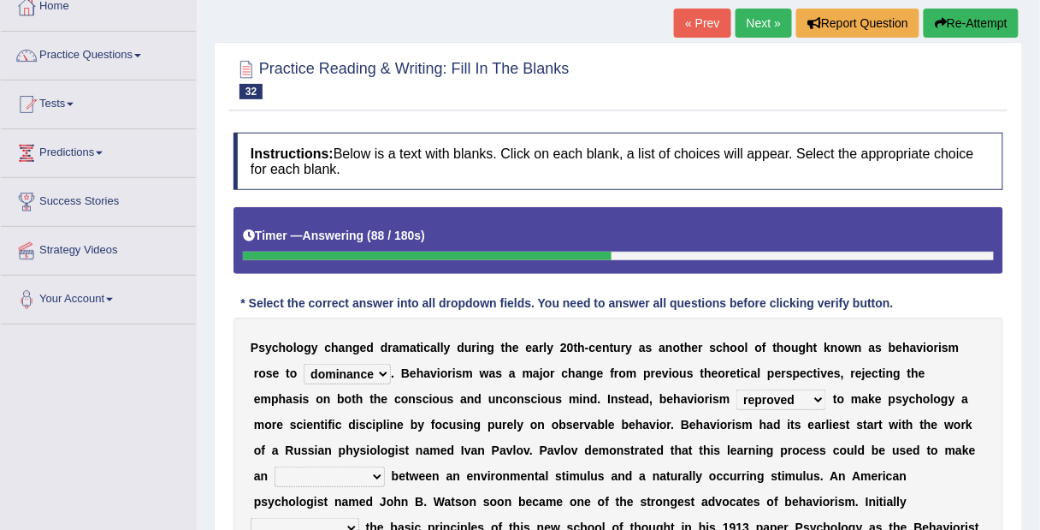
click at [737, 389] on select "reproached reproved strove rewove" at bounding box center [782, 399] width 90 height 21
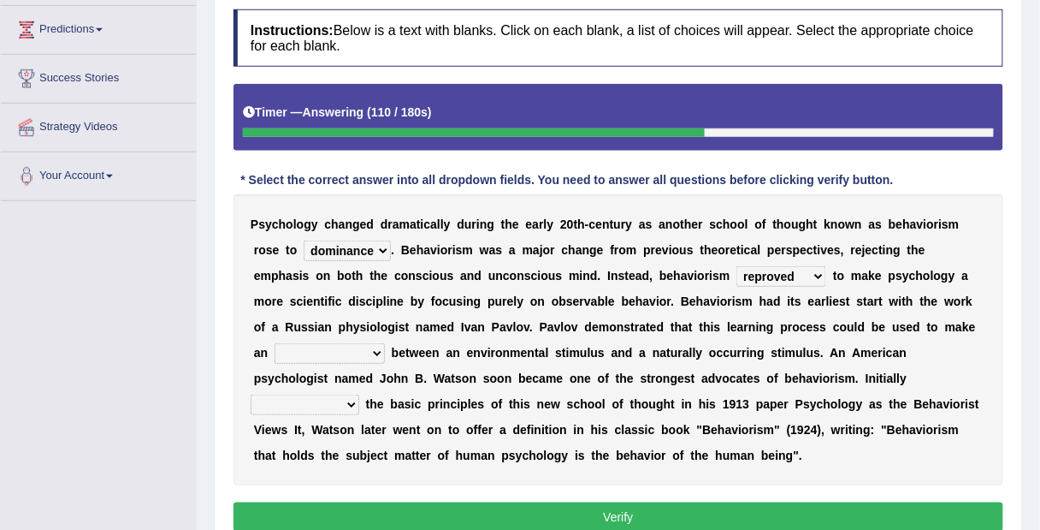
scroll to position [228, 0]
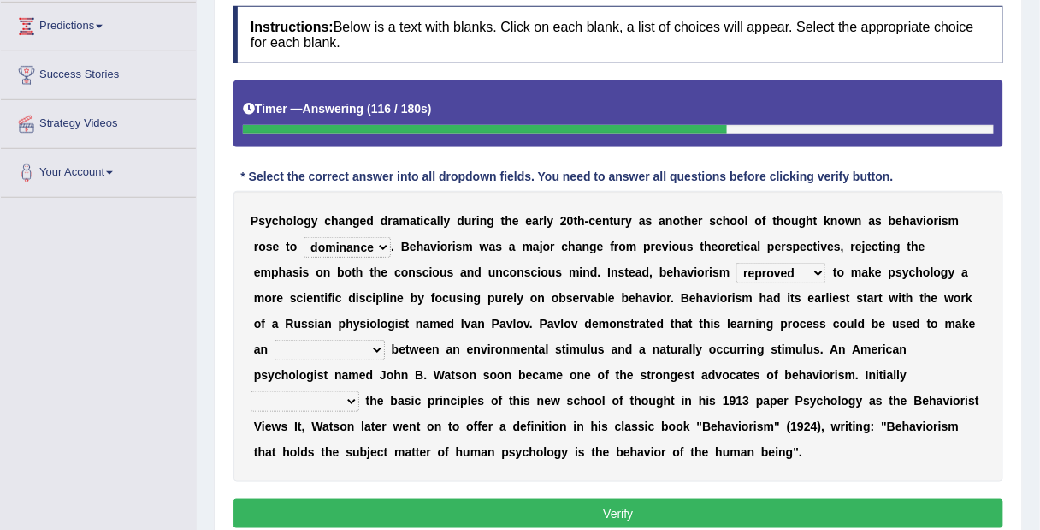
click at [385, 348] on b at bounding box center [388, 349] width 7 height 14
click at [353, 353] on select "acclimatization association union combination" at bounding box center [330, 350] width 110 height 21
select select "acclimatization"
click at [275, 340] on select "acclimatization association union combination" at bounding box center [330, 350] width 110 height 21
click at [359, 391] on select "questioning foreshortening unburdening outlining" at bounding box center [305, 401] width 109 height 21
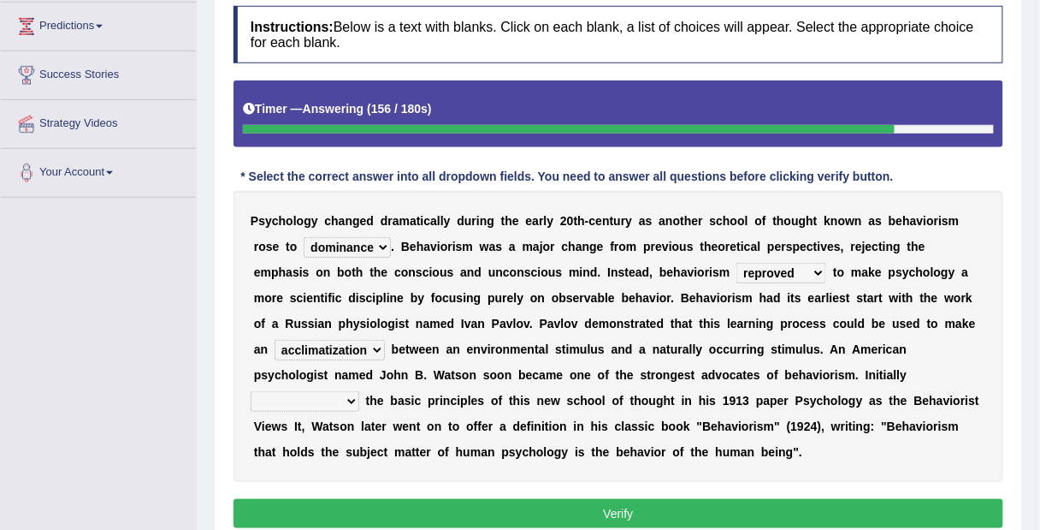
click at [981, 459] on div "P s y c h o l o g y c h a n g e d d r a m a t i c a l l y d u r i n g t h e e a…" at bounding box center [619, 336] width 770 height 291
click at [359, 391] on select "questioning foreshortening unburdening outlining" at bounding box center [305, 401] width 109 height 21
select select "outlining"
click at [359, 391] on select "questioning foreshortening unburdening outlining" at bounding box center [305, 401] width 109 height 21
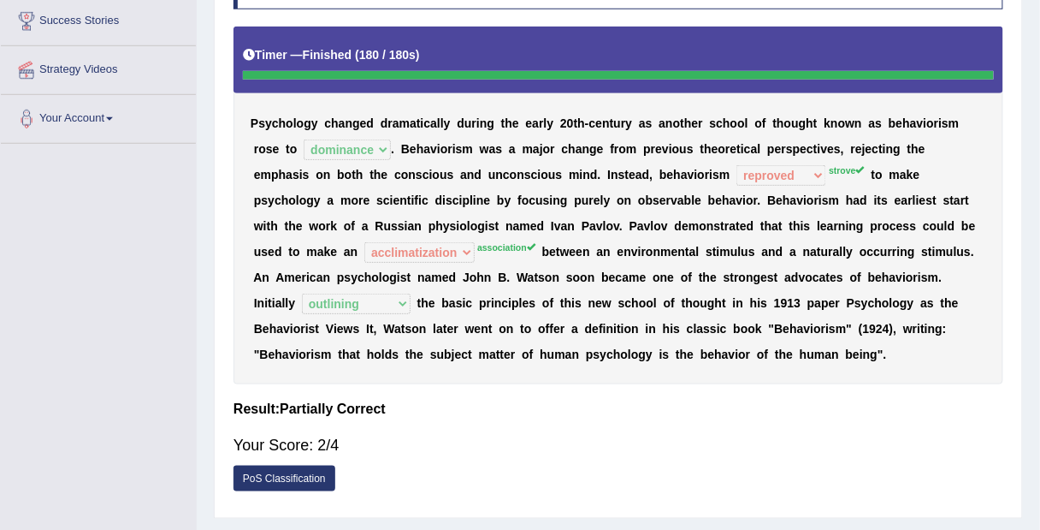
scroll to position [0, 0]
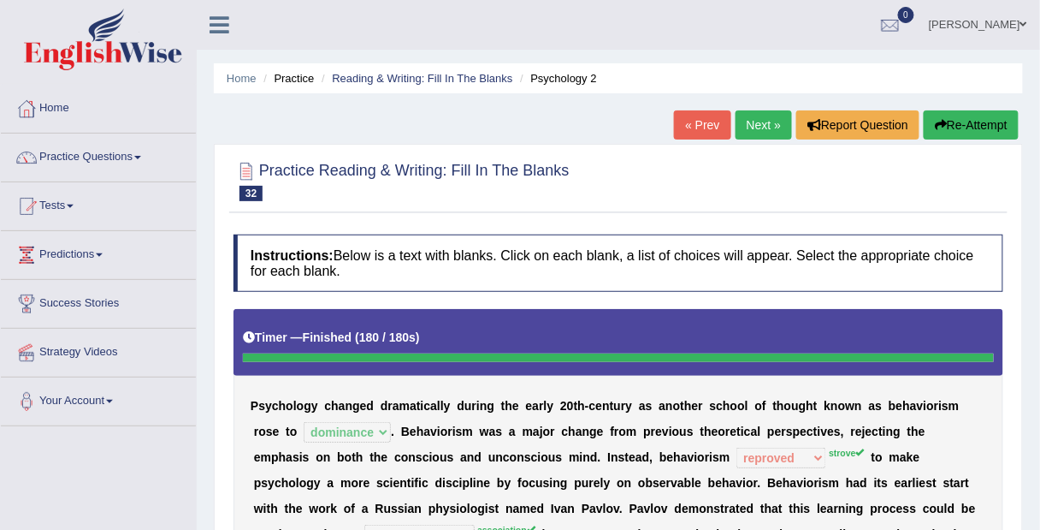
click at [750, 119] on link "Next »" at bounding box center [764, 124] width 56 height 29
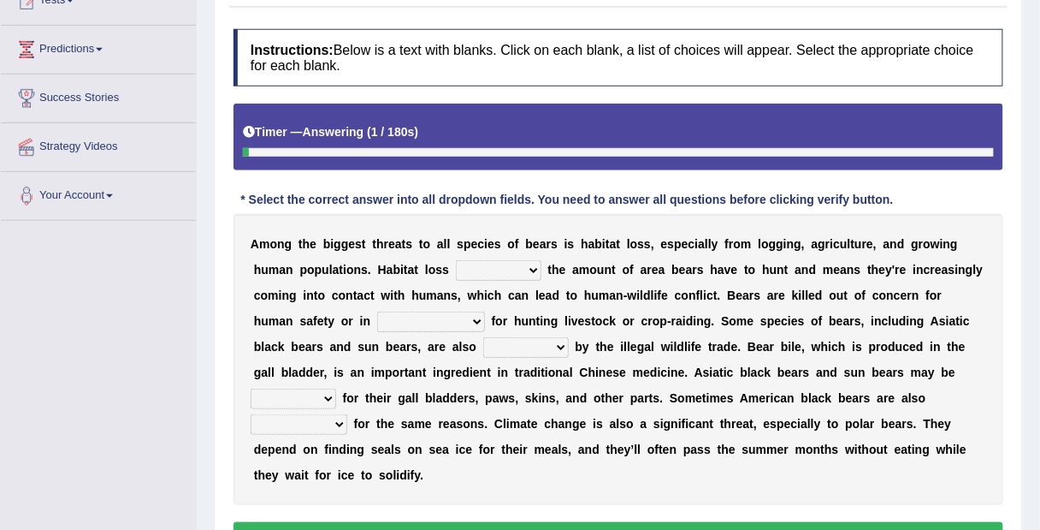
scroll to position [207, 0]
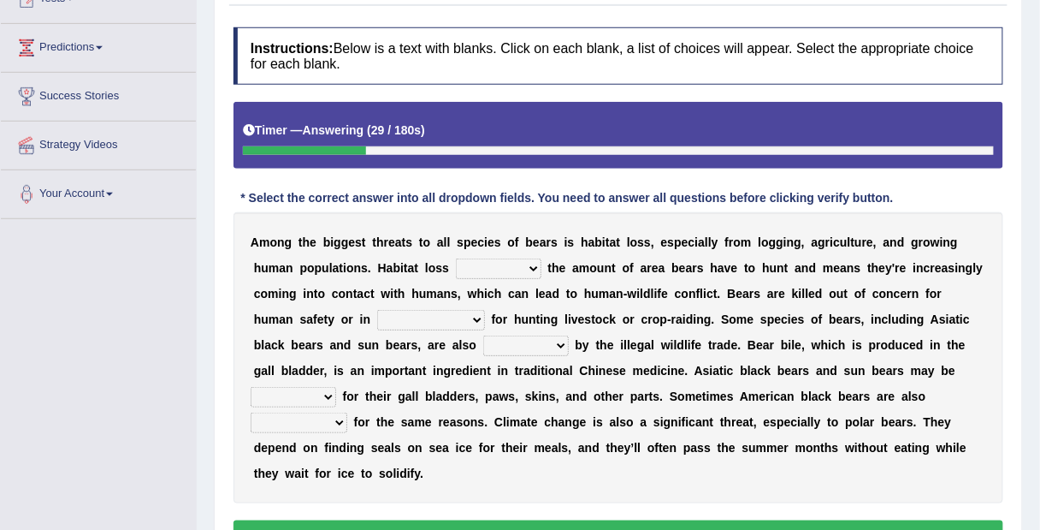
click at [512, 270] on select "increases reduces complies interacts" at bounding box center [499, 268] width 86 height 21
select select "increases"
click at [456, 258] on select "increases reduces complies interacts" at bounding box center [499, 268] width 86 height 21
click at [407, 323] on select "coalition retaliation appreciation disinformation" at bounding box center [431, 320] width 108 height 21
select select "appreciation"
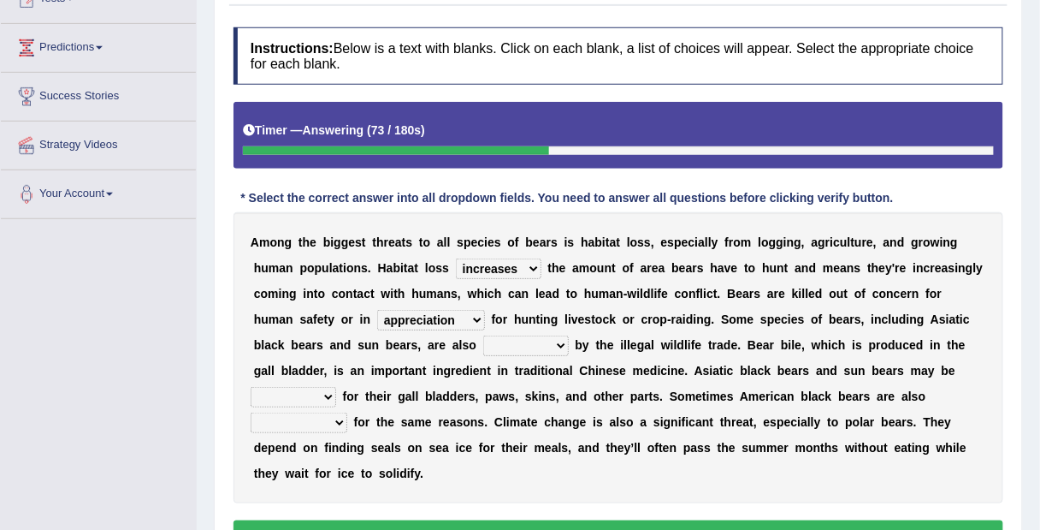
click at [377, 310] on select "coalition retaliation appreciation disinformation" at bounding box center [431, 320] width 108 height 21
click at [489, 348] on select "protected prohibited fattened threatened" at bounding box center [526, 345] width 86 height 21
click at [483, 335] on select "protected prohibited fattened threatened" at bounding box center [526, 345] width 86 height 21
click at [483, 347] on select "protected prohibited fattened threatened" at bounding box center [526, 345] width 86 height 21
select select "fattened"
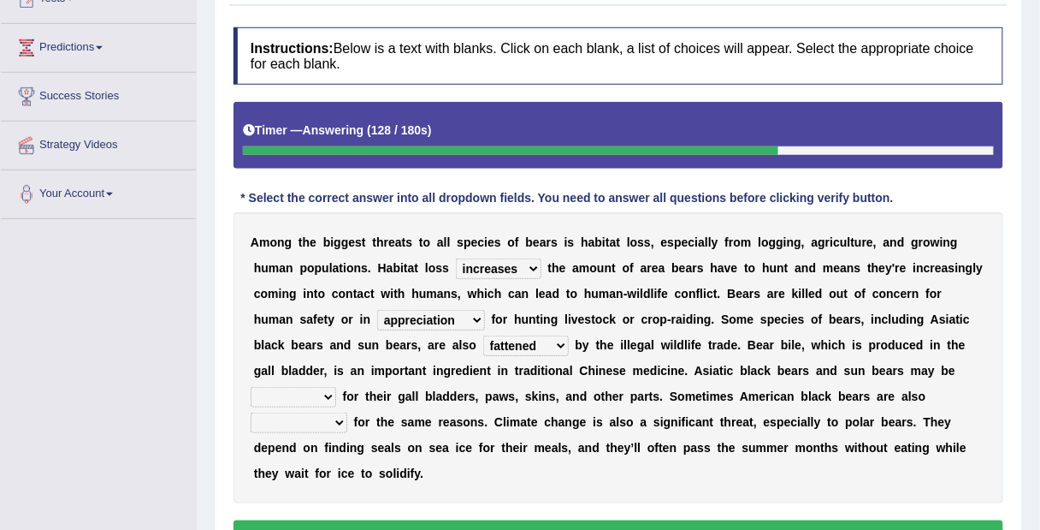
click at [483, 335] on select "protected prohibited fattened threatened" at bounding box center [526, 345] width 86 height 21
click at [329, 395] on select "poached squelched coached blenched" at bounding box center [294, 397] width 86 height 21
select select "poached"
click at [251, 387] on select "poached squelched coached blenched" at bounding box center [294, 397] width 86 height 21
click at [348, 419] on b at bounding box center [350, 422] width 7 height 14
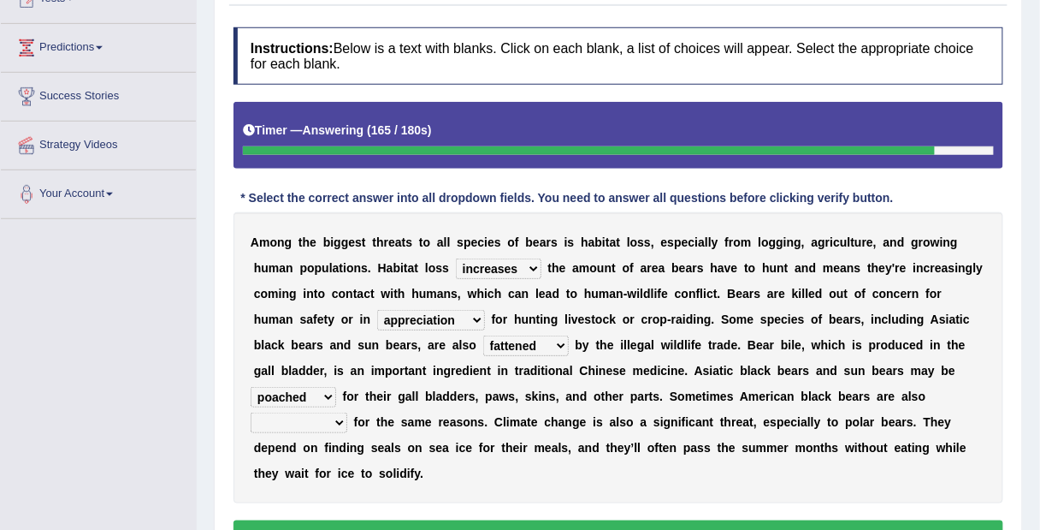
click at [333, 424] on select "begot foreseen encountered targeted" at bounding box center [299, 422] width 97 height 21
select select "encountered"
click at [251, 412] on select "begot foreseen encountered targeted" at bounding box center [299, 422] width 97 height 21
click at [500, 347] on select "protected prohibited fattened threatened" at bounding box center [526, 345] width 86 height 21
select select "threatened"
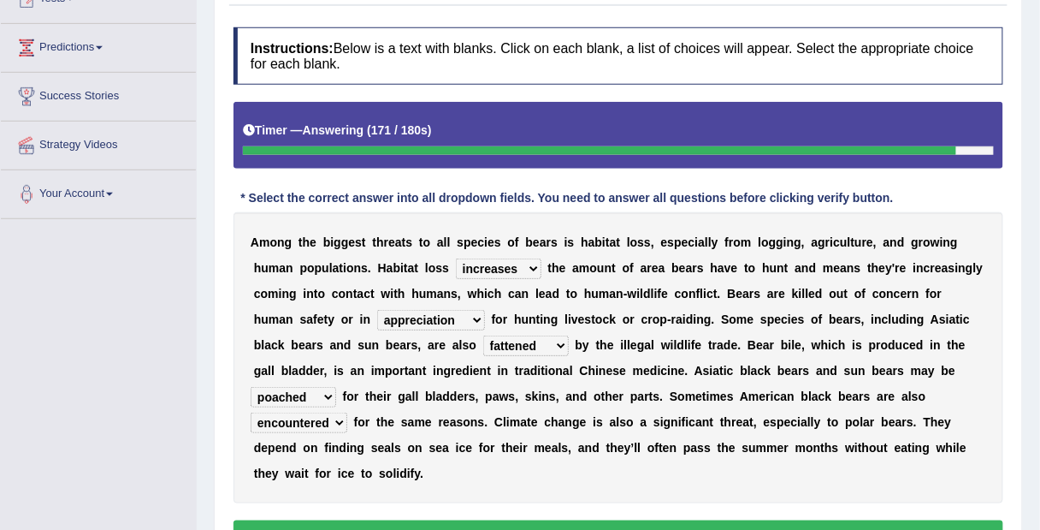
click at [483, 335] on select "protected prohibited fattened threatened" at bounding box center [526, 345] width 86 height 21
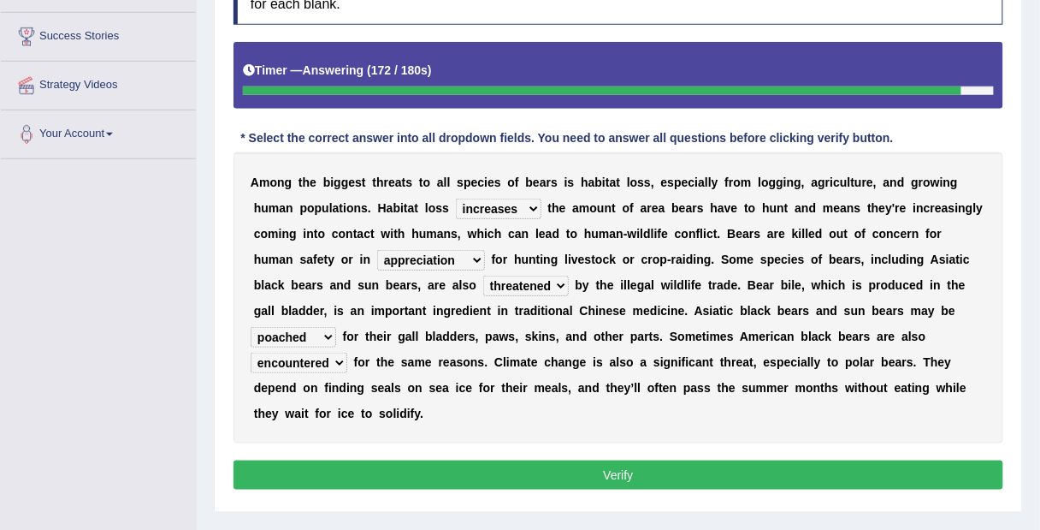
scroll to position [292, 0]
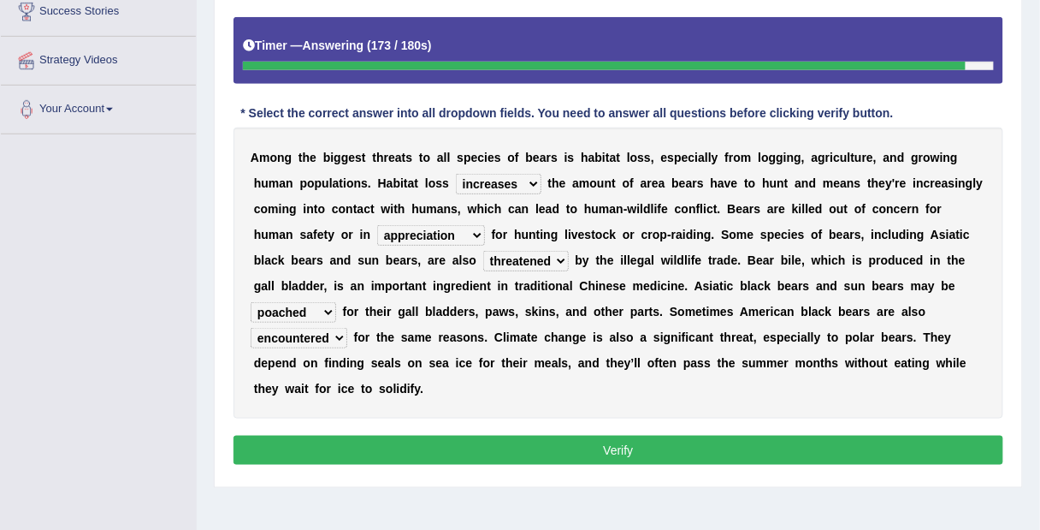
click at [694, 449] on button "Verify" at bounding box center [619, 450] width 770 height 29
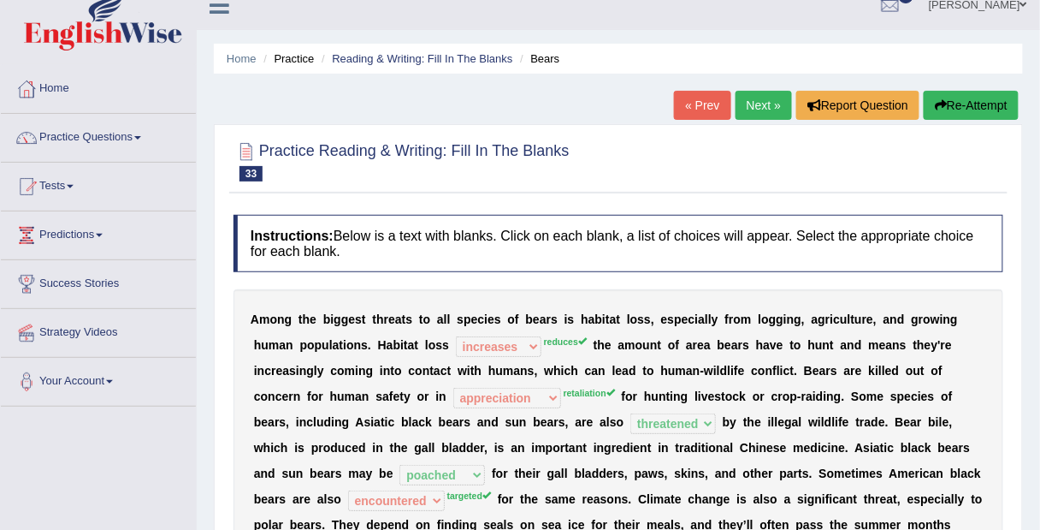
scroll to position [13, 0]
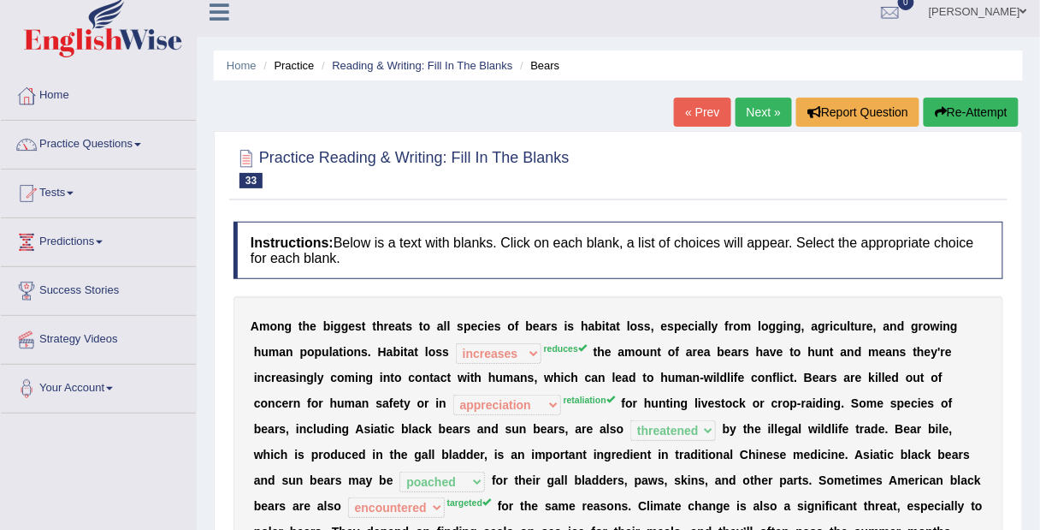
click at [975, 109] on button "Re-Attempt" at bounding box center [971, 112] width 95 height 29
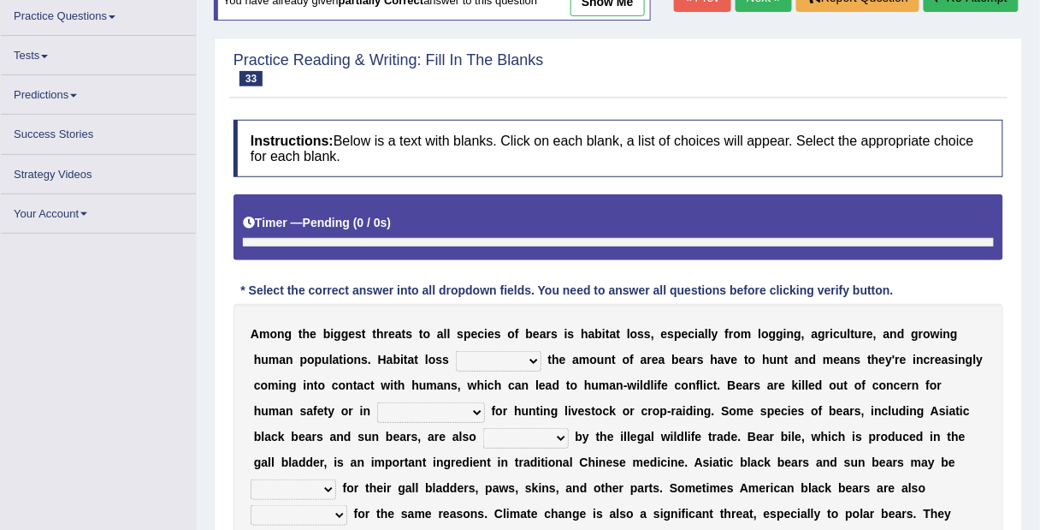
scroll to position [147, 0]
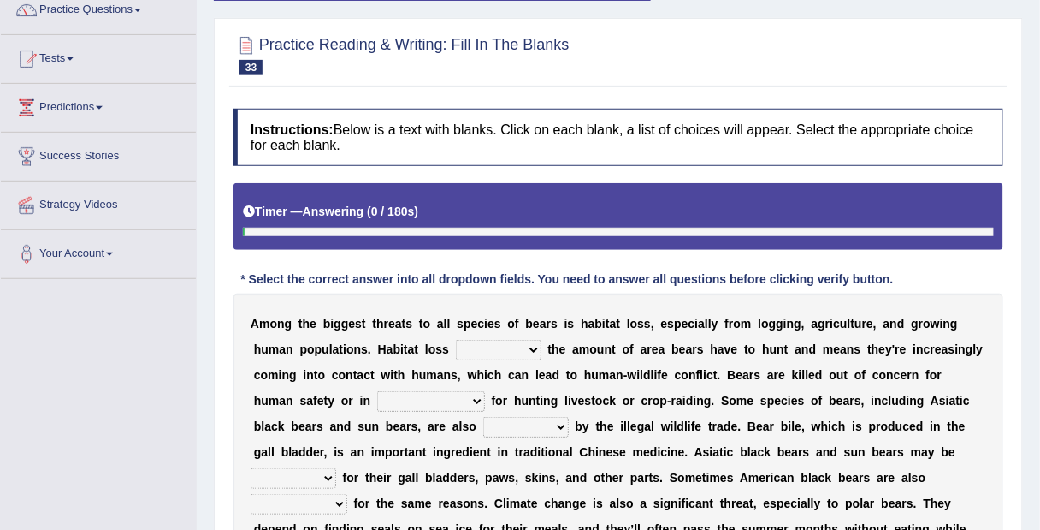
click at [525, 347] on select "increases reduces complies interacts" at bounding box center [499, 350] width 86 height 21
select select "reduces"
click at [456, 340] on select "increases reduces complies interacts" at bounding box center [499, 350] width 86 height 21
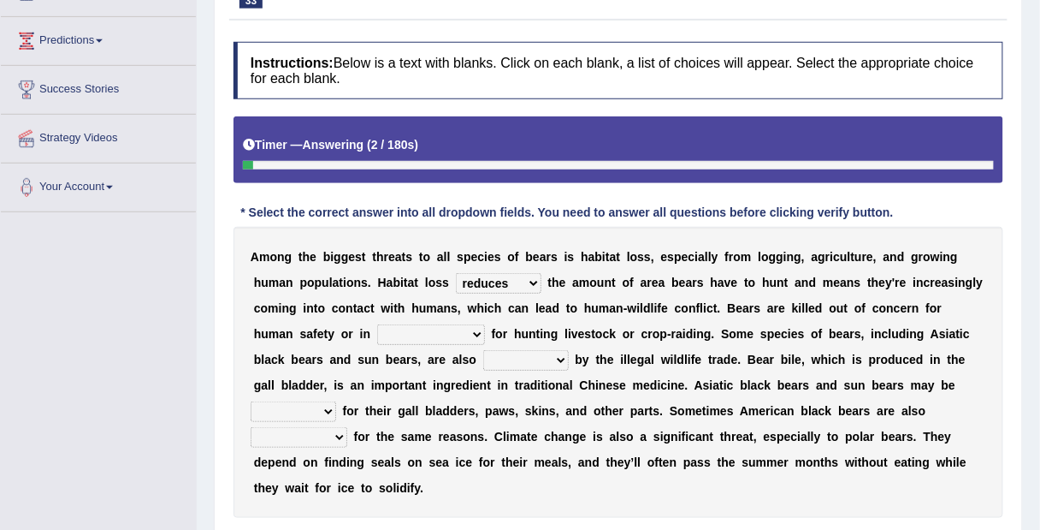
scroll to position [234, 0]
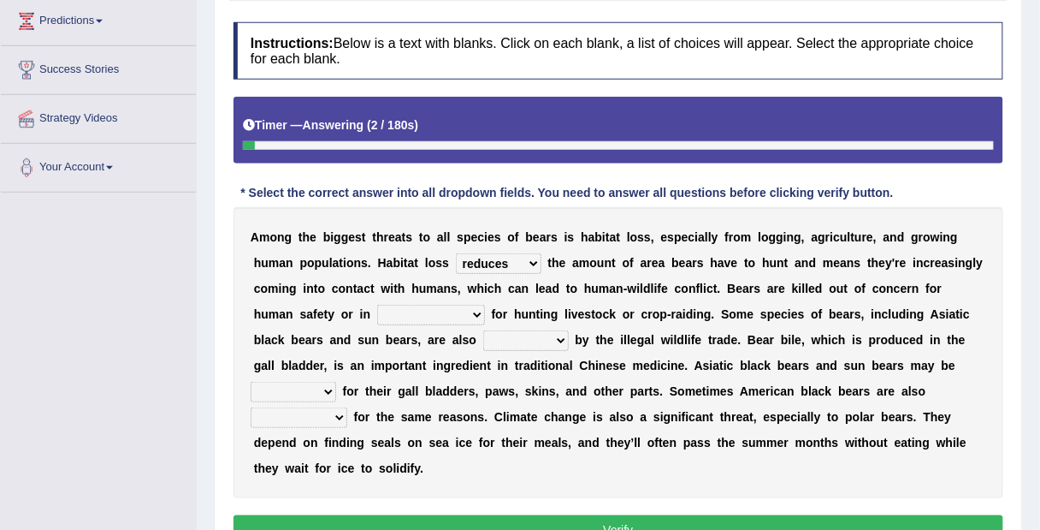
click at [421, 308] on select "coalition retaliation appreciation disinformation" at bounding box center [431, 315] width 108 height 21
select select "retaliation"
click at [377, 305] on select "coalition retaliation appreciation disinformation" at bounding box center [431, 315] width 108 height 21
click at [505, 342] on select "protected prohibited fattened threatened" at bounding box center [526, 340] width 86 height 21
select select "threatened"
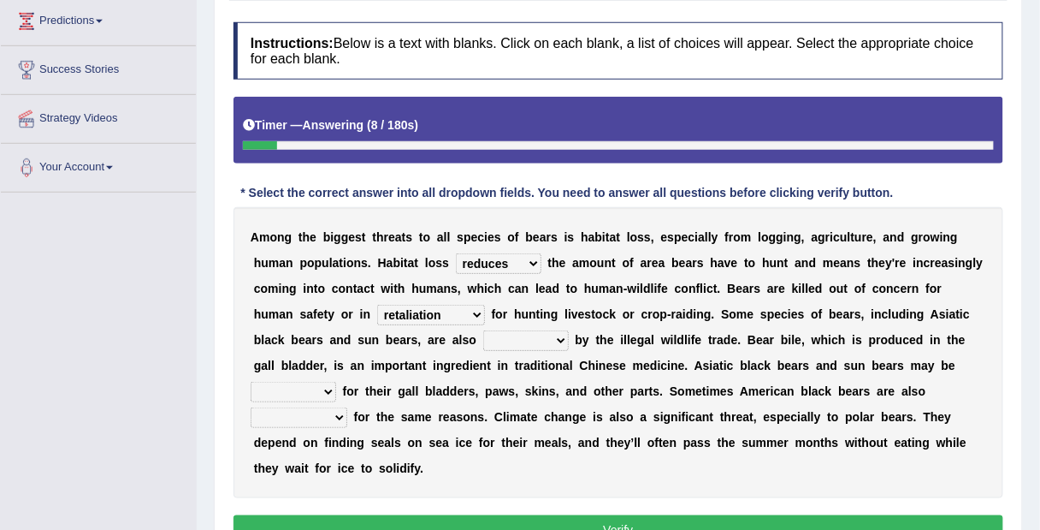
click at [483, 330] on select "protected prohibited fattened threatened" at bounding box center [526, 340] width 86 height 21
click at [503, 338] on select "protected prohibited fattened threatened" at bounding box center [526, 340] width 86 height 21
click at [319, 384] on select "poached squelched coached blenched" at bounding box center [294, 392] width 86 height 21
select select "poached"
click at [251, 382] on select "poached squelched coached blenched" at bounding box center [294, 392] width 86 height 21
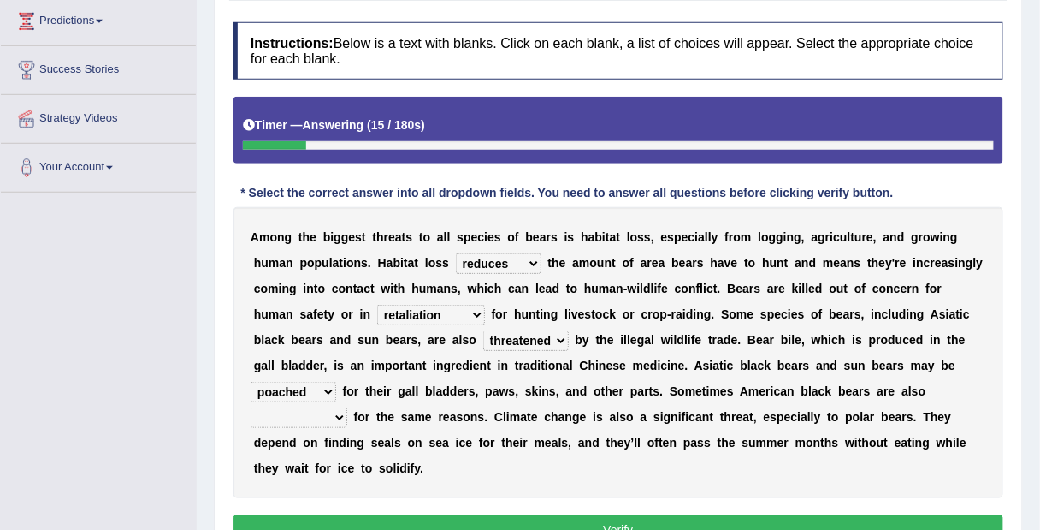
click at [323, 414] on select "begot foreseen encountered targeted" at bounding box center [299, 417] width 97 height 21
select select "targeted"
click at [251, 407] on select "begot foreseen encountered targeted" at bounding box center [299, 417] width 97 height 21
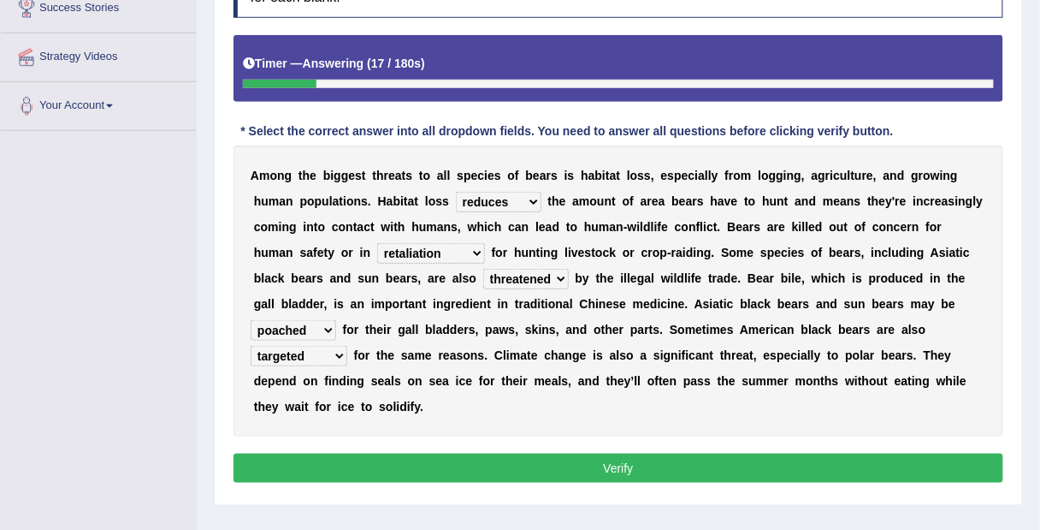
scroll to position [358, 0]
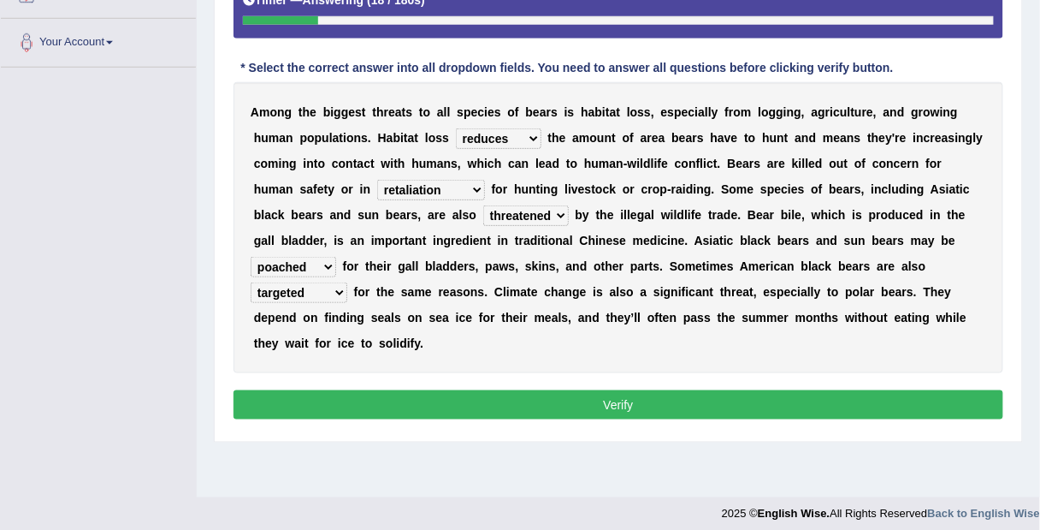
click at [530, 402] on button "Verify" at bounding box center [619, 404] width 770 height 29
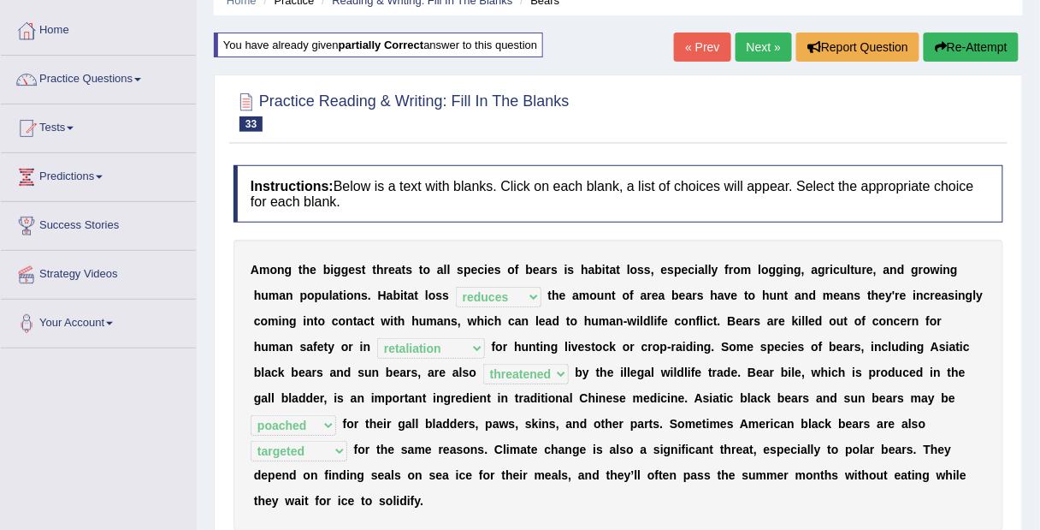
scroll to position [77, 0]
click at [767, 45] on link "Next »" at bounding box center [764, 47] width 56 height 29
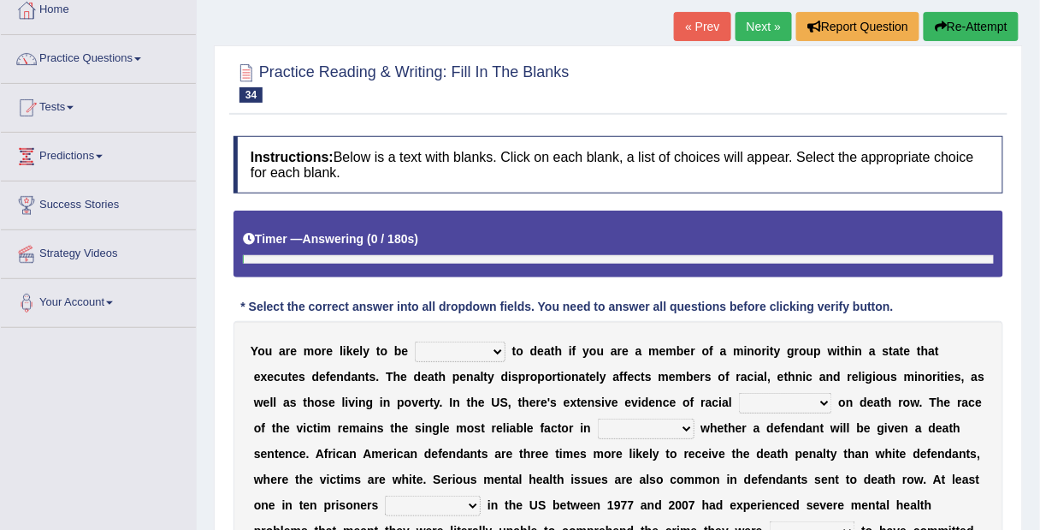
scroll to position [124, 0]
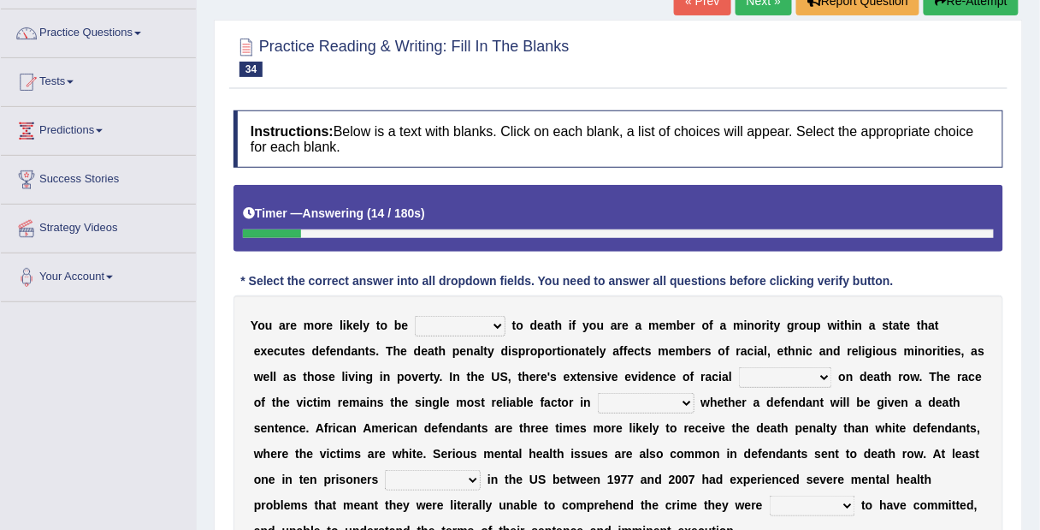
click at [479, 326] on select "penalized blamed complained sentenced" at bounding box center [460, 326] width 91 height 21
select select "sentenced"
click at [415, 316] on select "penalized blamed complained sentenced" at bounding box center [460, 326] width 91 height 21
click at [809, 377] on select "bias equality appearance background" at bounding box center [785, 377] width 93 height 21
select select "bias"
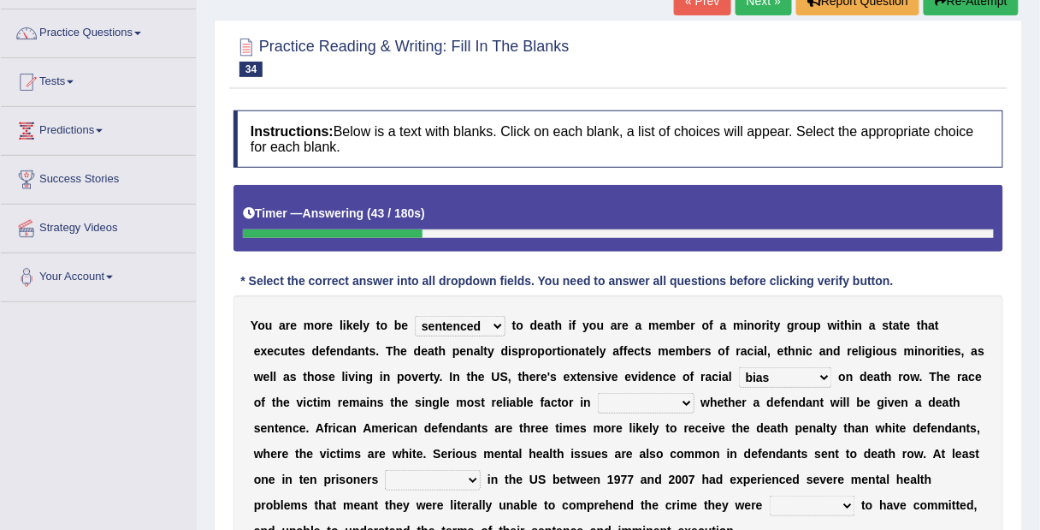
click at [739, 367] on select "bias equality appearance background" at bounding box center [785, 377] width 93 height 21
click at [671, 406] on select "determining adjoining undermining examining" at bounding box center [646, 403] width 97 height 21
select select "examining"
click at [598, 393] on select "determining adjoining undermining examining" at bounding box center [646, 403] width 97 height 21
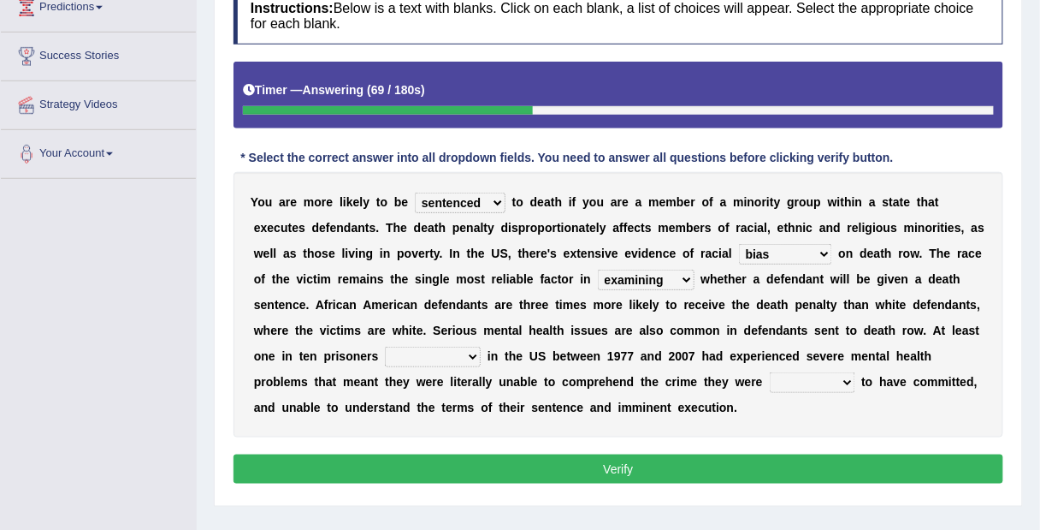
scroll to position [251, 0]
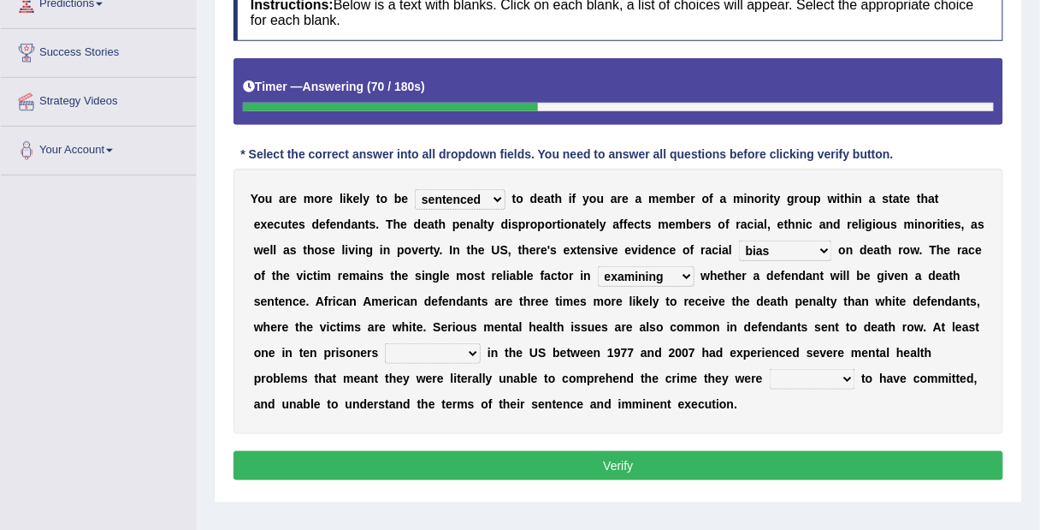
click at [461, 352] on select "electrocuted persecuted executed captured" at bounding box center [433, 353] width 96 height 21
select select "captured"
click at [385, 343] on select "electrocuted persecuted executed captured" at bounding box center [433, 353] width 96 height 21
click at [827, 378] on select "alleged acclaimed persuaded claimed" at bounding box center [813, 379] width 86 height 21
select select "alleged"
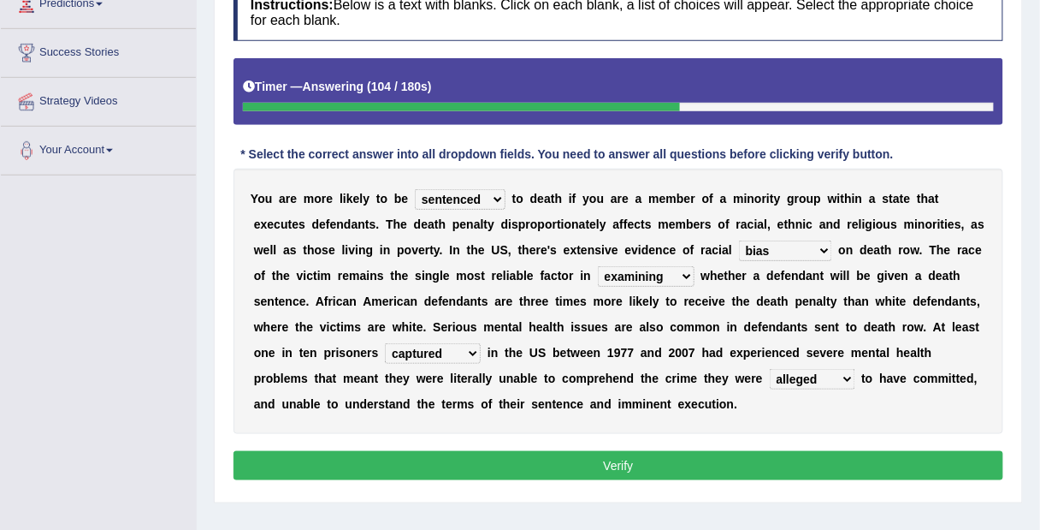
click at [770, 369] on select "alleged acclaimed persuaded claimed" at bounding box center [813, 379] width 86 height 21
click at [608, 469] on button "Verify" at bounding box center [619, 465] width 770 height 29
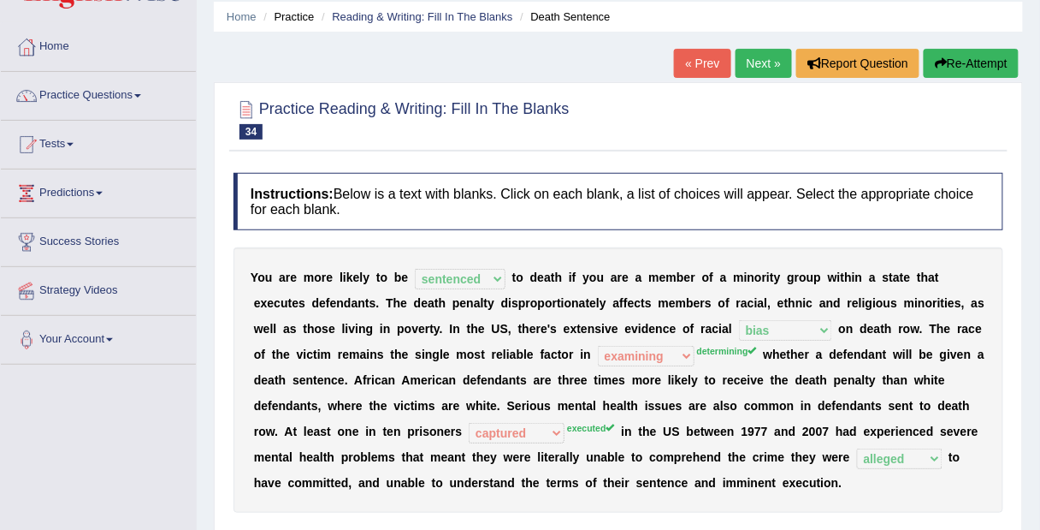
scroll to position [57, 0]
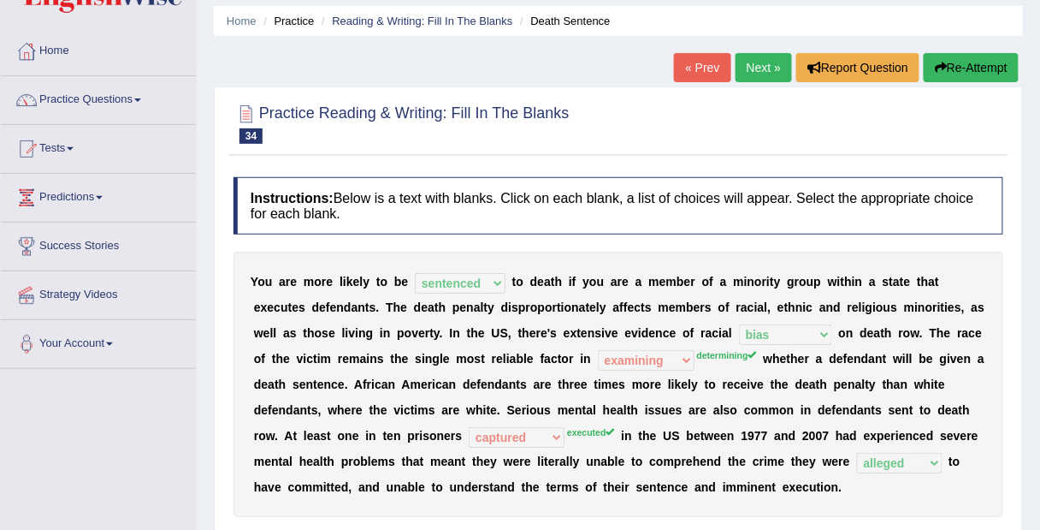
click at [759, 67] on link "Next »" at bounding box center [764, 67] width 56 height 29
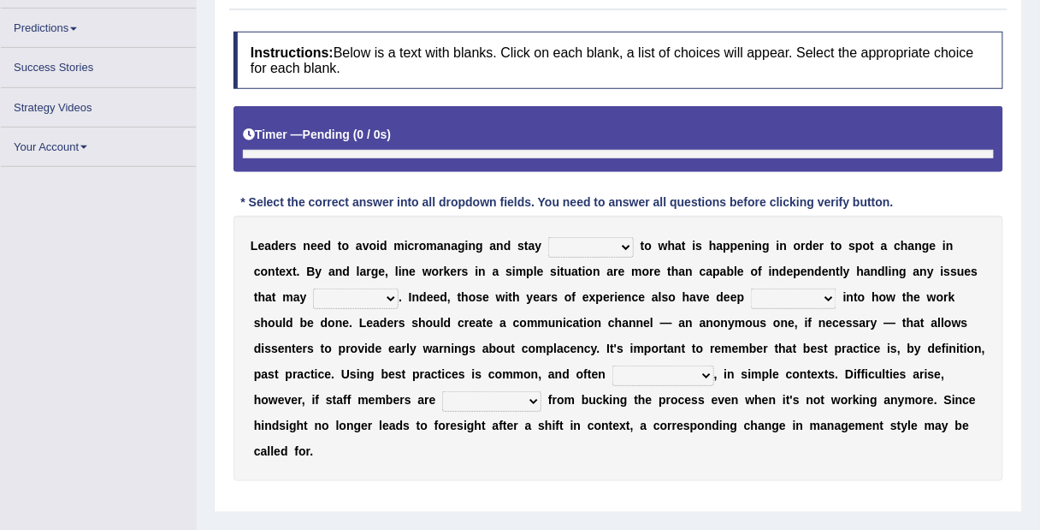
scroll to position [213, 0]
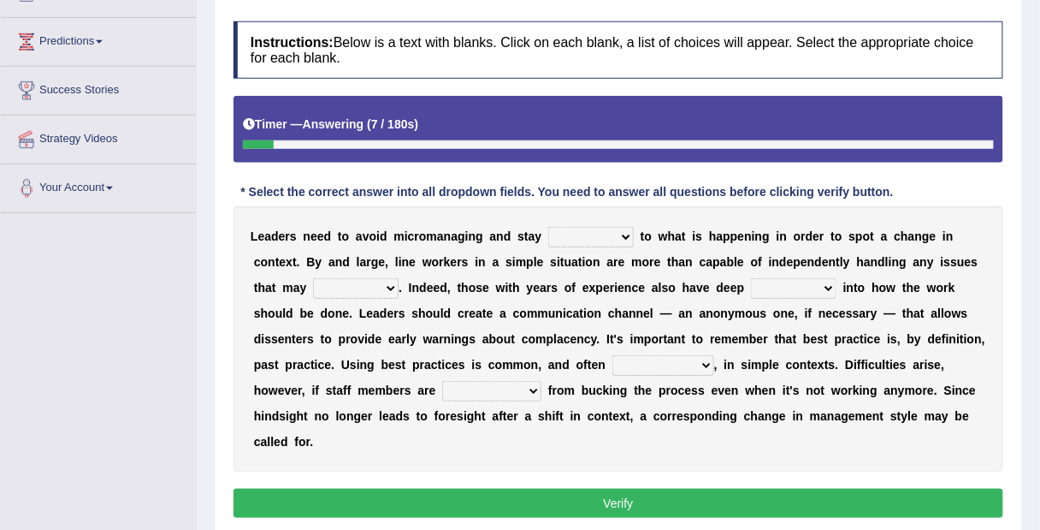
click at [617, 239] on select "complied connected precise concise" at bounding box center [591, 237] width 86 height 21
select select "connected"
click at [548, 227] on select "complied connected precise concise" at bounding box center [591, 237] width 86 height 21
click at [382, 288] on select "apprise rise encounter arise" at bounding box center [356, 288] width 86 height 21
select select "arise"
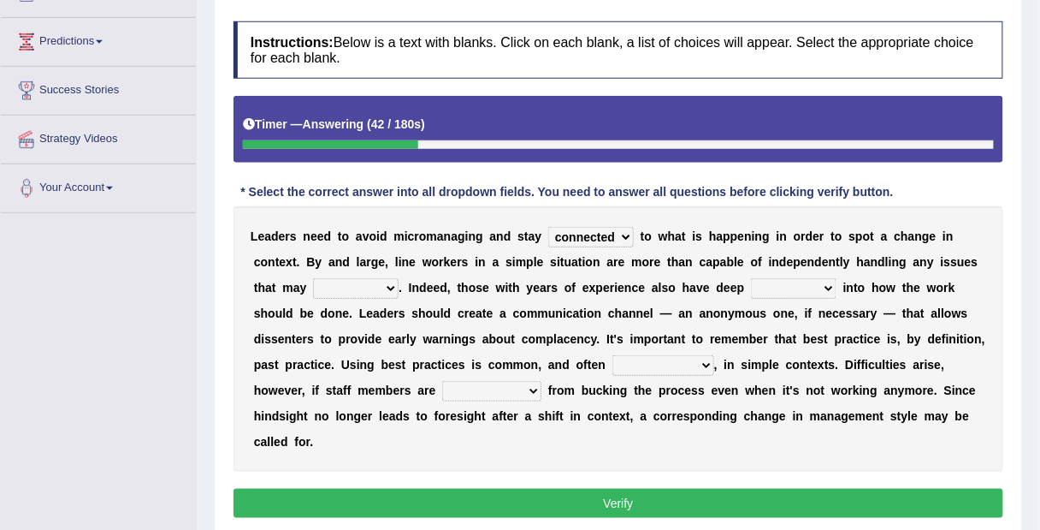
click at [313, 278] on select "apprise rise encounter arise" at bounding box center [356, 288] width 86 height 21
click at [817, 285] on select "incursion insight indignity indication" at bounding box center [794, 288] width 86 height 21
select select "insight"
click at [751, 278] on select "incursion insight indignity indication" at bounding box center [794, 288] width 86 height 21
click at [685, 364] on select "inappropriate apprehensive appropriate forbidden" at bounding box center [664, 365] width 102 height 21
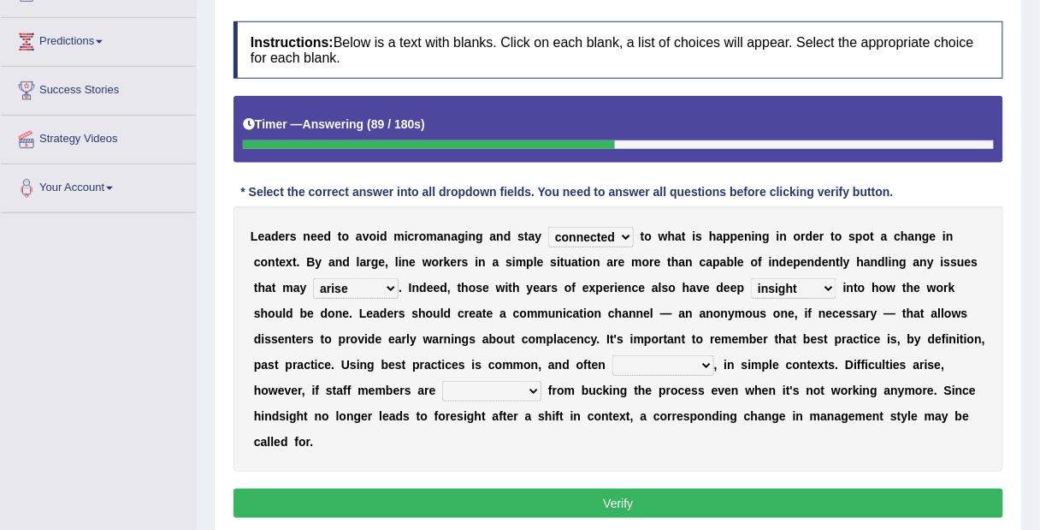
select select "appropriate"
click at [613, 355] on select "inappropriate apprehensive appropriate forbidden" at bounding box center [664, 365] width 102 height 21
click at [509, 393] on select "disarranged disinclined discouraged disintegrated" at bounding box center [491, 391] width 99 height 21
click at [358, 458] on div "L e a d e r s n e e d t o a v o i d m i c r o m a n a g i n g a n d s t a y com…" at bounding box center [619, 338] width 770 height 265
click at [515, 393] on select "disarranged disinclined discouraged disintegrated" at bounding box center [491, 391] width 99 height 21
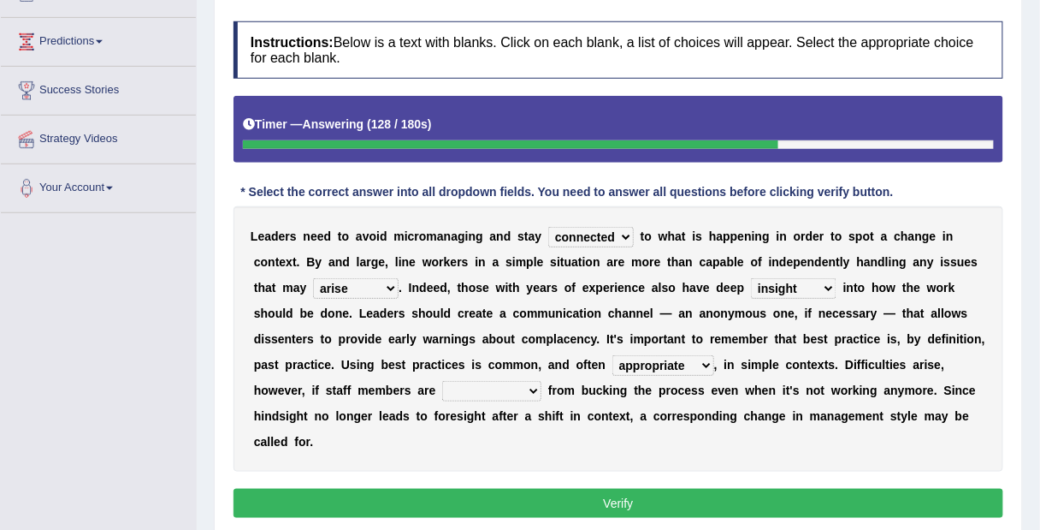
select select "disintegrated"
click at [442, 381] on select "disarranged disinclined discouraged disintegrated" at bounding box center [491, 391] width 99 height 21
click at [521, 494] on button "Verify" at bounding box center [619, 503] width 770 height 29
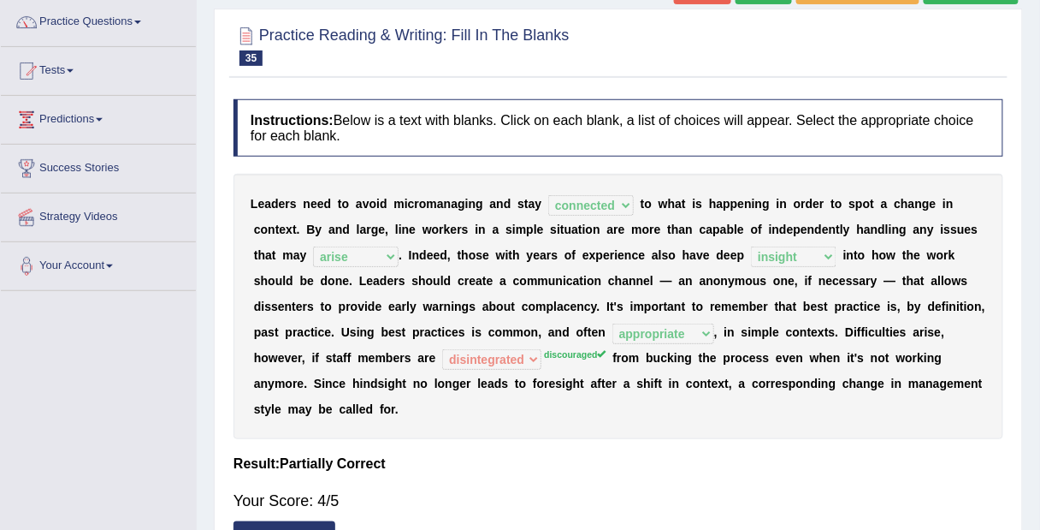
scroll to position [60, 0]
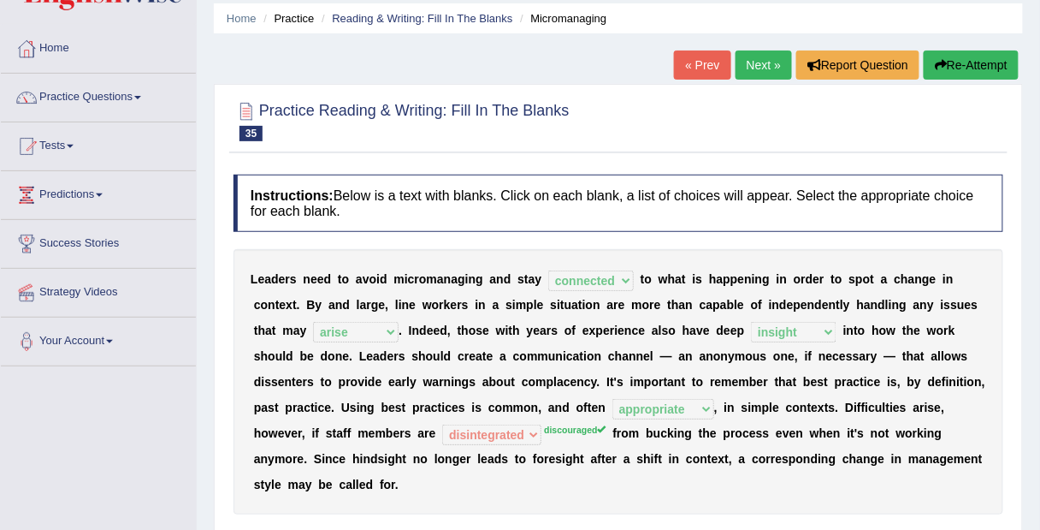
click at [981, 69] on button "Re-Attempt" at bounding box center [971, 64] width 95 height 29
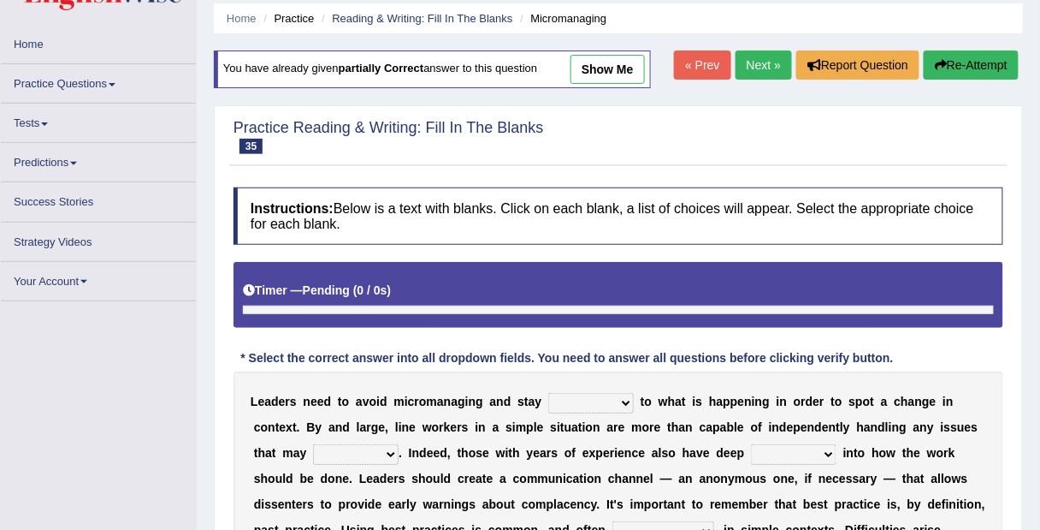
click at [608, 401] on select "complied connected precise concise" at bounding box center [591, 403] width 86 height 21
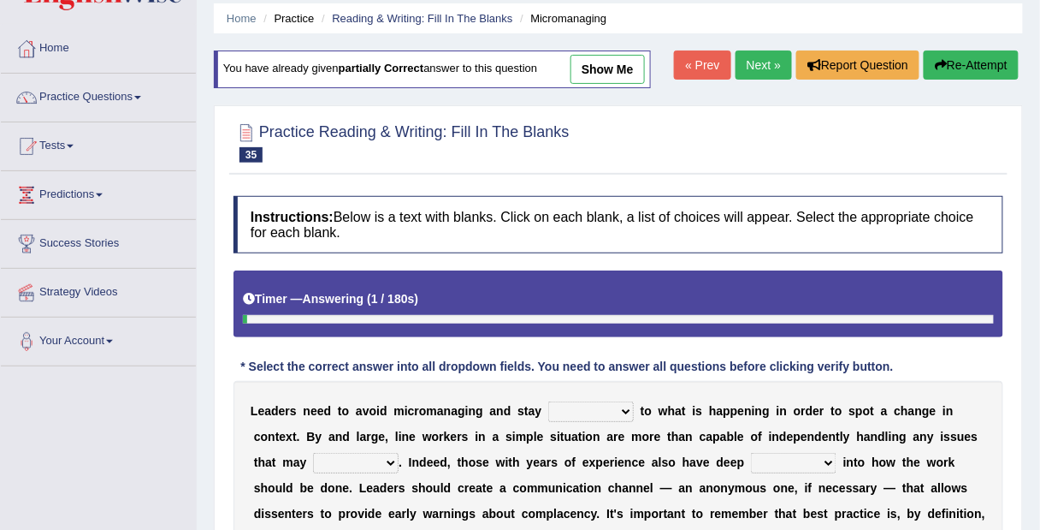
select select "connected"
click at [548, 401] on select "complied connected precise concise" at bounding box center [591, 411] width 86 height 21
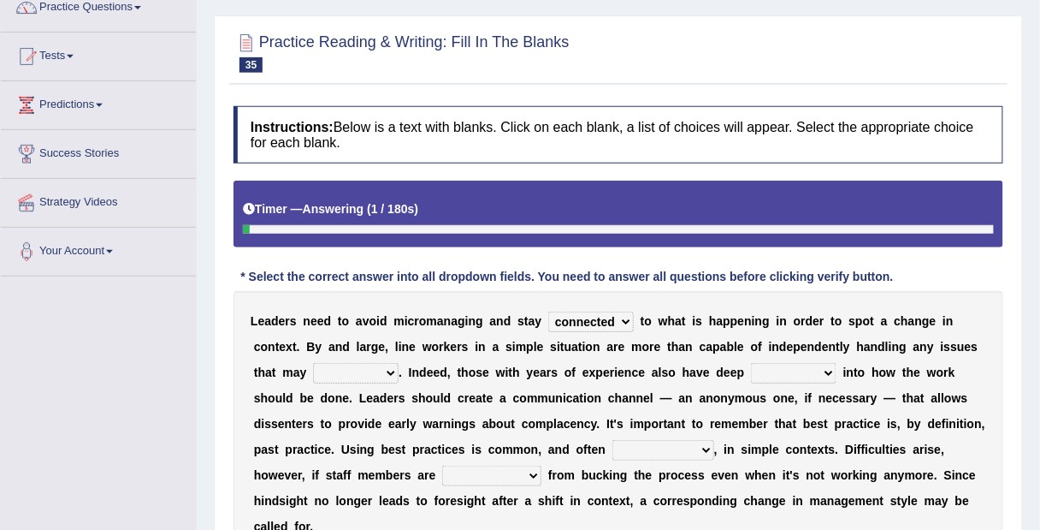
scroll to position [194, 0]
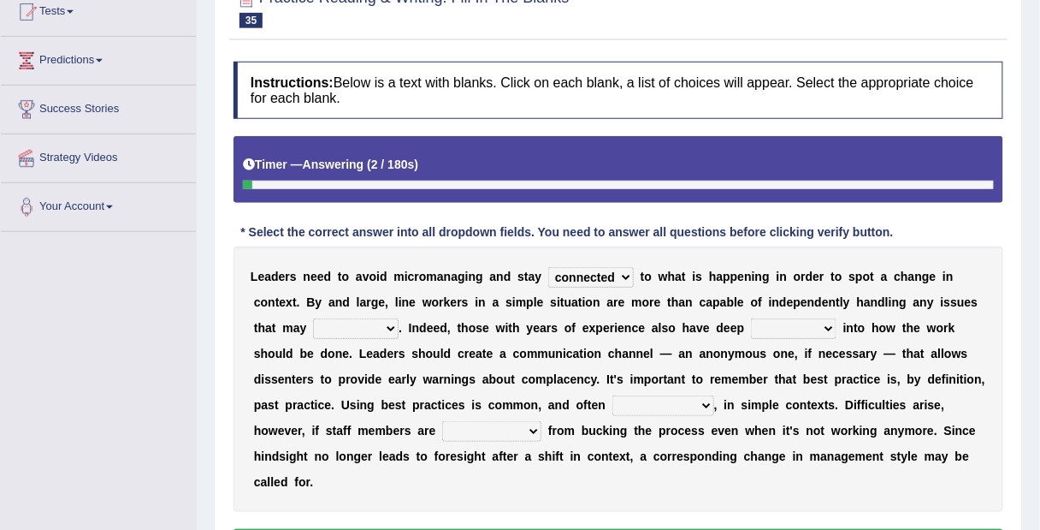
click at [355, 329] on select "apprise rise encounter arise" at bounding box center [356, 328] width 86 height 21
click at [313, 318] on select "apprise rise encounter arise" at bounding box center [356, 328] width 86 height 21
click at [374, 323] on select "apprise rise encounter arise" at bounding box center [356, 328] width 86 height 21
select select "arise"
click at [313, 318] on select "apprise rise encounter arise" at bounding box center [356, 328] width 86 height 21
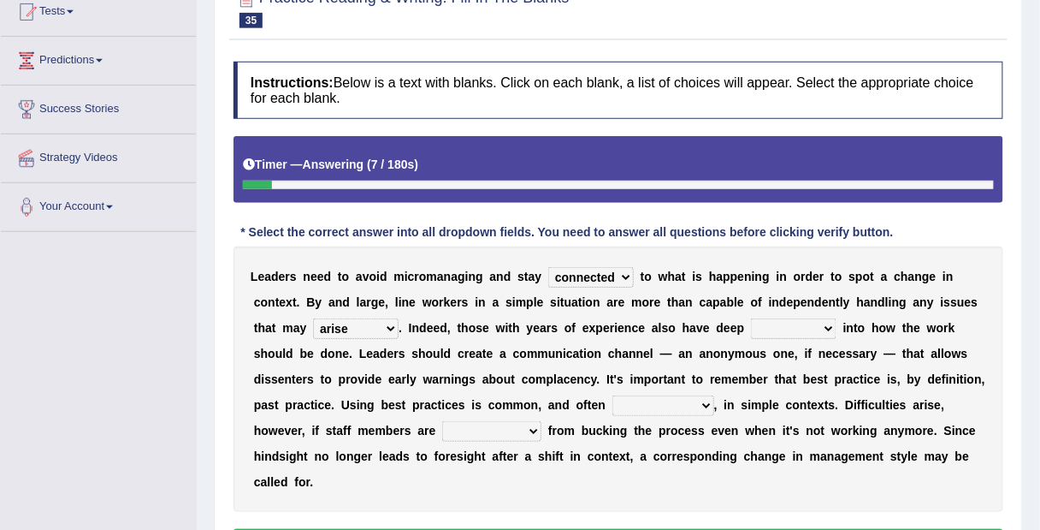
click at [838, 325] on b at bounding box center [840, 328] width 7 height 14
click at [822, 329] on select "incursion insight indignity indication" at bounding box center [794, 328] width 86 height 21
select select "insight"
click at [751, 318] on select "incursion insight indignity indication" at bounding box center [794, 328] width 86 height 21
click at [675, 406] on select "inappropriate apprehensive appropriate forbidden" at bounding box center [664, 405] width 102 height 21
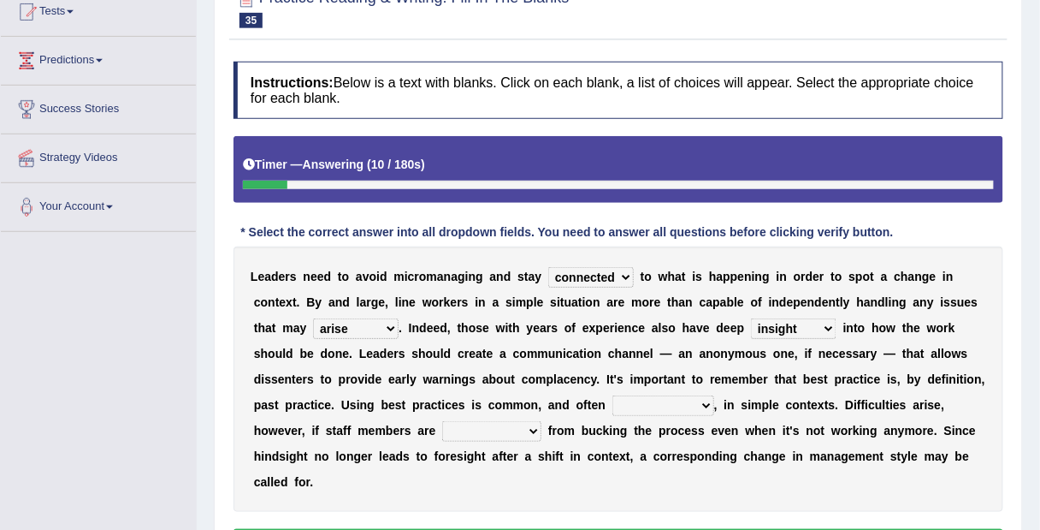
select select "appropriate"
click at [613, 395] on select "inappropriate apprehensive appropriate forbidden" at bounding box center [664, 405] width 102 height 21
click at [513, 430] on select "disarranged disinclined discouraged disintegrated" at bounding box center [491, 431] width 99 height 21
select select "discouraged"
click at [442, 421] on select "disarranged disinclined discouraged disintegrated" at bounding box center [491, 431] width 99 height 21
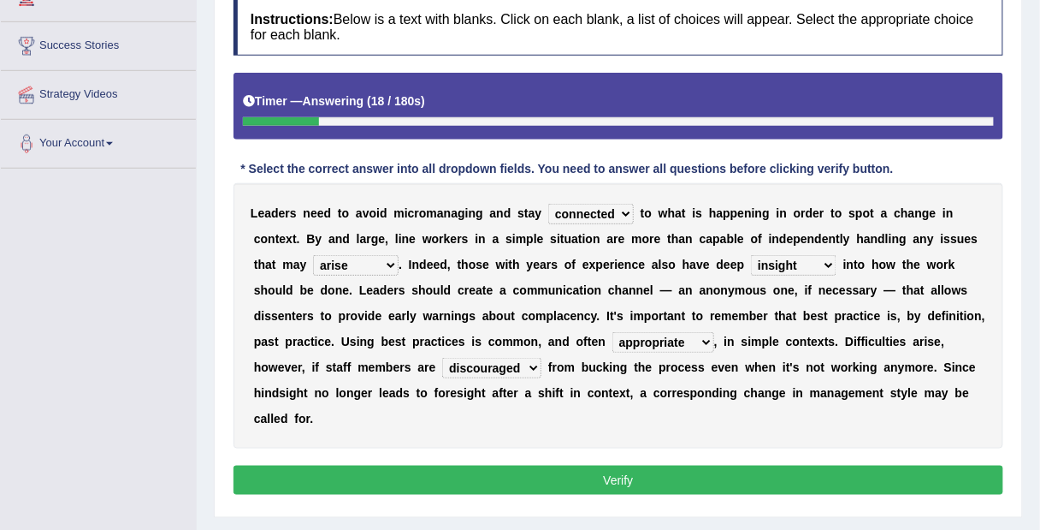
scroll to position [369, 0]
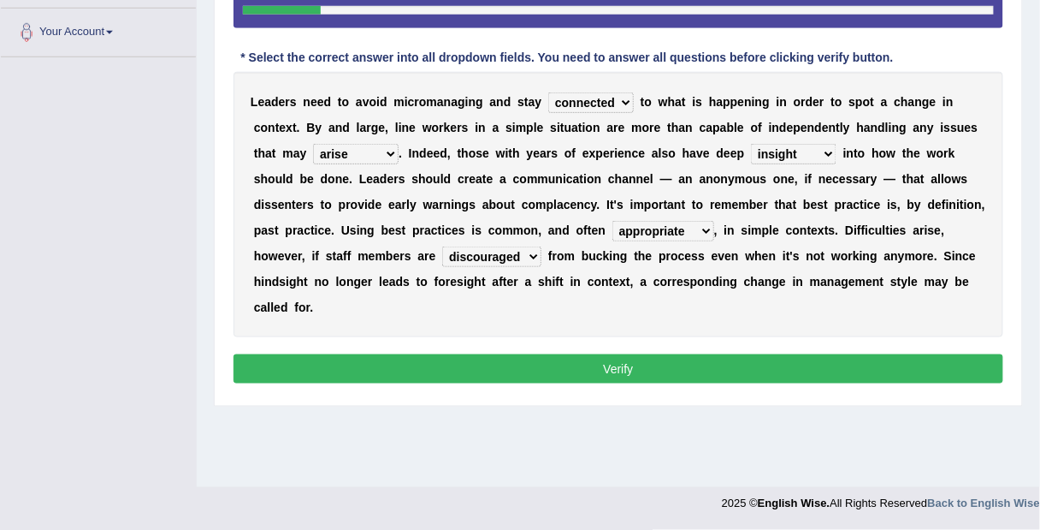
click at [584, 376] on button "Verify" at bounding box center [619, 368] width 770 height 29
